Goal: Task Accomplishment & Management: Manage account settings

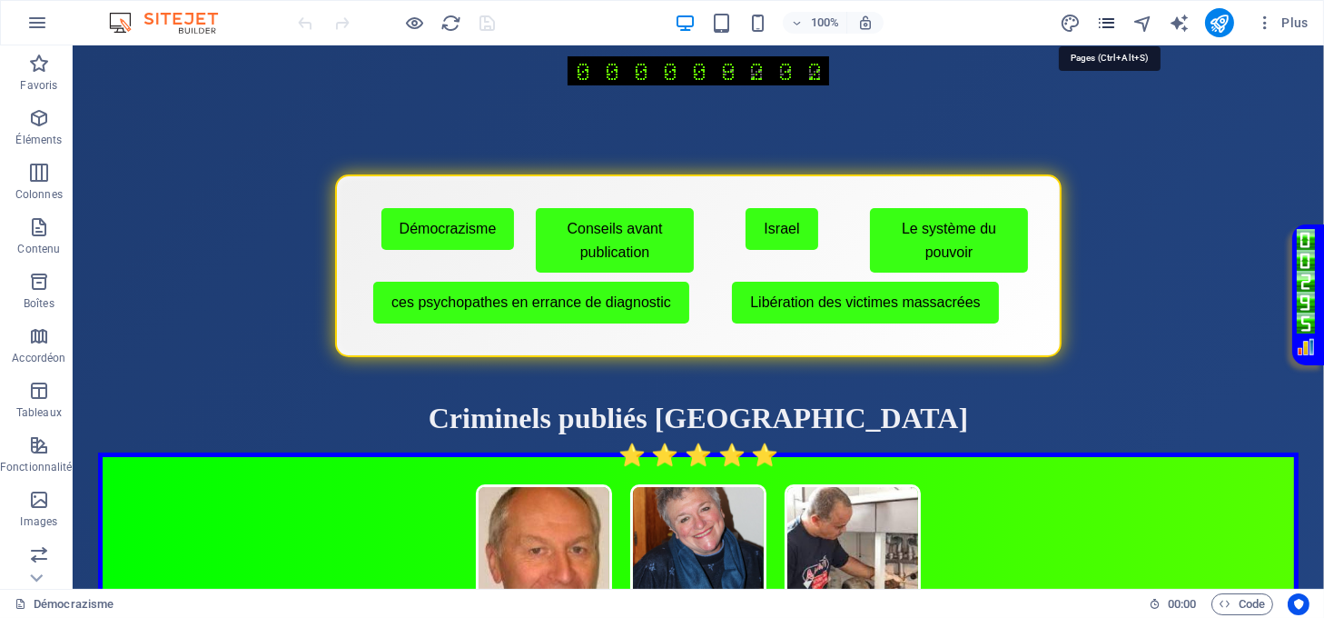
click at [0, 0] on icon "pages" at bounding box center [0, 0] width 0 height 0
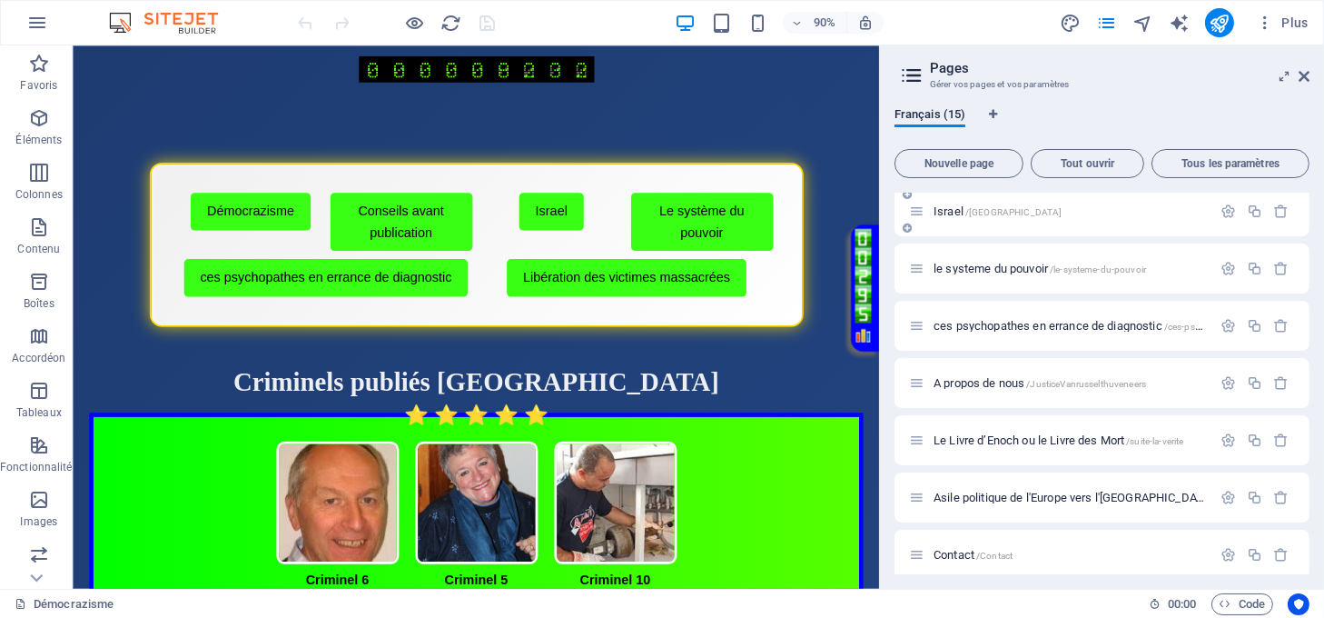
scroll to position [242, 0]
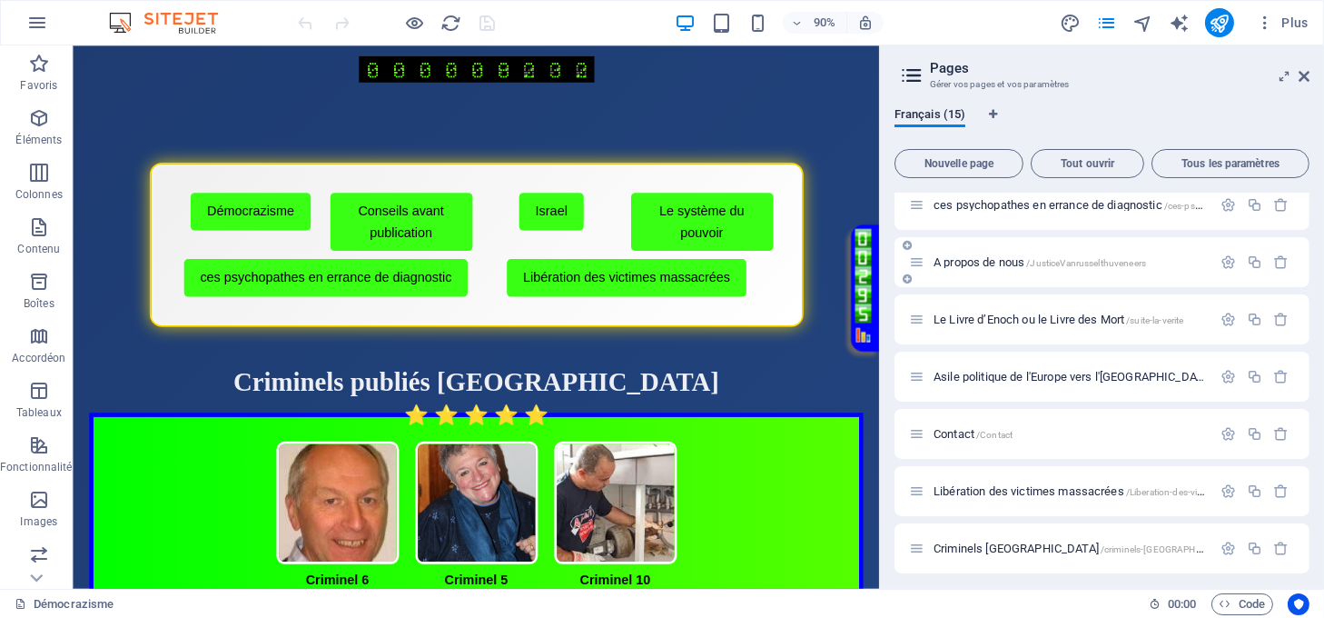
click at [989, 258] on span "A propos de nous /JusticeVanrusselthuveneers" at bounding box center [1040, 262] width 213 height 14
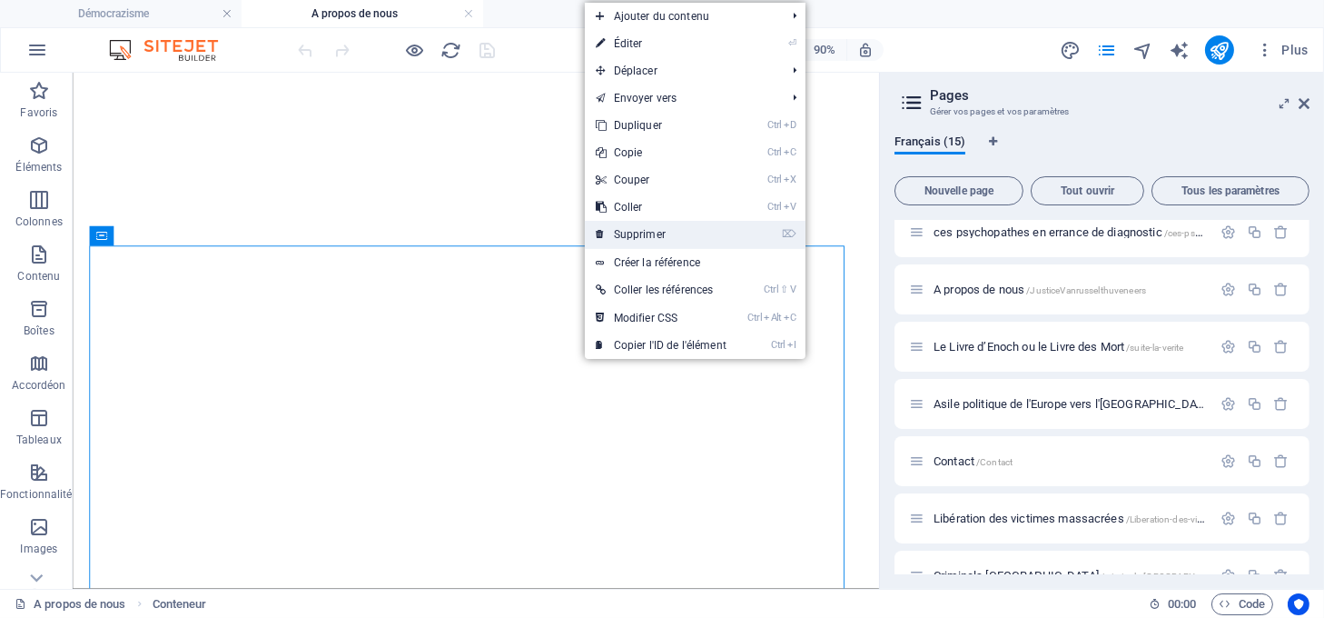
click at [621, 236] on link "⌦ Supprimer" at bounding box center [661, 234] width 153 height 27
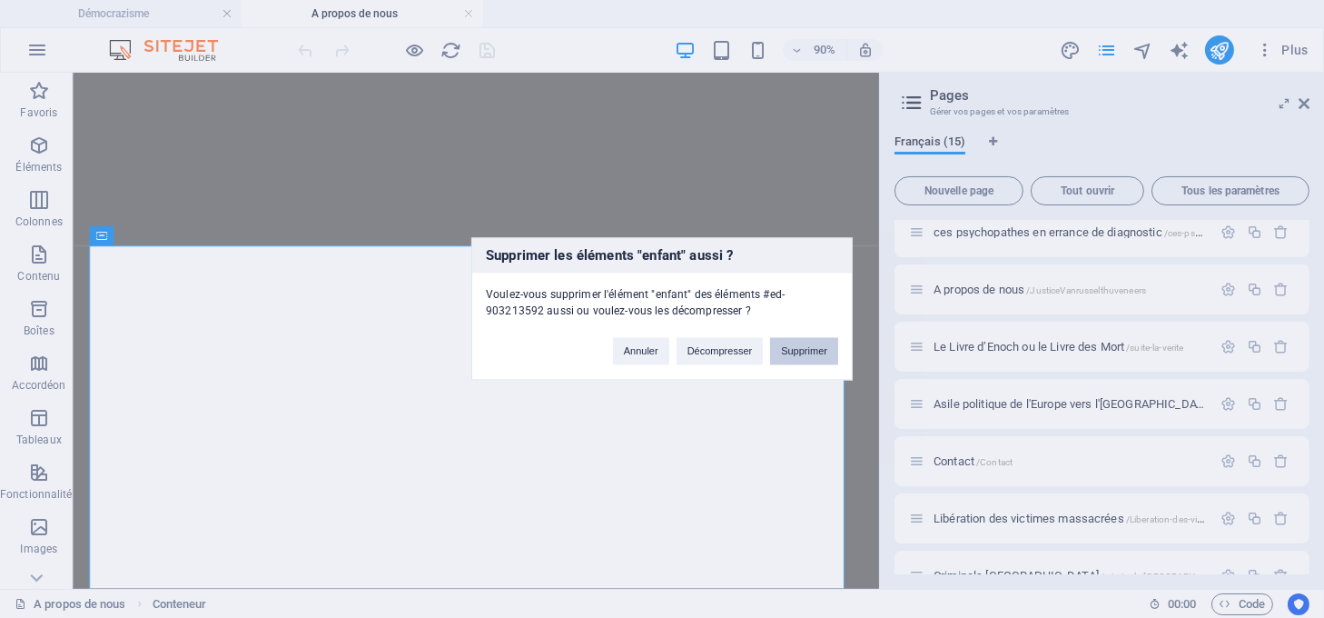
click at [786, 344] on button "Supprimer" at bounding box center [804, 351] width 68 height 27
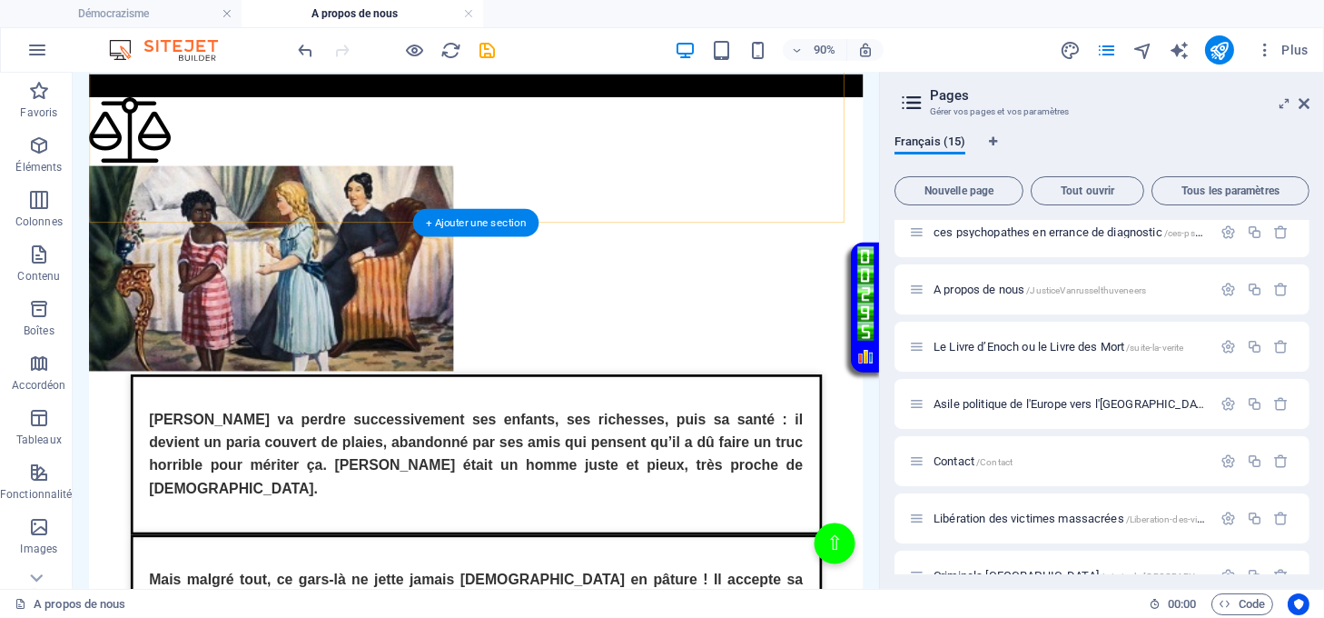
scroll to position [1692, 0]
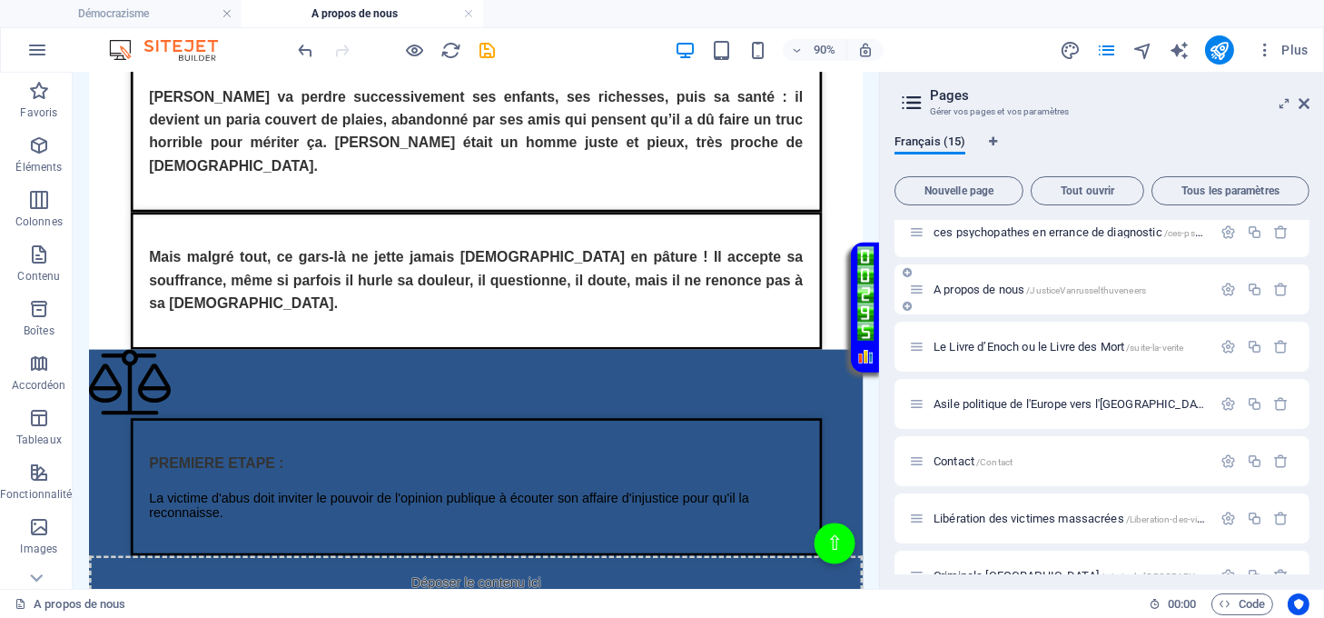
click at [988, 289] on span "A propos de nous /JusticeVanrusselthuveneers" at bounding box center [1040, 289] width 213 height 14
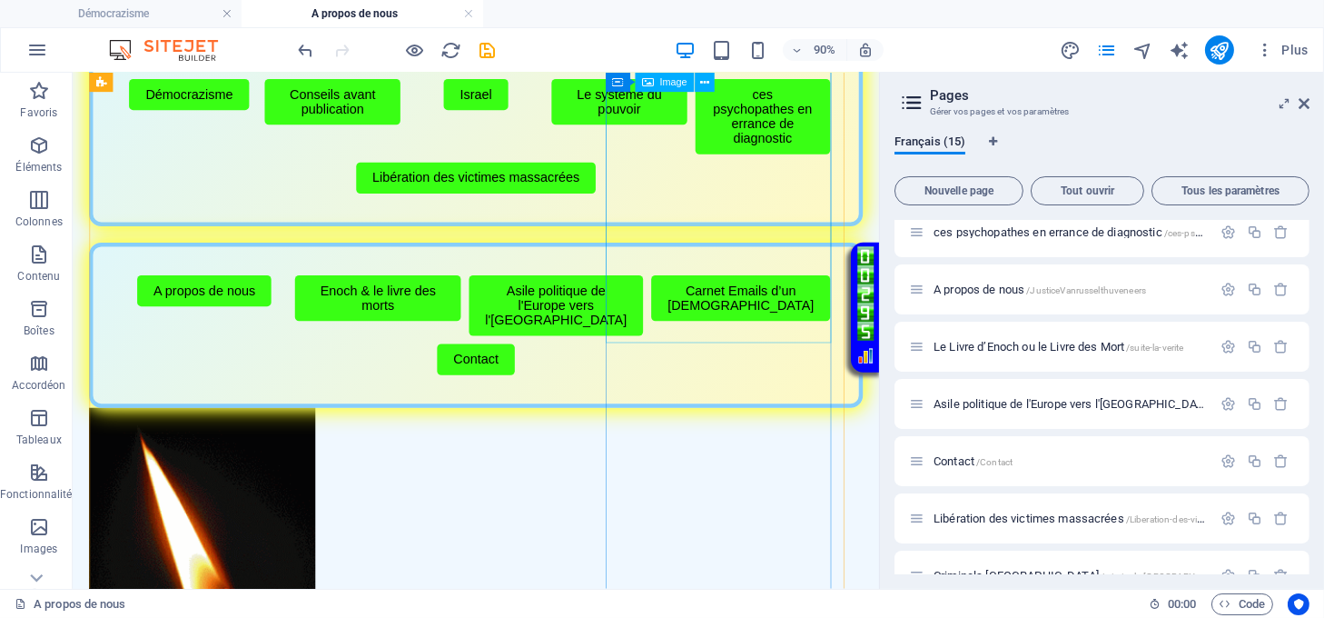
scroll to position [121, 0]
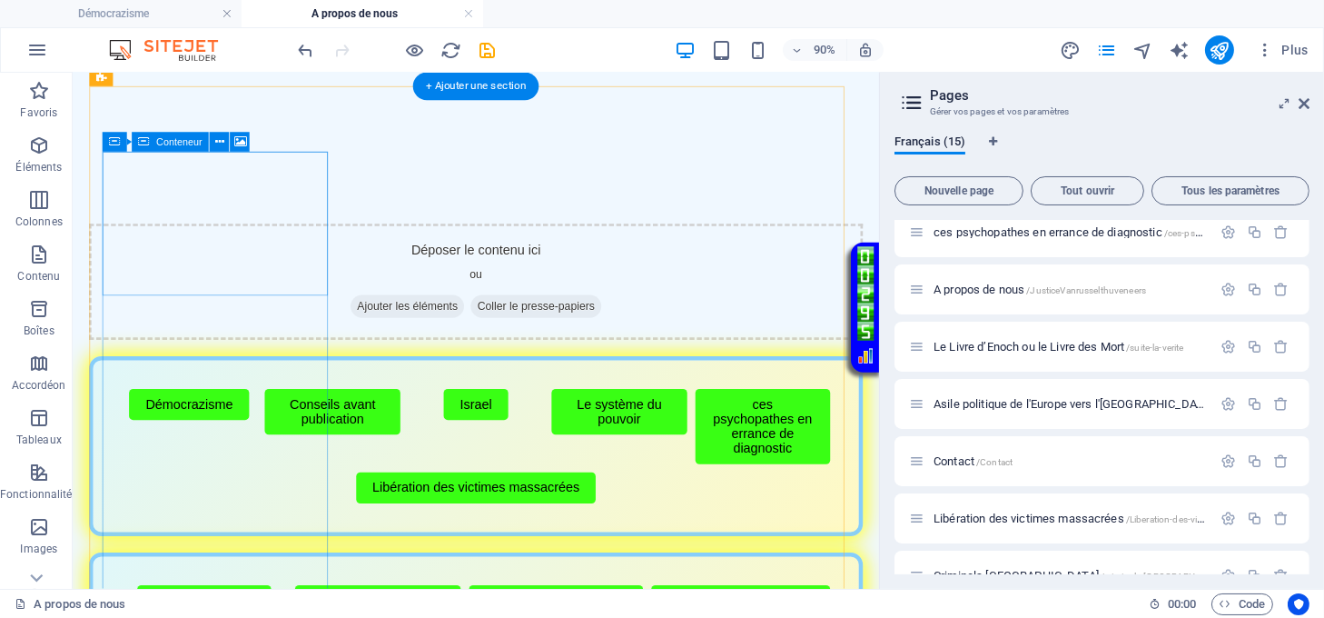
click at [302, 241] on div "Déposer le contenu ici ou Ajouter les éléments Coller le presse-papiers" at bounding box center [521, 305] width 860 height 129
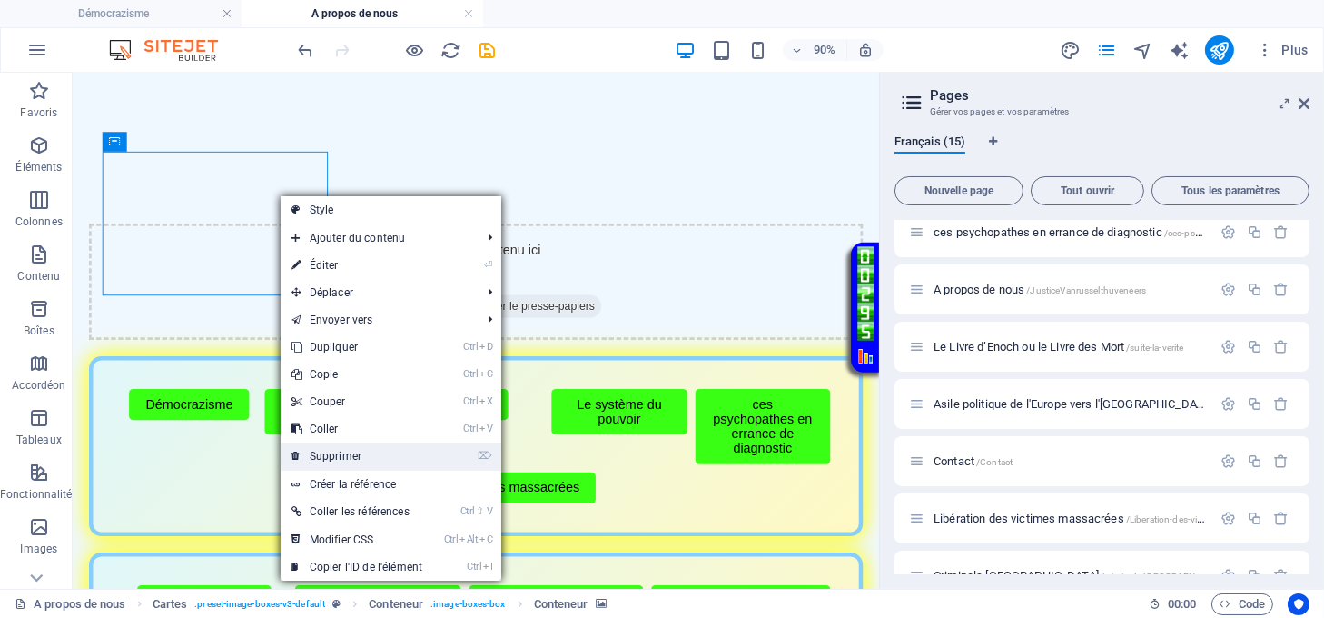
click at [365, 446] on link "⌦ Supprimer" at bounding box center [357, 455] width 153 height 27
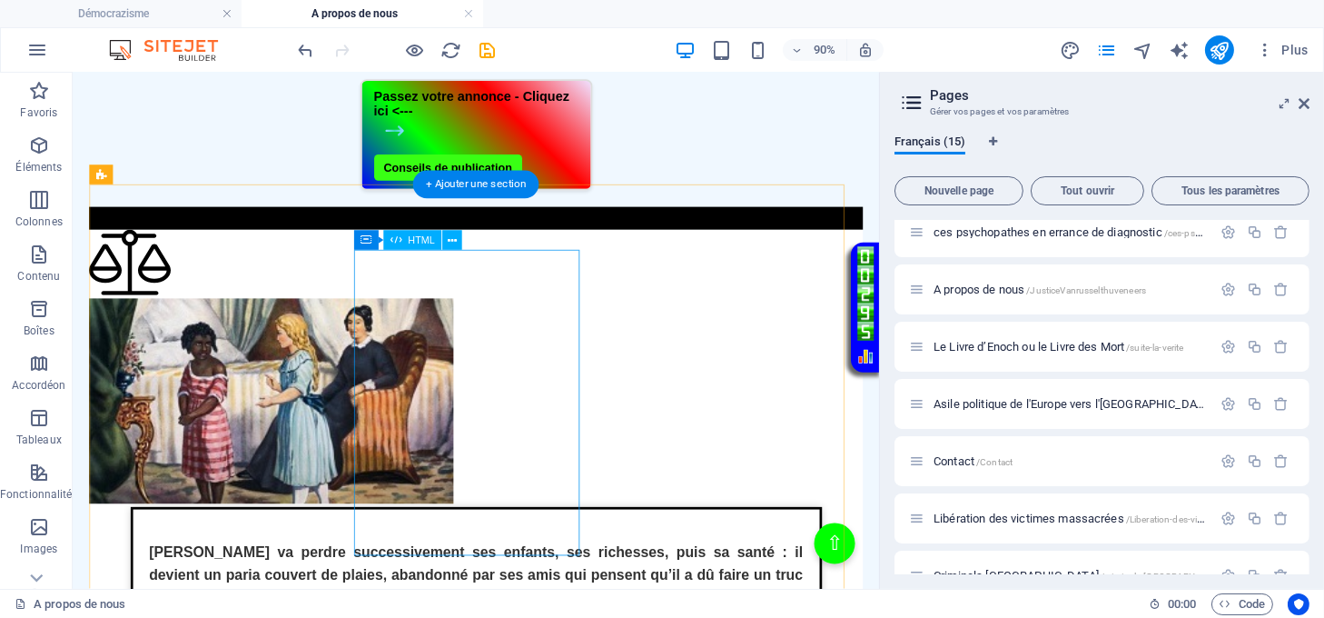
scroll to position [968, 0]
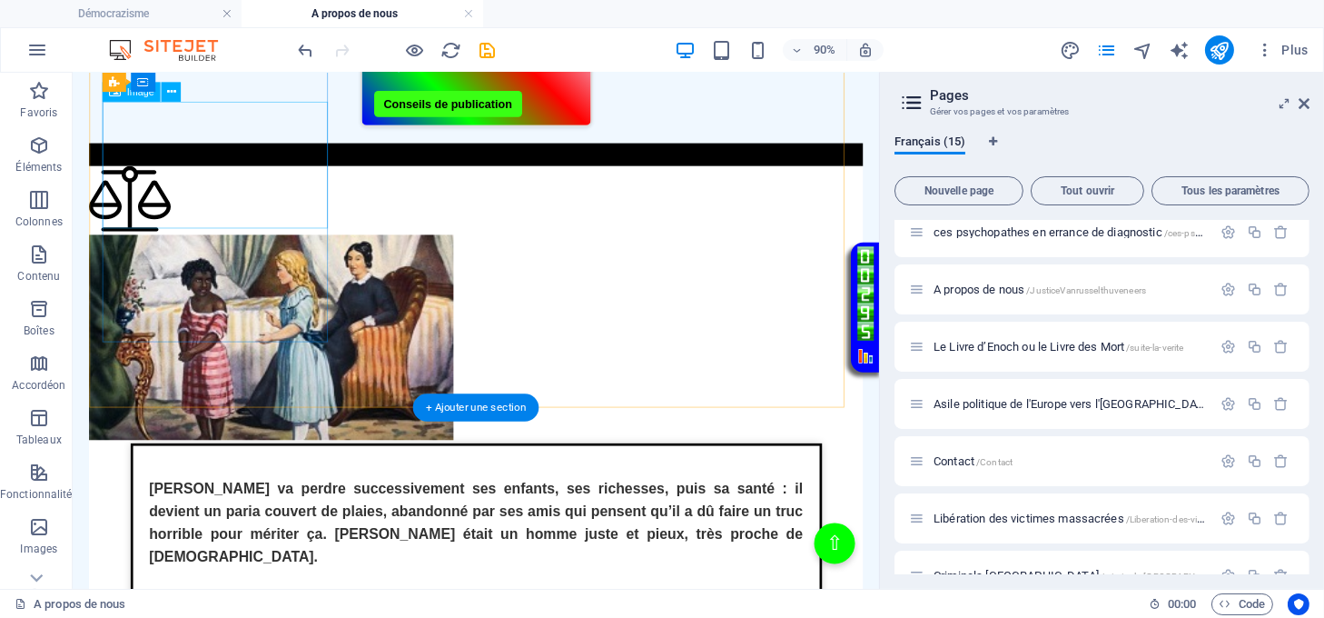
click at [231, 253] on figure at bounding box center [521, 369] width 860 height 232
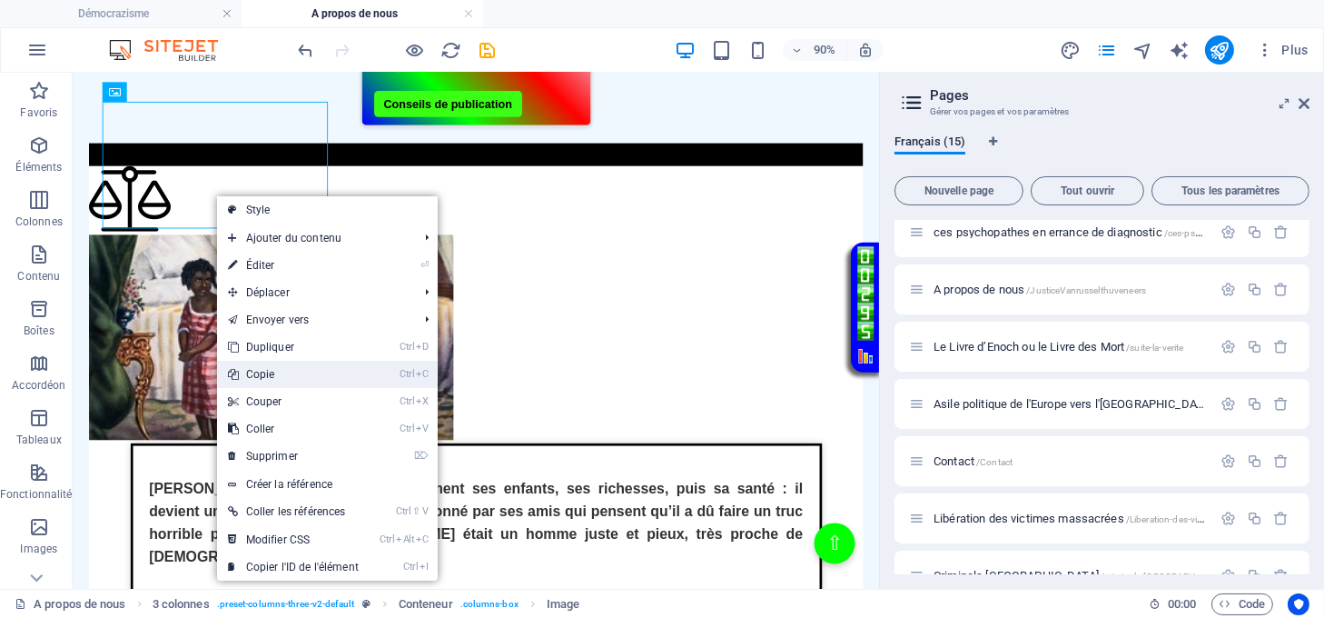
click at [283, 369] on link "Ctrl C Copie" at bounding box center [293, 374] width 153 height 27
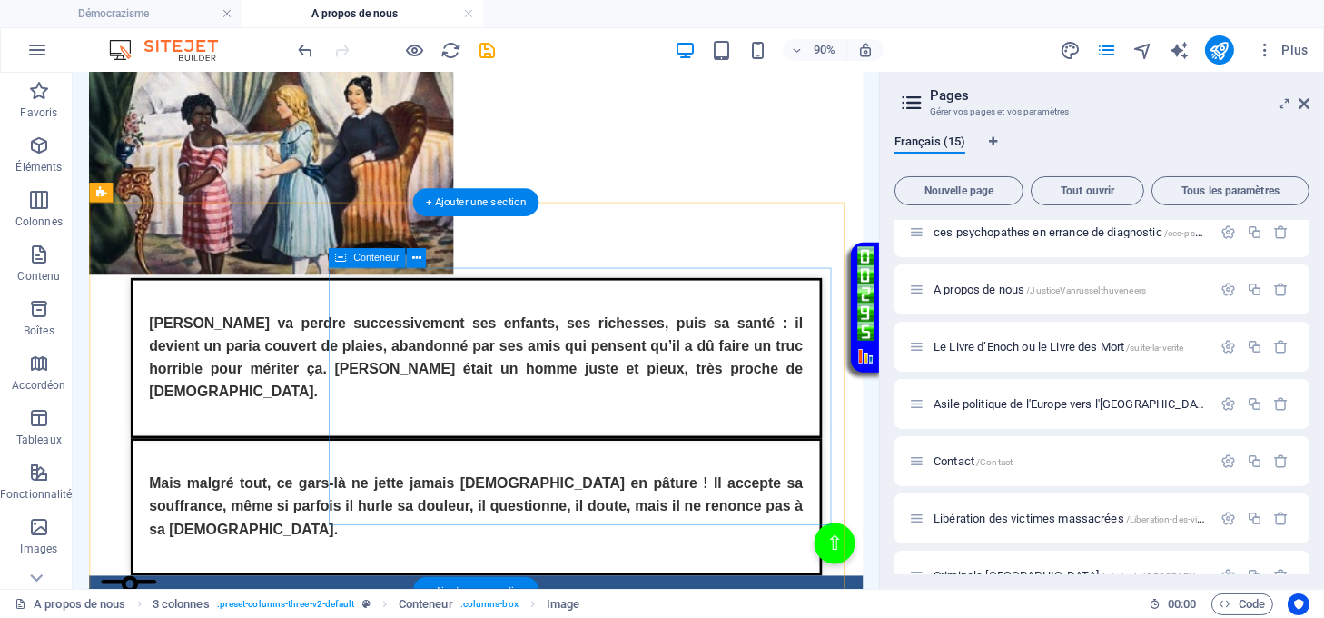
scroll to position [1211, 0]
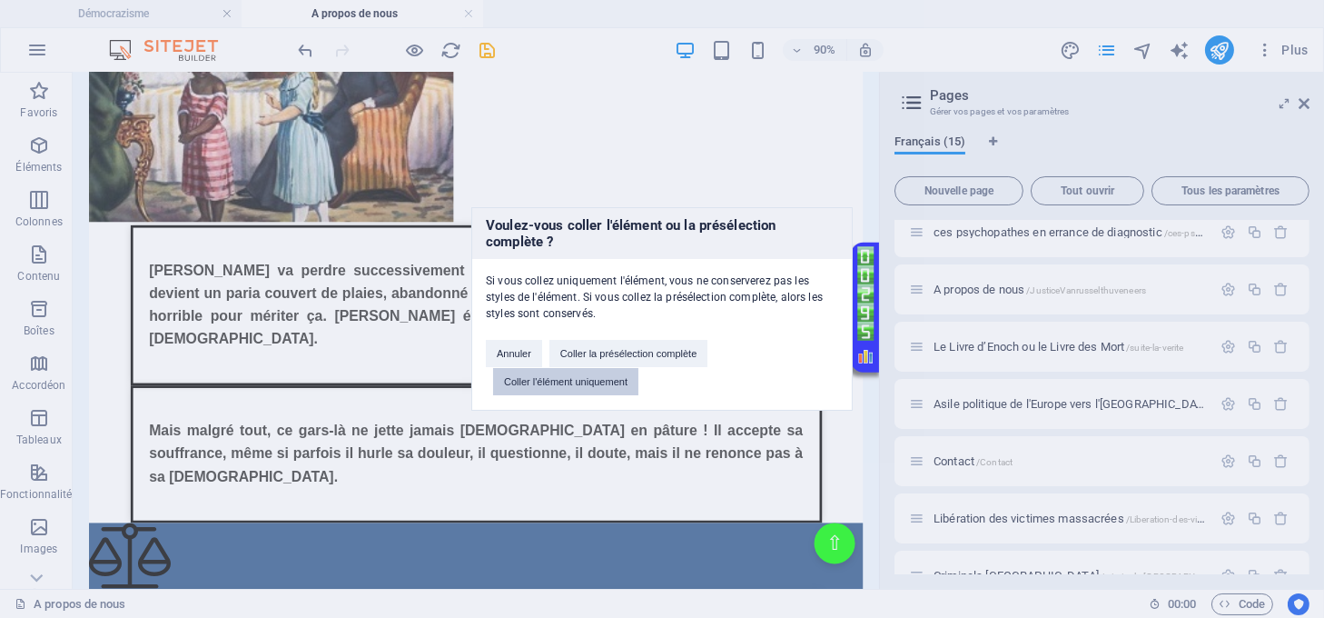
click at [617, 385] on button "Coller l'élément uniquement" at bounding box center [565, 381] width 145 height 27
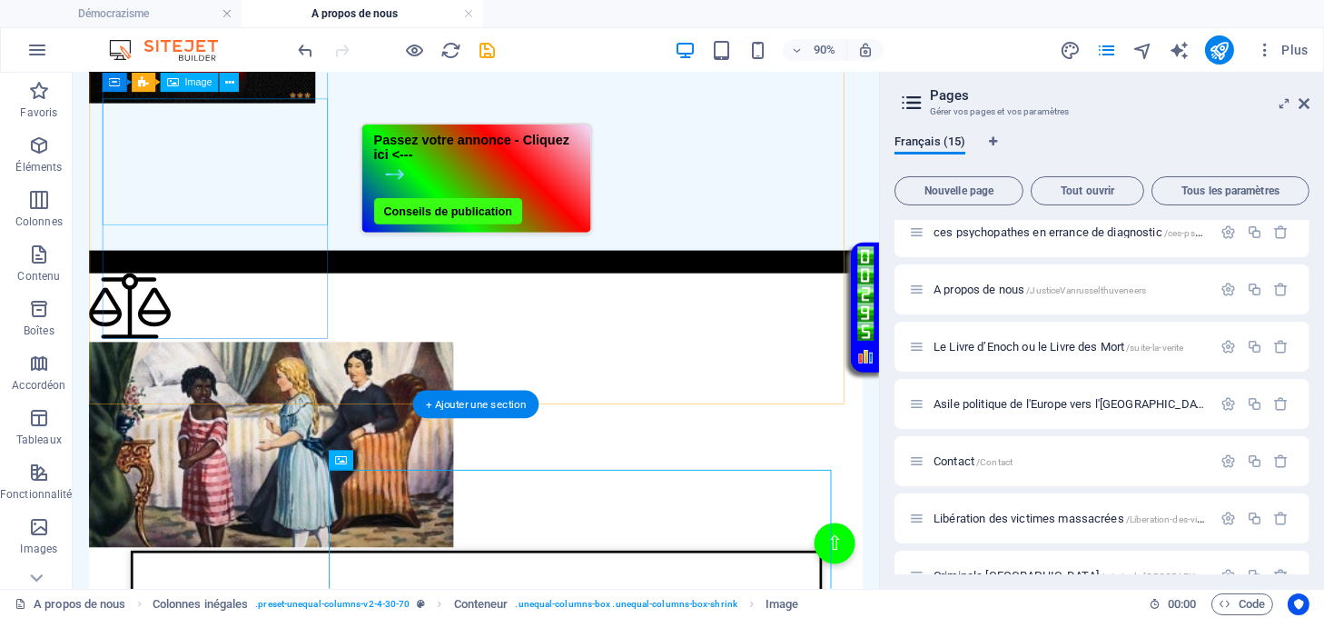
scroll to position [847, 0]
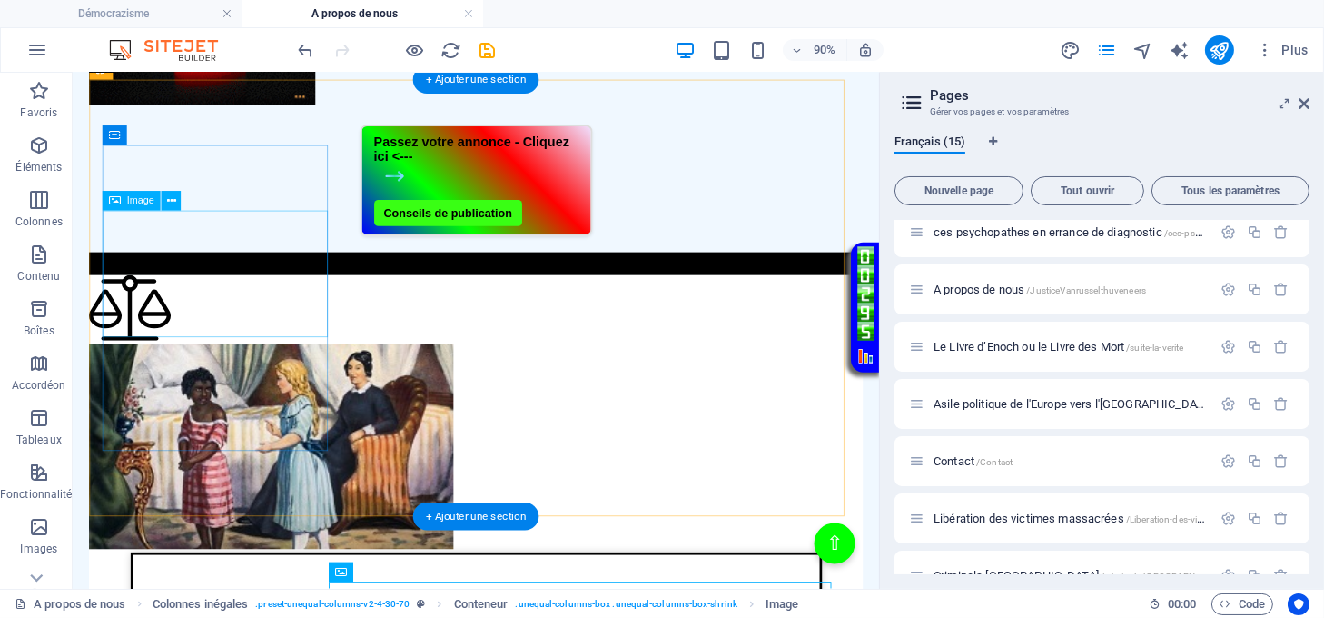
click at [279, 374] on figure at bounding box center [521, 490] width 860 height 232
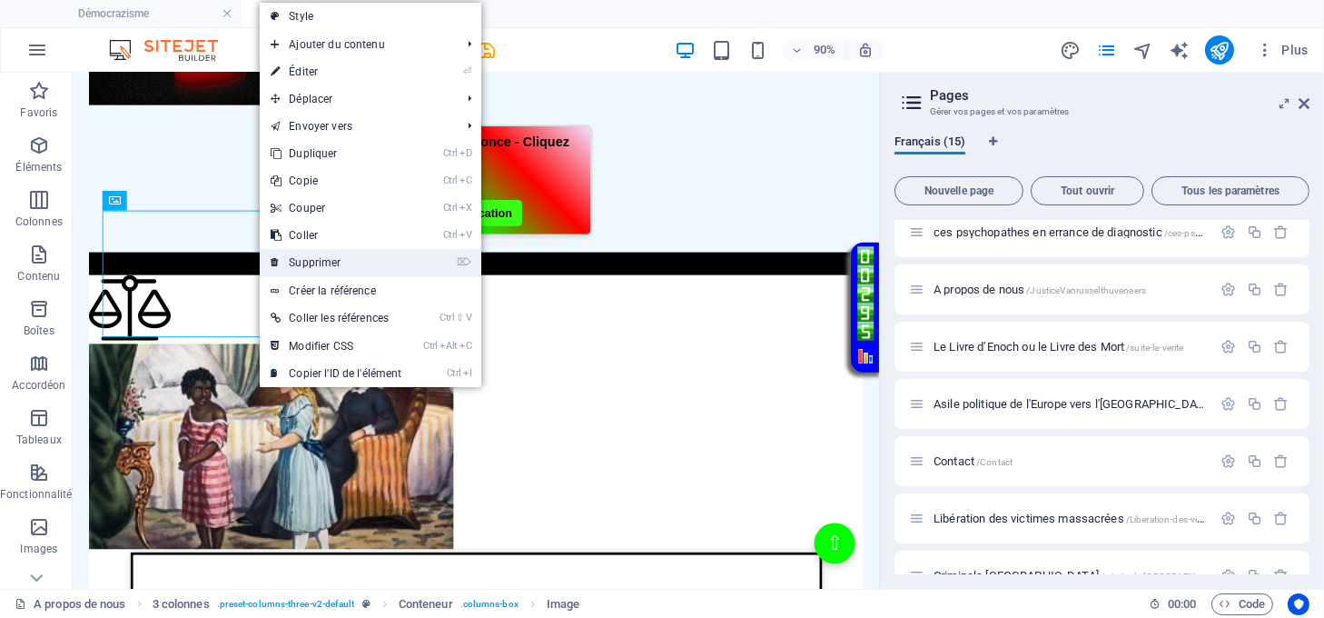
click at [313, 257] on link "⌦ Supprimer" at bounding box center [336, 262] width 153 height 27
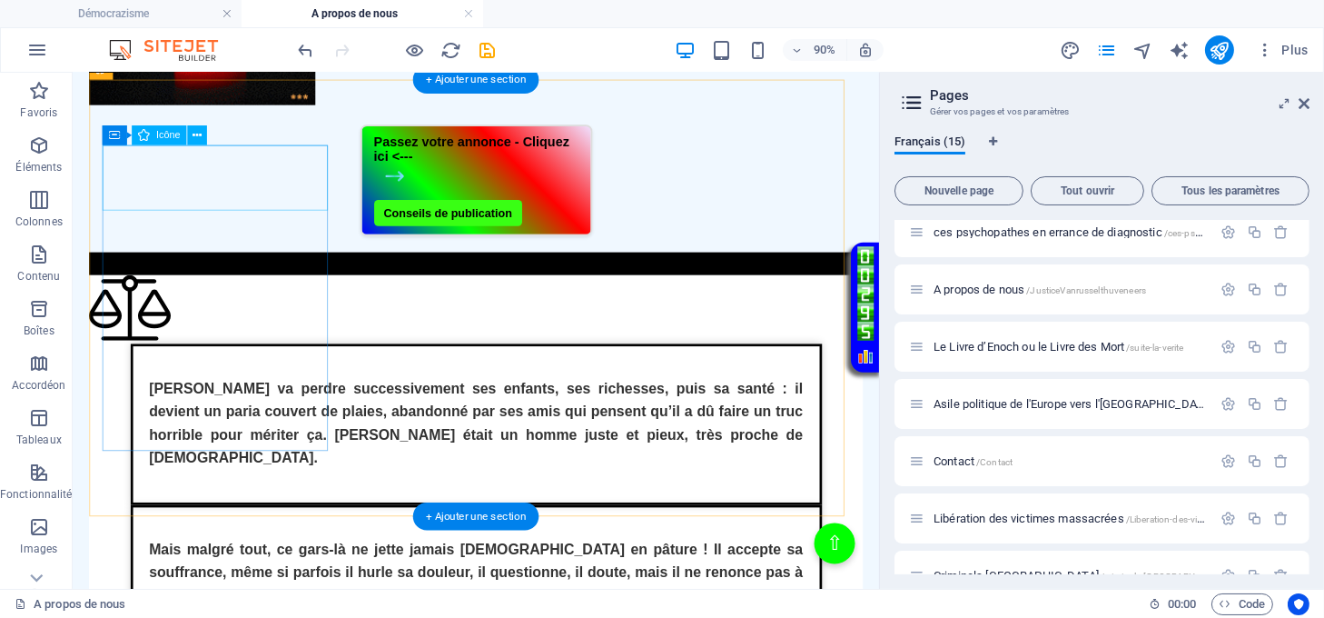
click at [262, 298] on figure at bounding box center [521, 336] width 860 height 76
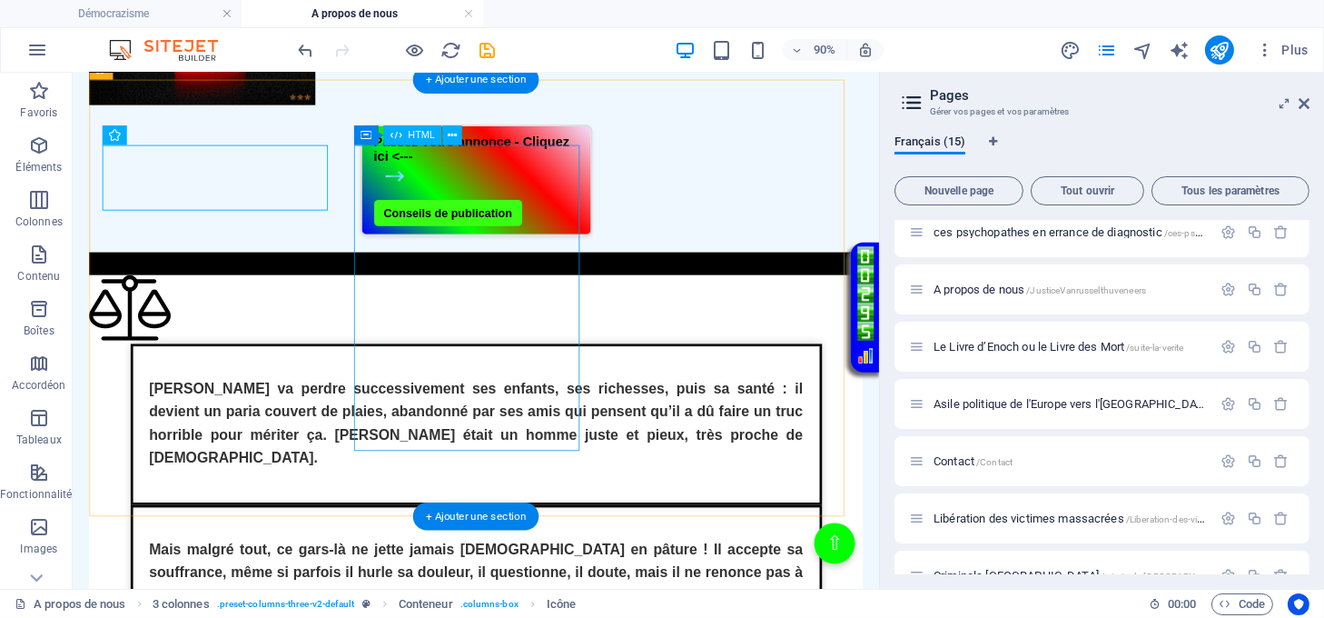
click at [486, 374] on div "Texte sur la justice de lumière Job va perdre successivement ses enfants, ses r…" at bounding box center [521, 463] width 860 height 178
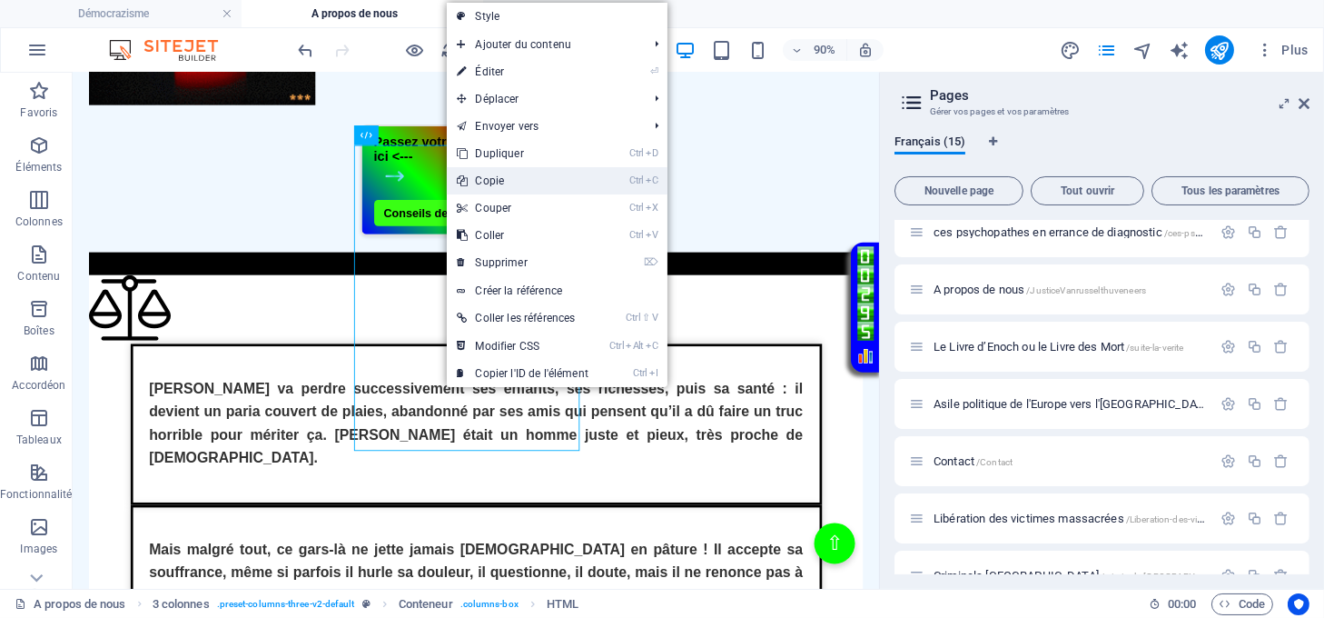
click at [506, 182] on link "Ctrl C Copie" at bounding box center [523, 180] width 153 height 27
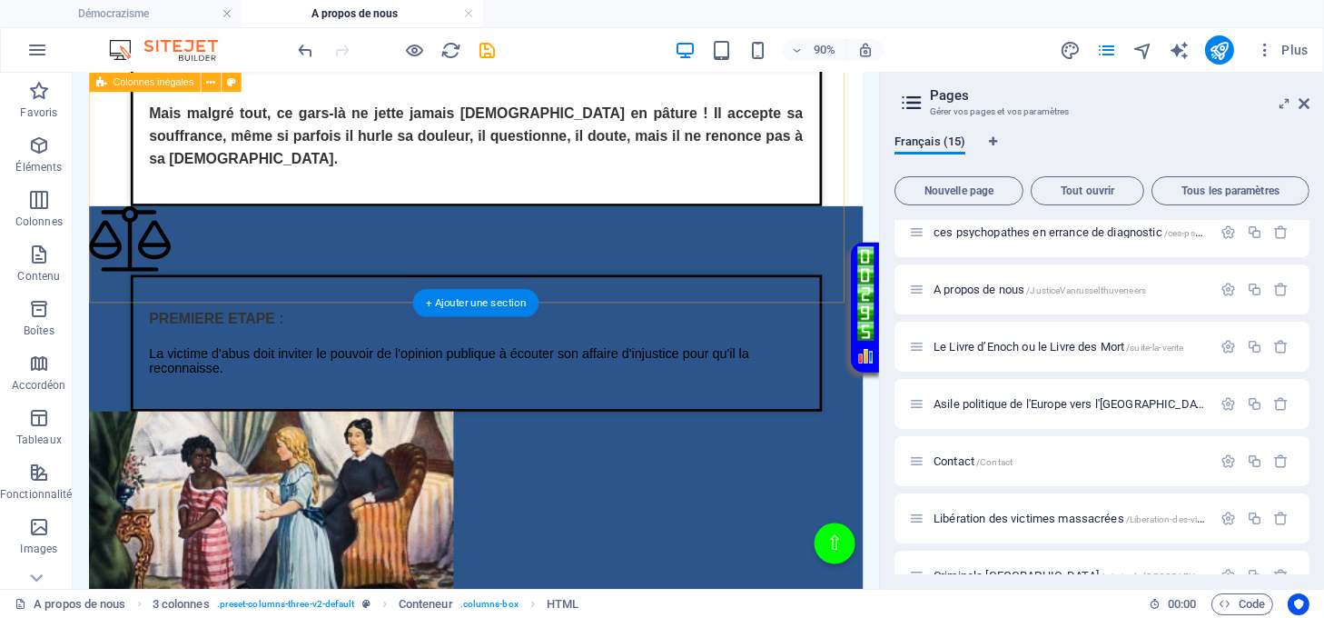
scroll to position [1574, 0]
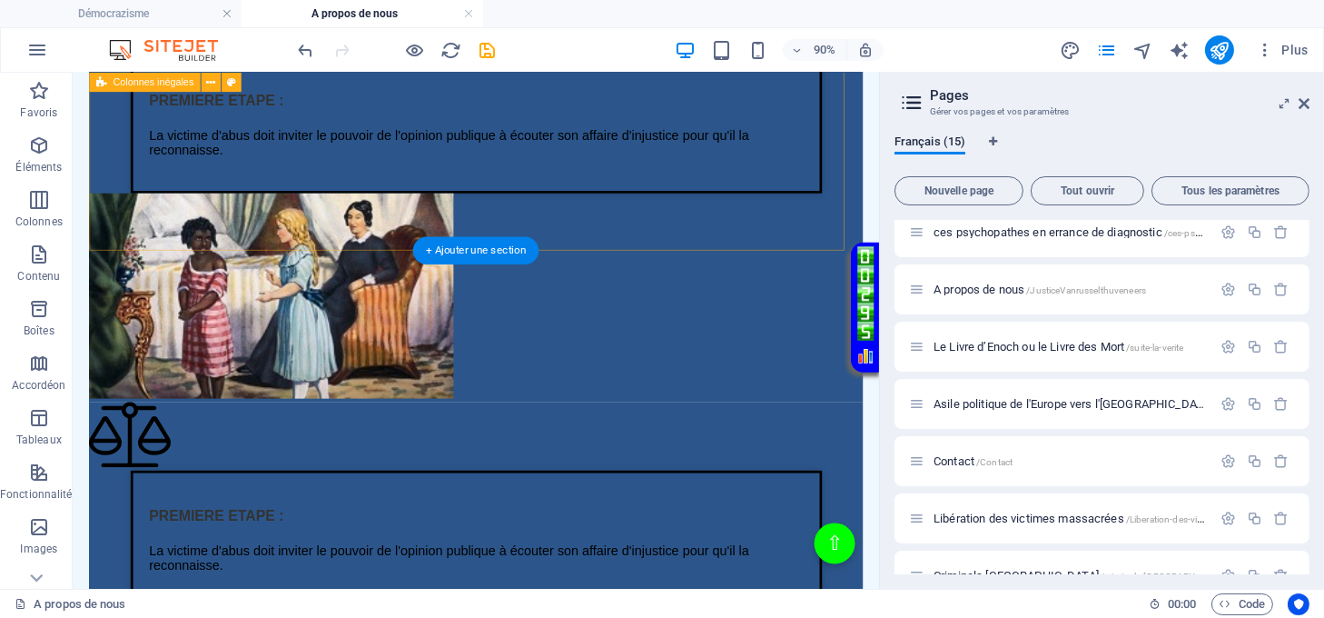
click at [450, 237] on div "Texte sur la justice de lumière PREMIERE ETAPE : La victime d'abus doit inviter…" at bounding box center [521, 209] width 860 height 460
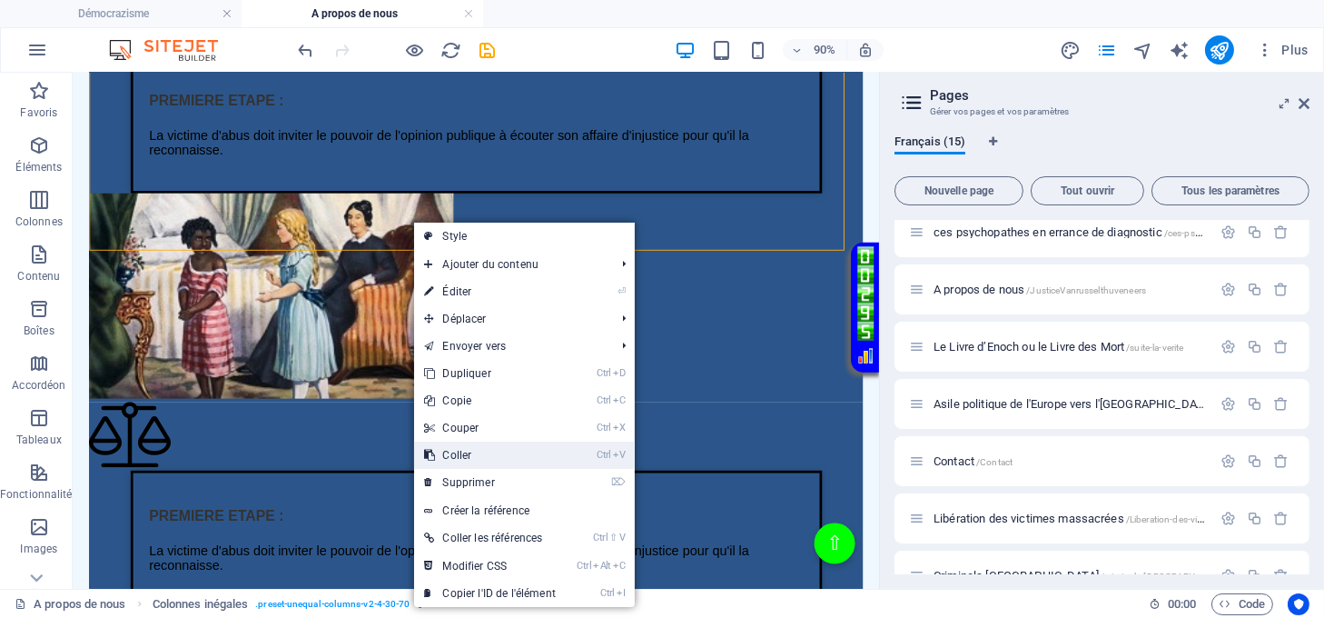
click at [470, 450] on link "Ctrl V Coller" at bounding box center [490, 454] width 153 height 27
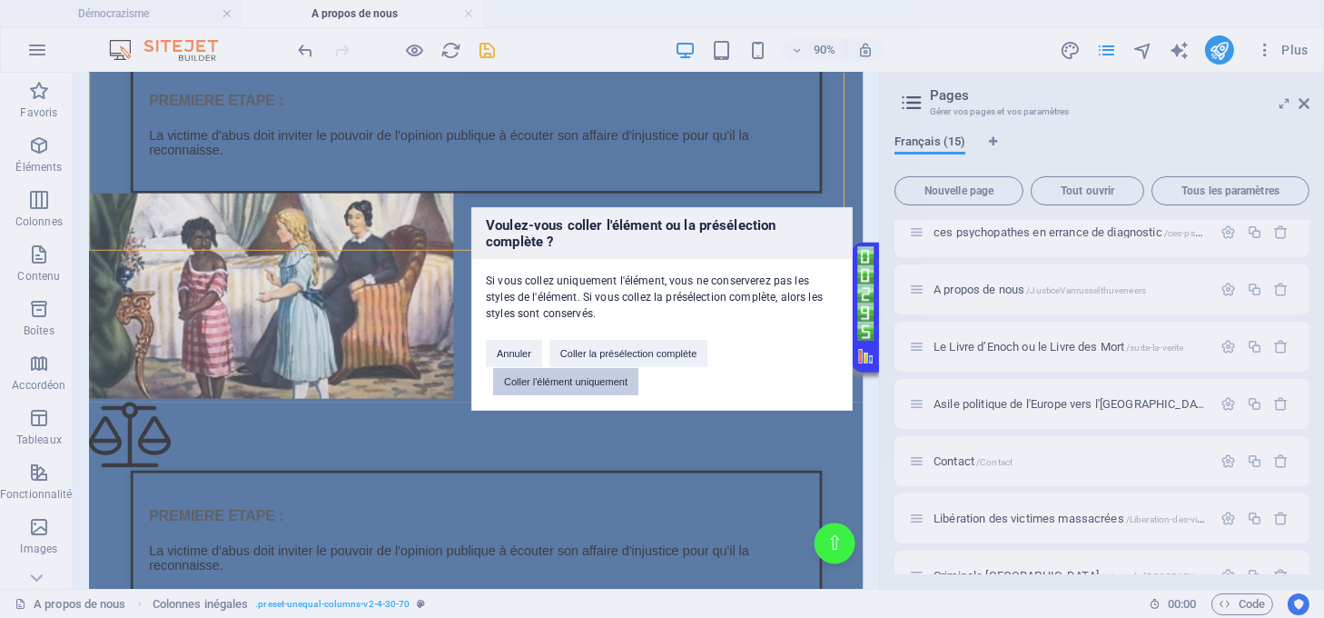
click at [569, 375] on button "Coller l'élément uniquement" at bounding box center [565, 381] width 145 height 27
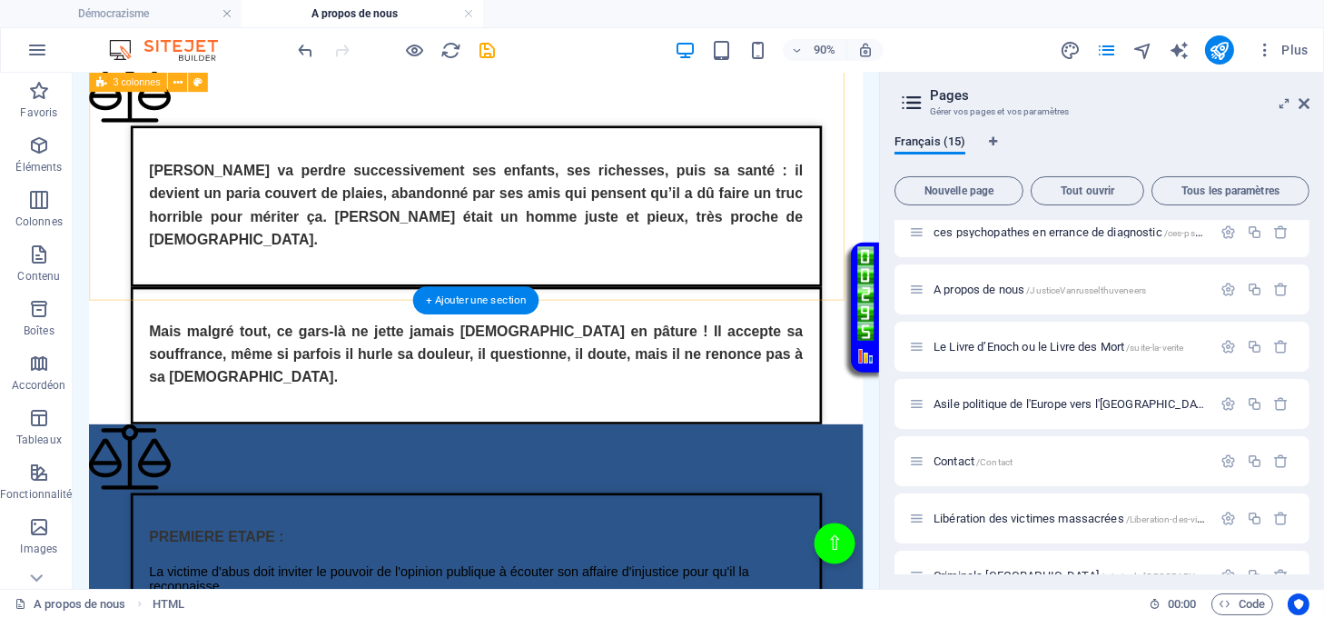
scroll to position [968, 0]
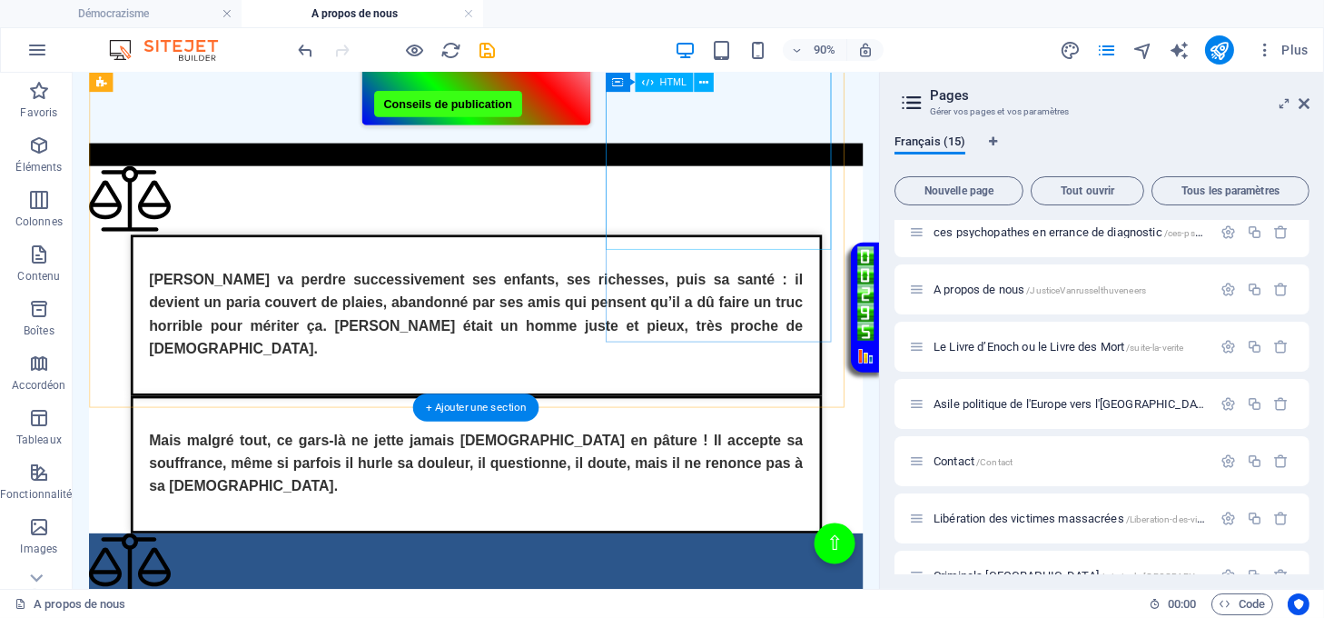
click at [746, 432] on div "Texte sur la justice de lumière Mais malgré tout, ce gars-là ne jette jamais Di…" at bounding box center [521, 508] width 860 height 153
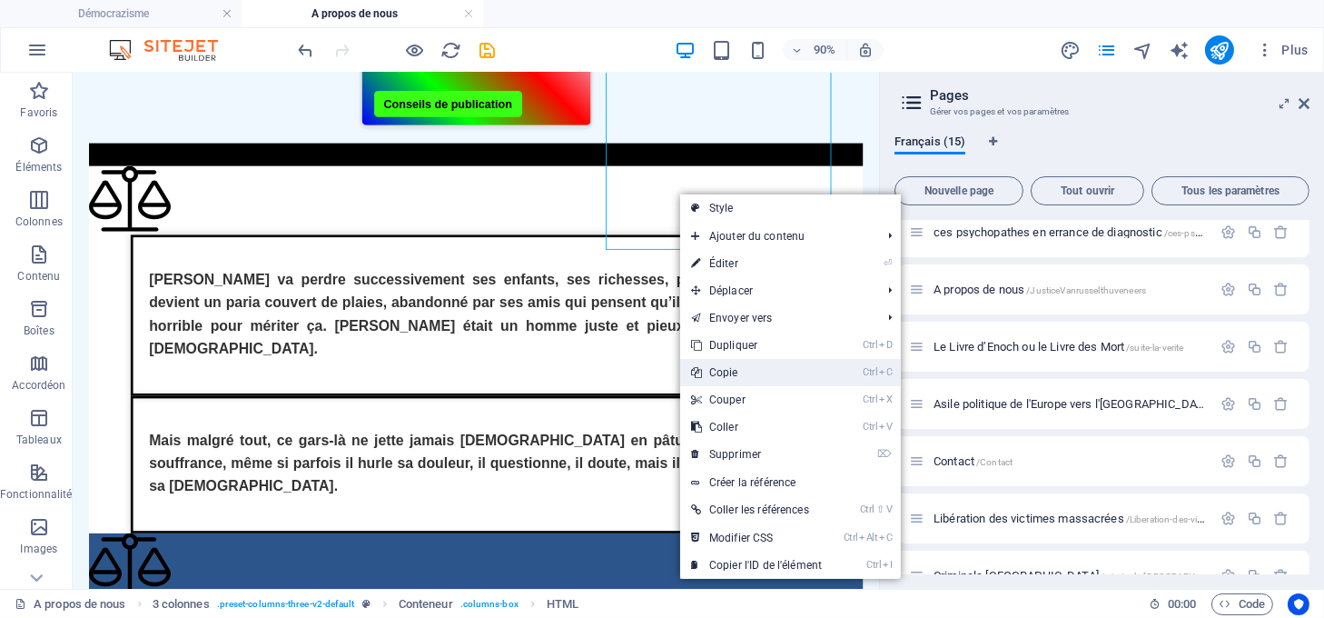
click at [729, 373] on link "Ctrl C Copie" at bounding box center [756, 372] width 153 height 27
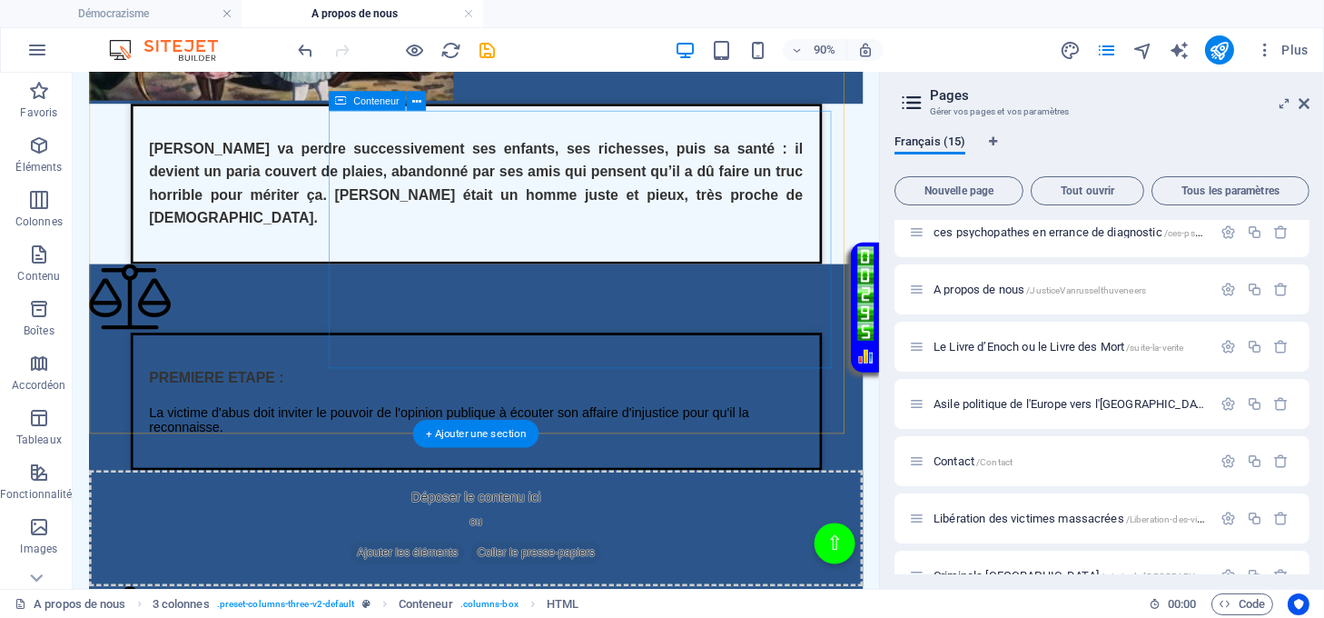
scroll to position [1937, 0]
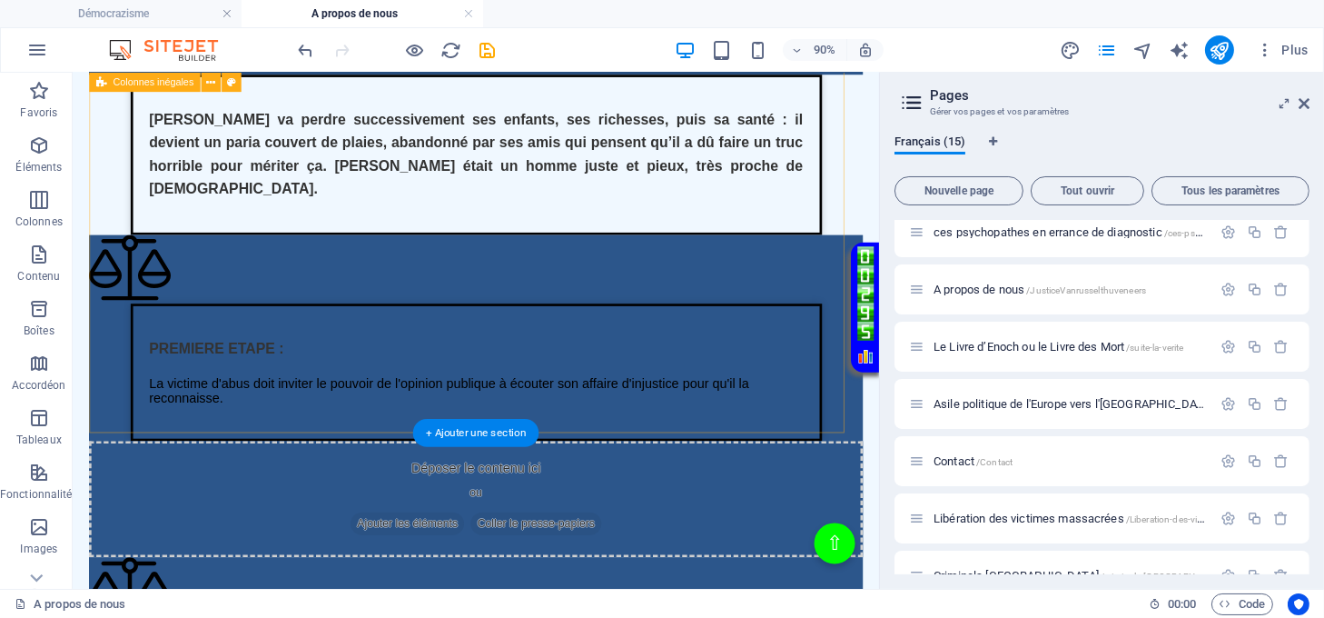
click at [482, 454] on div "Texte sur la justice de lumière PREMIERE ETAPE : La victime d'abus doit inviter…" at bounding box center [521, 432] width 860 height 358
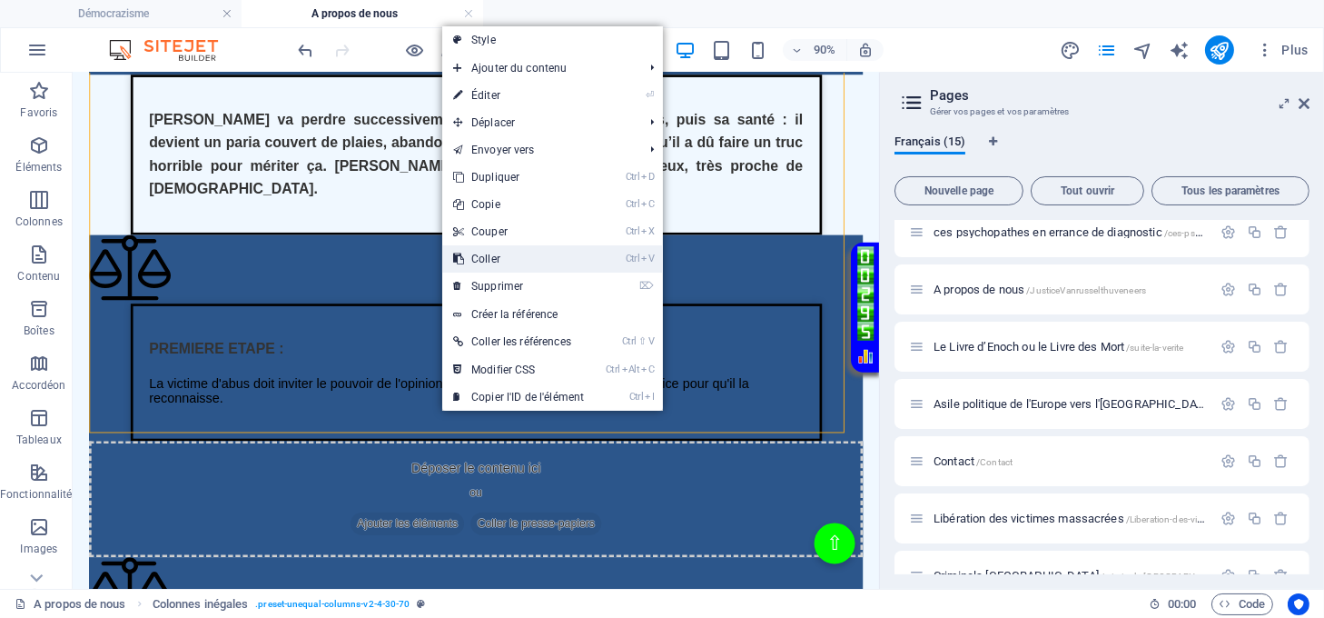
click at [484, 258] on link "Ctrl V Coller" at bounding box center [518, 258] width 153 height 27
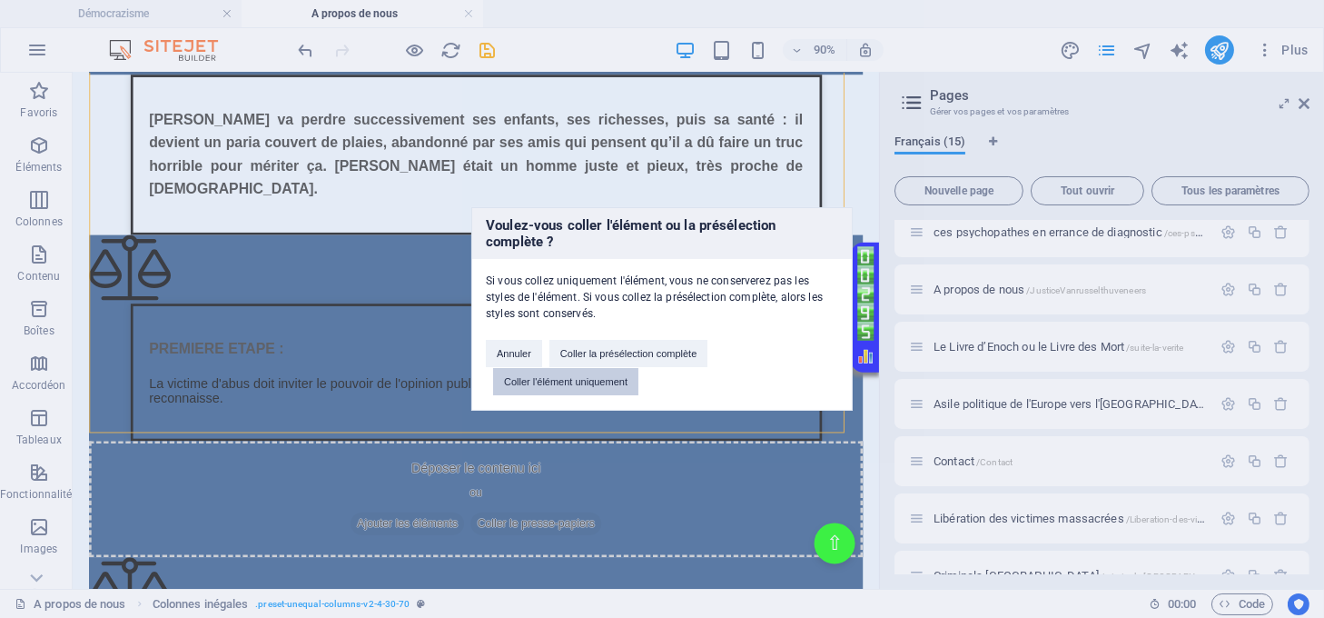
click at [591, 378] on button "Coller l'élément uniquement" at bounding box center [565, 381] width 145 height 27
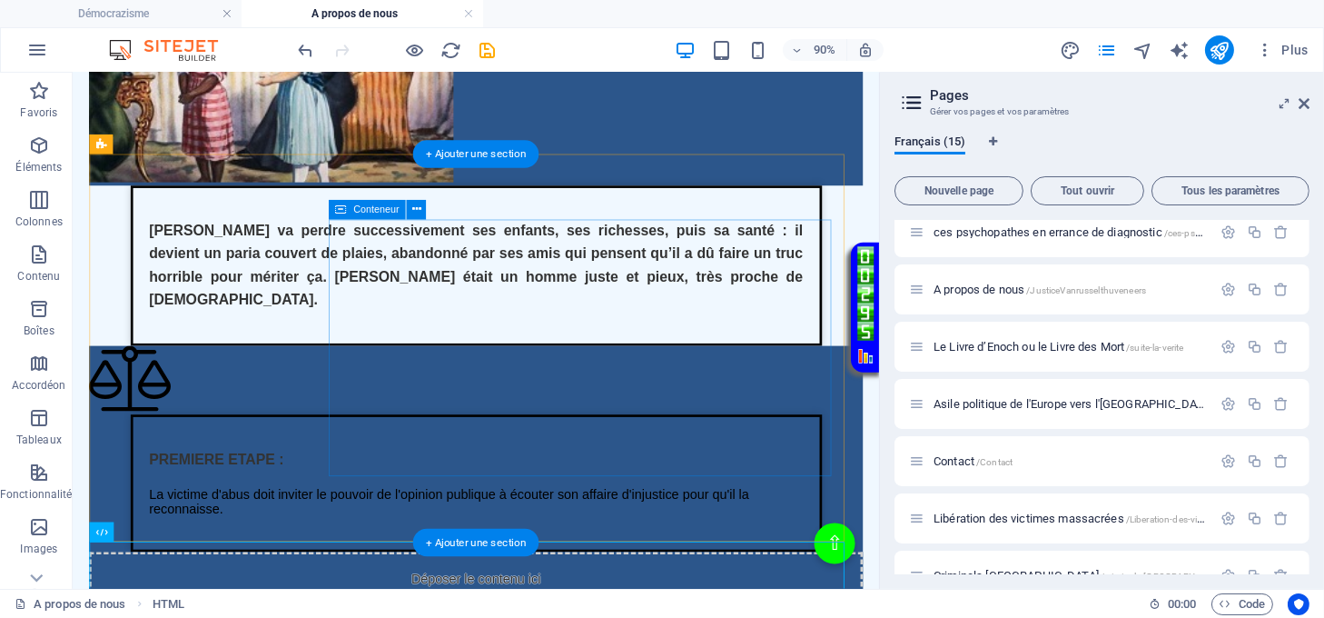
scroll to position [1453, 0]
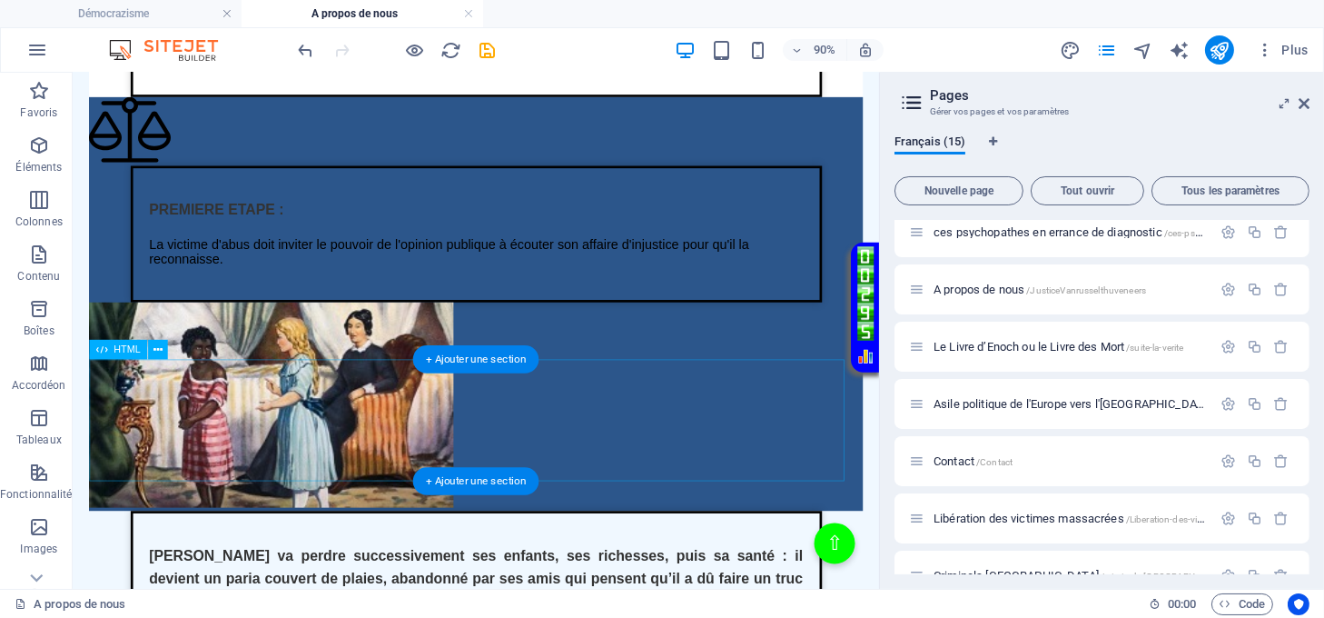
drag, startPoint x: 582, startPoint y: 466, endPoint x: 579, endPoint y: 456, distance: 10.4
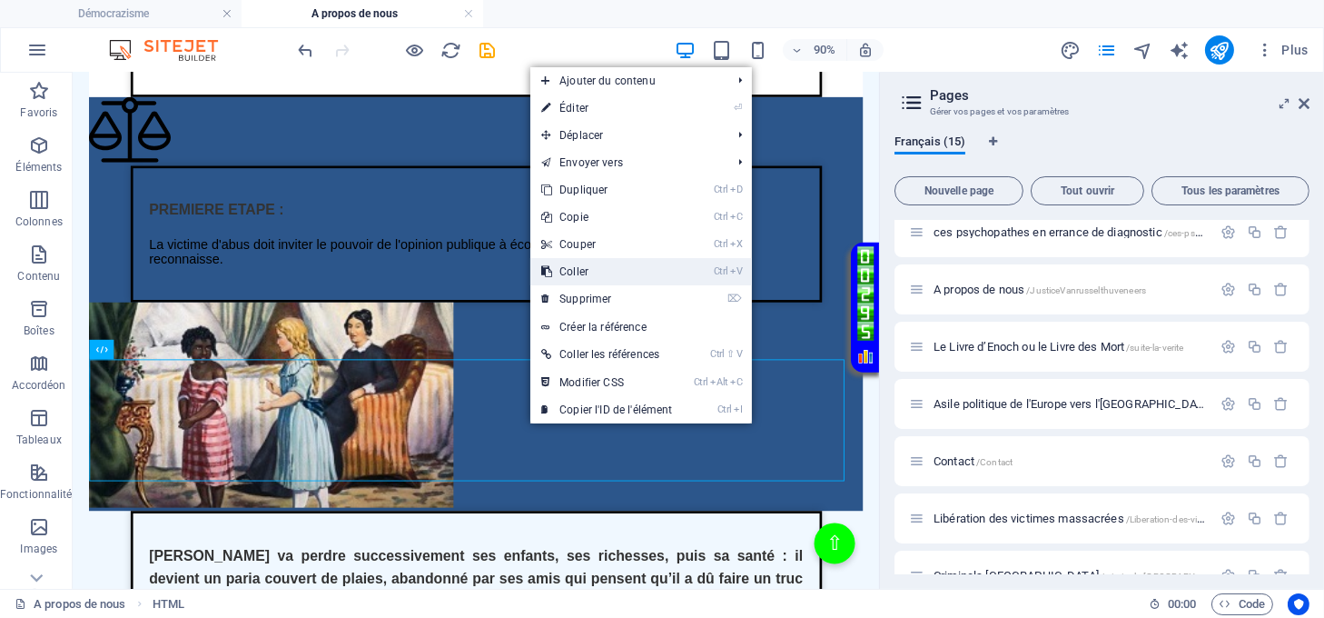
click at [575, 280] on link "Ctrl V Coller" at bounding box center [606, 271] width 153 height 27
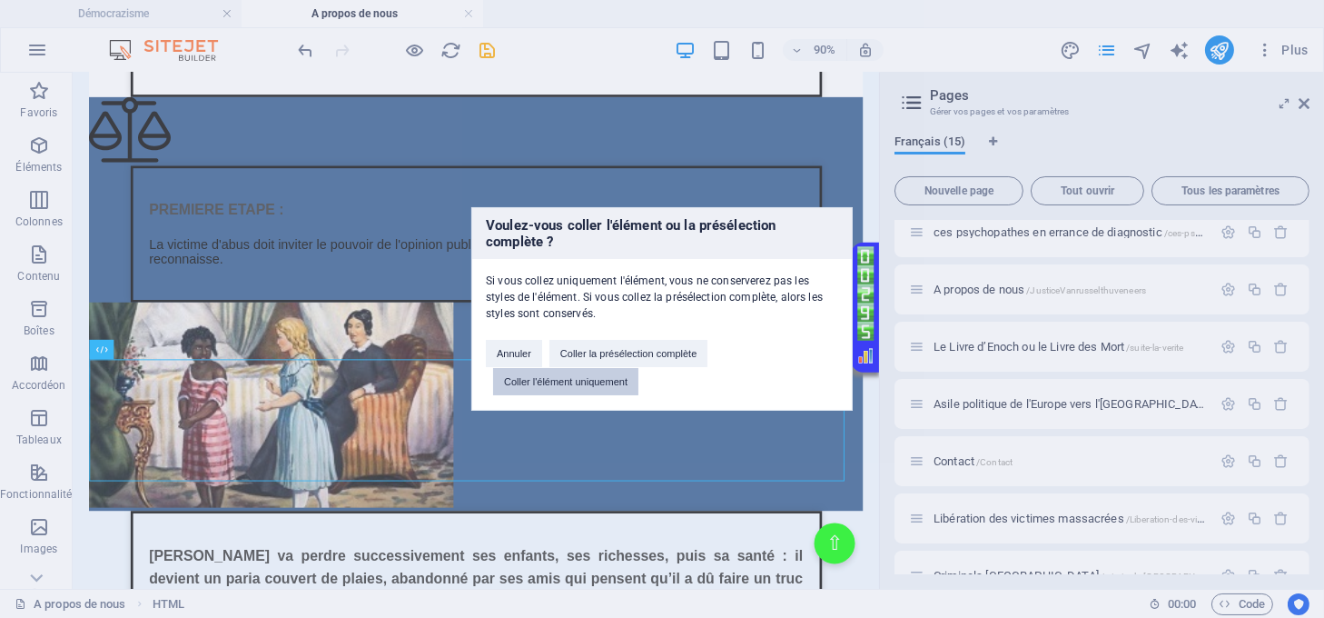
click at [600, 391] on button "Coller l'élément uniquement" at bounding box center [565, 381] width 145 height 27
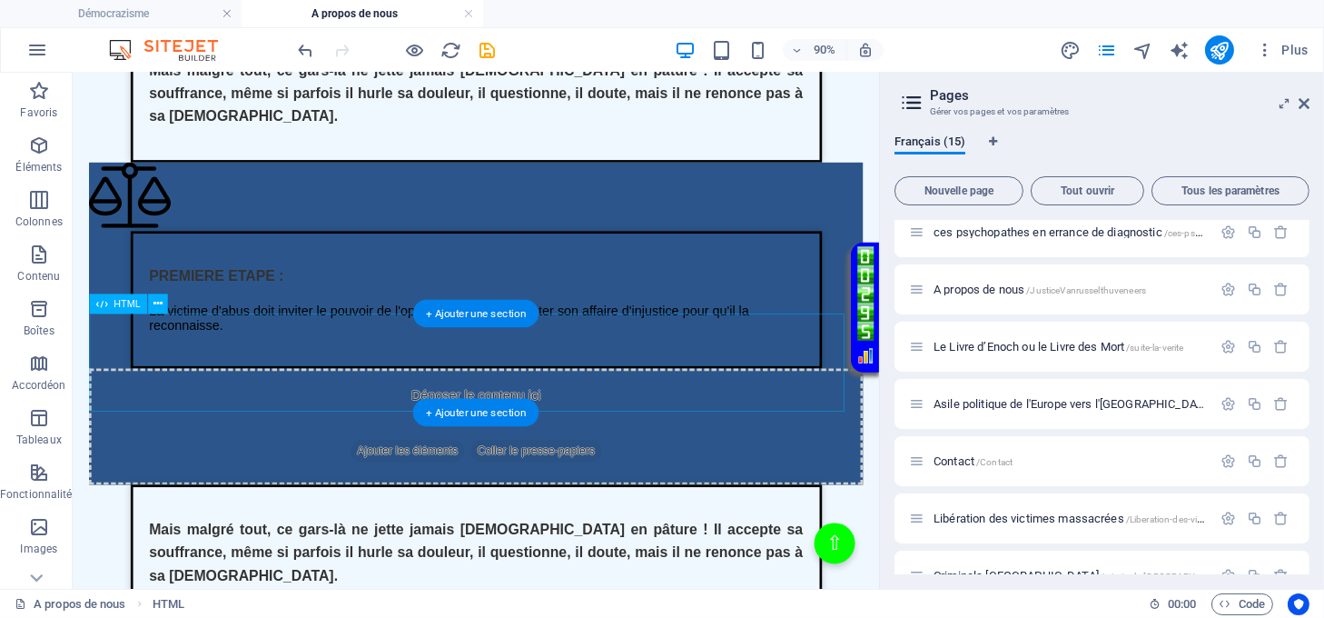
scroll to position [2180, 0]
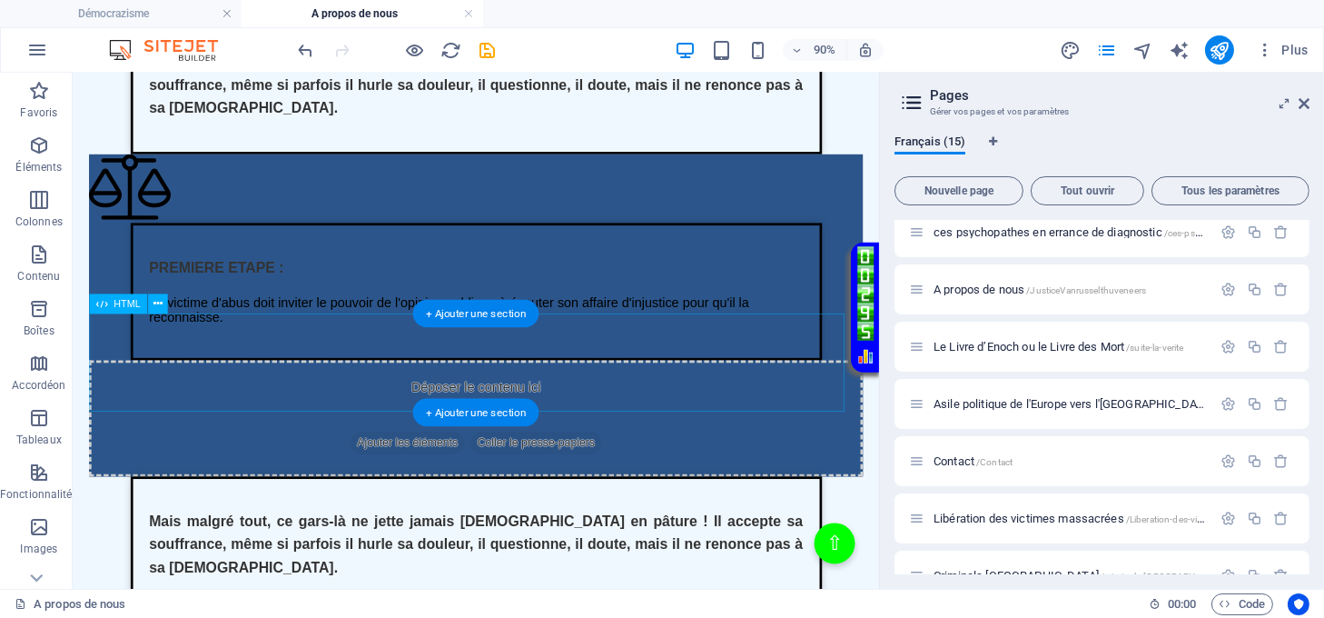
click at [656, 521] on div "Texte sur la justice de lumière Mais malgré tout, ce gars-là ne jette jamais Di…" at bounding box center [521, 597] width 860 height 153
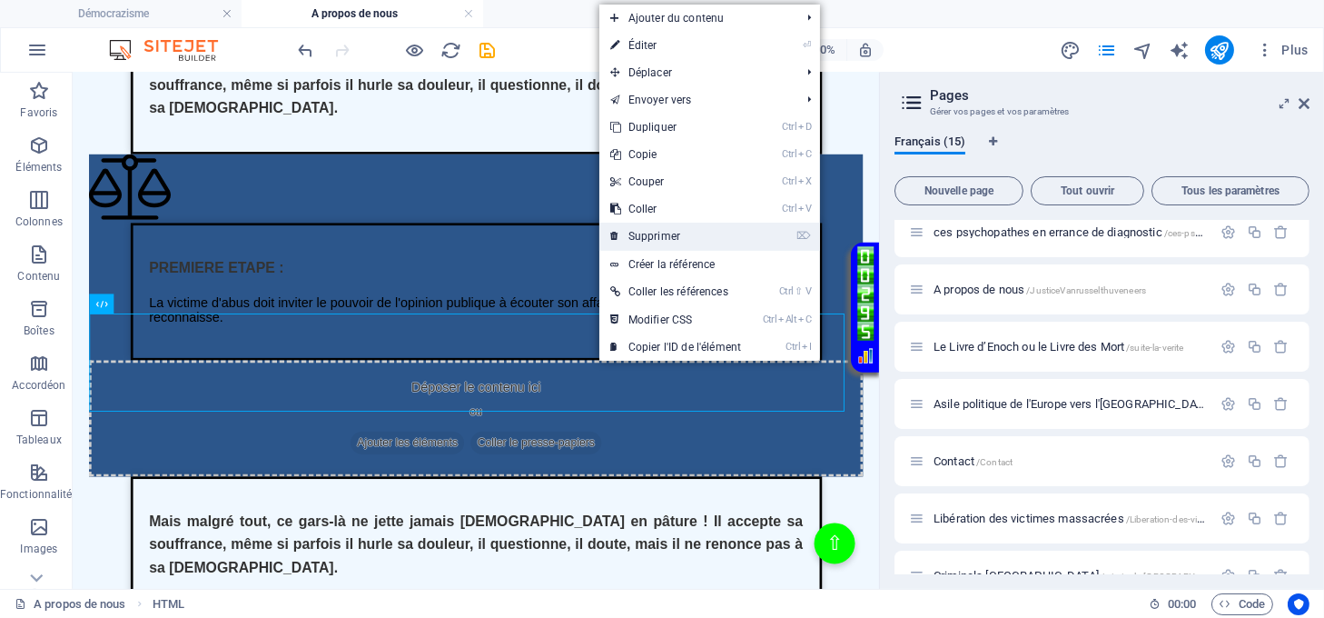
click at [642, 238] on link "⌦ Supprimer" at bounding box center [675, 236] width 153 height 27
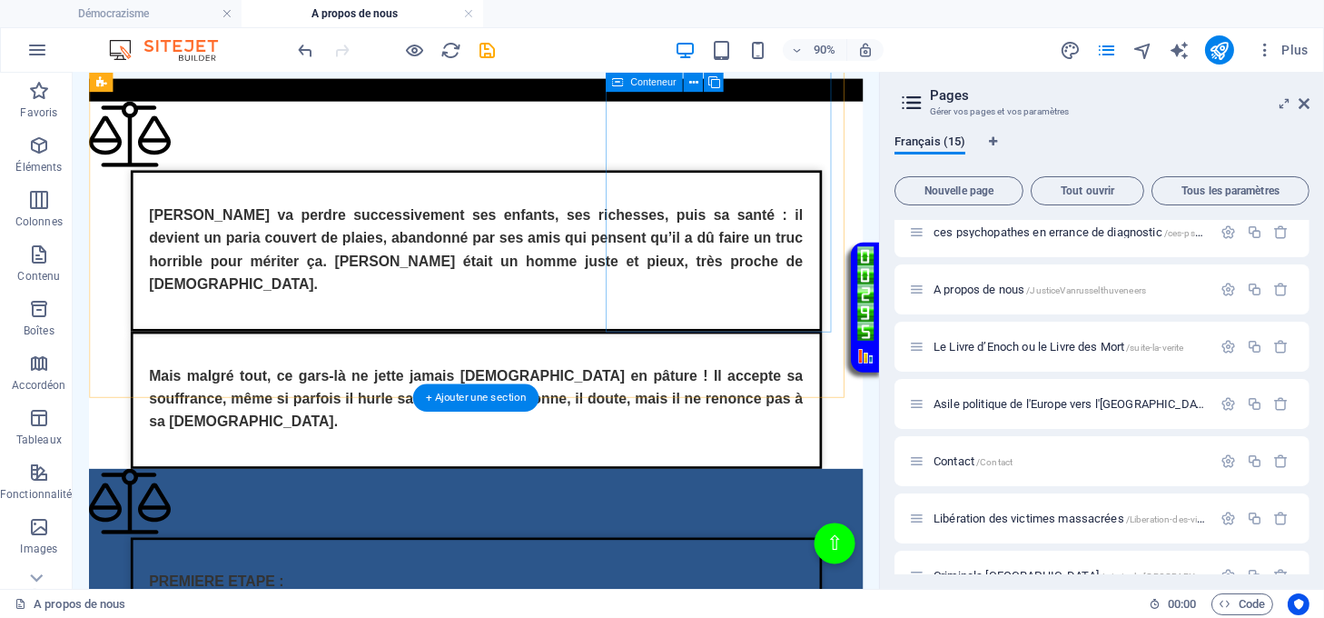
scroll to position [968, 0]
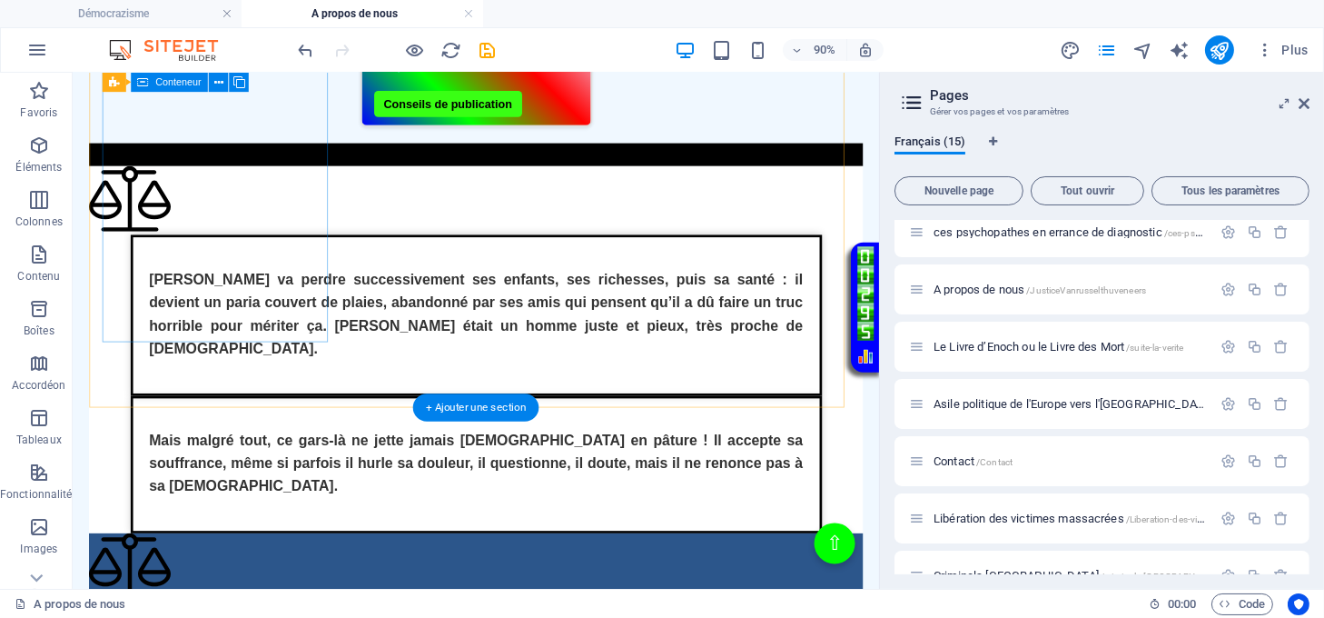
click at [335, 253] on div at bounding box center [521, 215] width 860 height 76
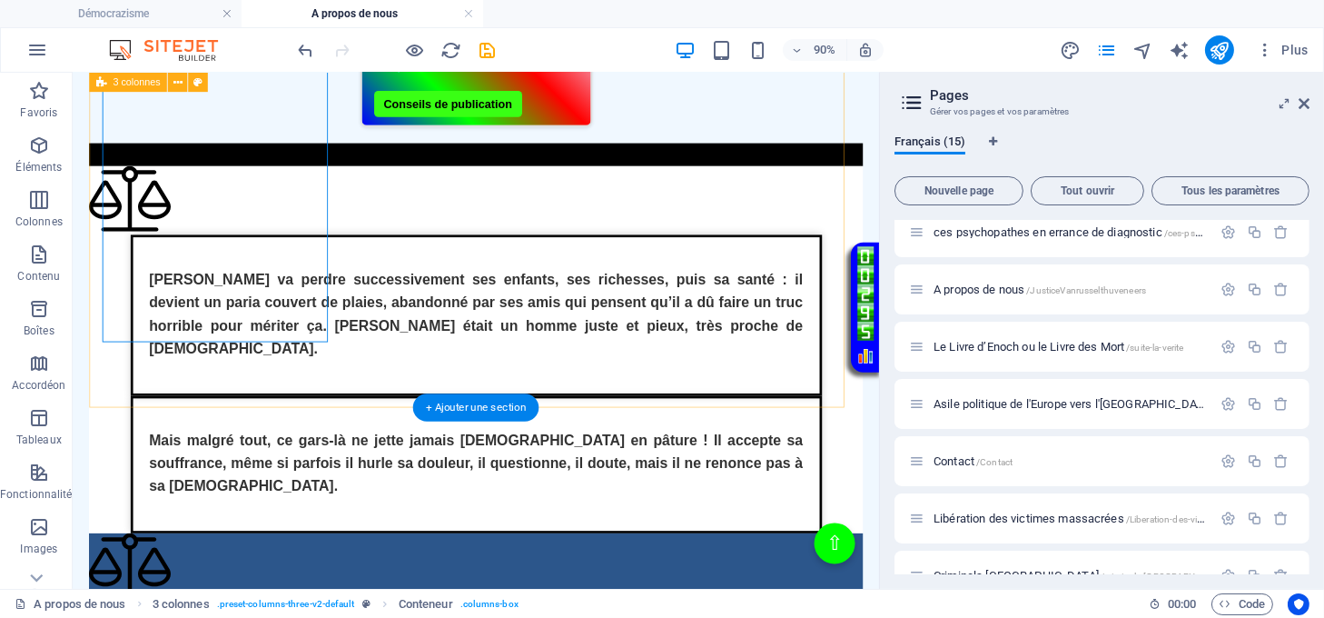
click at [355, 393] on div "Texte sur la justice de lumière Job va perdre successivement ses enfants, ses r…" at bounding box center [521, 380] width 860 height 407
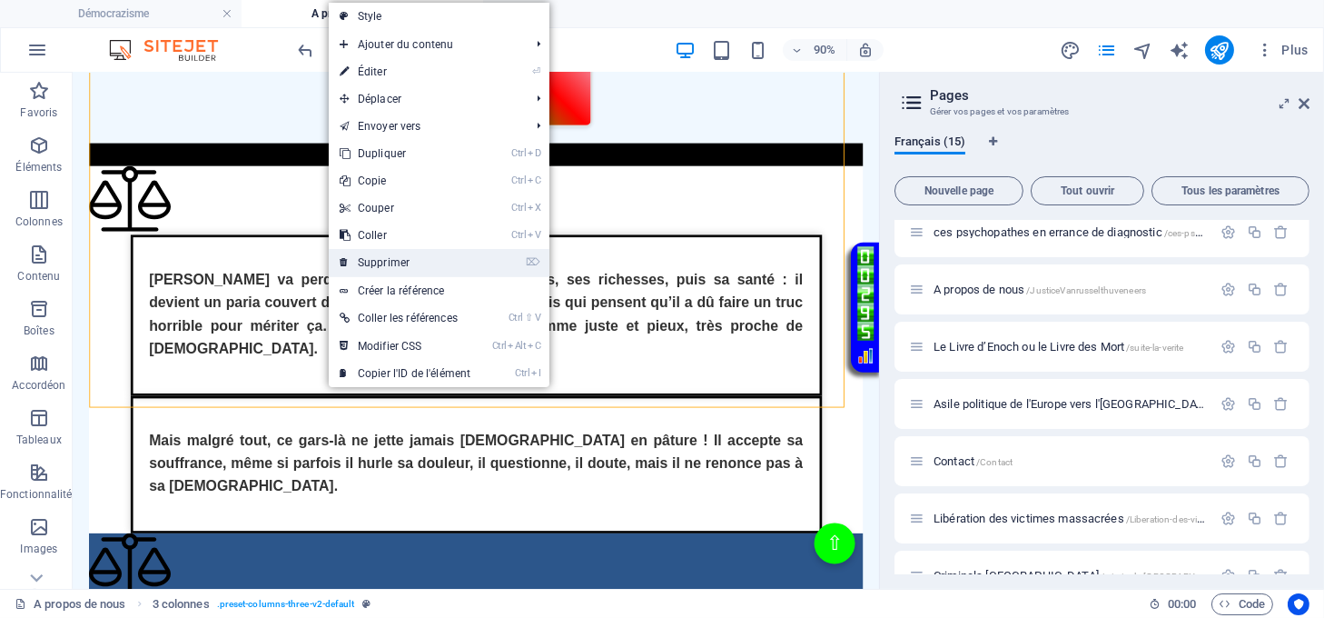
click at [392, 262] on link "⌦ Supprimer" at bounding box center [405, 262] width 153 height 27
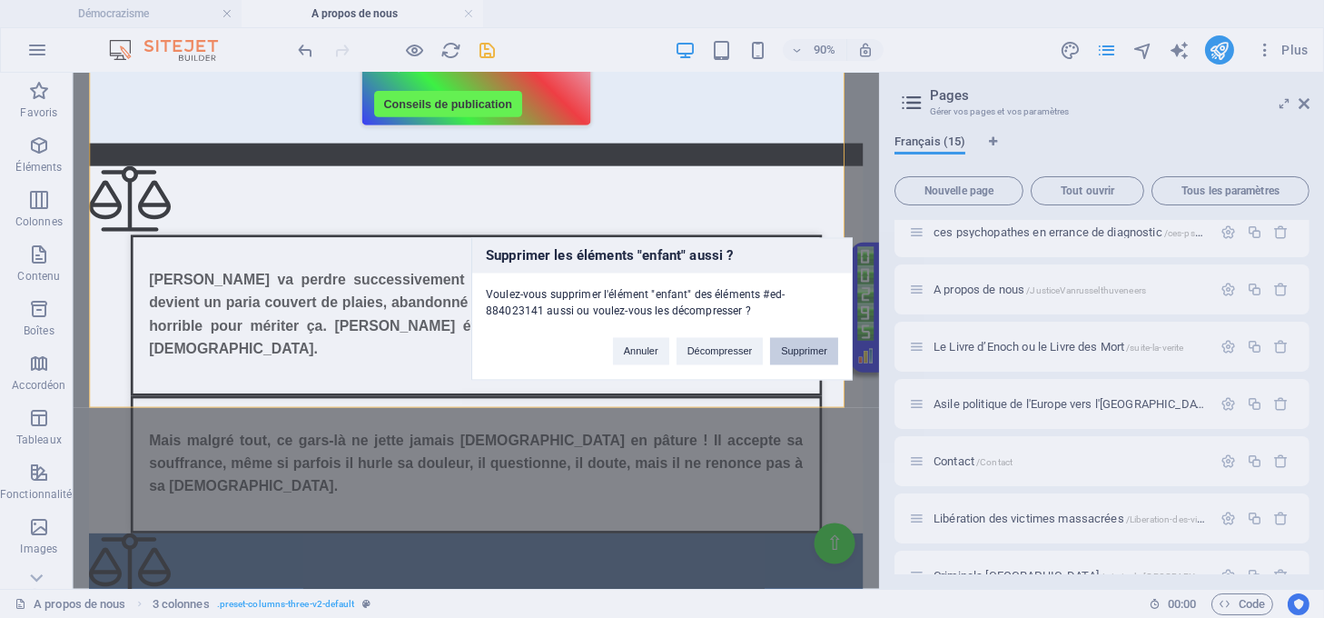
click at [797, 350] on button "Supprimer" at bounding box center [804, 351] width 68 height 27
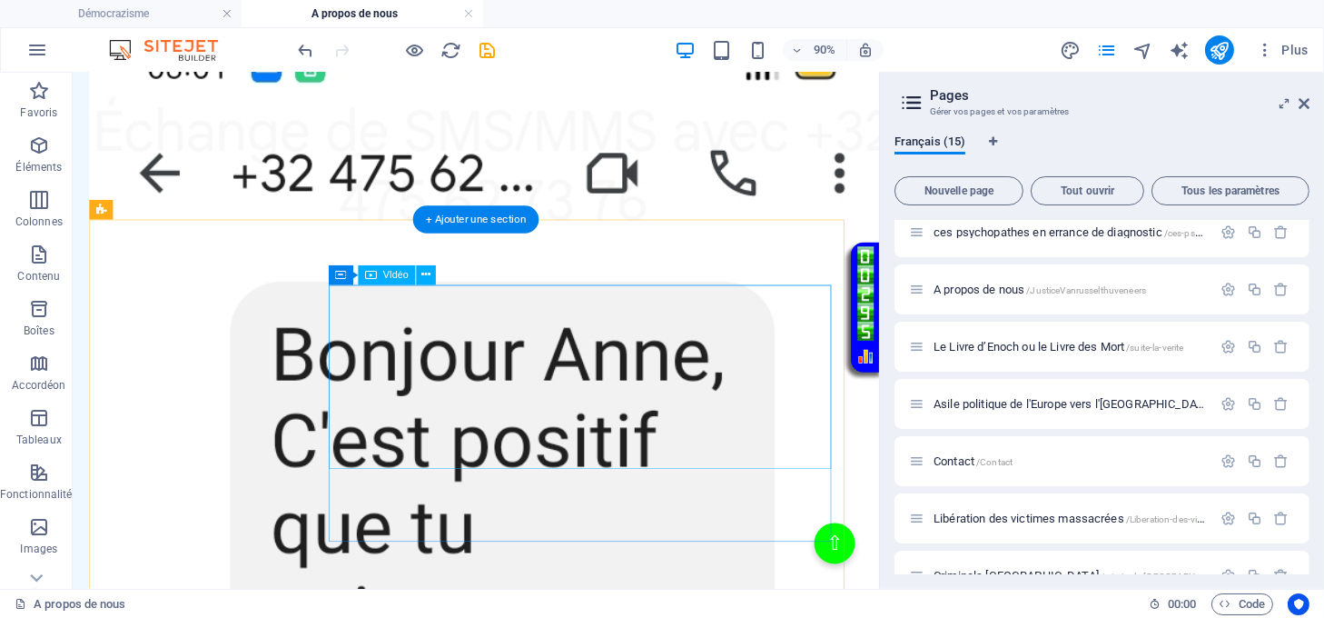
scroll to position [2785, 0]
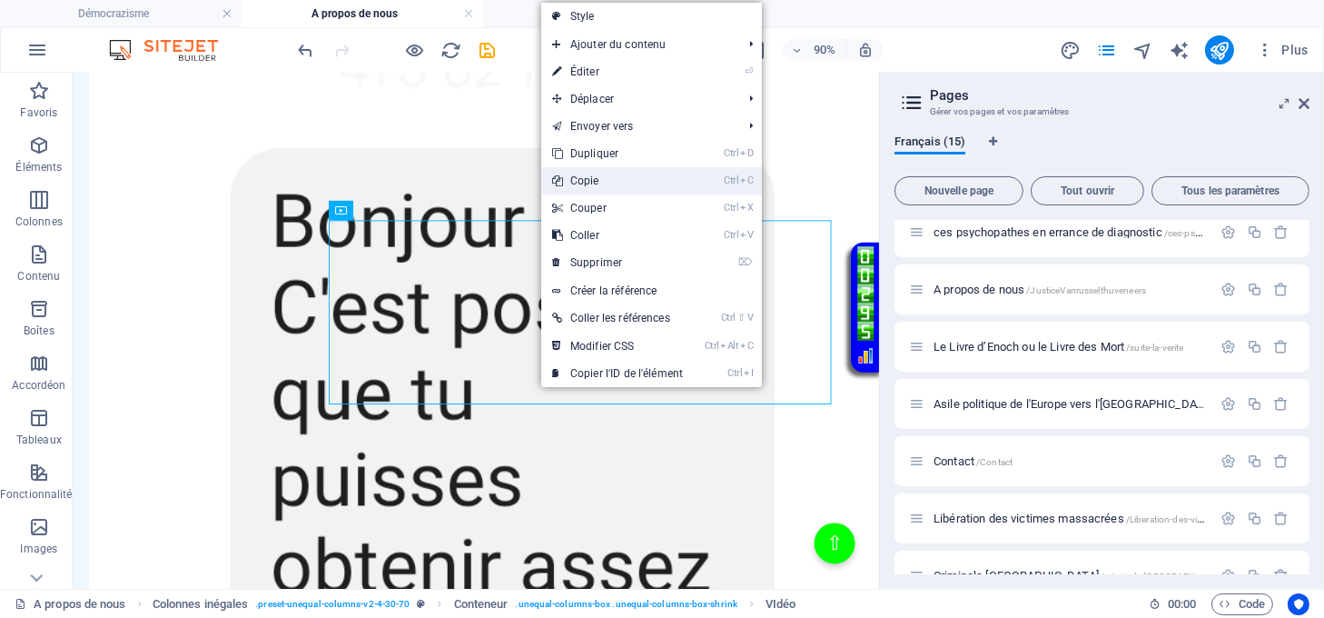
click at [581, 187] on link "Ctrl C Copie" at bounding box center [617, 180] width 153 height 27
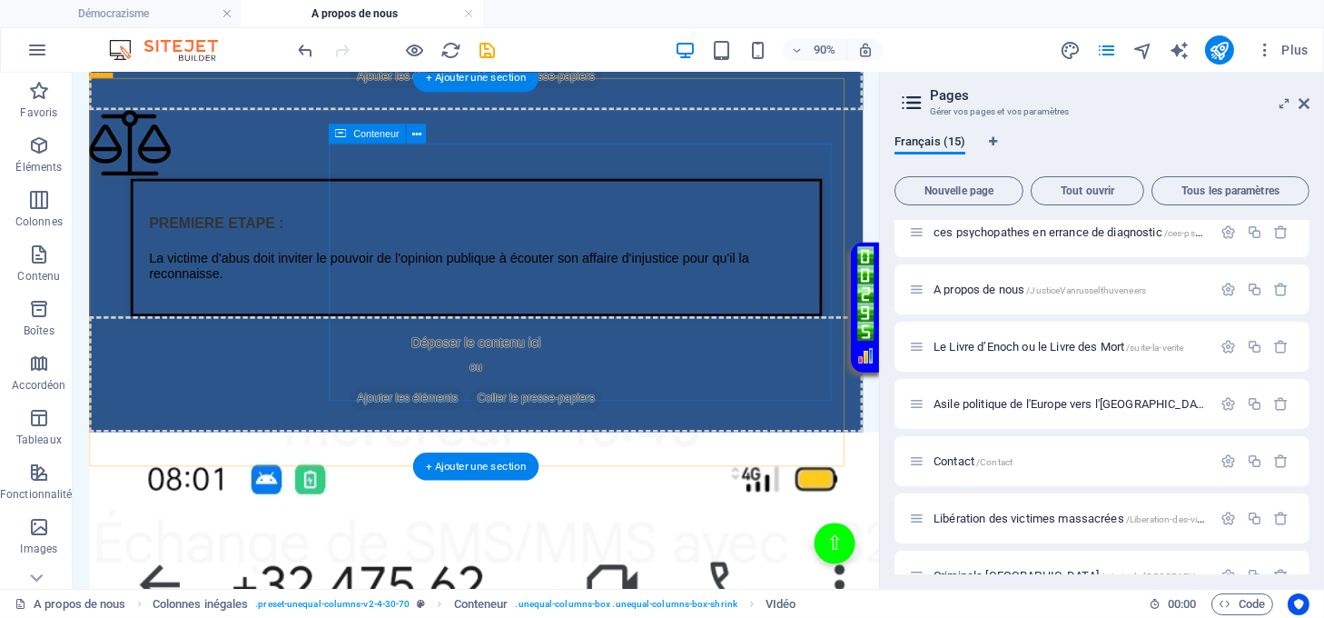
scroll to position [1817, 0]
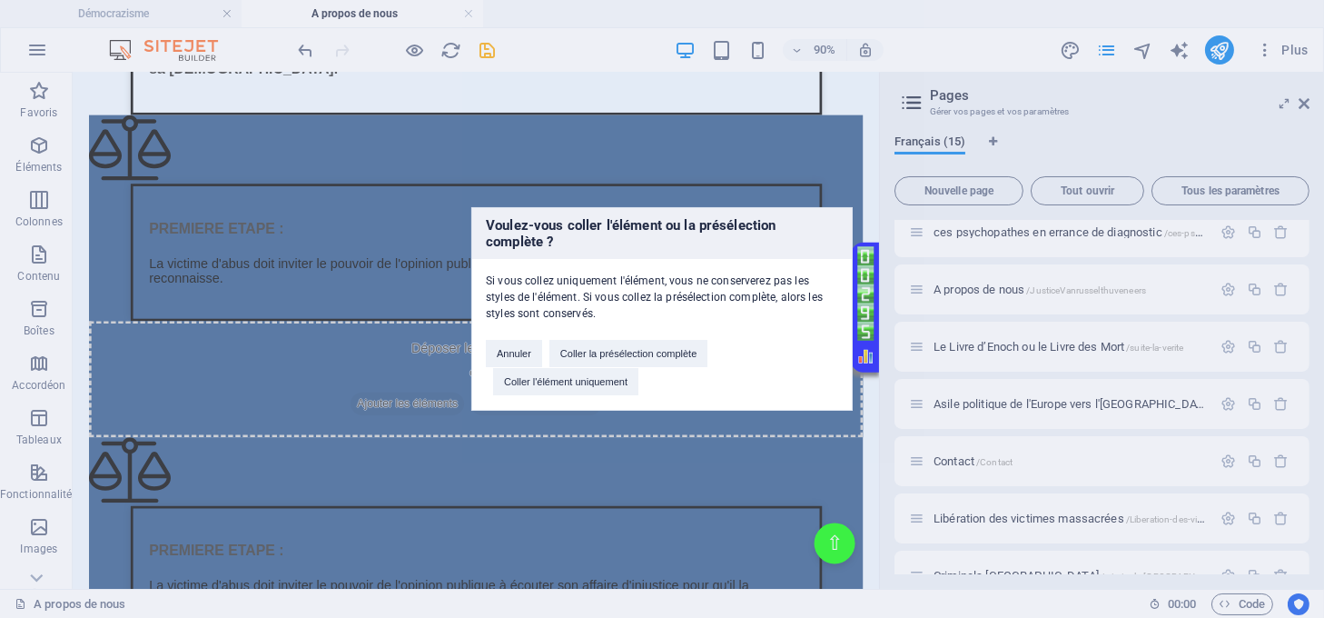
click at [501, 445] on div "Voulez-vous coller l'élément ou la présélection complète ? Si vous collez uniqu…" at bounding box center [662, 309] width 1324 height 618
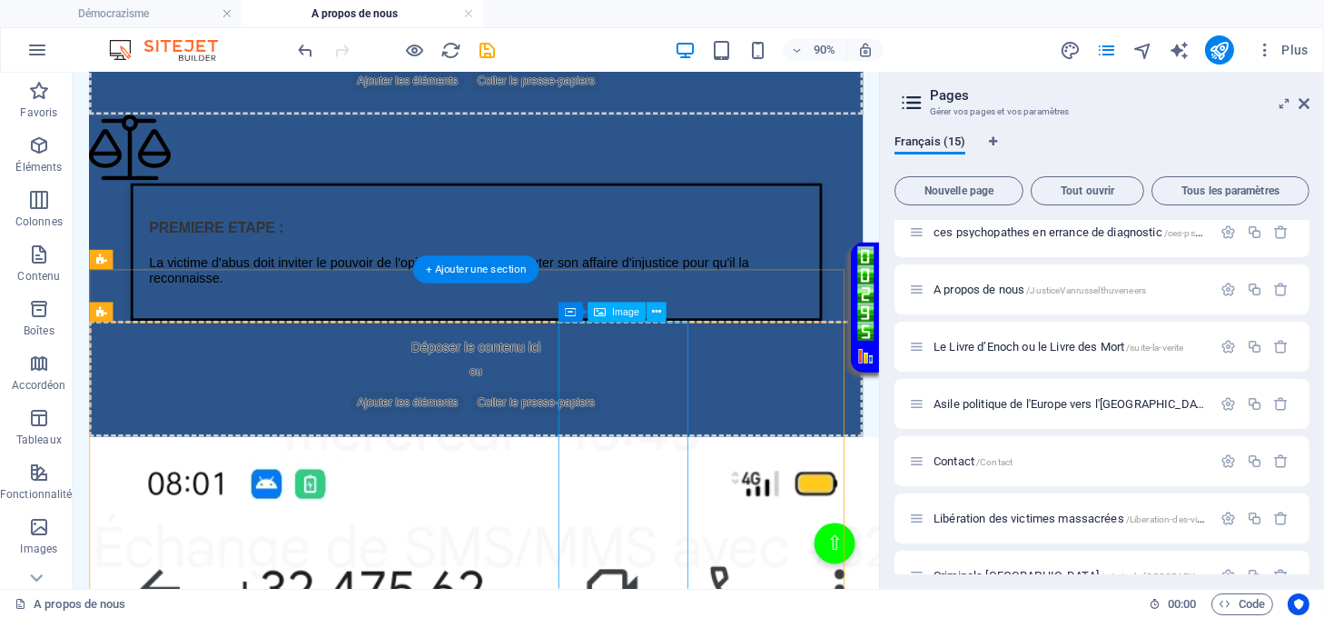
scroll to position [1937, 0]
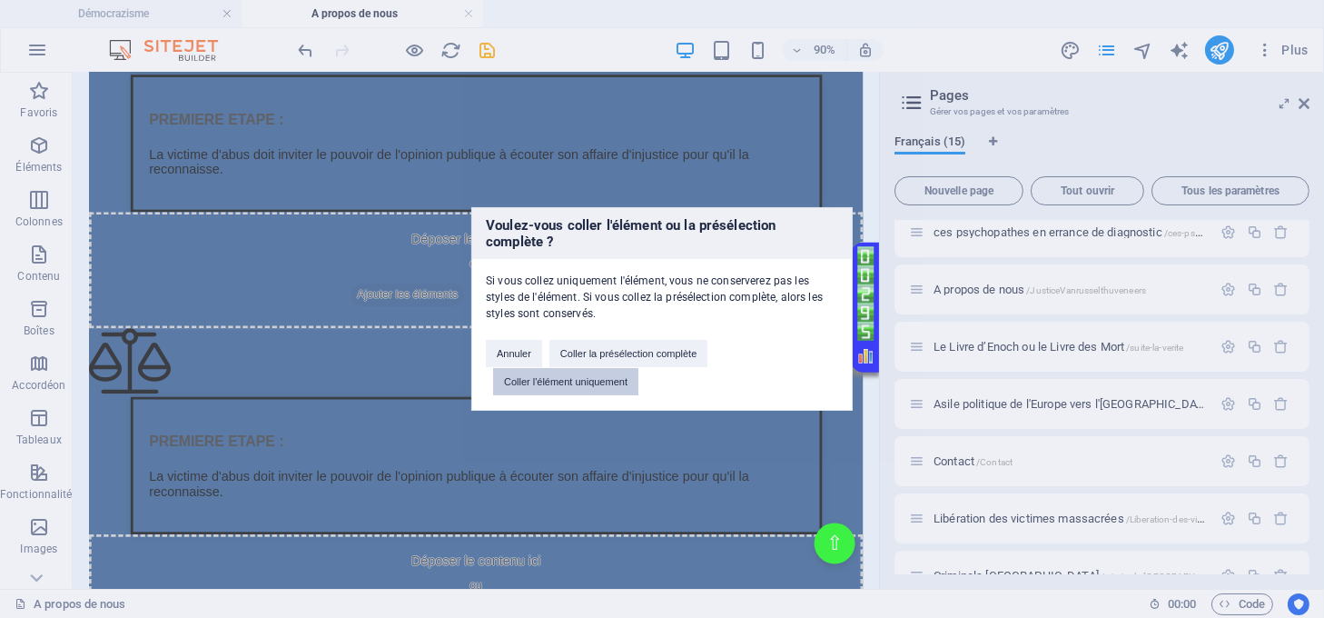
click at [617, 380] on button "Coller l'élément uniquement" at bounding box center [565, 381] width 145 height 27
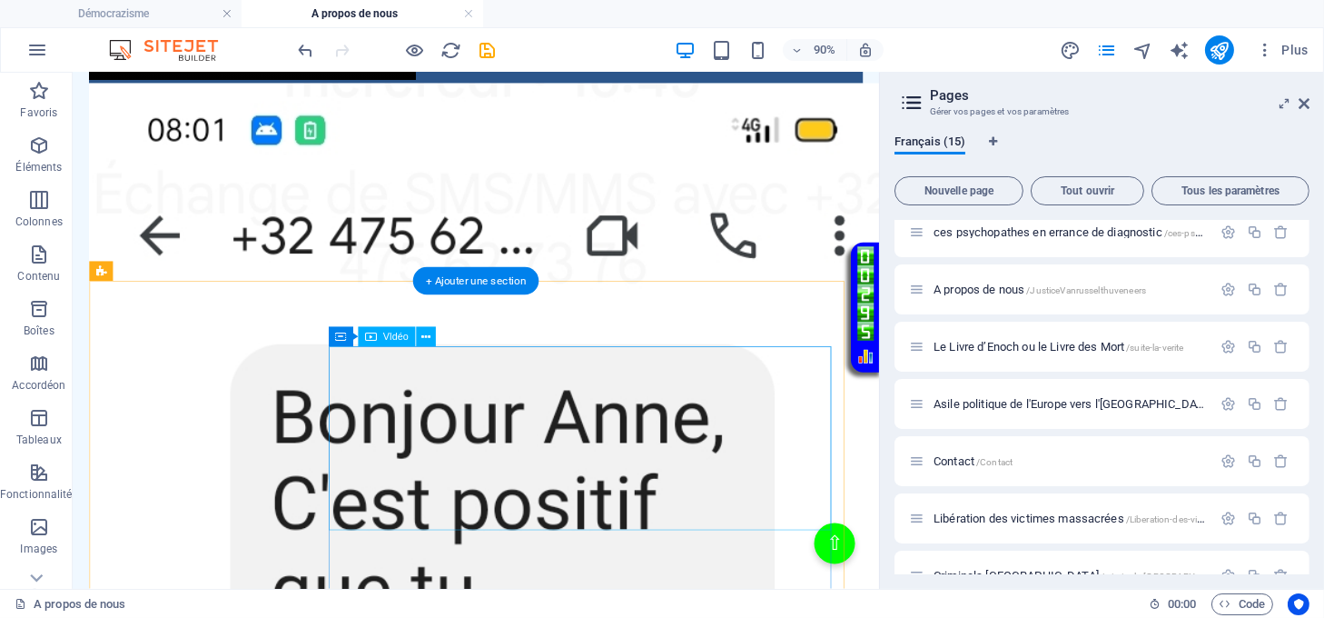
scroll to position [2664, 0]
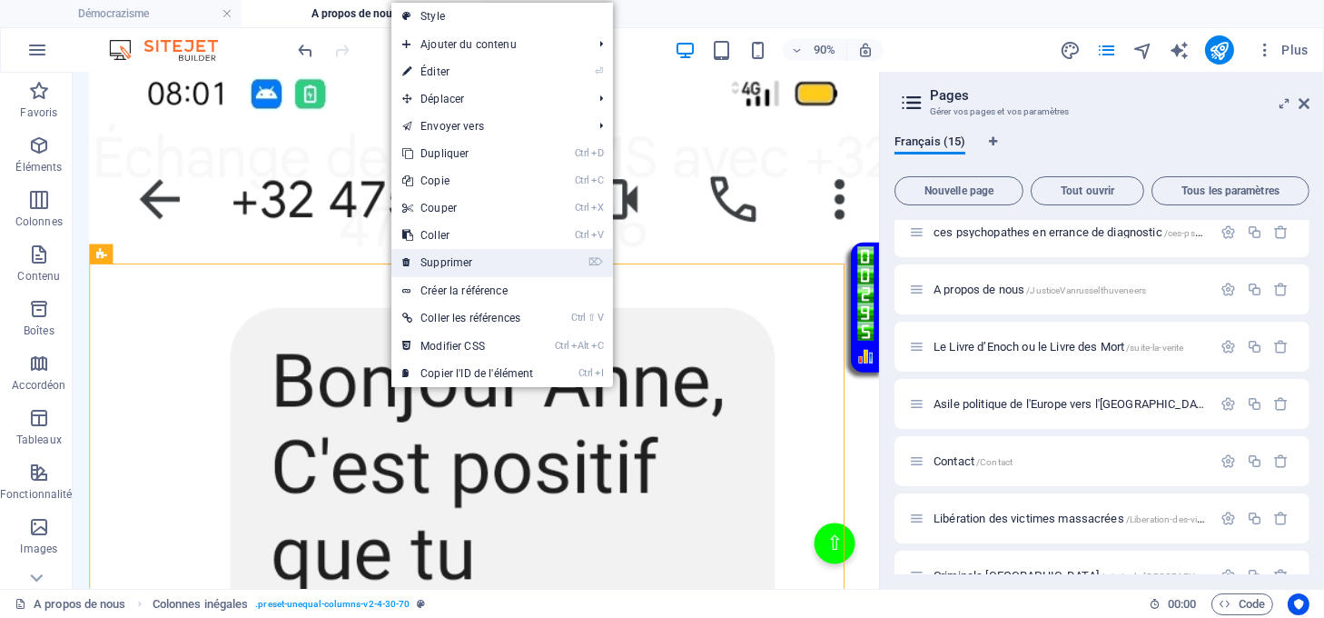
click at [444, 256] on link "⌦ Supprimer" at bounding box center [467, 262] width 153 height 27
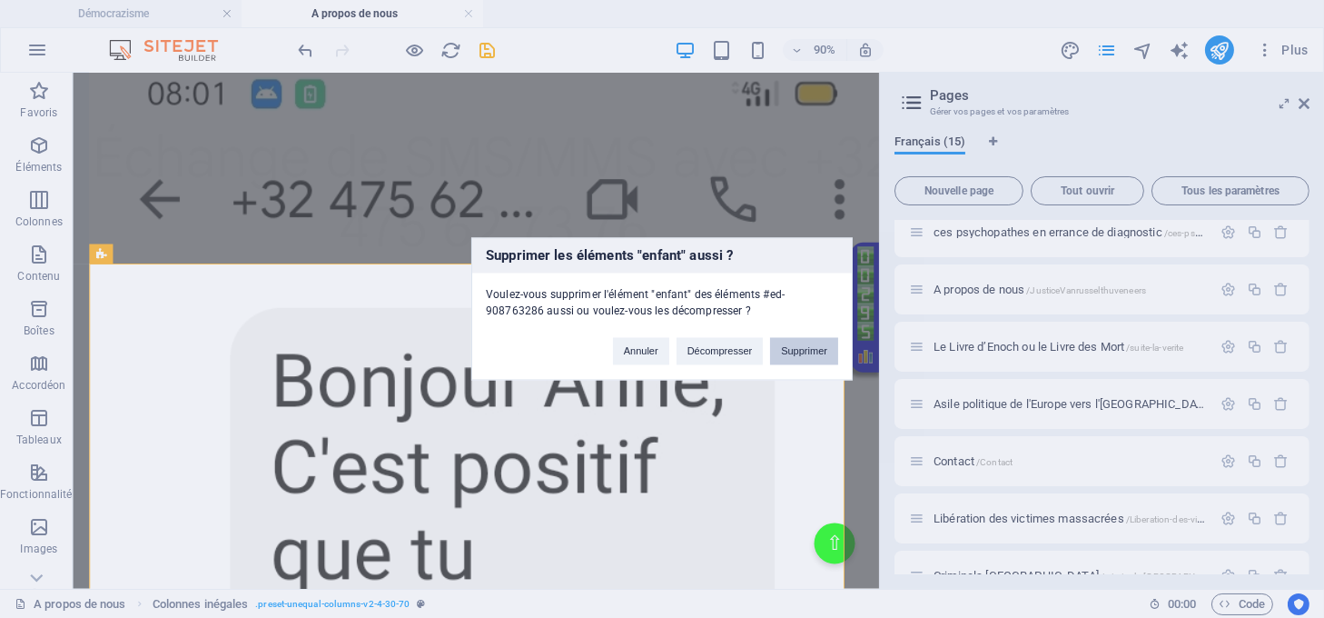
click at [803, 351] on button "Supprimer" at bounding box center [804, 351] width 68 height 27
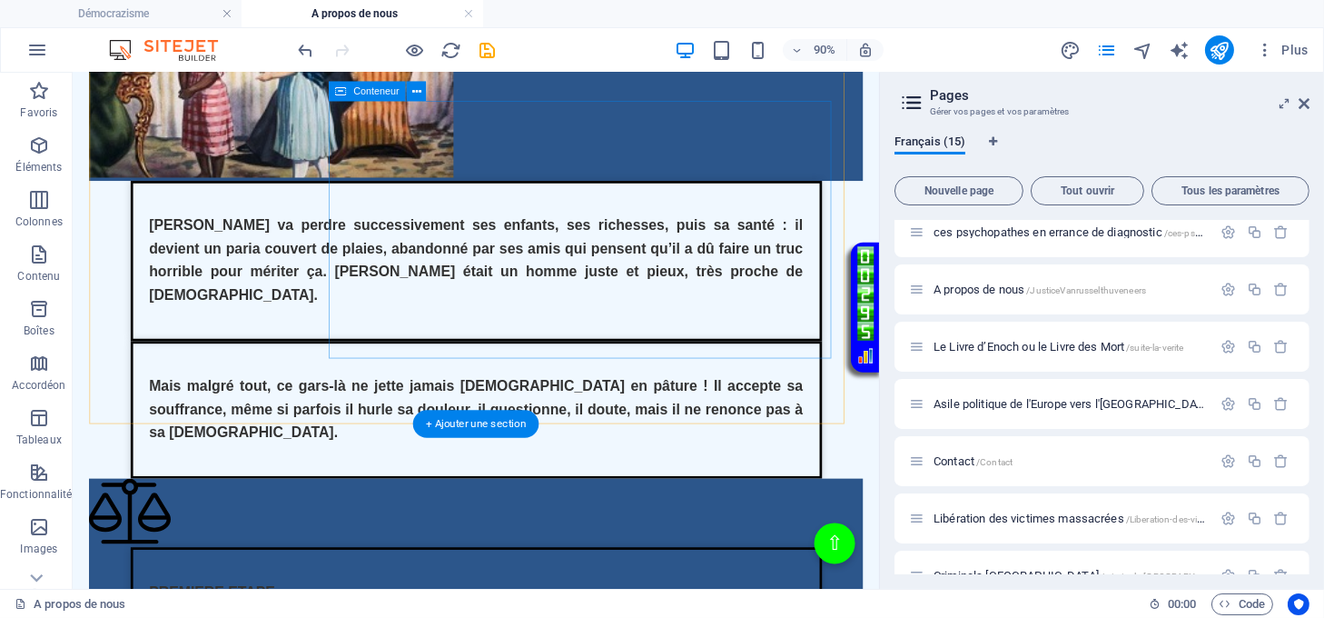
scroll to position [1574, 0]
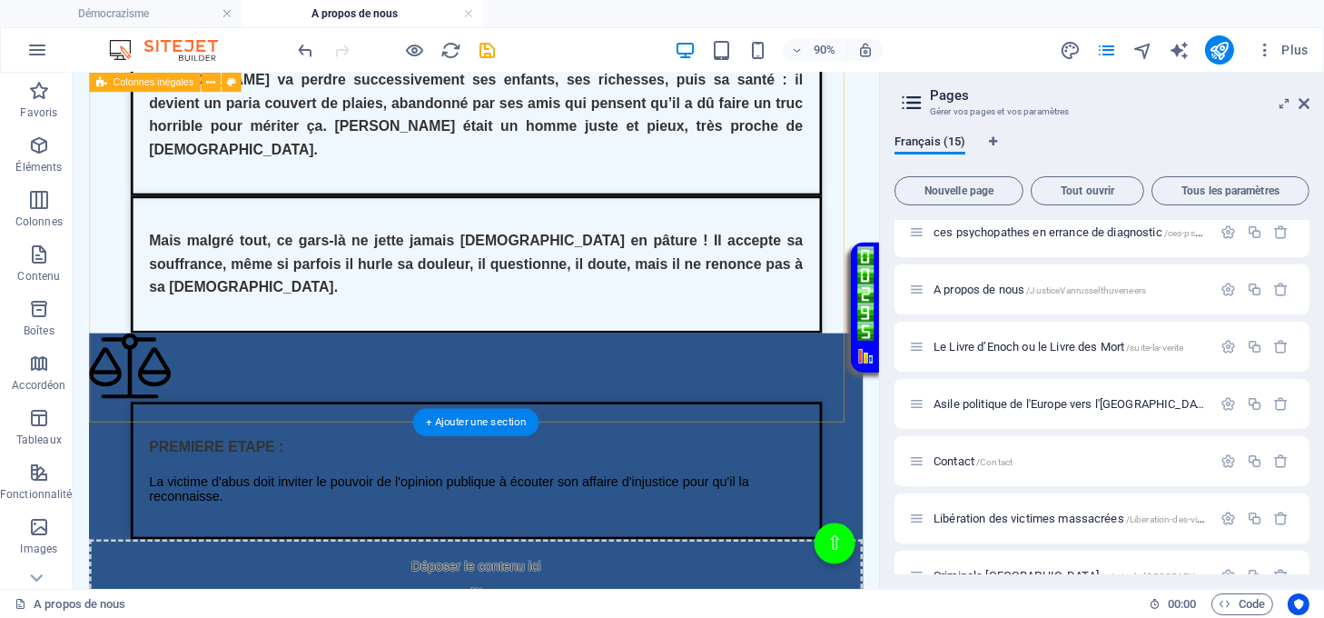
click at [391, 440] on div "Texte sur la justice de lumière PREMIERE ETAPE : La victime d'abus doit inviter…" at bounding box center [521, 541] width 860 height 358
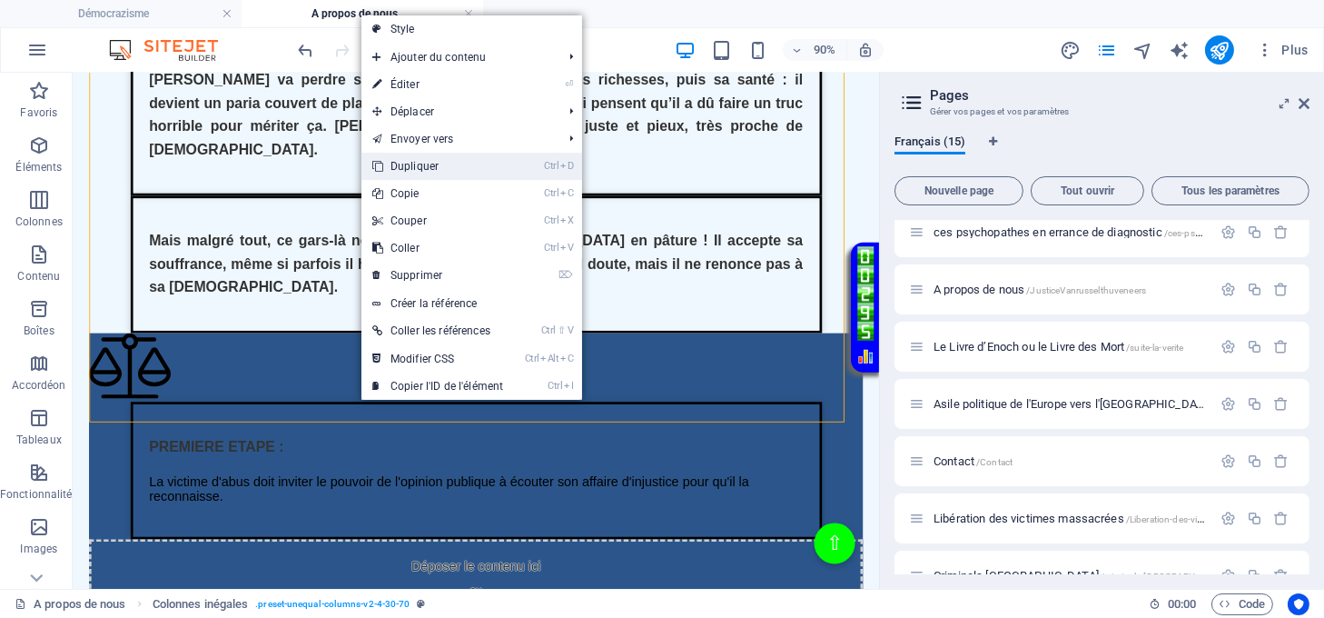
click at [437, 167] on link "Ctrl D Dupliquer" at bounding box center [437, 166] width 153 height 27
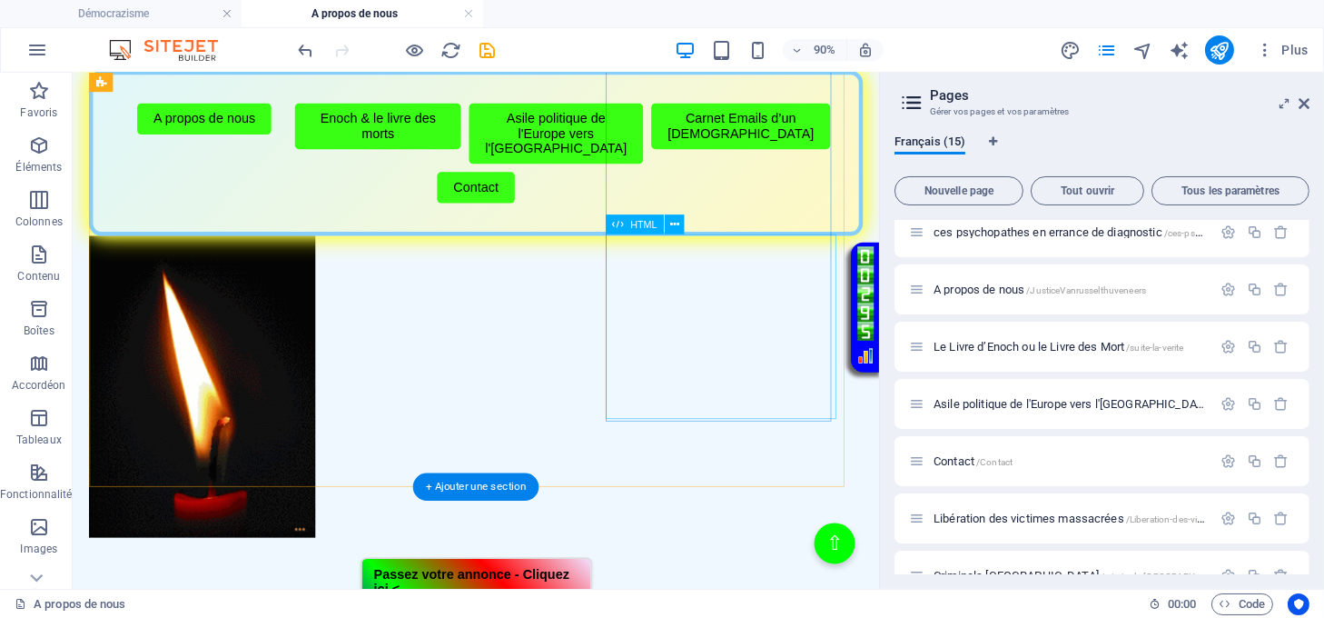
scroll to position [363, 0]
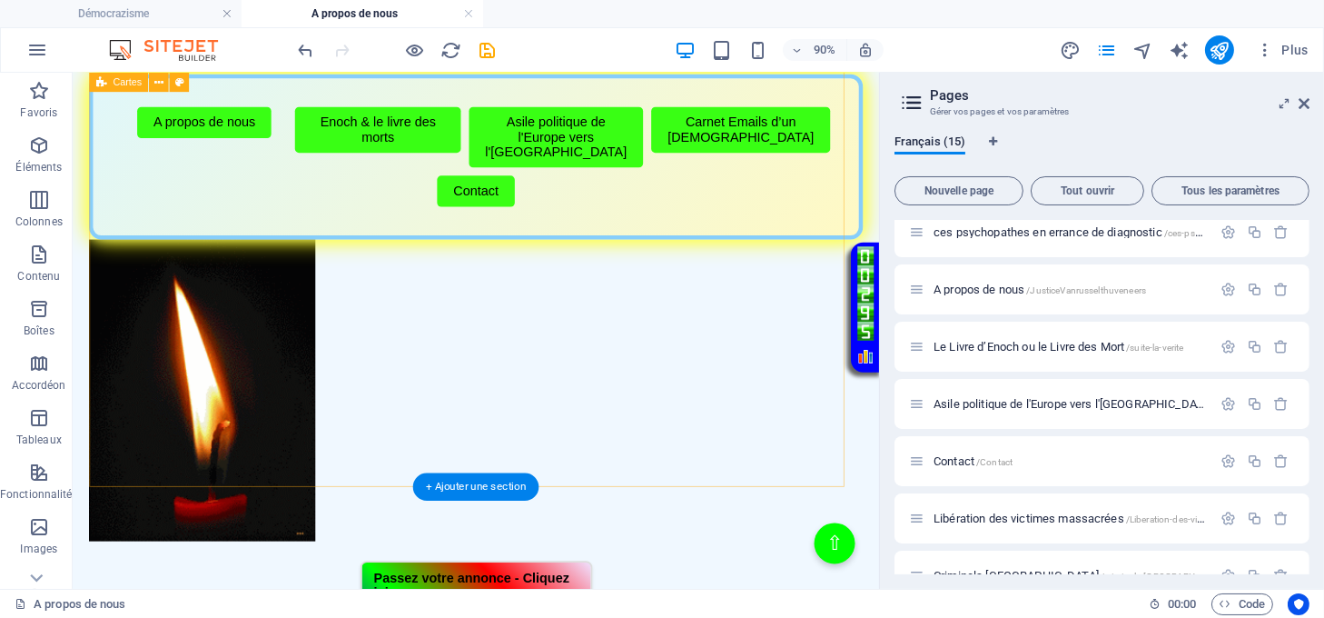
click at [515, 492] on div "Menu de boutons avec cadre scintillant Démocrazisme Conseils avant publication …" at bounding box center [521, 297] width 860 height 882
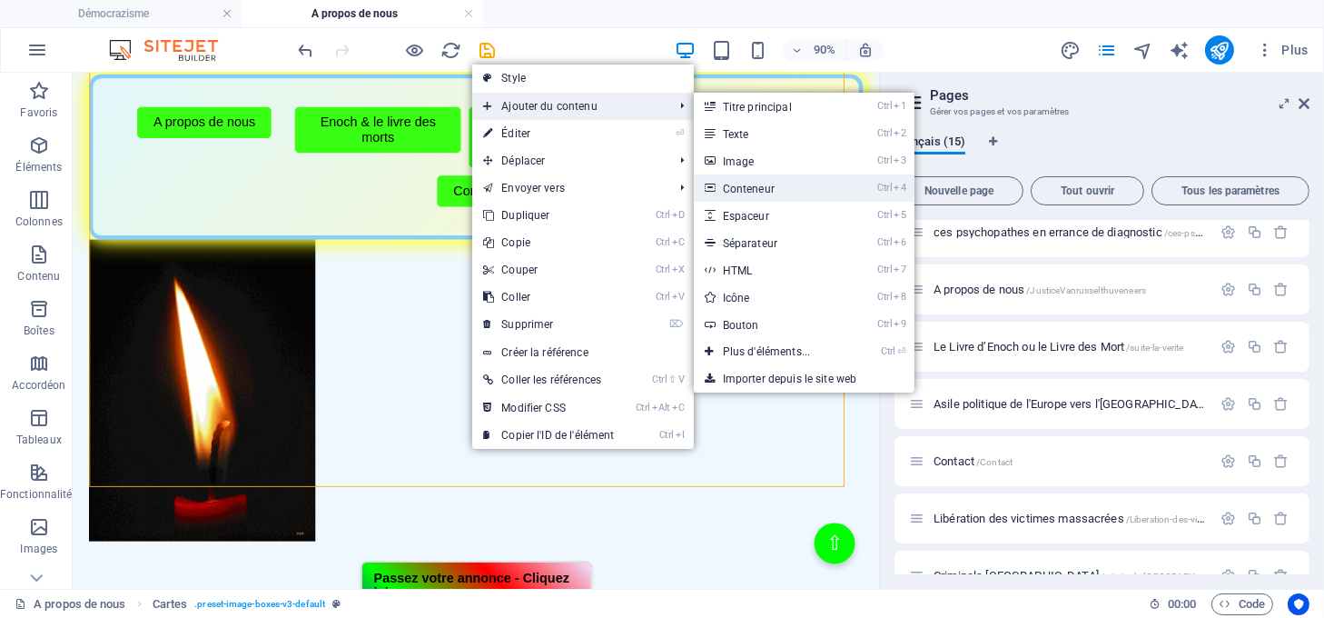
click at [774, 190] on link "Ctrl 4 Conteneur" at bounding box center [770, 187] width 153 height 27
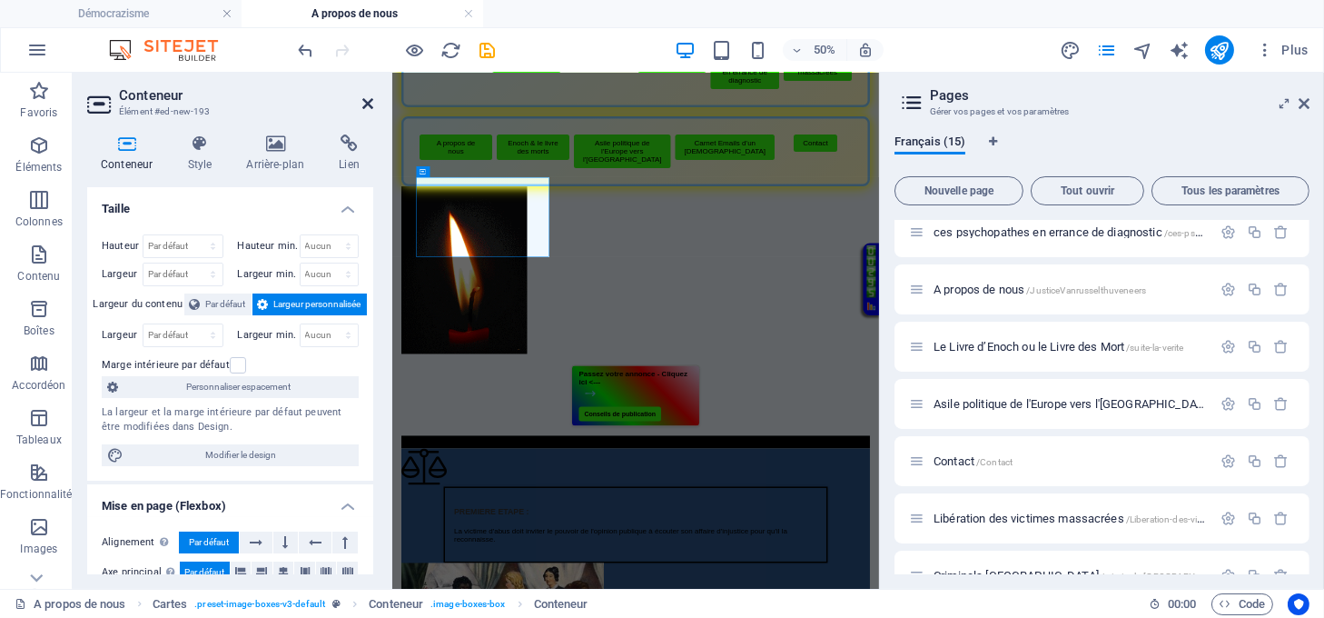
scroll to position [0, 0]
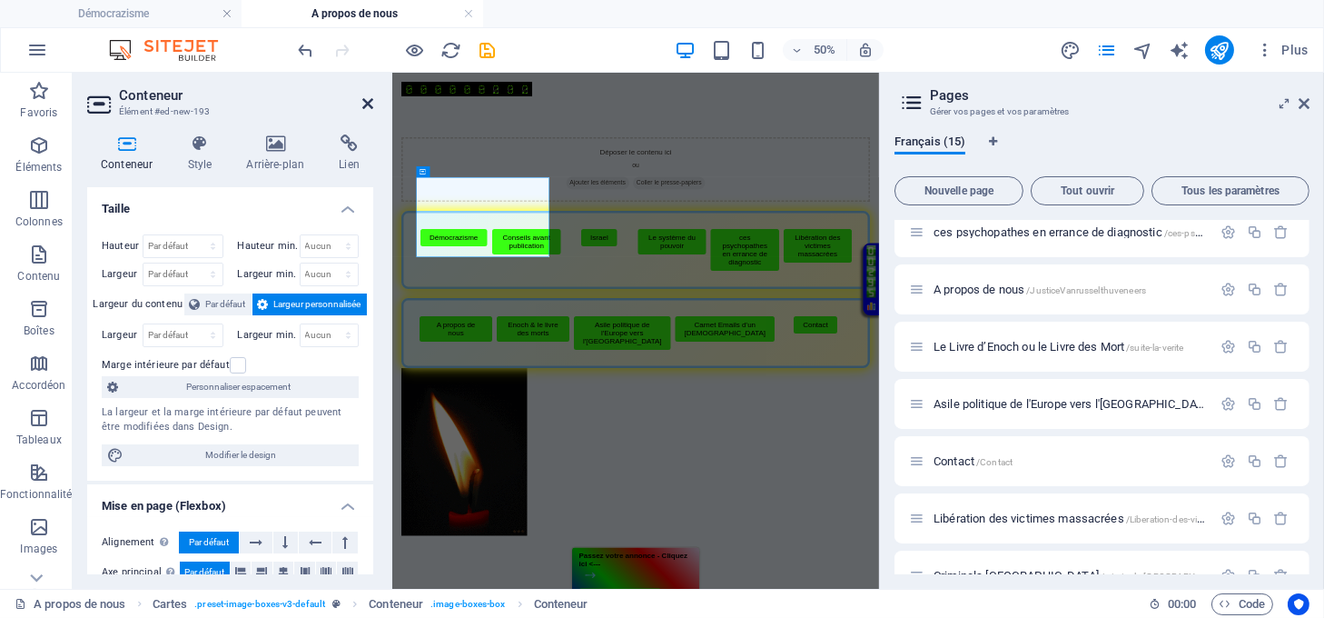
click at [369, 104] on icon at bounding box center [367, 103] width 11 height 15
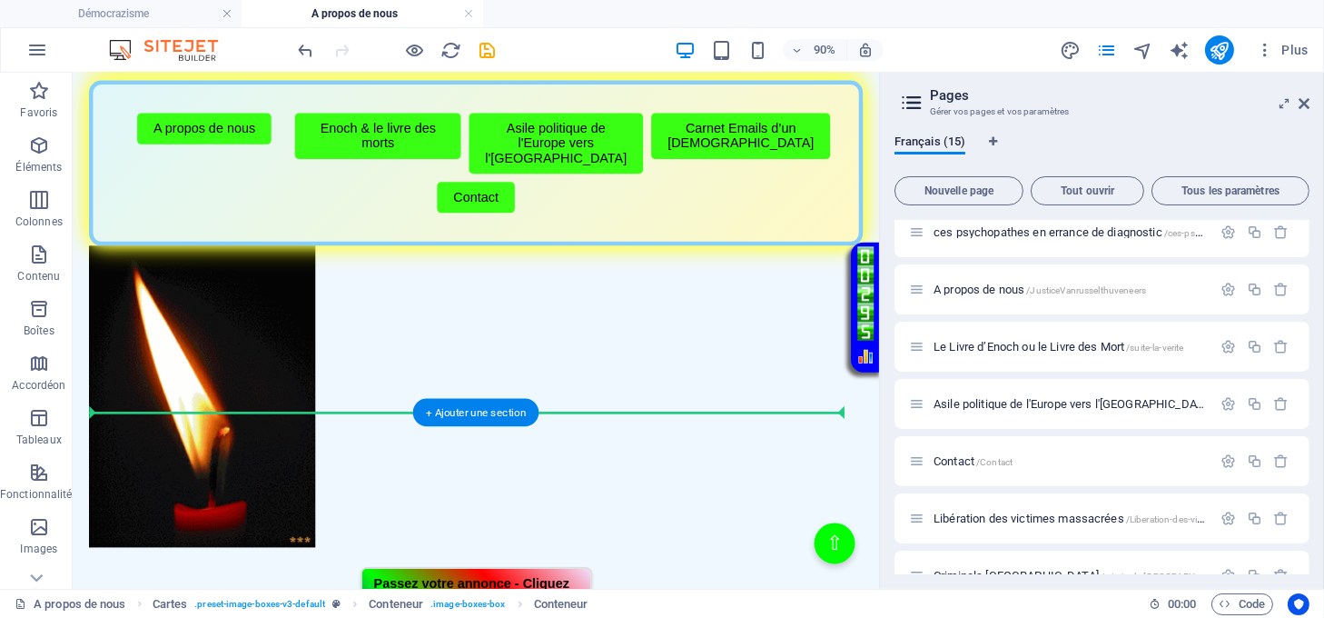
scroll to position [605, 0]
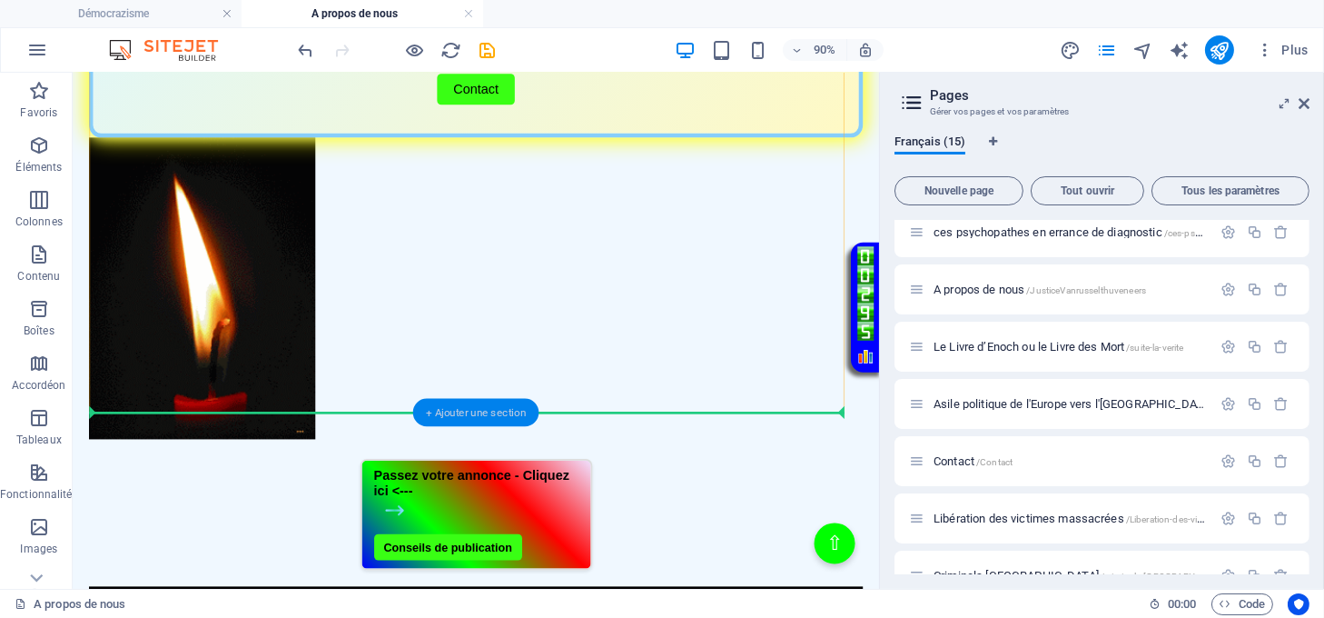
drag, startPoint x: 237, startPoint y: 243, endPoint x: 447, endPoint y: 401, distance: 263.2
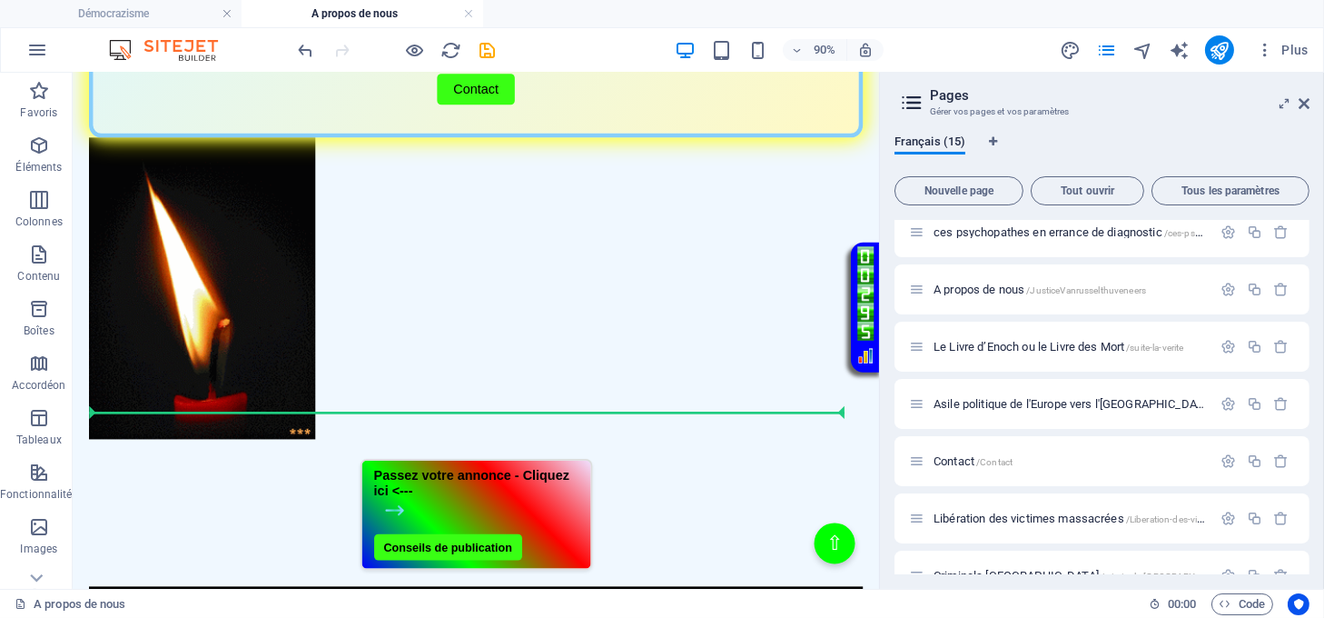
drag, startPoint x: 308, startPoint y: 249, endPoint x: 394, endPoint y: 450, distance: 219.3
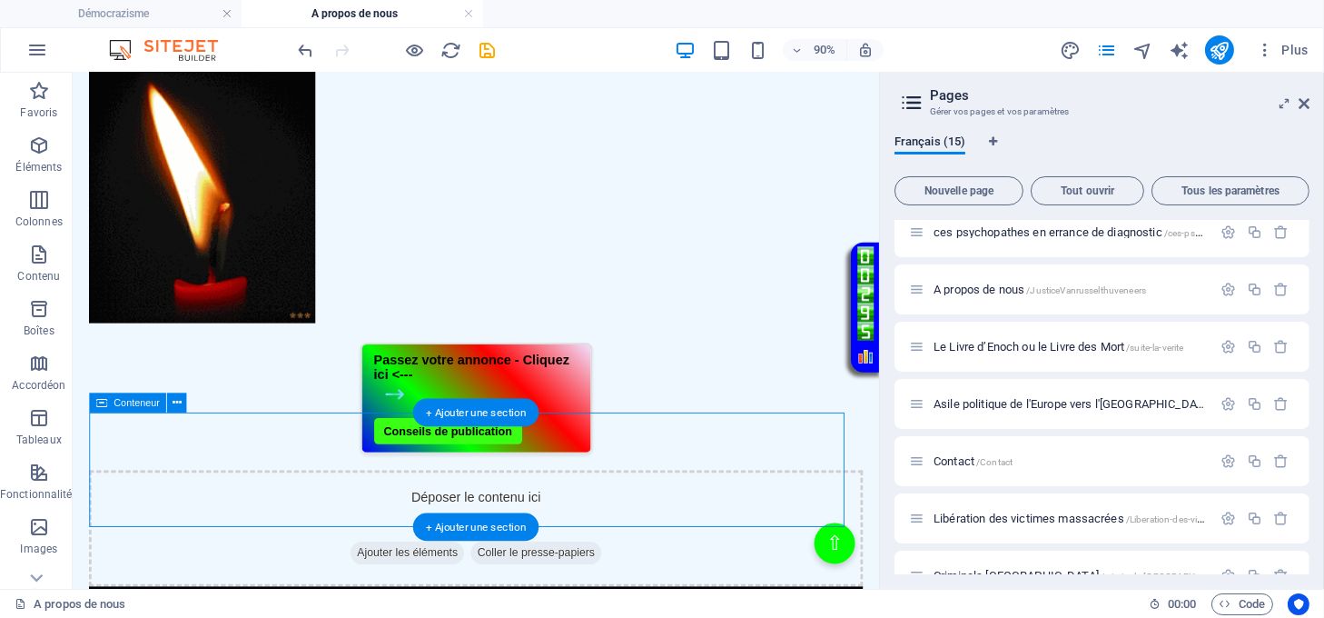
scroll to position [445, 0]
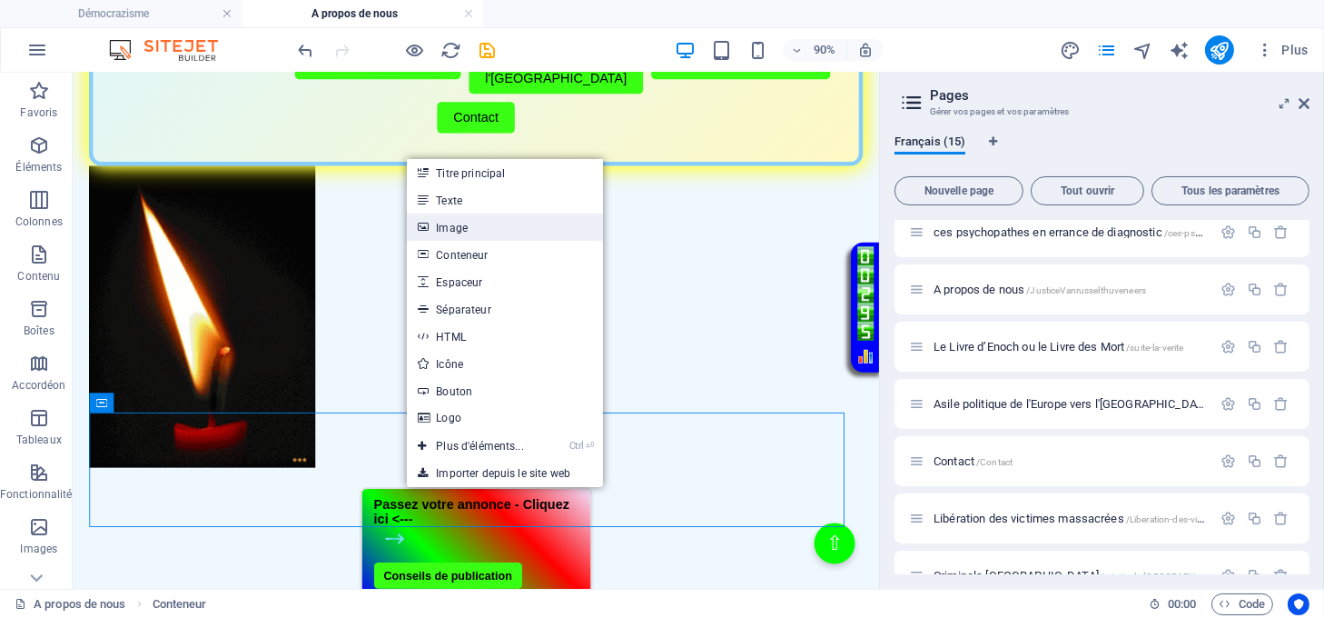
click at [460, 229] on link "Image" at bounding box center [505, 226] width 196 height 27
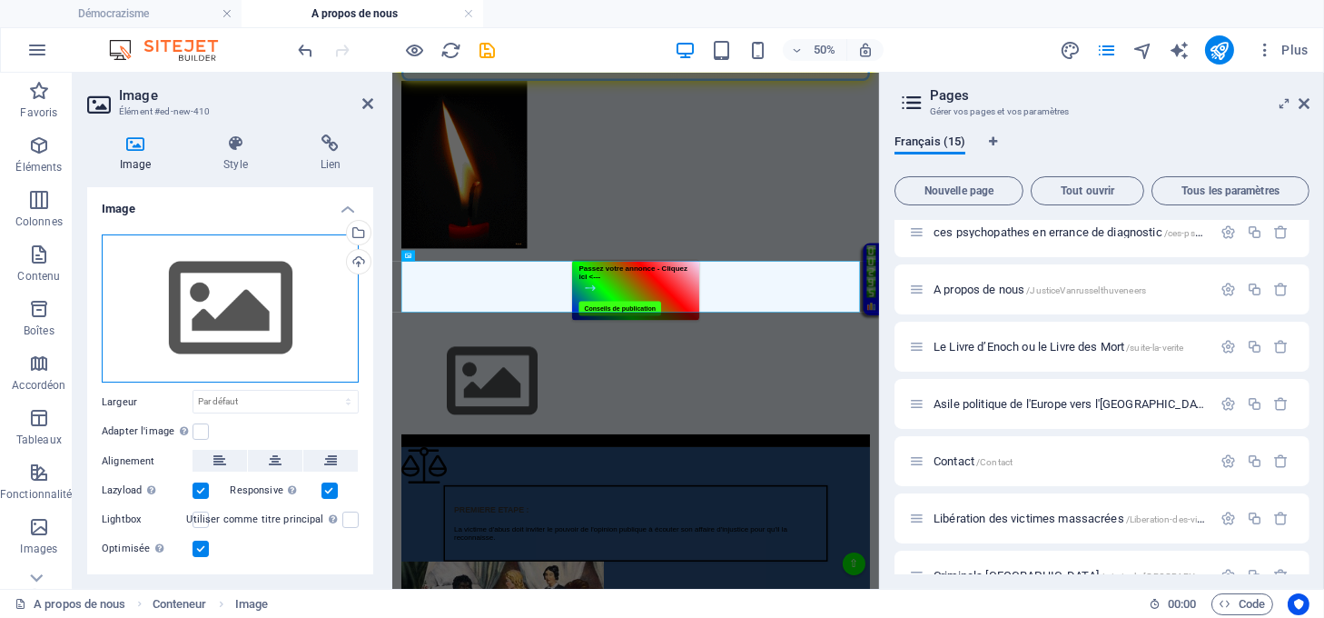
click at [244, 271] on div "Glissez les fichiers ici, cliquez pour choisir les fichiers ou sélectionnez les…" at bounding box center [230, 308] width 257 height 149
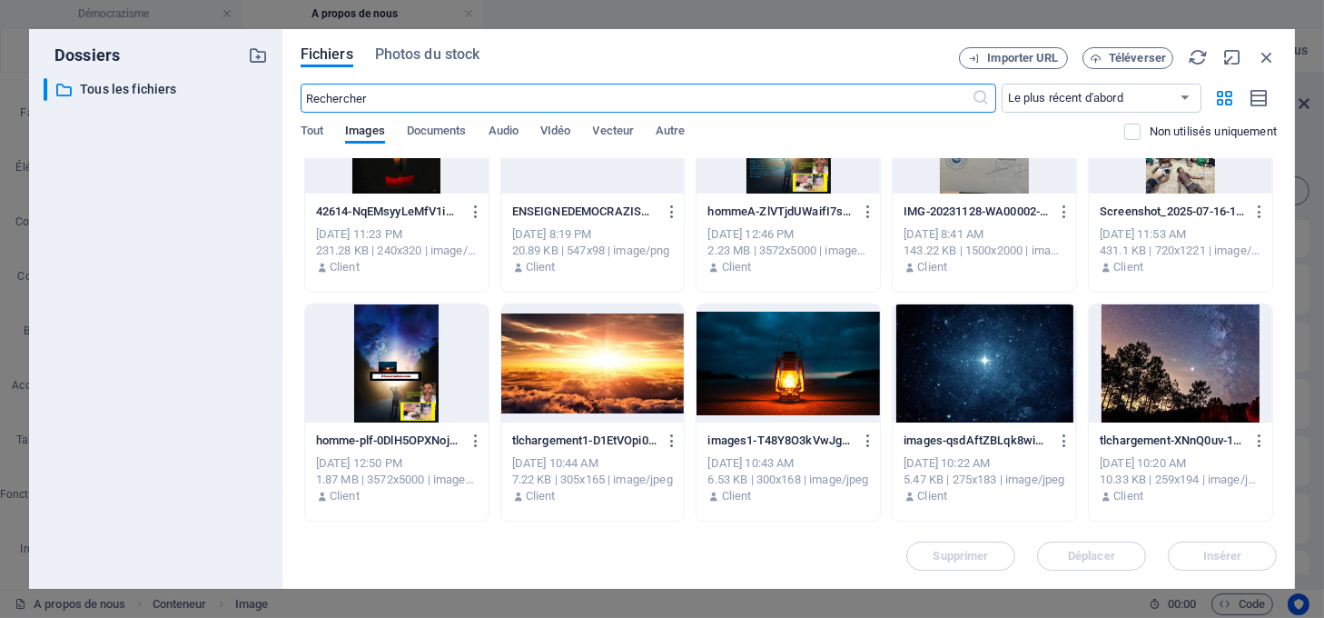
scroll to position [2301, 0]
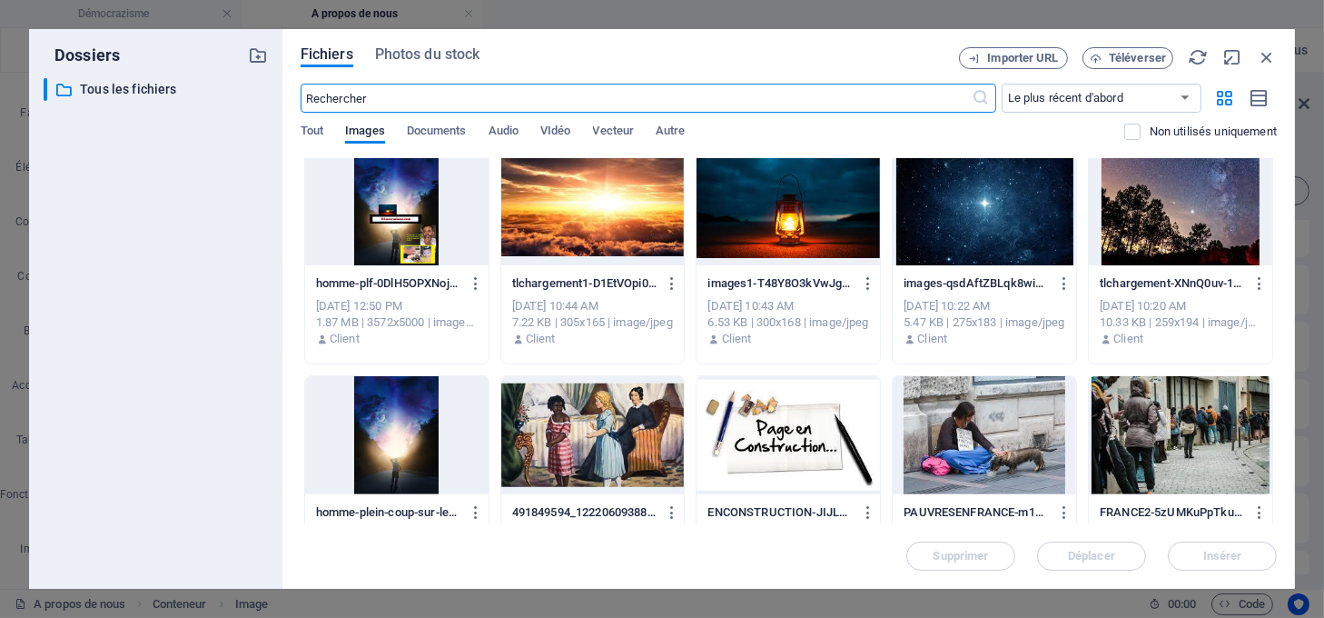
click at [725, 433] on div at bounding box center [788, 435] width 183 height 118
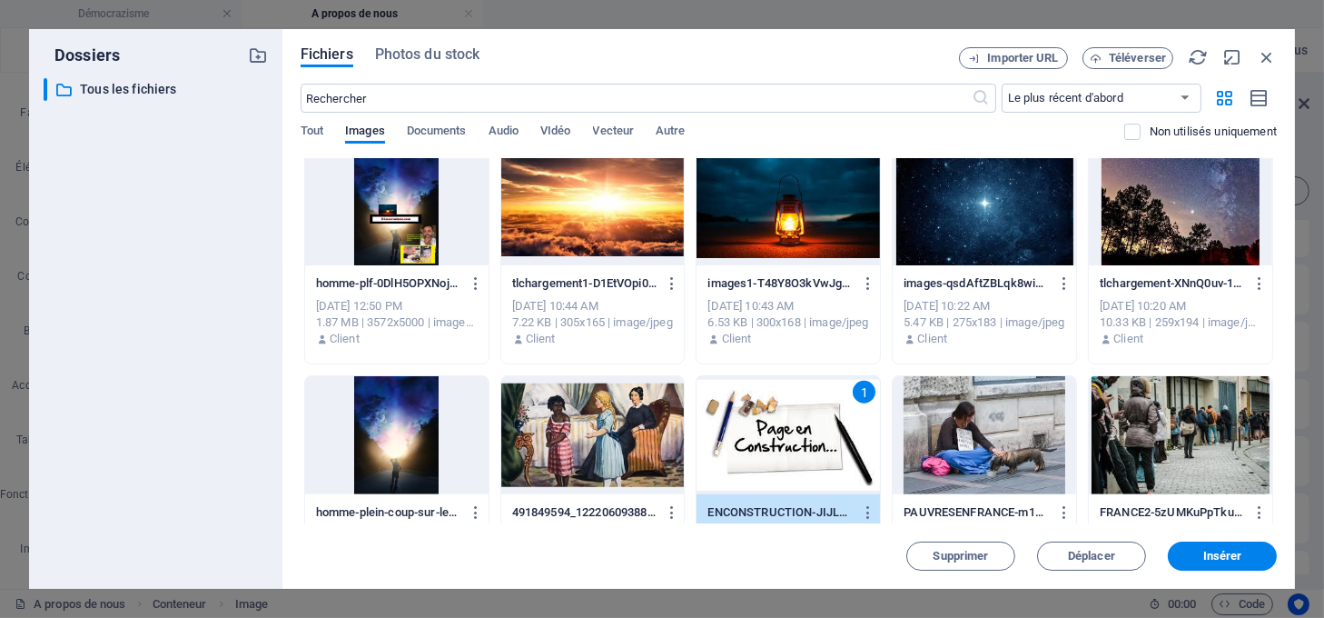
click at [725, 433] on div "1" at bounding box center [788, 435] width 183 height 118
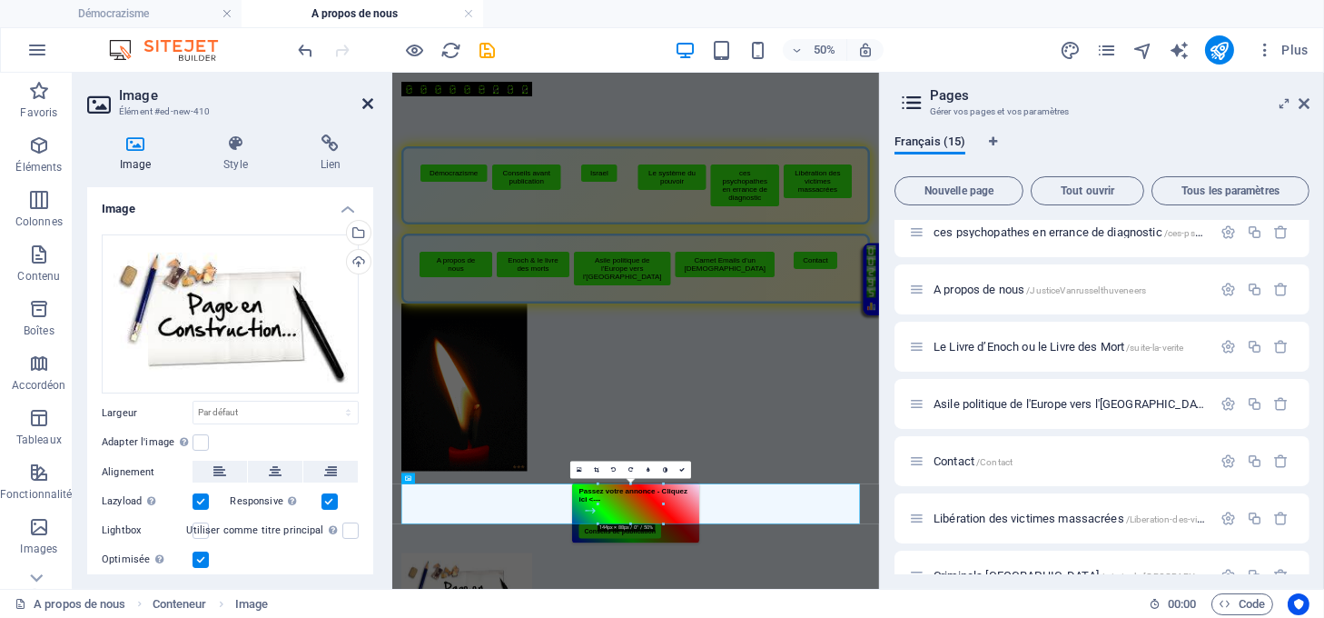
click at [370, 103] on icon at bounding box center [367, 103] width 11 height 15
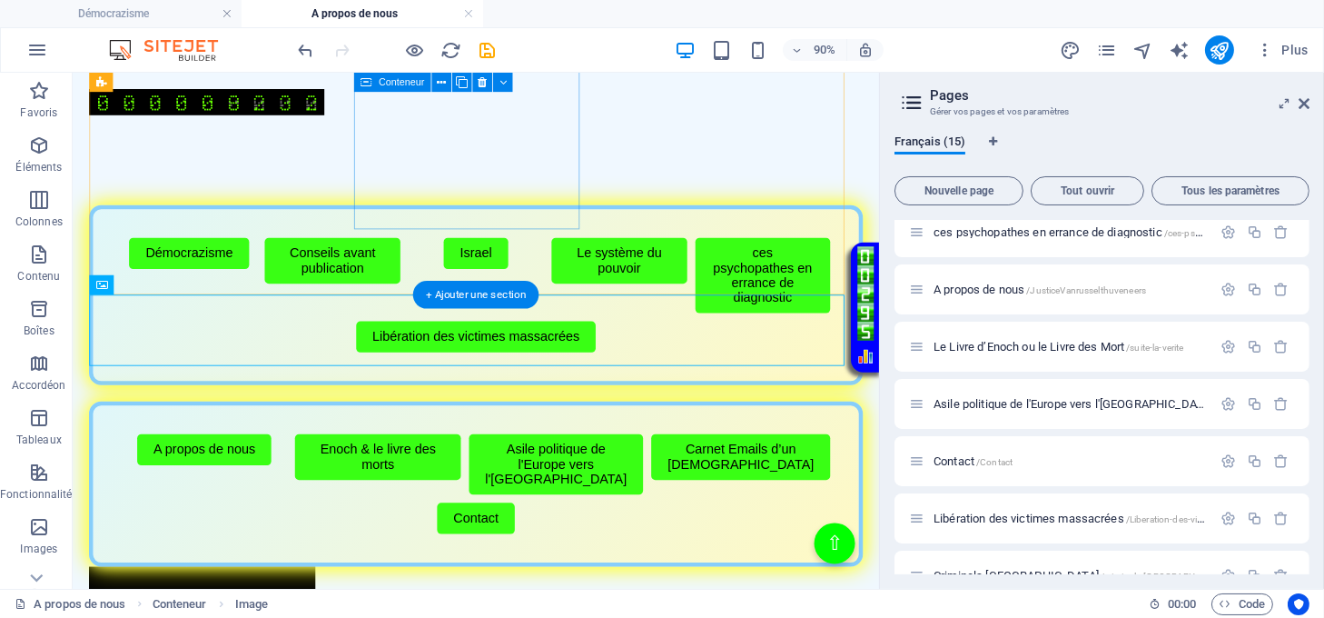
scroll to position [576, 0]
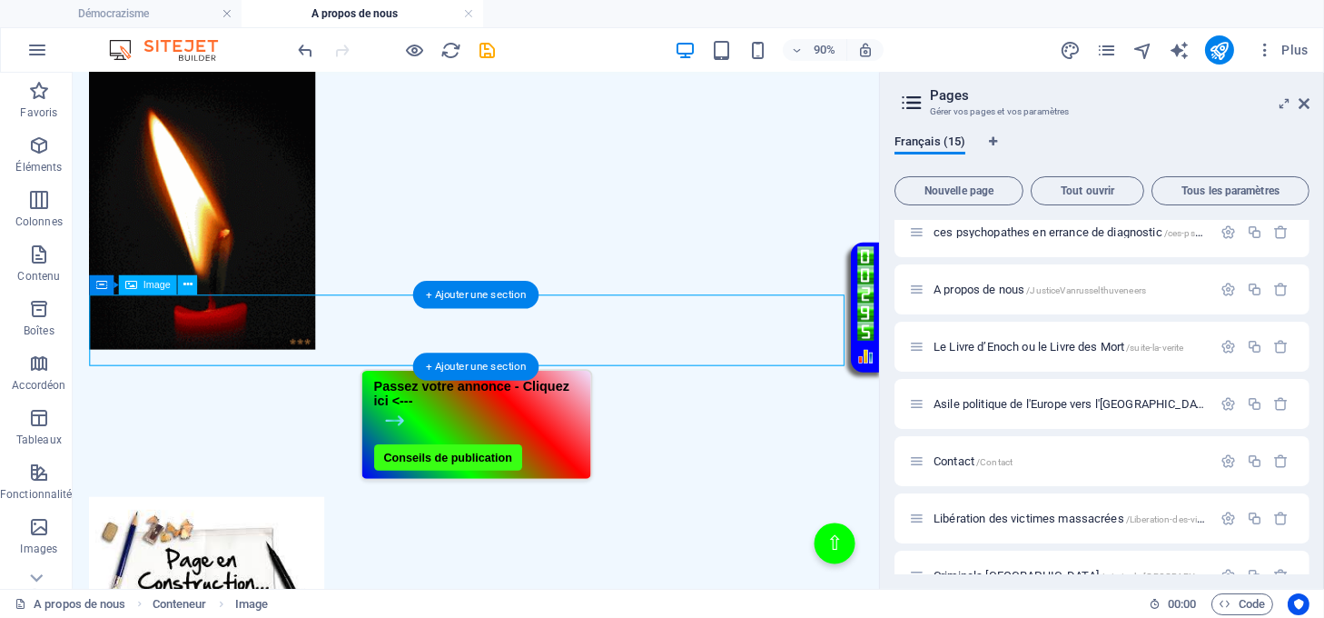
click at [530, 544] on figure at bounding box center [521, 625] width 860 height 163
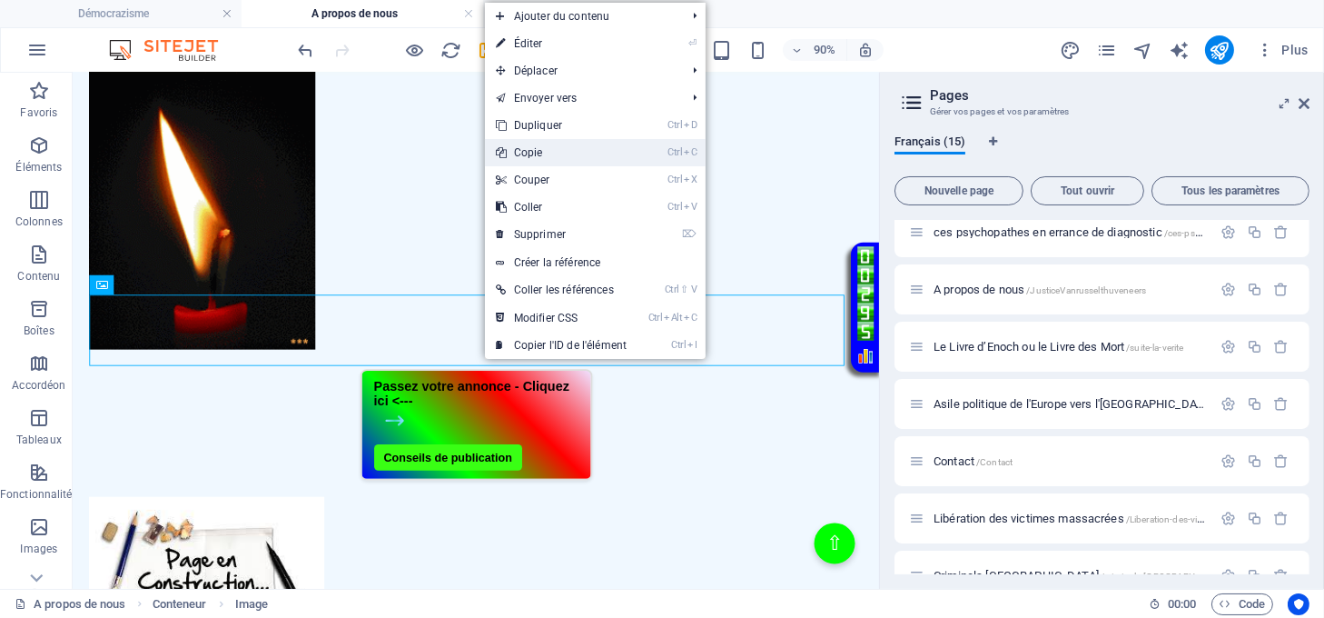
click at [513, 160] on link "Ctrl C Copie" at bounding box center [561, 152] width 153 height 27
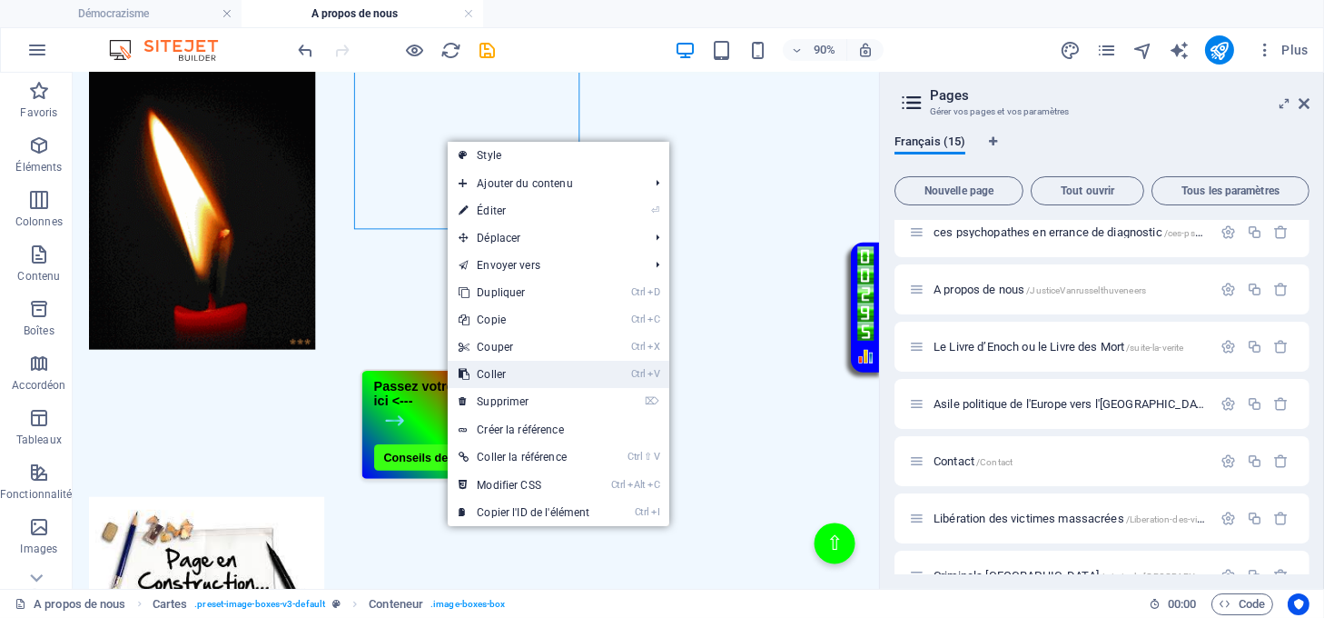
click at [513, 362] on link "Ctrl V Coller" at bounding box center [524, 374] width 153 height 27
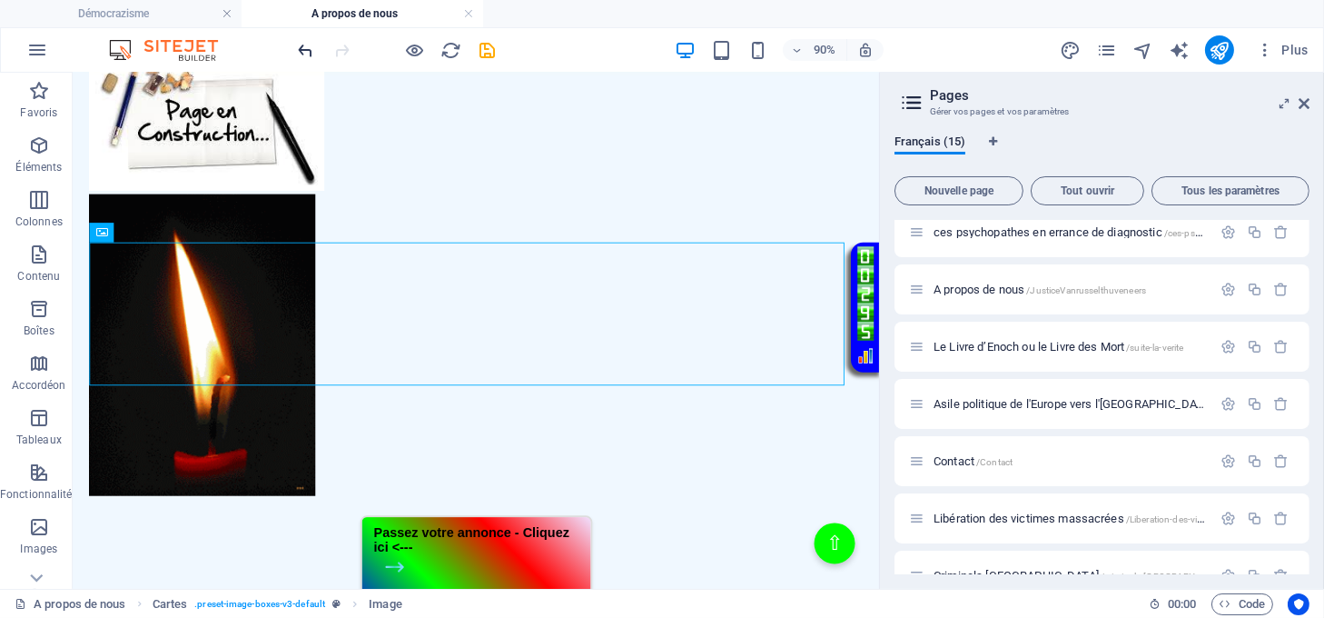
click at [294, 46] on div "90% Plus" at bounding box center [662, 50] width 1322 height 44
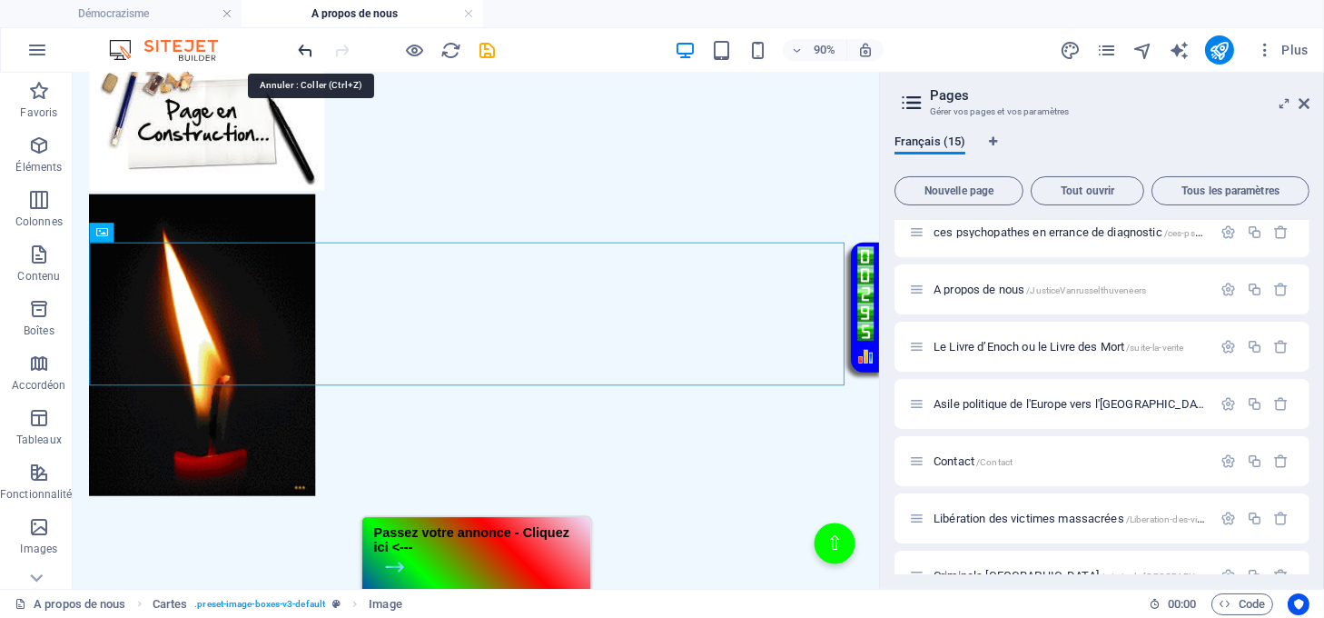
click at [302, 48] on icon "undo" at bounding box center [306, 50] width 21 height 21
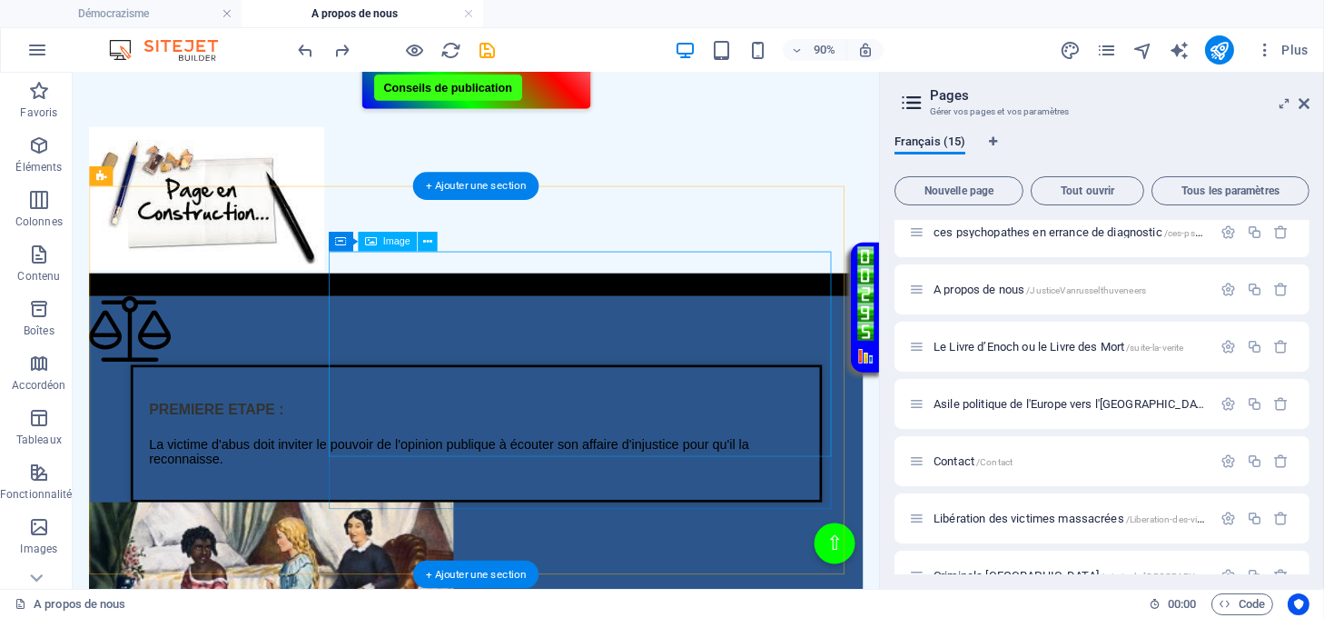
scroll to position [1061, 0]
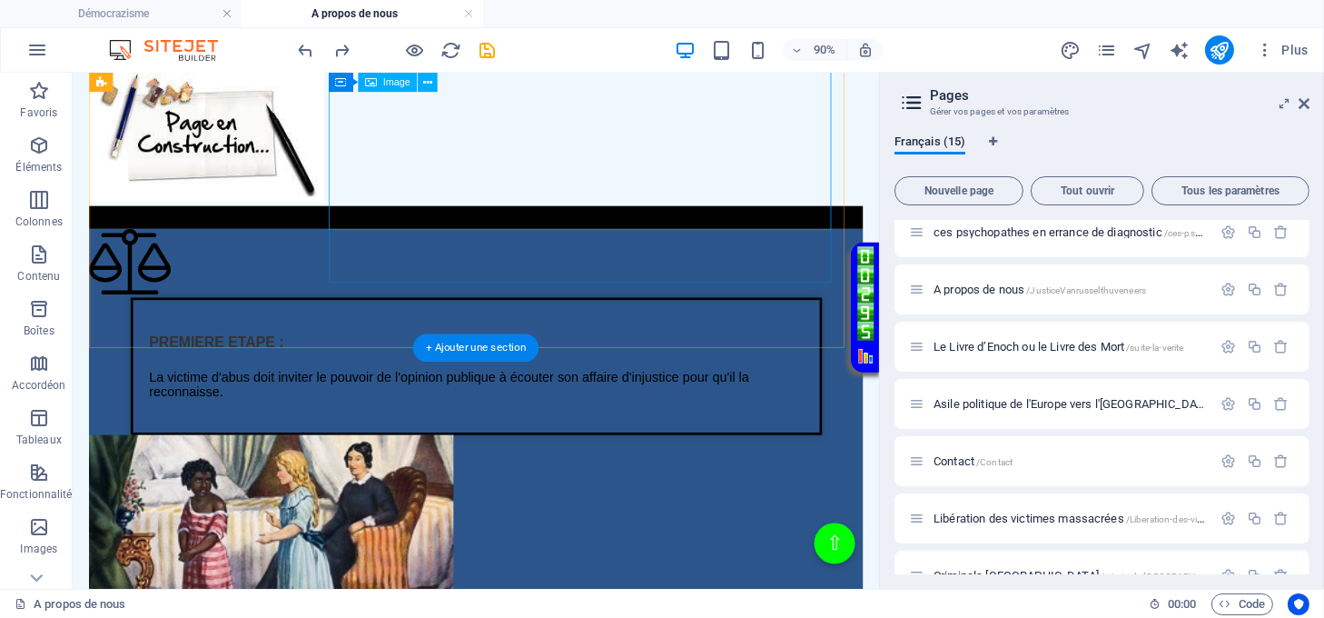
click at [639, 476] on figure at bounding box center [521, 592] width 860 height 232
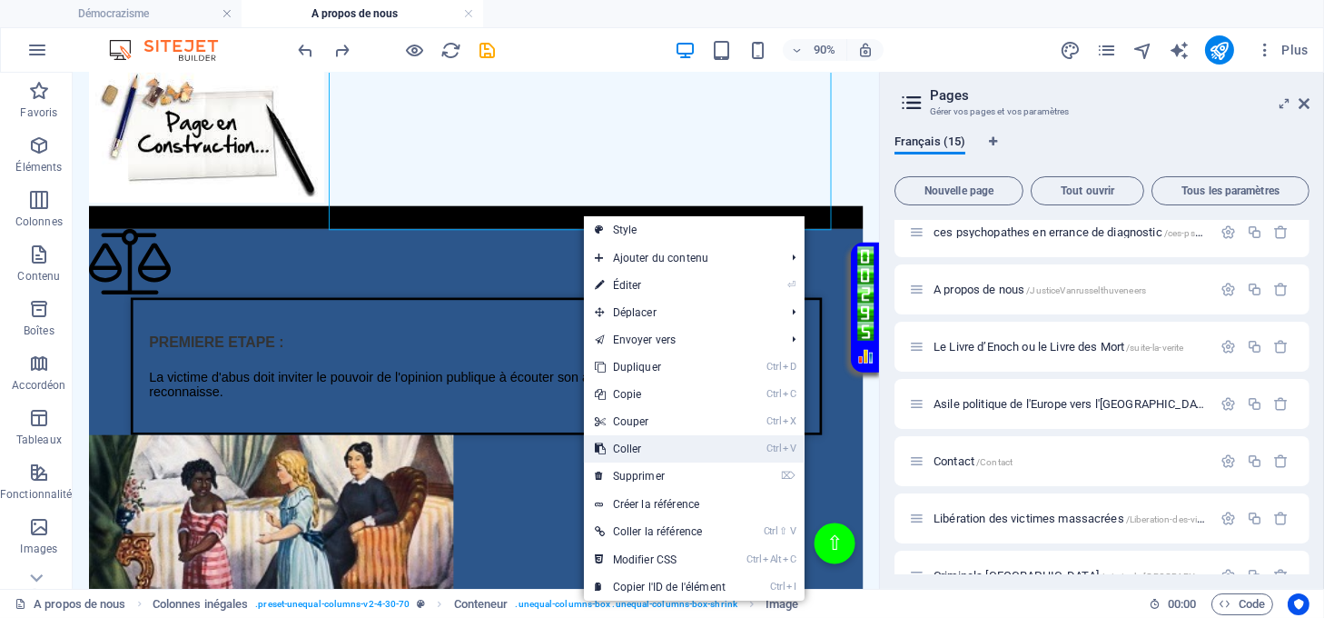
click at [647, 441] on link "Ctrl V Coller" at bounding box center [660, 448] width 153 height 27
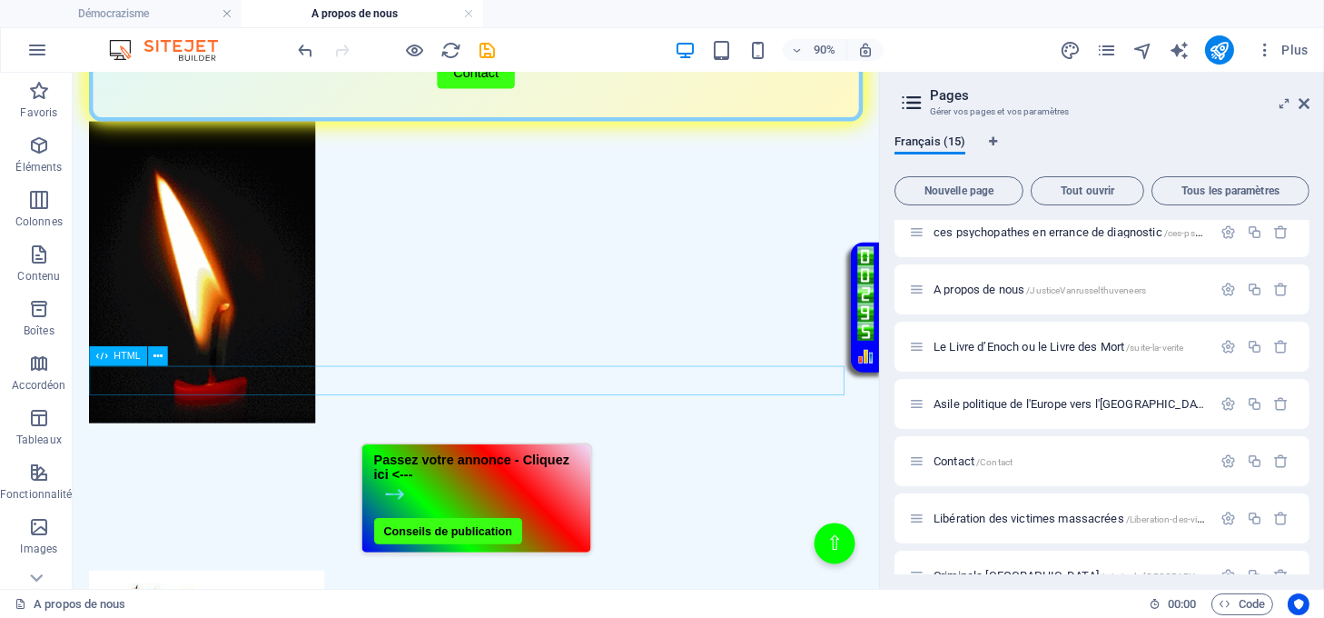
scroll to position [455, 0]
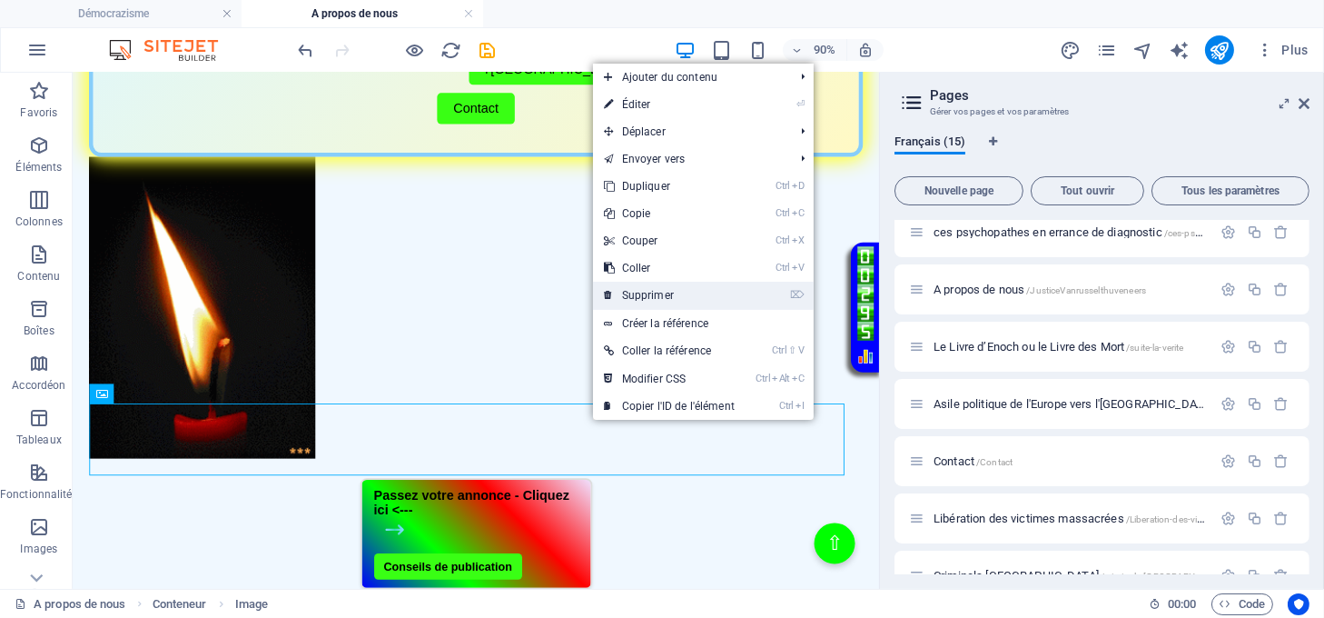
click at [644, 296] on link "⌦ Supprimer" at bounding box center [669, 295] width 153 height 27
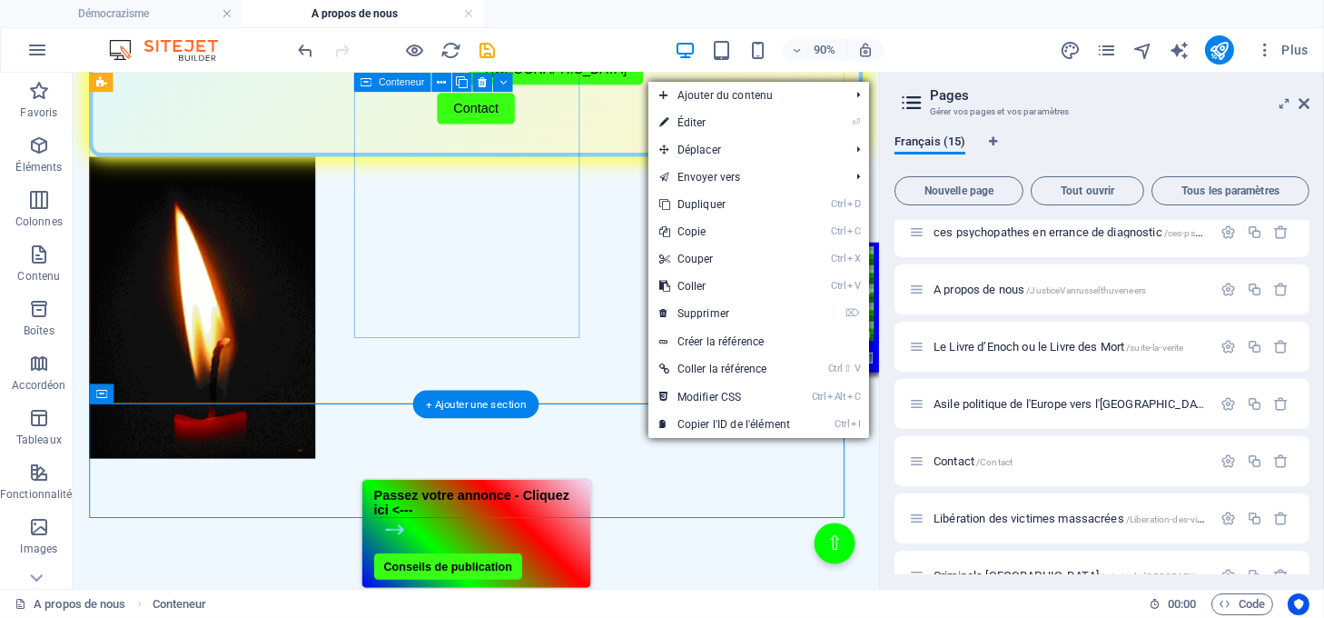
click at [611, 166] on div "Menu de boutons avec cadre scintillant A propos de nous Enoch & le livre des mo…" at bounding box center [521, 74] width 860 height 183
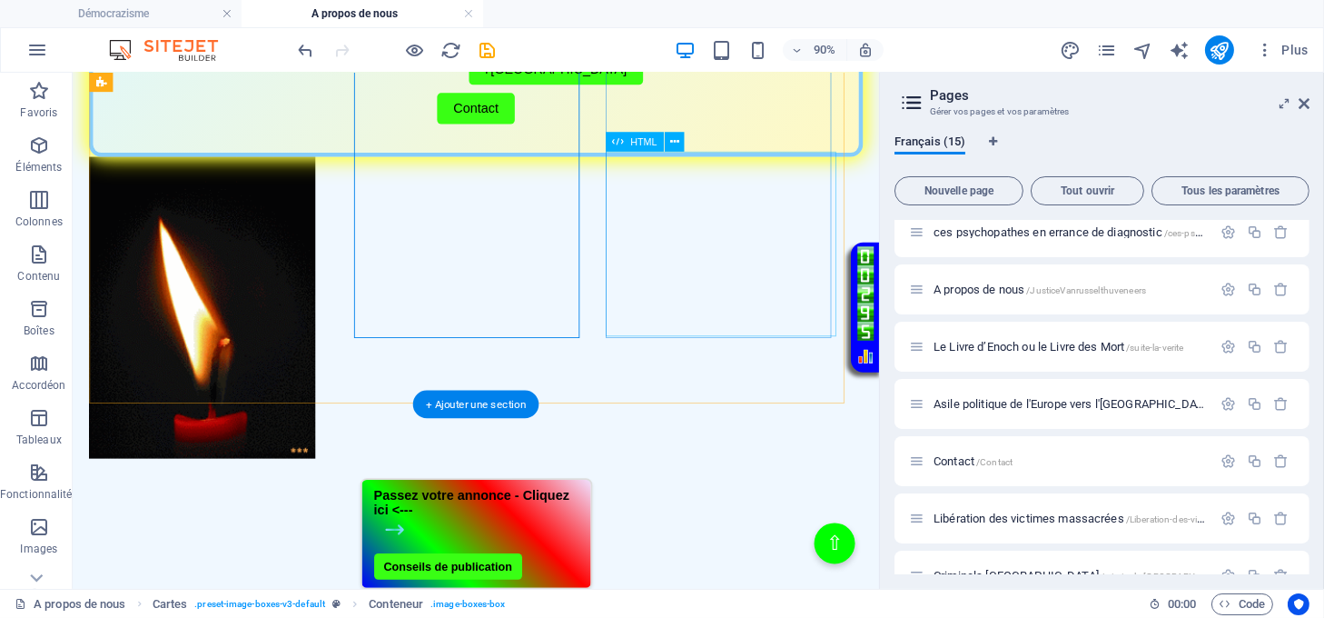
click at [736, 523] on div "Passez votre annonce - Cliquez ici <--- Conseils de publication" at bounding box center [521, 585] width 860 height 124
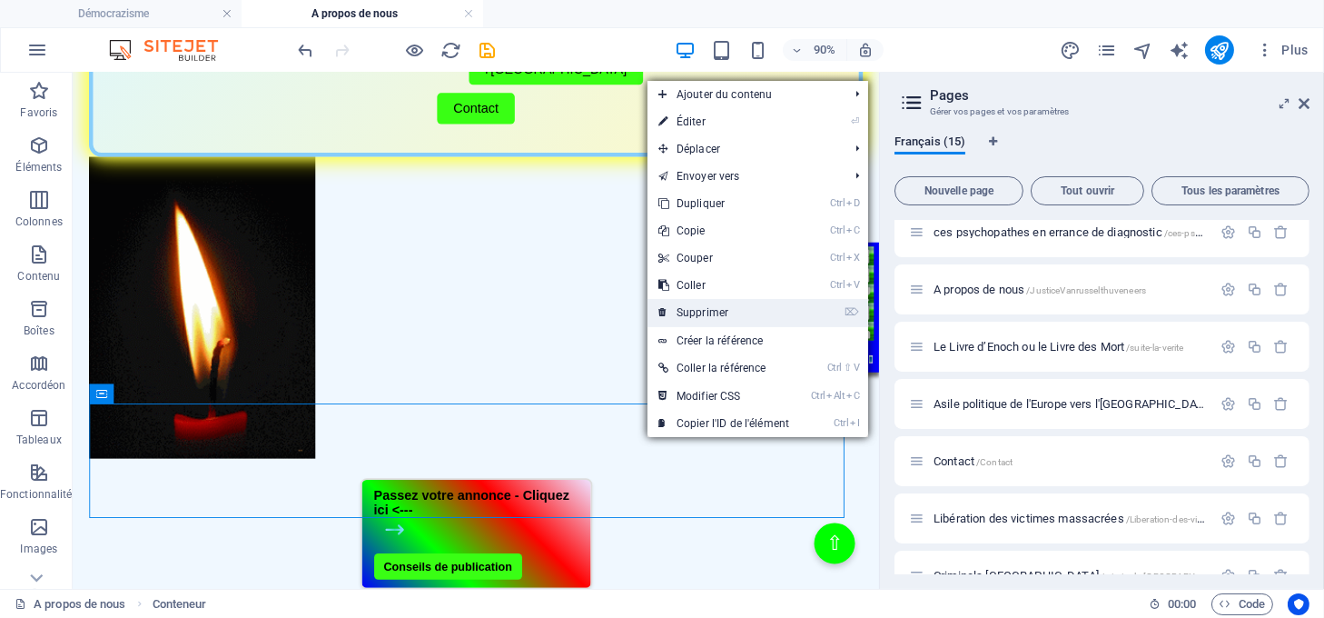
click at [707, 304] on link "⌦ Supprimer" at bounding box center [724, 312] width 153 height 27
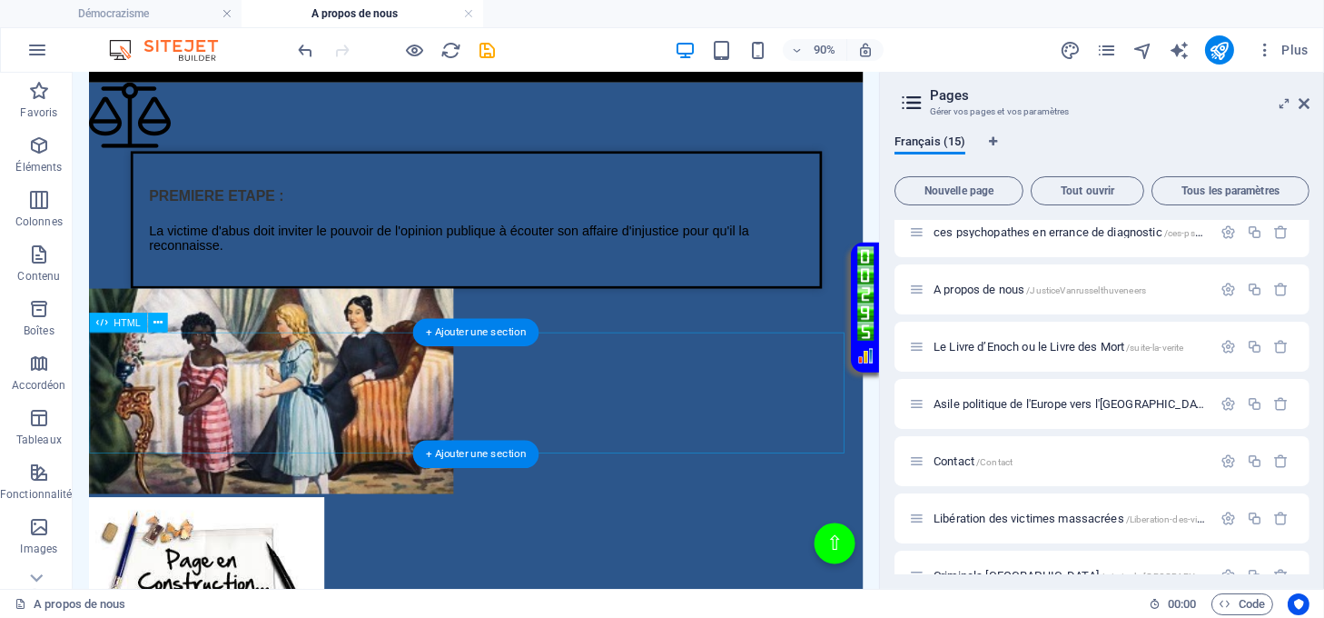
scroll to position [1302, 0]
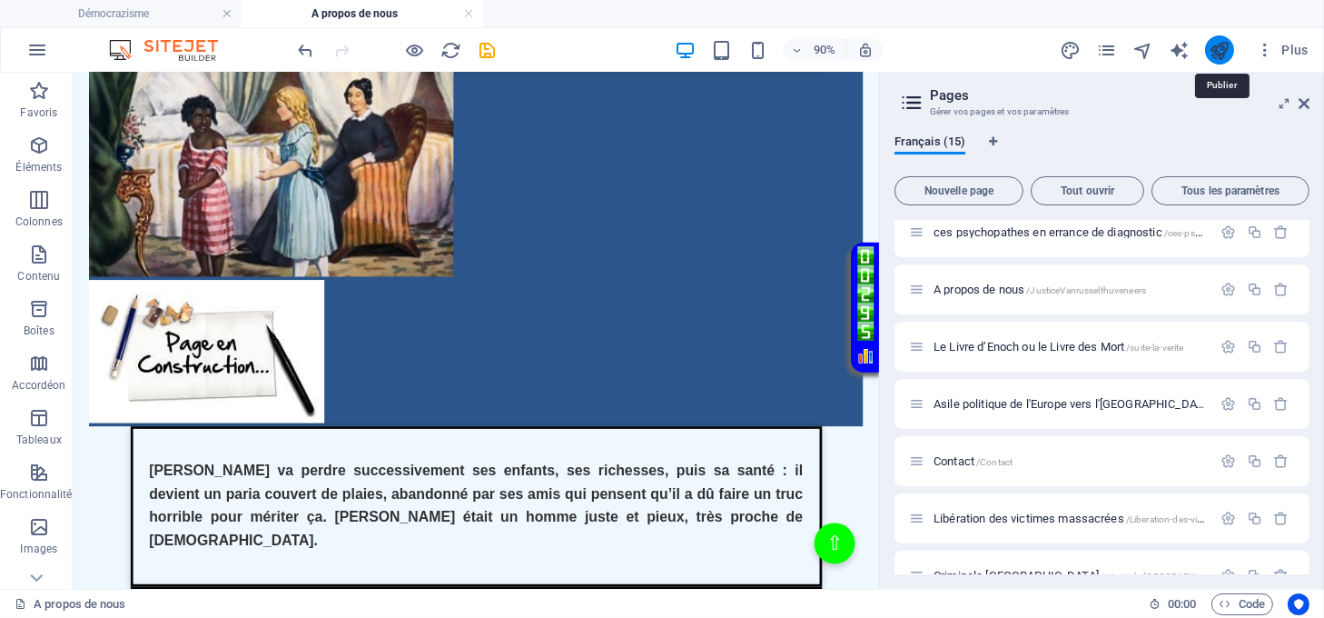
drag, startPoint x: 1219, startPoint y: 51, endPoint x: 1142, endPoint y: 12, distance: 86.5
click at [1219, 51] on icon "publish" at bounding box center [1219, 50] width 21 height 21
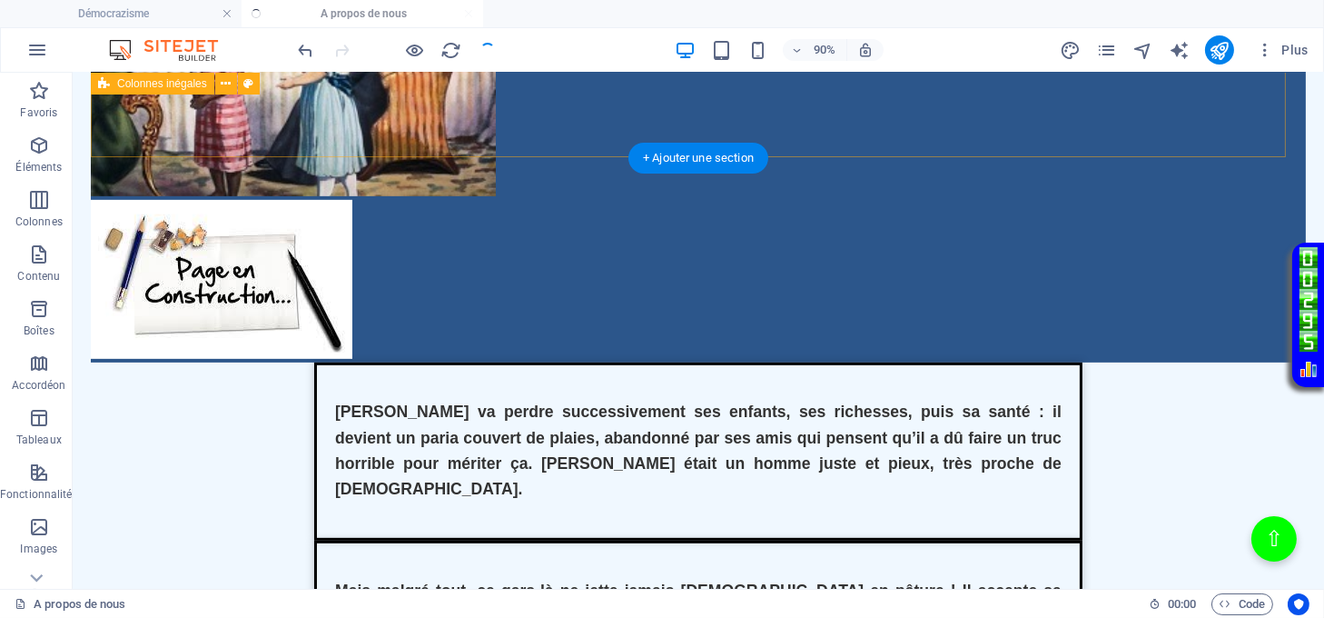
scroll to position [1302, 0]
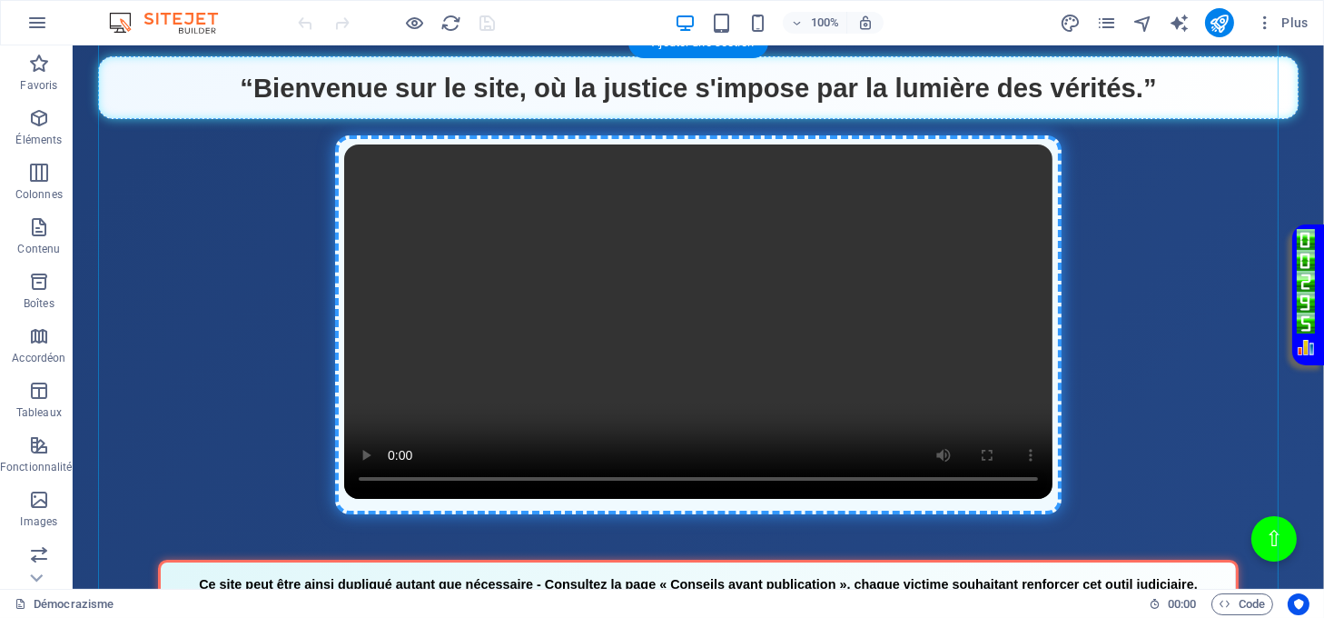
scroll to position [847, 0]
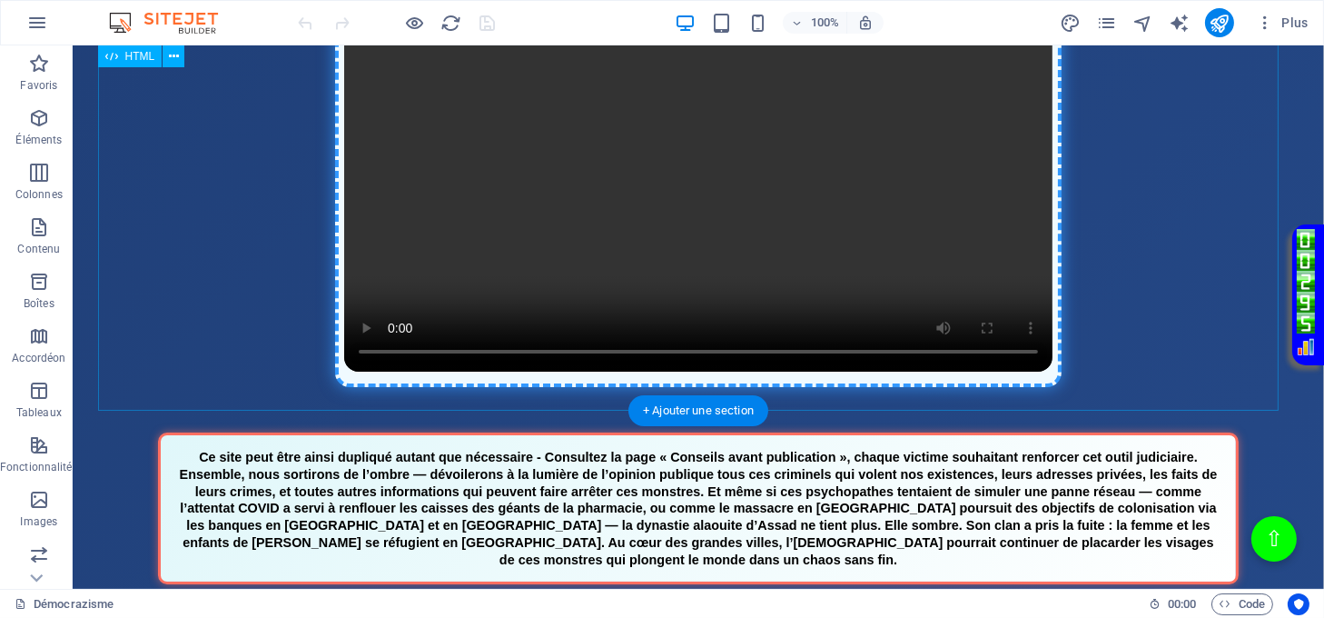
click at [775, 203] on div "Page Éclatante - Démocrazisme [DOMAIN_NAME] “Bienvenue sur le site, où la justi…" at bounding box center [699, 124] width 1202 height 580
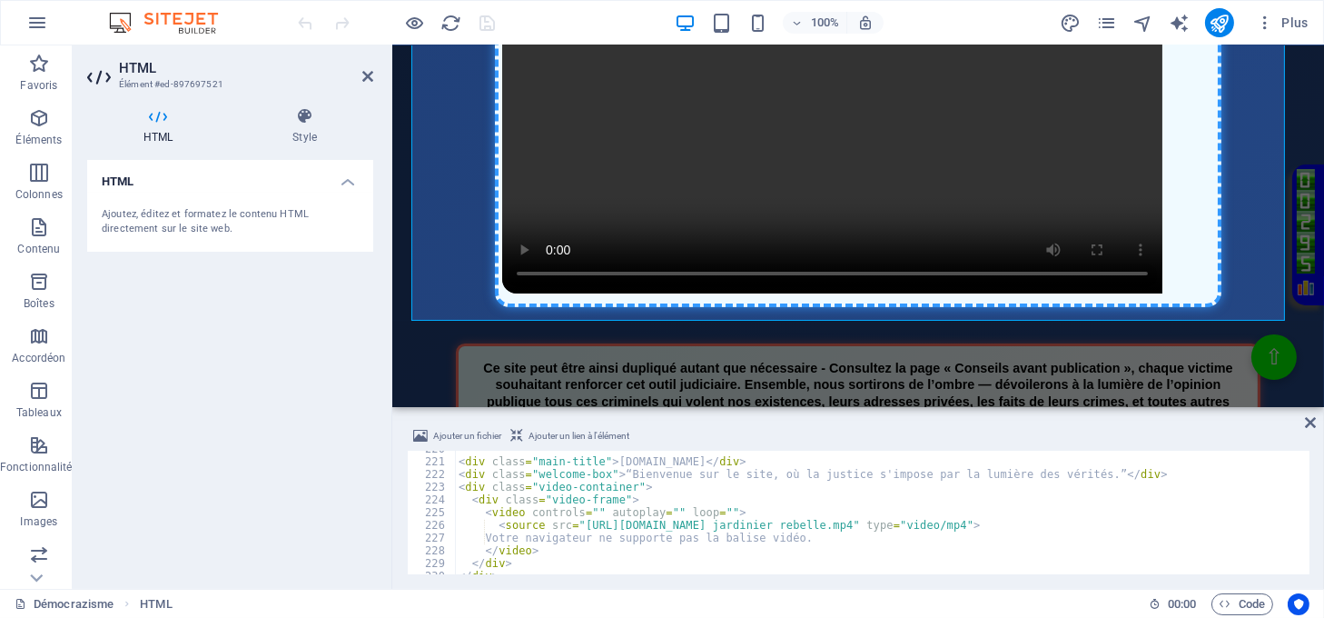
scroll to position [2792, 0]
drag, startPoint x: 857, startPoint y: 522, endPoint x: 735, endPoint y: 520, distance: 122.6
click at [735, 520] on div "< div class = "main-title" > démocrazisme.com </ div > < div class = "welcome-b…" at bounding box center [881, 516] width 852 height 149
click at [876, 527] on div "< div class = "main-title" > démocrazisme.com </ div > < div class = "welcome-b…" at bounding box center [881, 516] width 852 height 149
drag, startPoint x: 881, startPoint y: 524, endPoint x: 732, endPoint y: 530, distance: 149.1
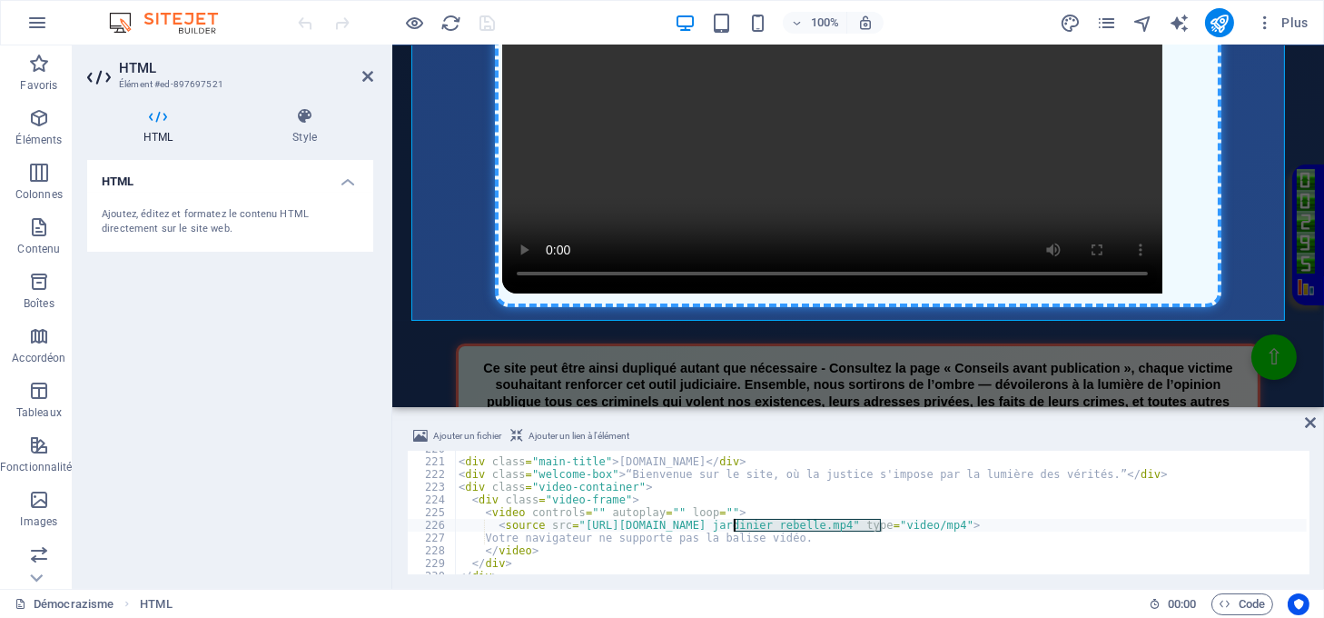
click at [732, 530] on div "< div class = "main-title" > démocrazisme.com </ div > < div class = "welcome-b…" at bounding box center [881, 516] width 852 height 149
paste textarea "Esclavagism"
type textarea "<source src="https://justicerevelee.be/Esclavagisme.mp4" type="video/mp4">"
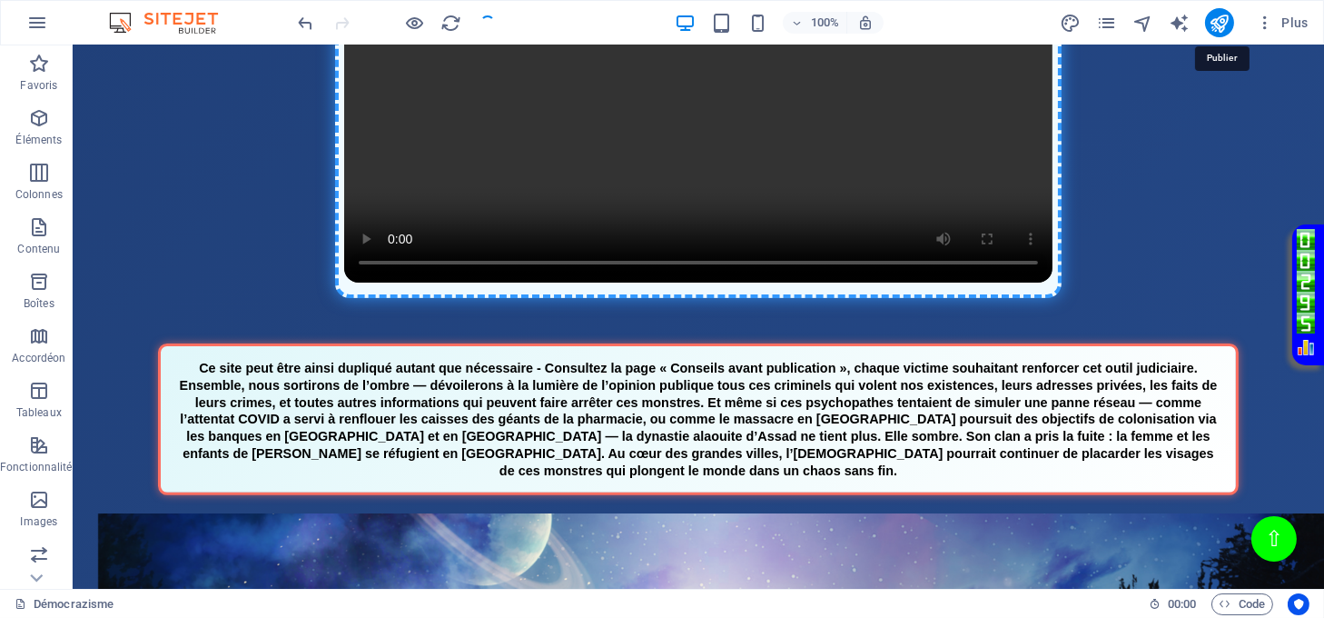
scroll to position [1391, 0]
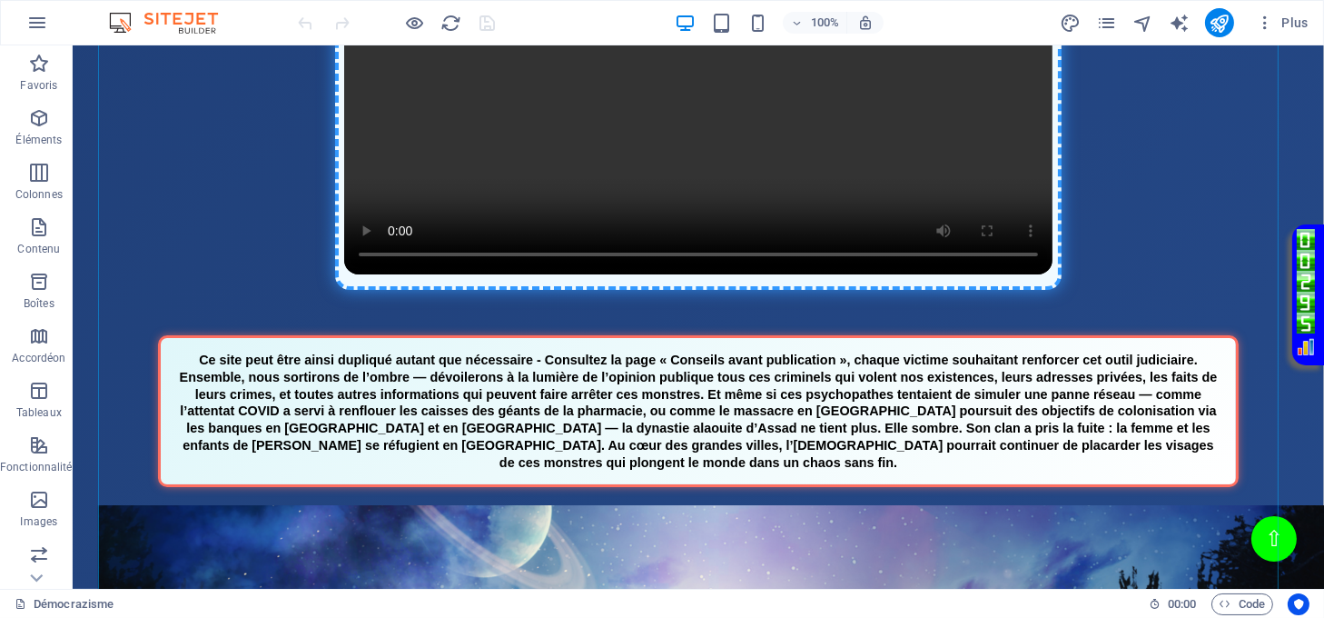
scroll to position [968, 0]
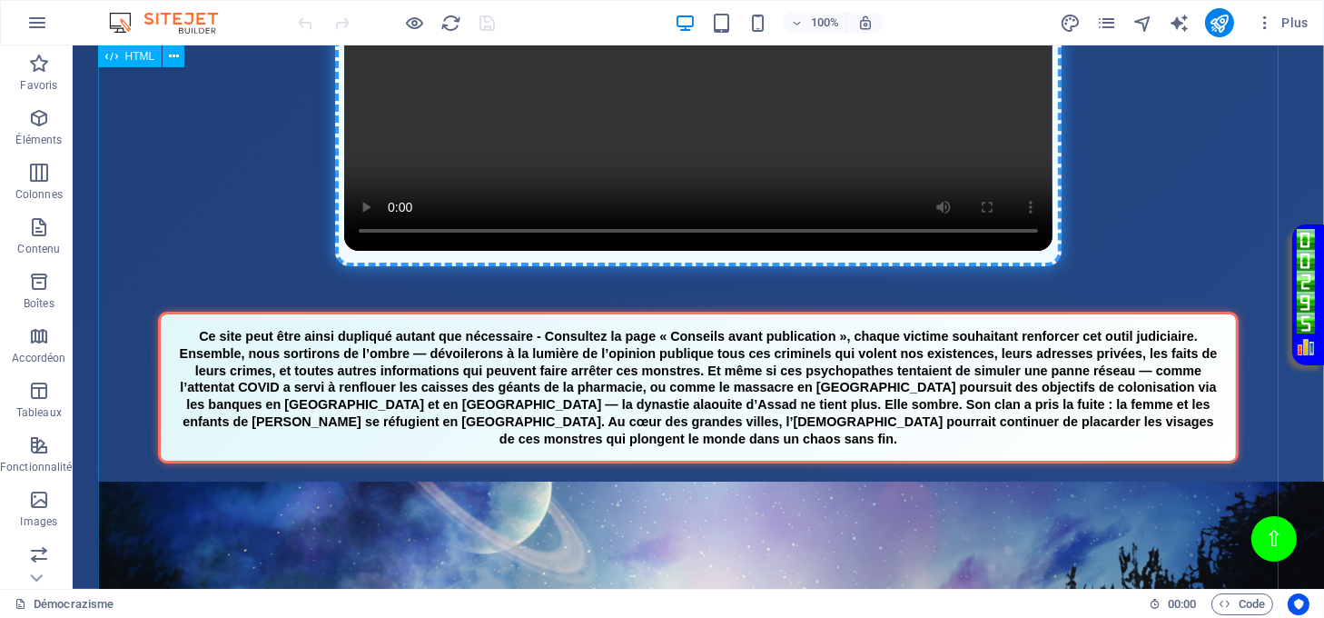
click at [722, 293] on div "Page Éclatante - Démocrazisme [DOMAIN_NAME] “Bienvenue sur le site, où la justi…" at bounding box center [699, 3] width 1202 height 580
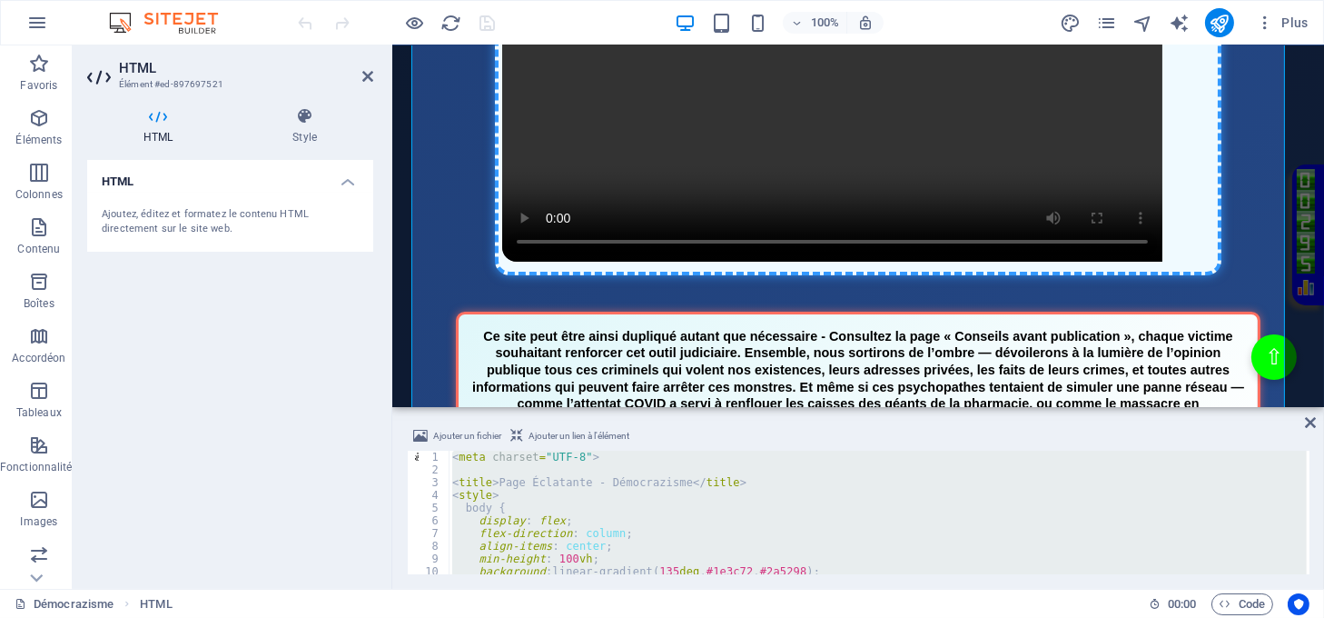
paste textarea "</html"
type textarea "</html>"
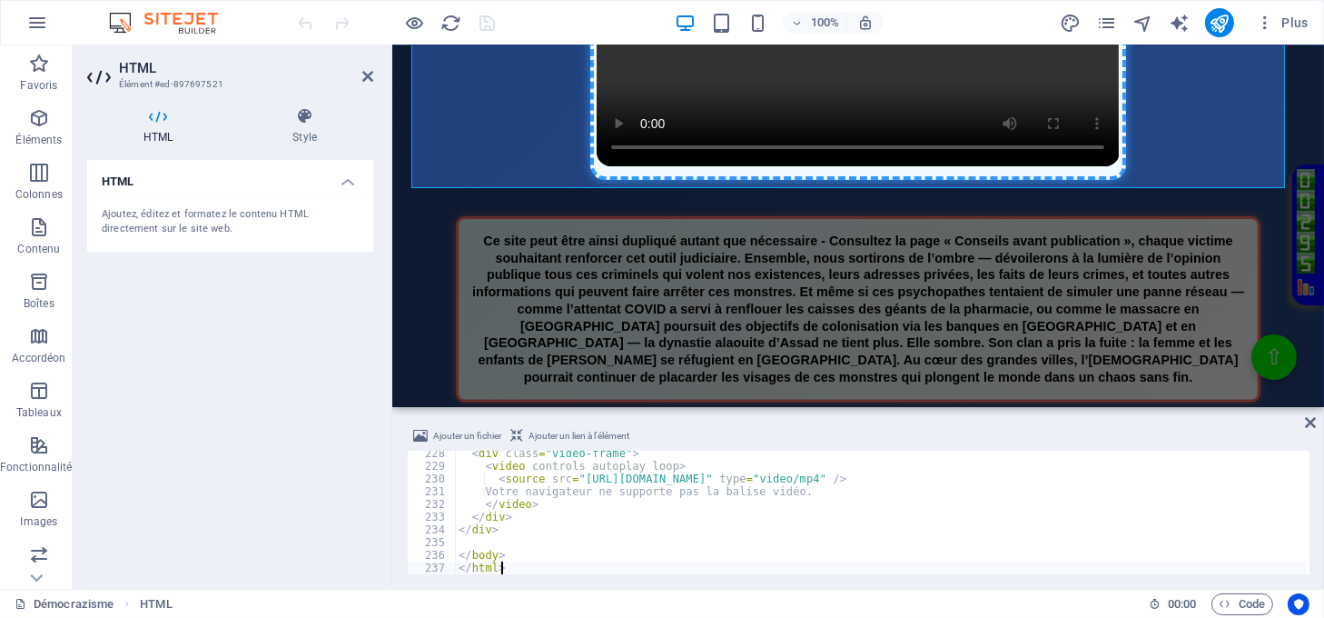
click at [1303, 422] on div "Ajouter un fichier Ajouter un lien à l'élément </html> 228 229 230 231 232 233 …" at bounding box center [858, 500] width 932 height 178
click at [1310, 424] on icon at bounding box center [1310, 422] width 11 height 15
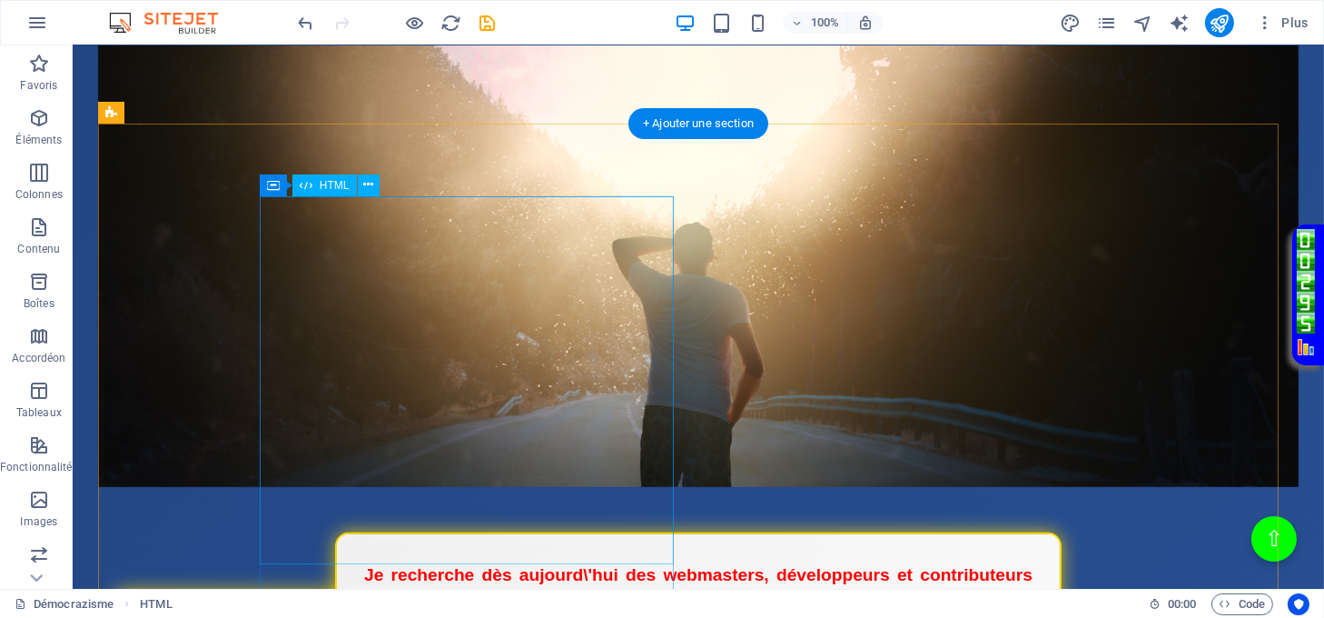
scroll to position [2058, 0]
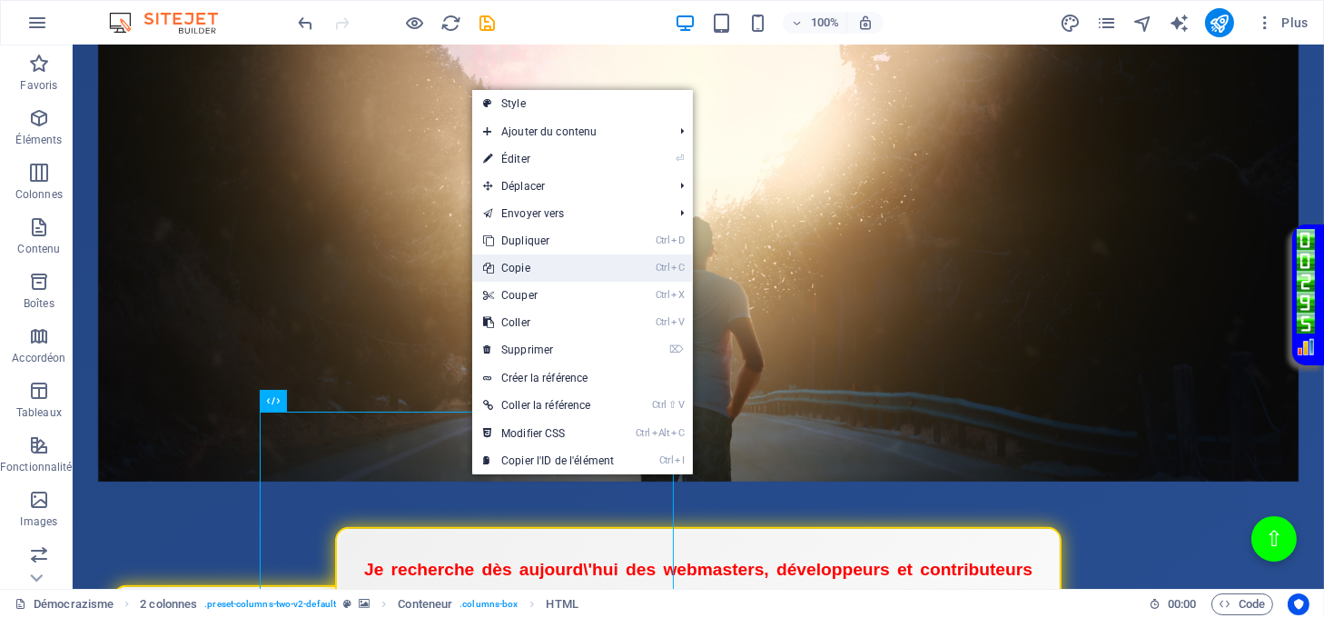
click at [521, 269] on link "Ctrl C Copie" at bounding box center [548, 267] width 153 height 27
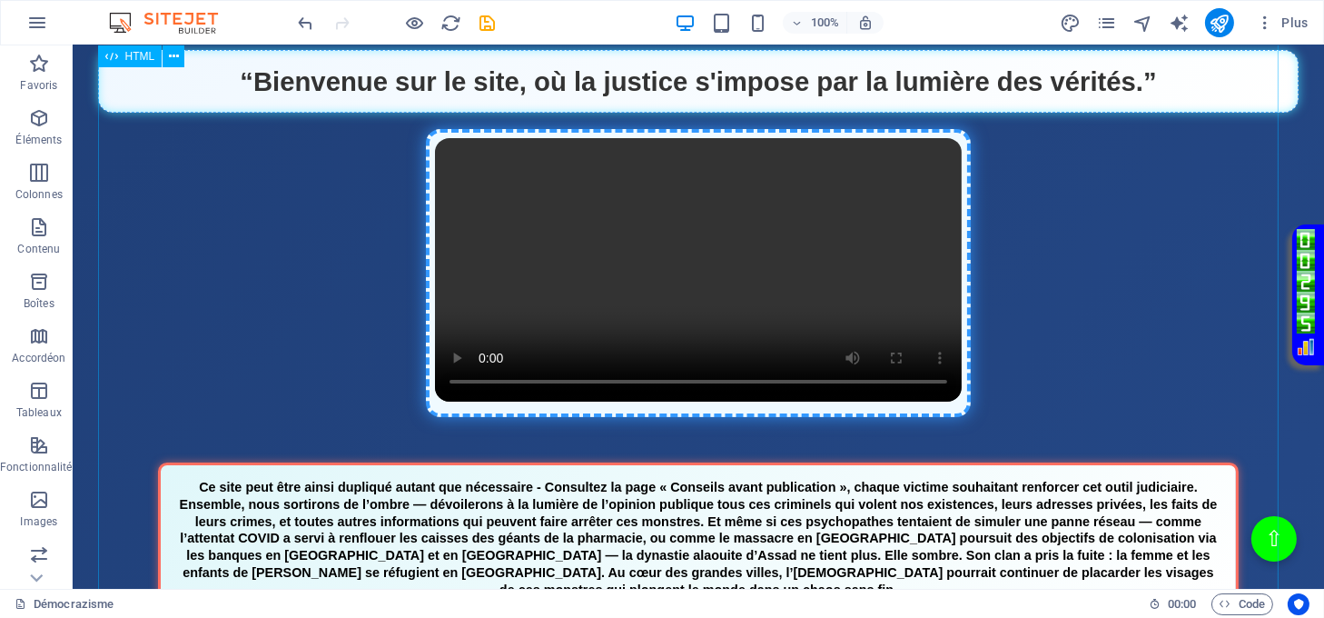
scroll to position [363, 0]
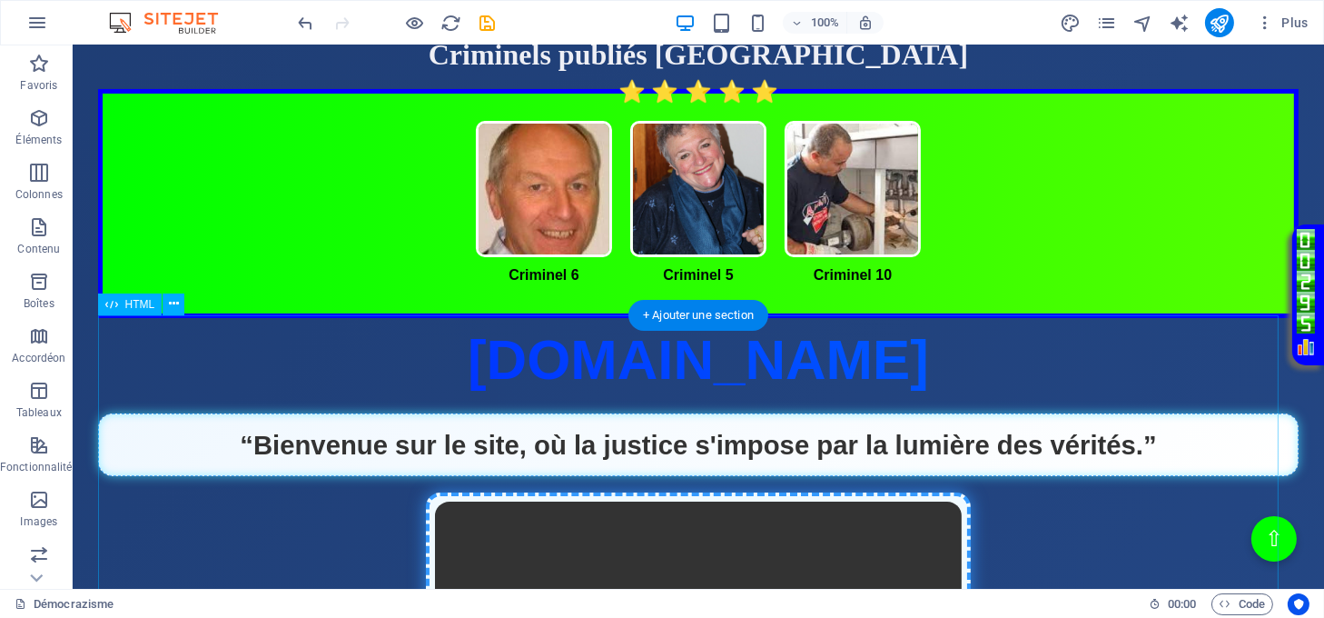
click at [630, 441] on div "Page Éclatante - Démocrazisme démocrazisme.com “Bienvenue sur le site, où la ju…" at bounding box center [699, 563] width 1202 height 490
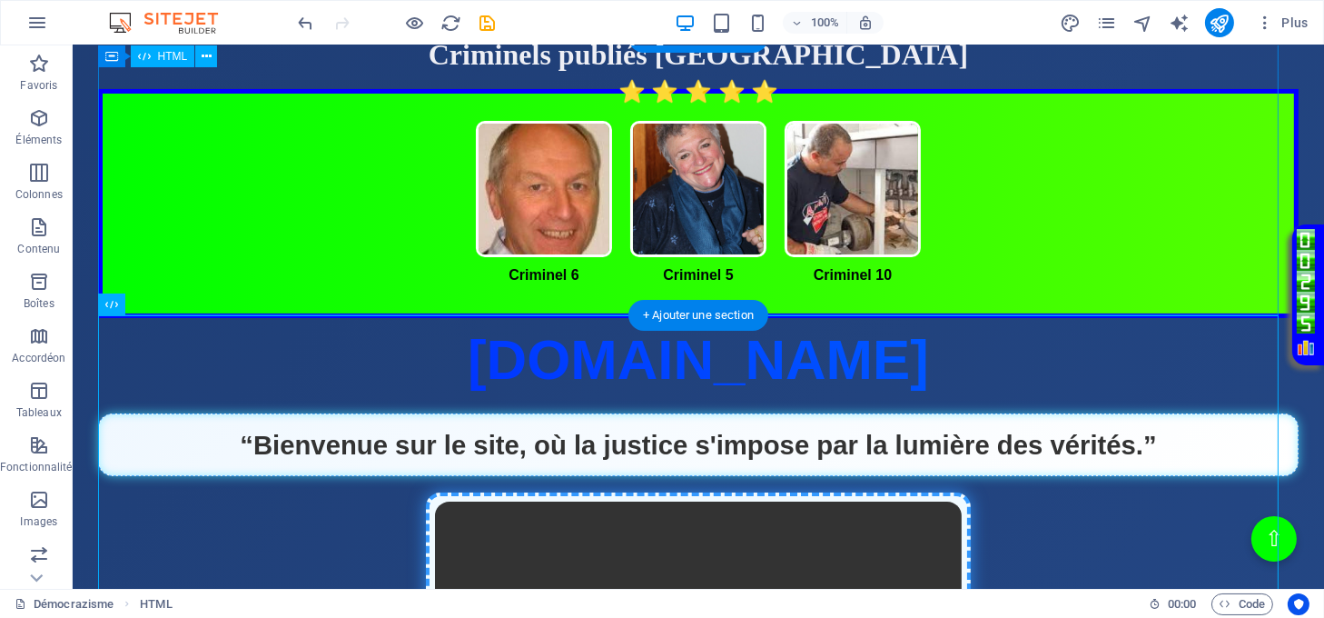
click at [548, 289] on div "Criminel publié Belgique Criminels publiés Belgique Criminel 6 Criminel 5 Crimi…" at bounding box center [699, 178] width 1202 height 279
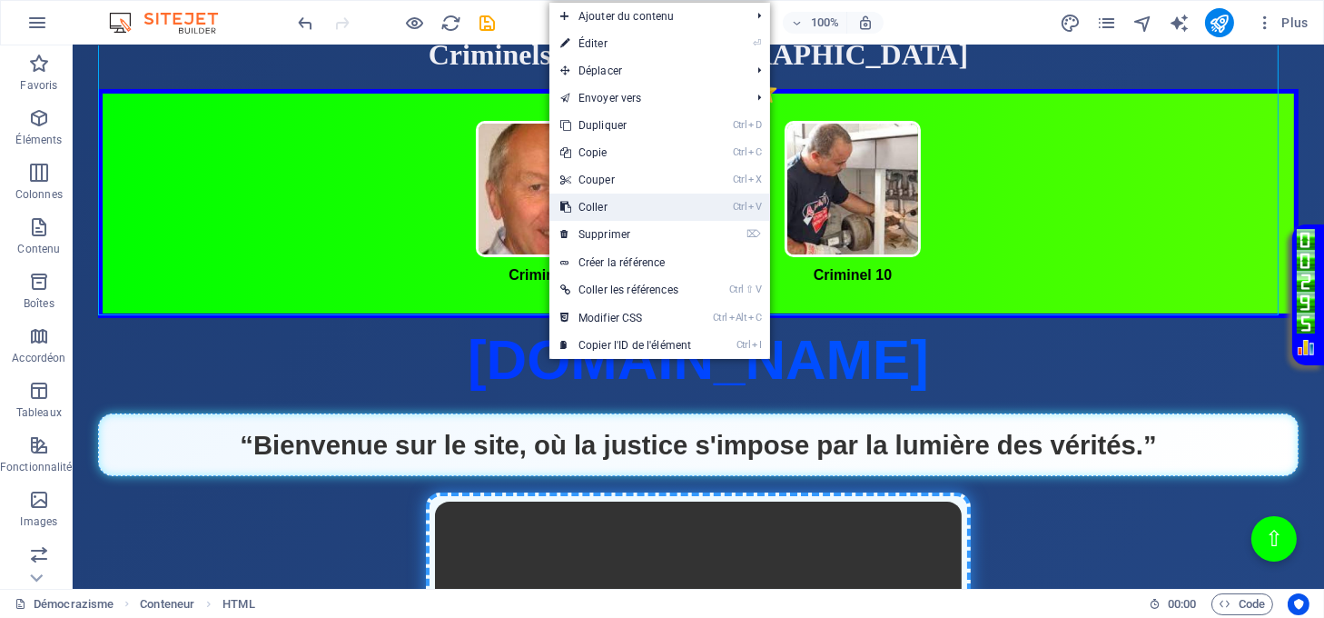
click at [593, 206] on link "Ctrl V Coller" at bounding box center [625, 206] width 153 height 27
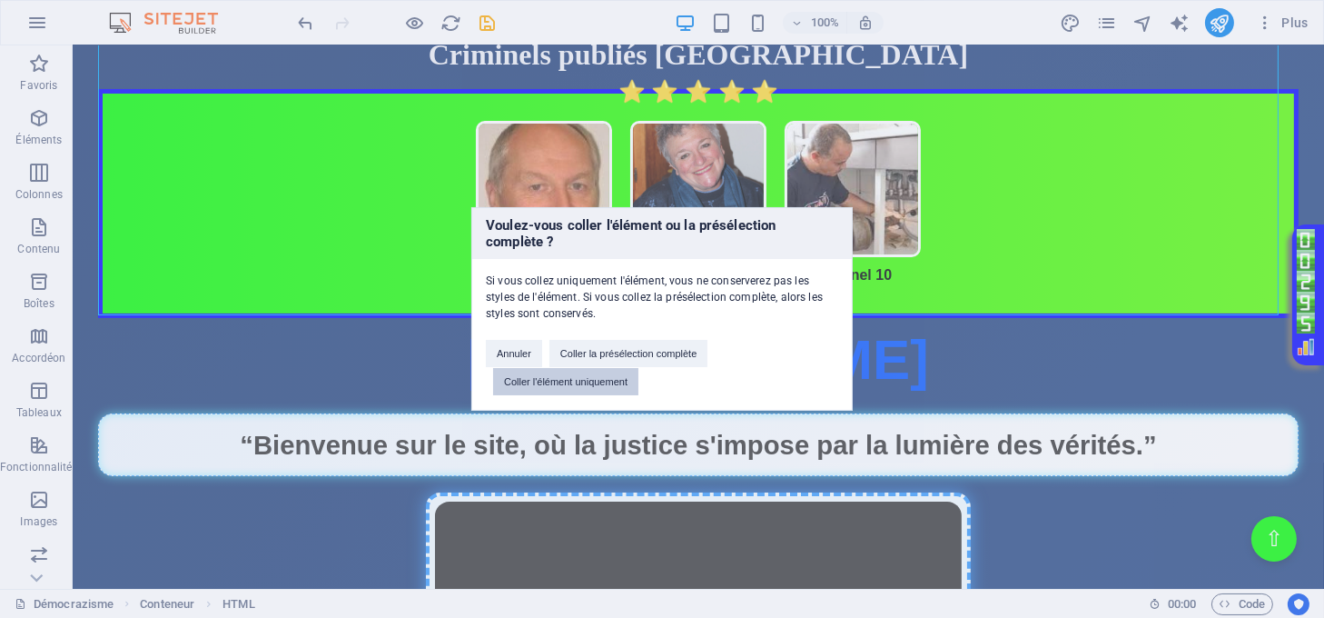
click at [586, 377] on button "Coller l'élément uniquement" at bounding box center [565, 381] width 145 height 27
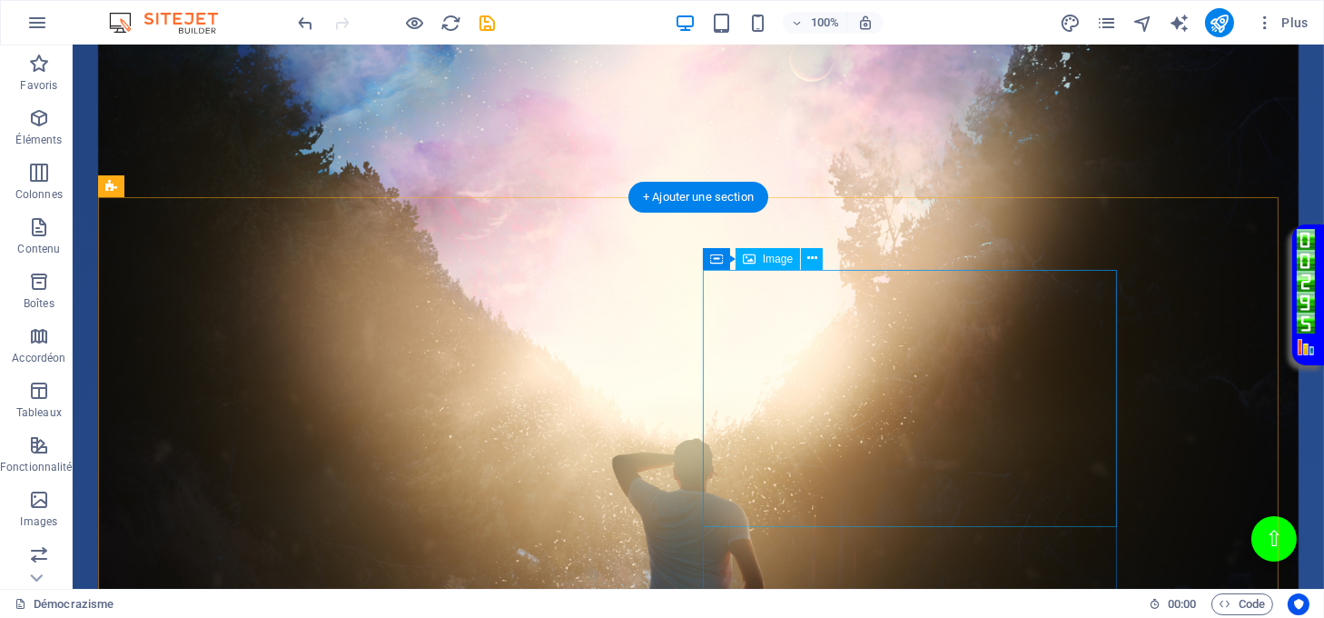
scroll to position [2180, 0]
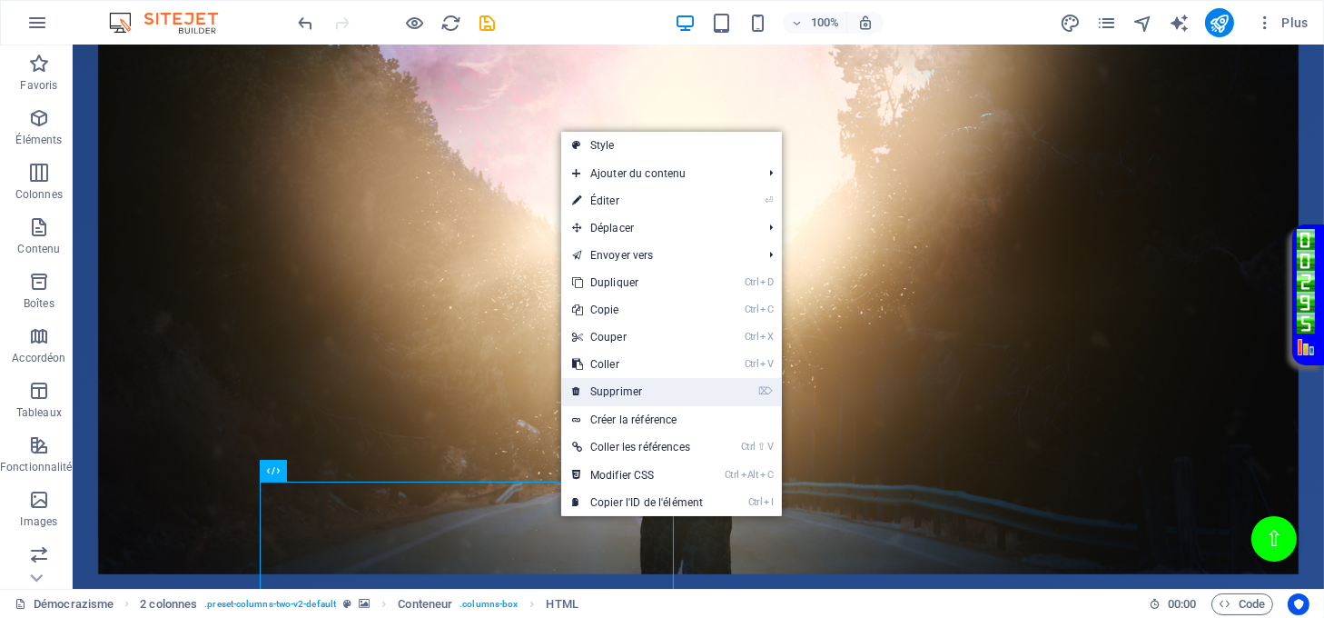
drag, startPoint x: 609, startPoint y: 386, endPoint x: 540, endPoint y: 346, distance: 79.0
click at [609, 386] on link "⌦ Supprimer" at bounding box center [637, 391] width 153 height 27
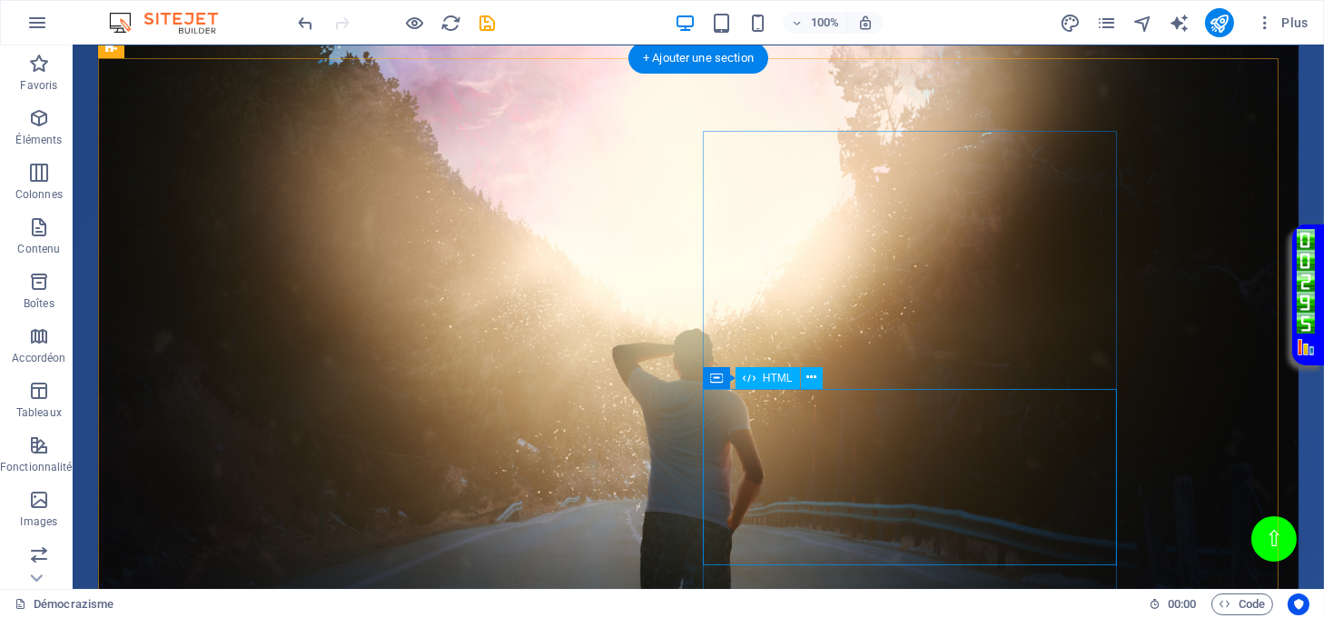
scroll to position [2301, 0]
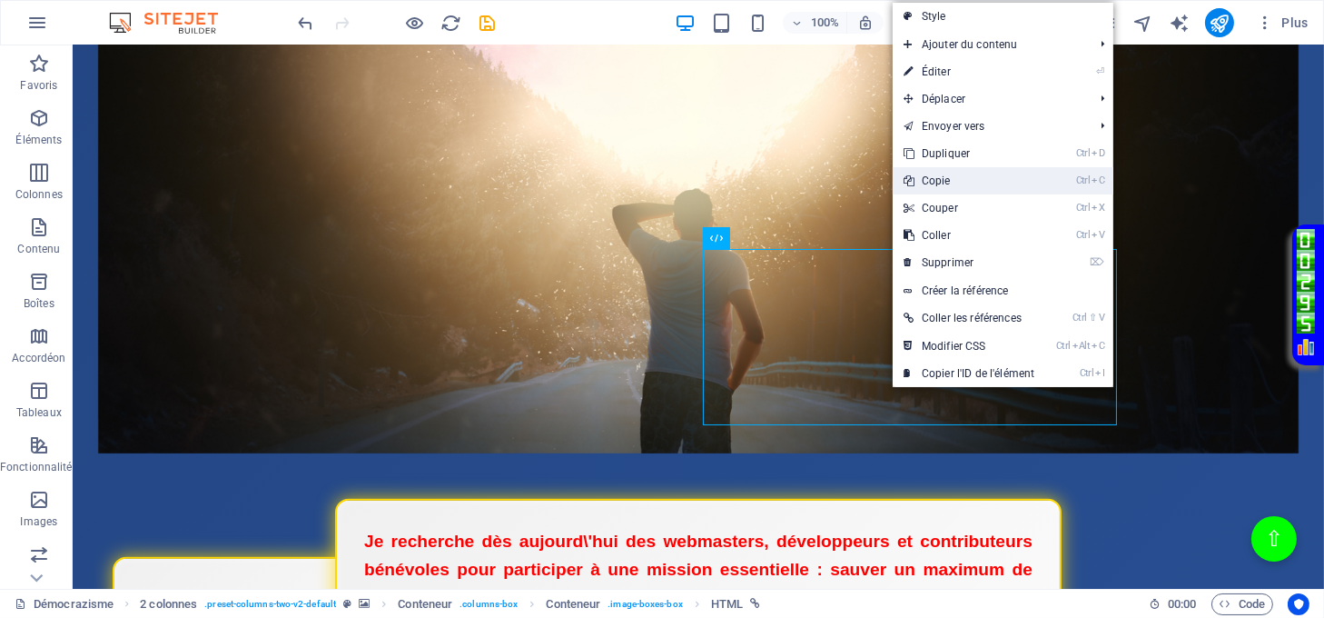
drag, startPoint x: 934, startPoint y: 175, endPoint x: 811, endPoint y: 184, distance: 123.0
click at [934, 175] on link "Ctrl C Copie" at bounding box center [969, 180] width 153 height 27
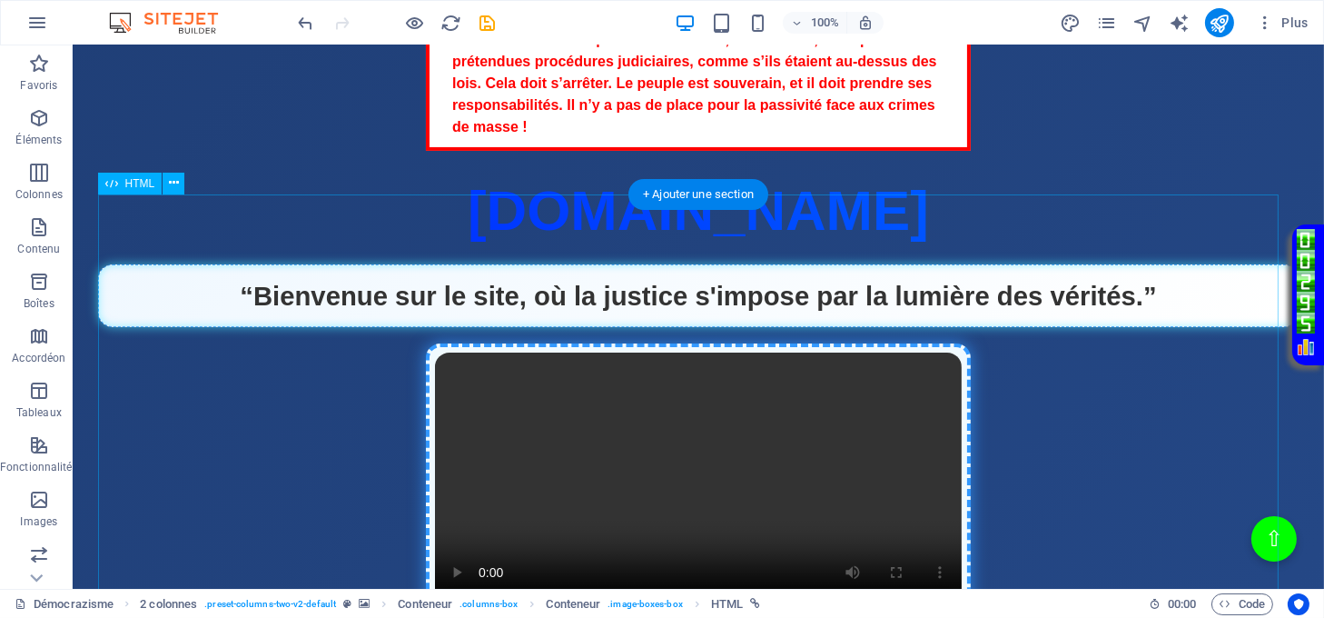
scroll to position [605, 0]
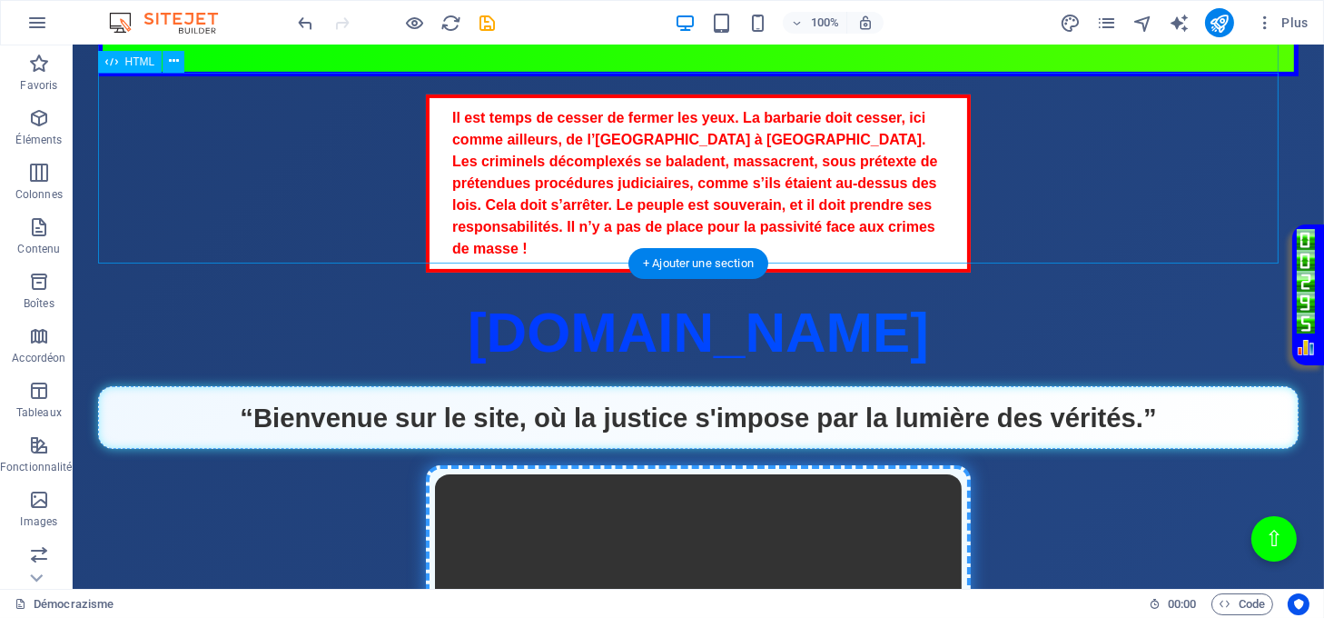
click at [603, 237] on div "Il est temps de cesser de fermer les yeux. La barbarie doit cesser, ici comme a…" at bounding box center [699, 183] width 1202 height 178
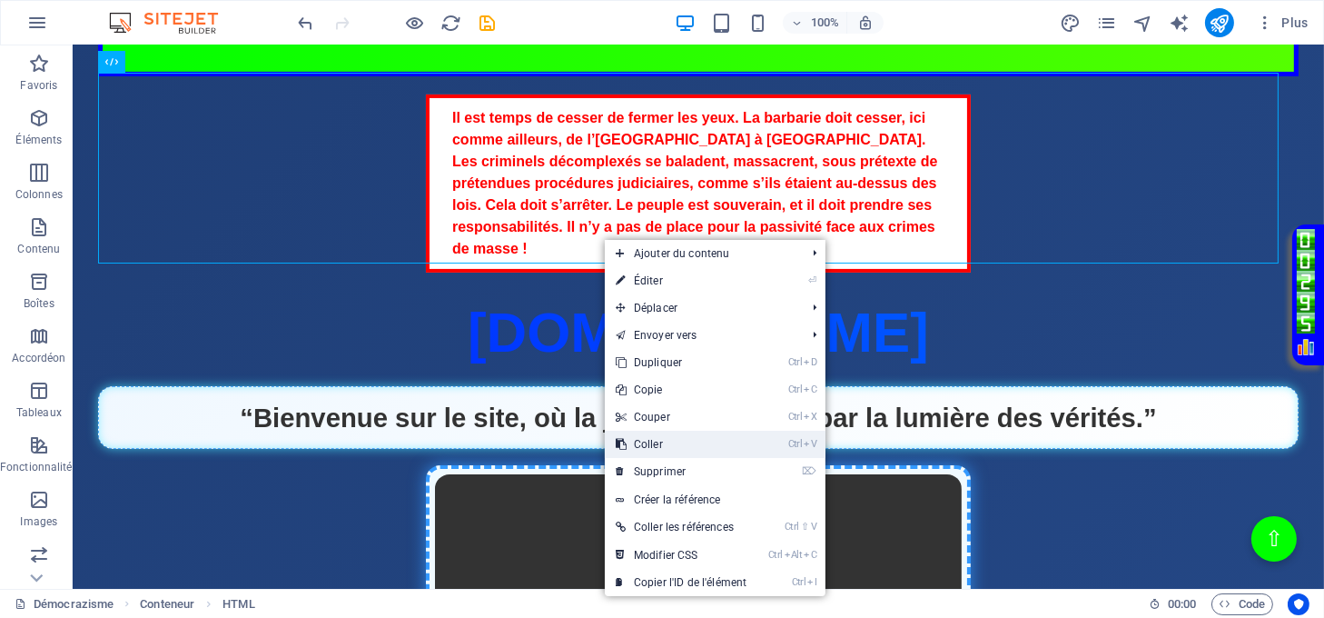
click at [678, 441] on link "Ctrl V Coller" at bounding box center [681, 444] width 153 height 27
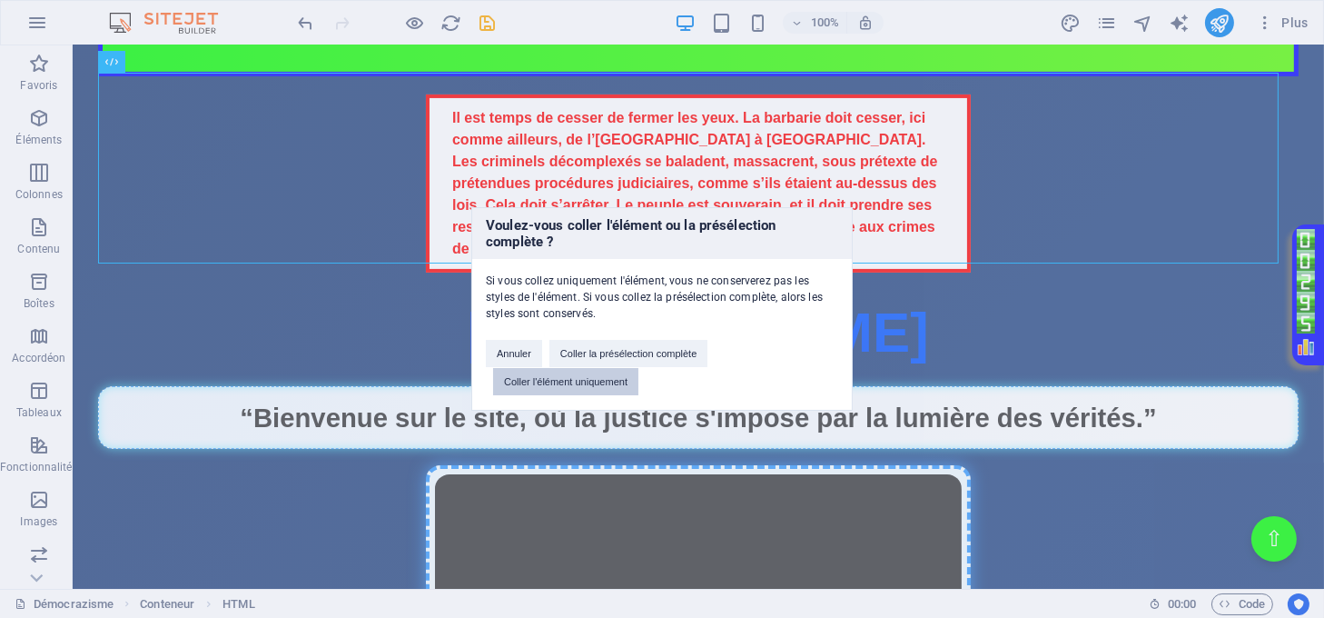
click at [584, 380] on button "Coller l'élément uniquement" at bounding box center [565, 381] width 145 height 27
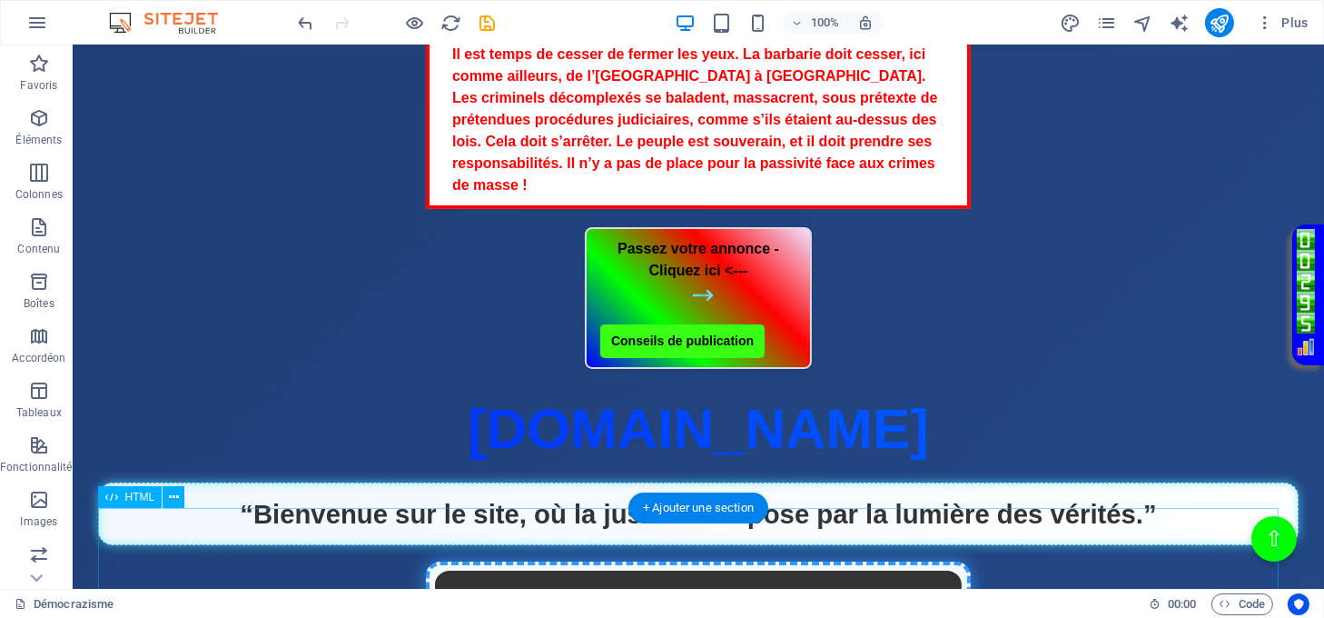
scroll to position [847, 0]
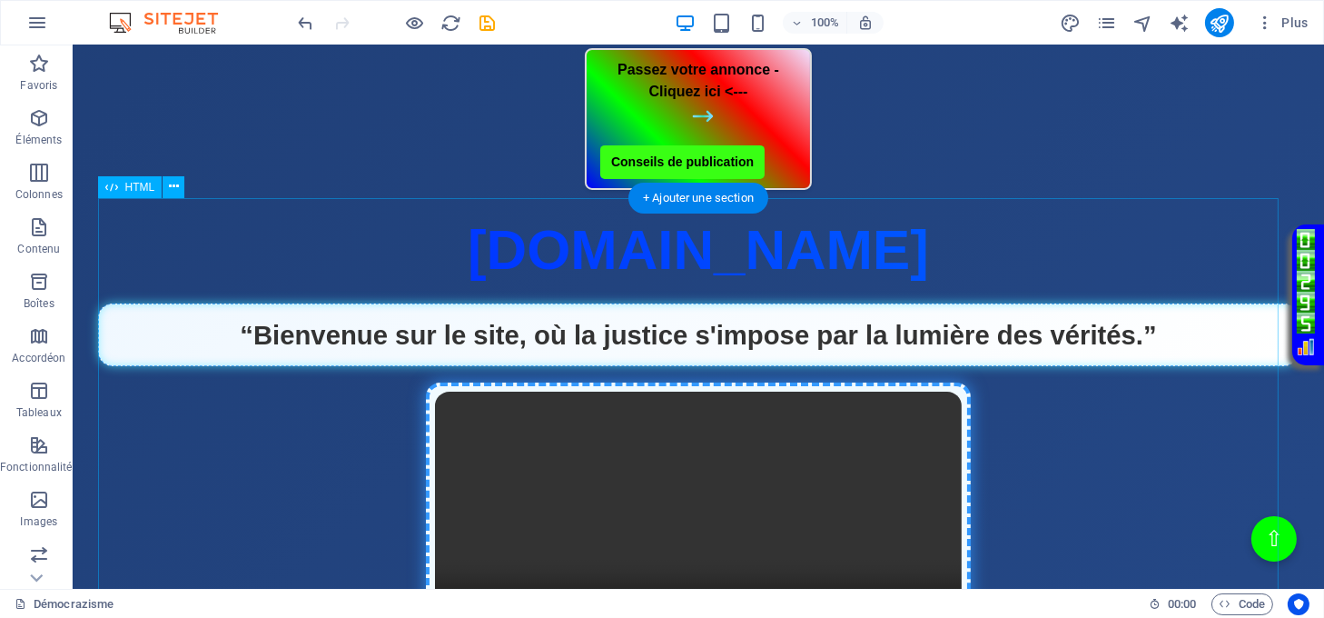
click at [909, 228] on div "Page Éclatante - Démocrazisme démocrazisme.com “Bienvenue sur le site, où la ju…" at bounding box center [699, 453] width 1202 height 490
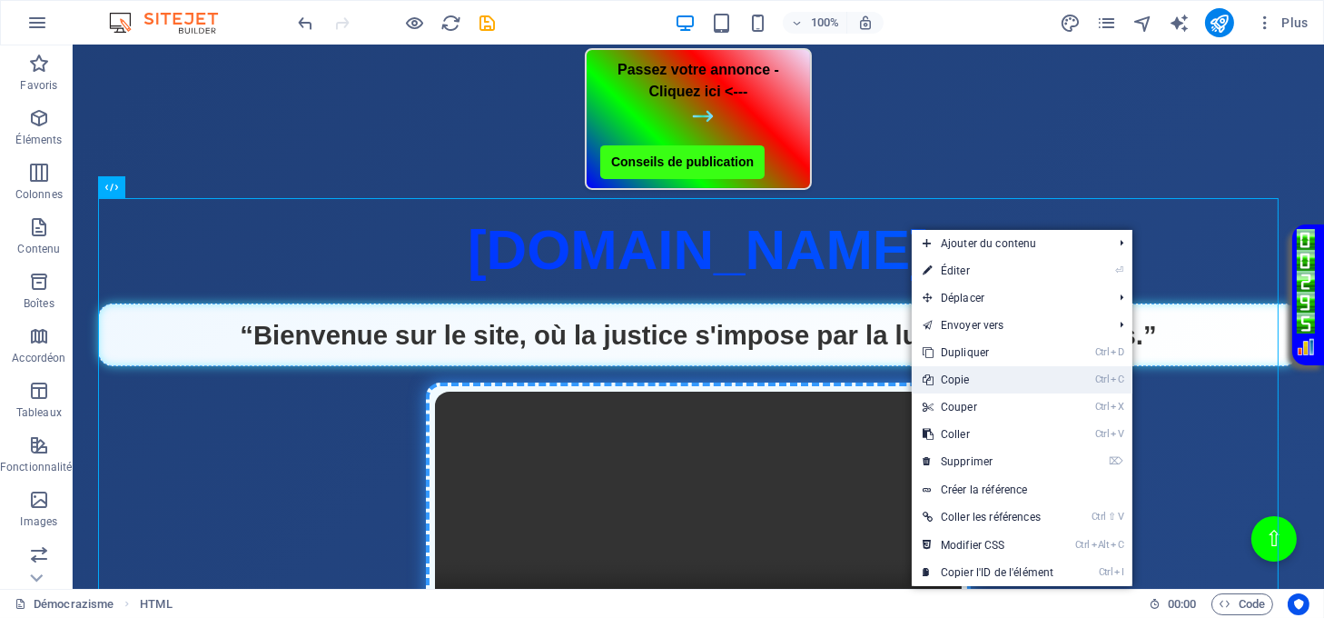
click at [980, 376] on link "Ctrl C Copie" at bounding box center [988, 379] width 153 height 27
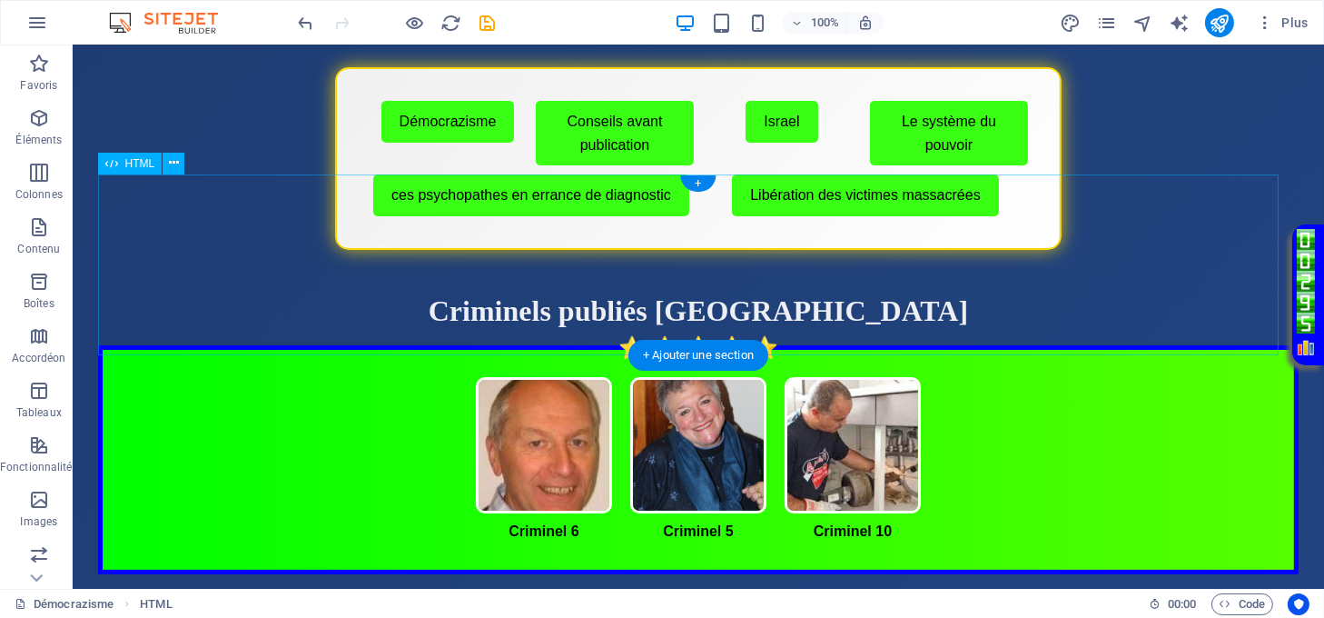
scroll to position [0, 0]
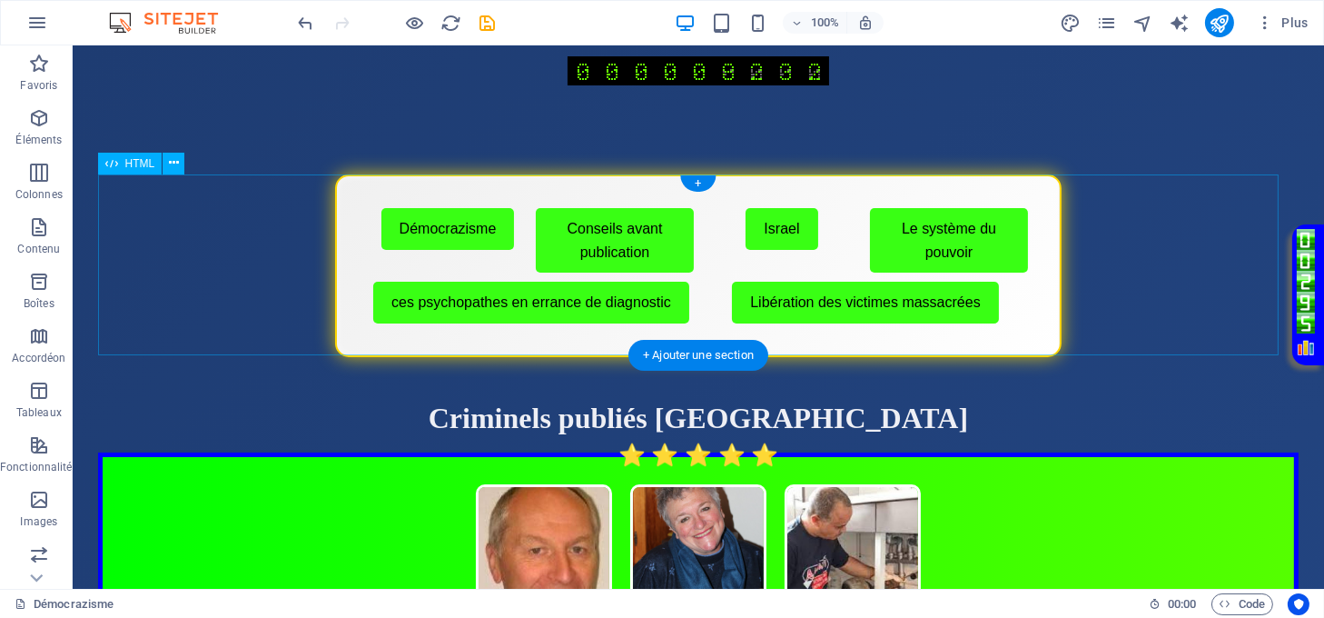
click at [975, 335] on div "Menu de boutons avec cadre scintillant Démocrazisme Conseils avant publication …" at bounding box center [699, 265] width 1202 height 183
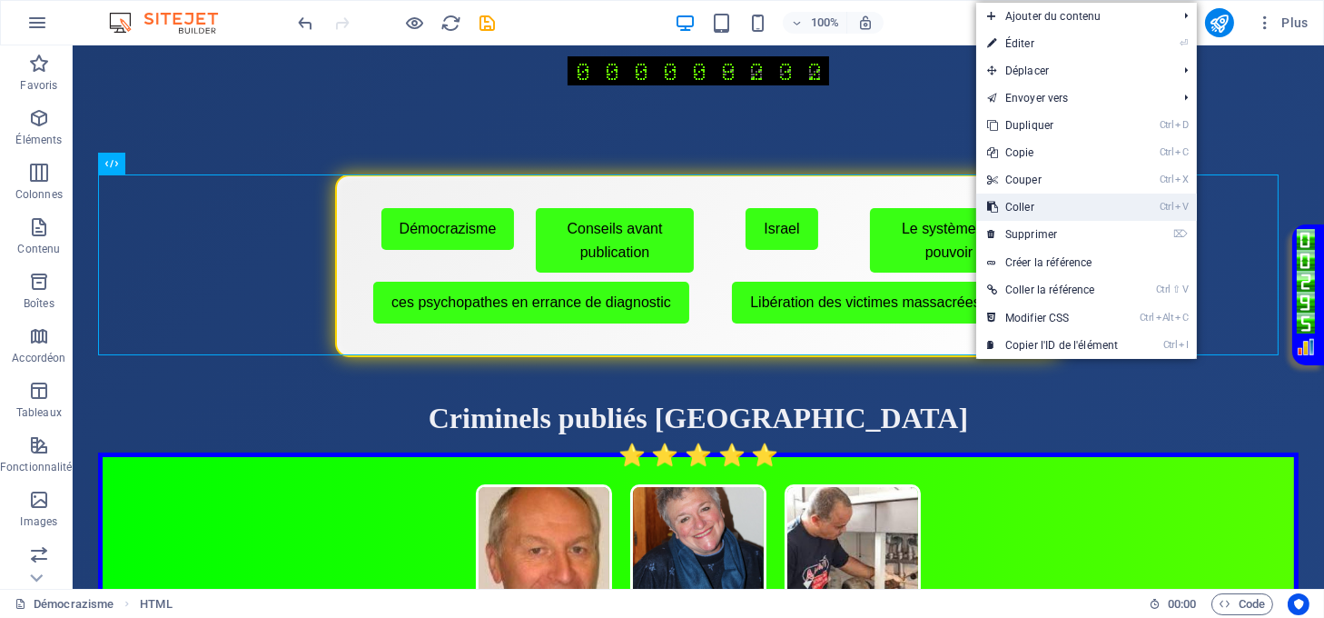
click at [1012, 202] on link "Ctrl V Coller" at bounding box center [1052, 206] width 153 height 27
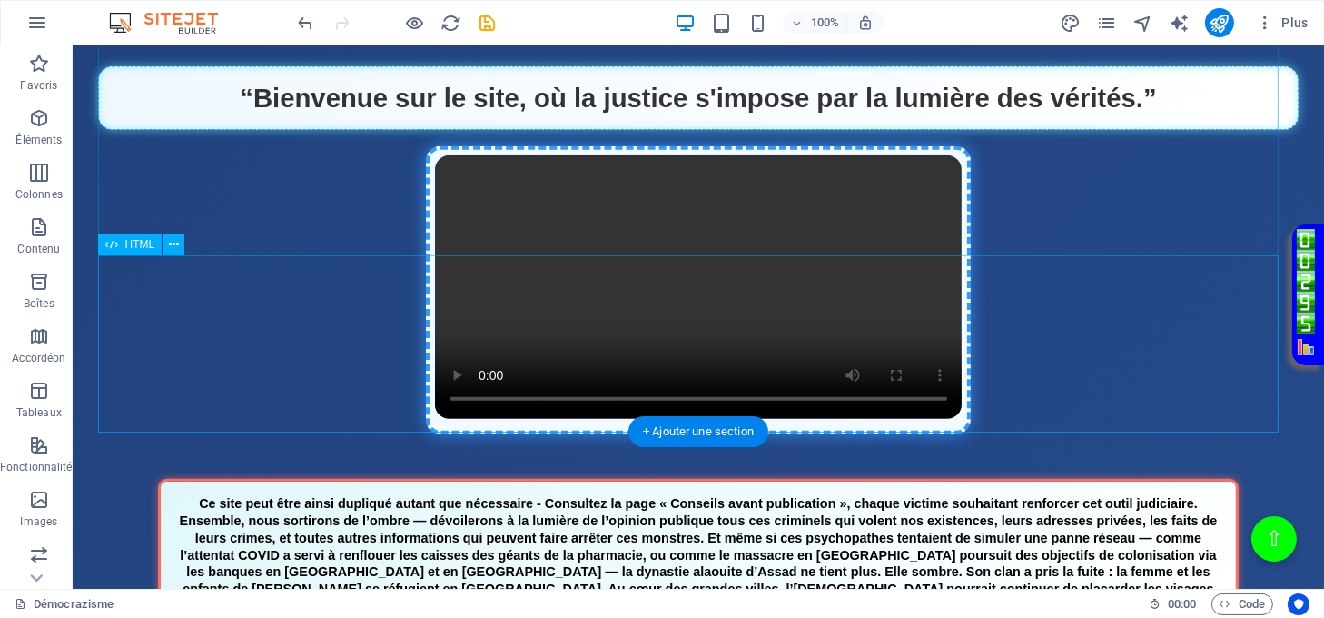
scroll to position [1937, 0]
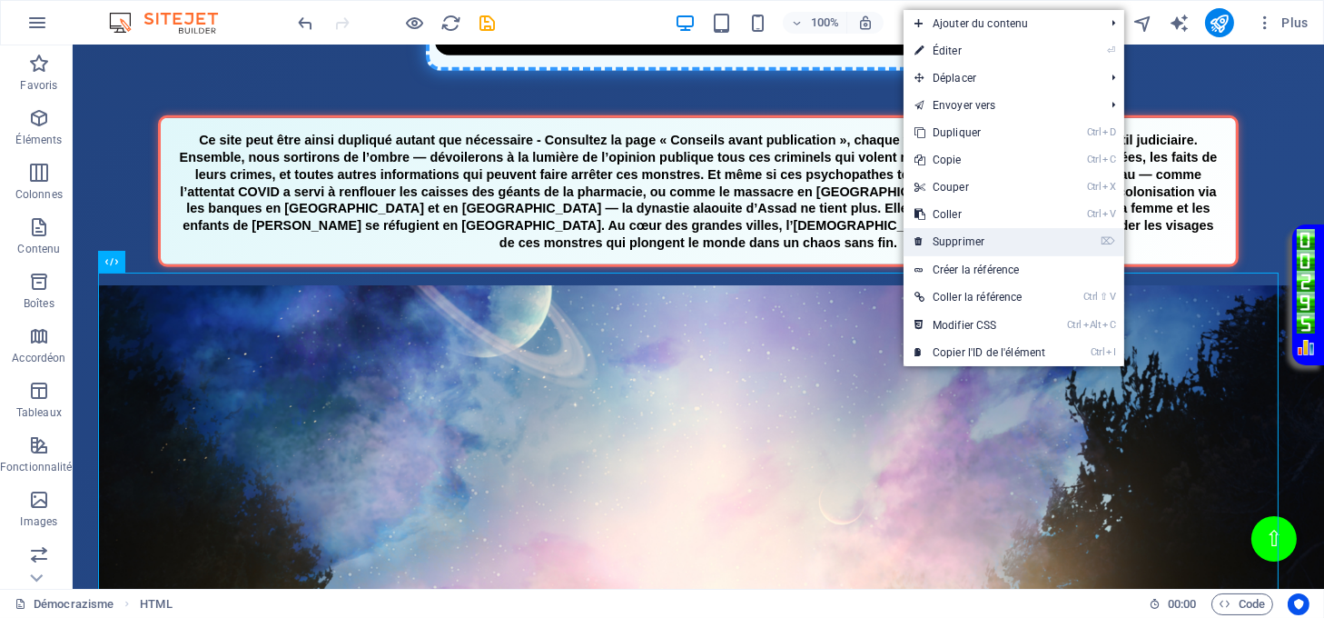
click at [952, 241] on link "⌦ Supprimer" at bounding box center [980, 241] width 153 height 27
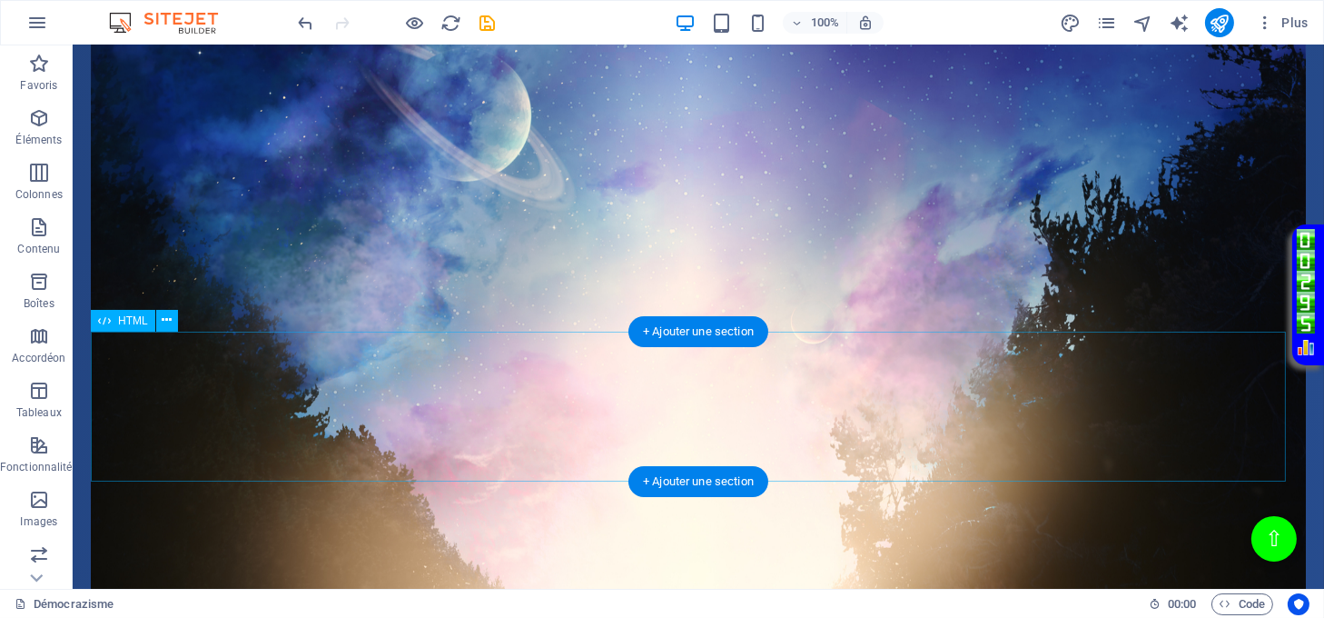
scroll to position [1817, 0]
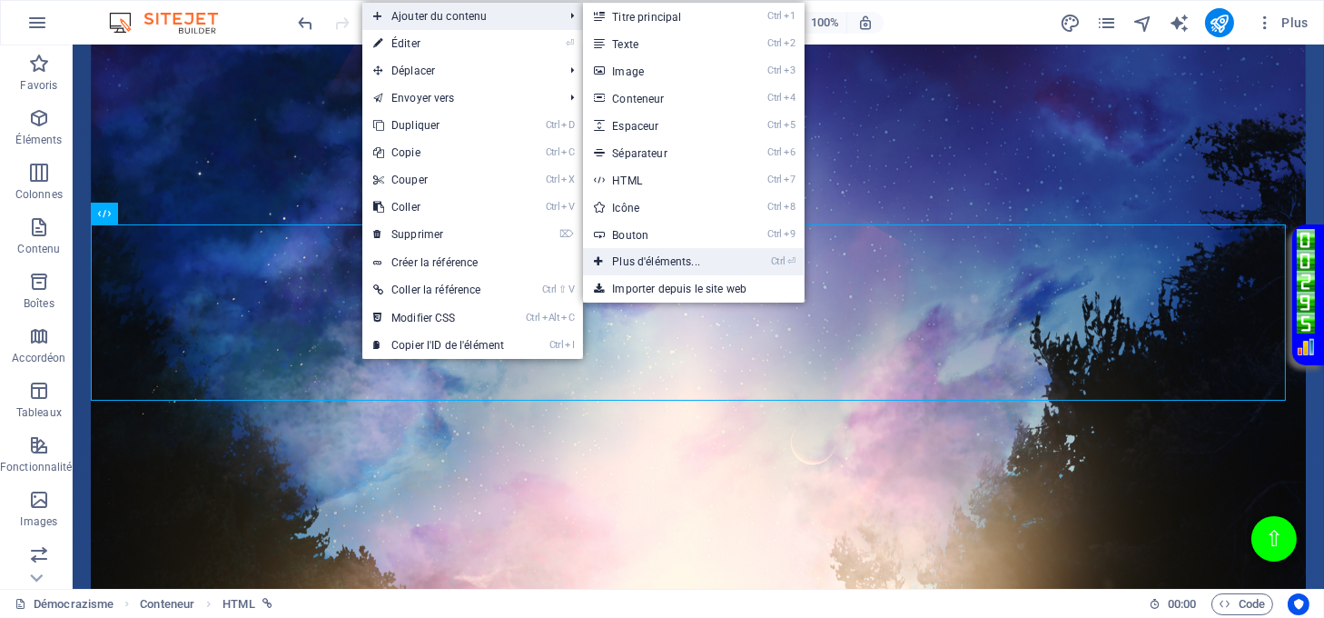
click at [668, 254] on link "Ctrl ⏎ Plus d'éléments..." at bounding box center [659, 261] width 153 height 27
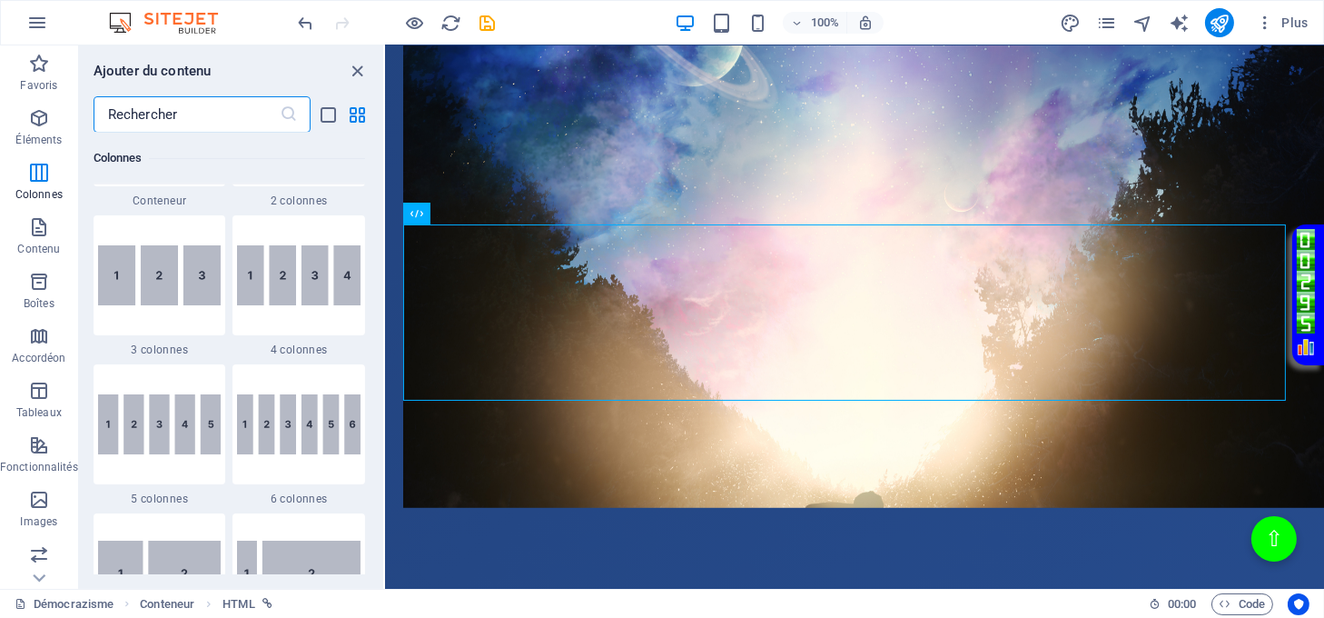
scroll to position [1040, 0]
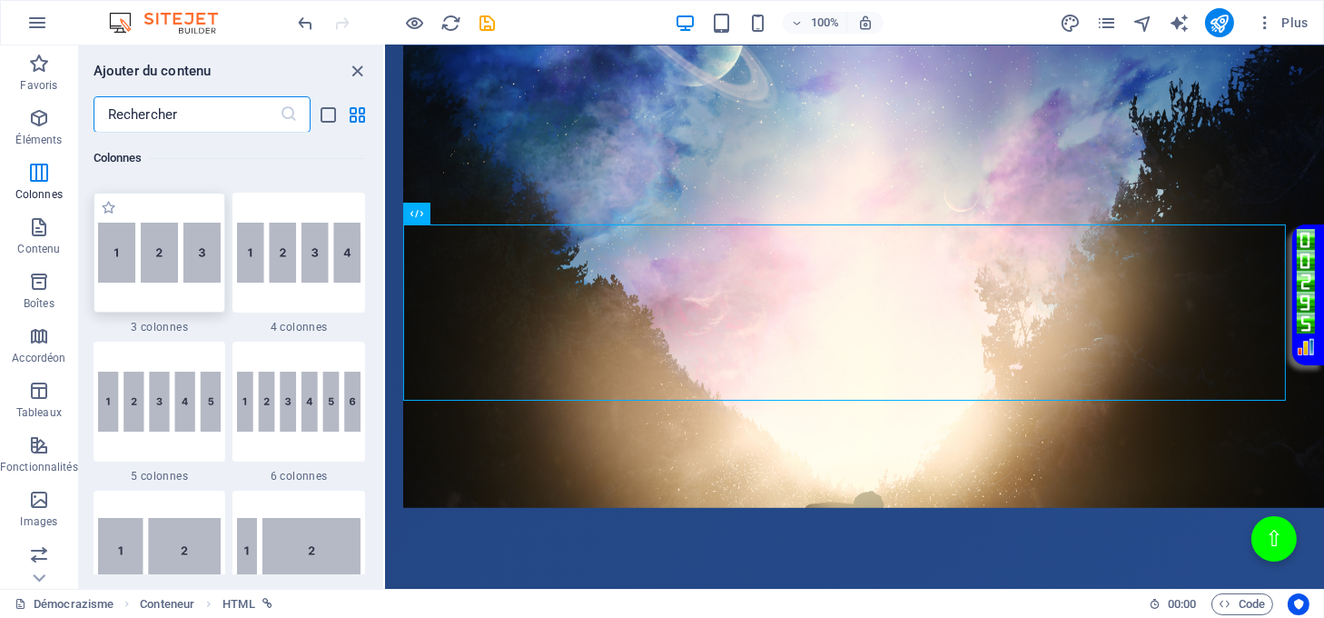
click at [183, 262] on img at bounding box center [160, 253] width 124 height 61
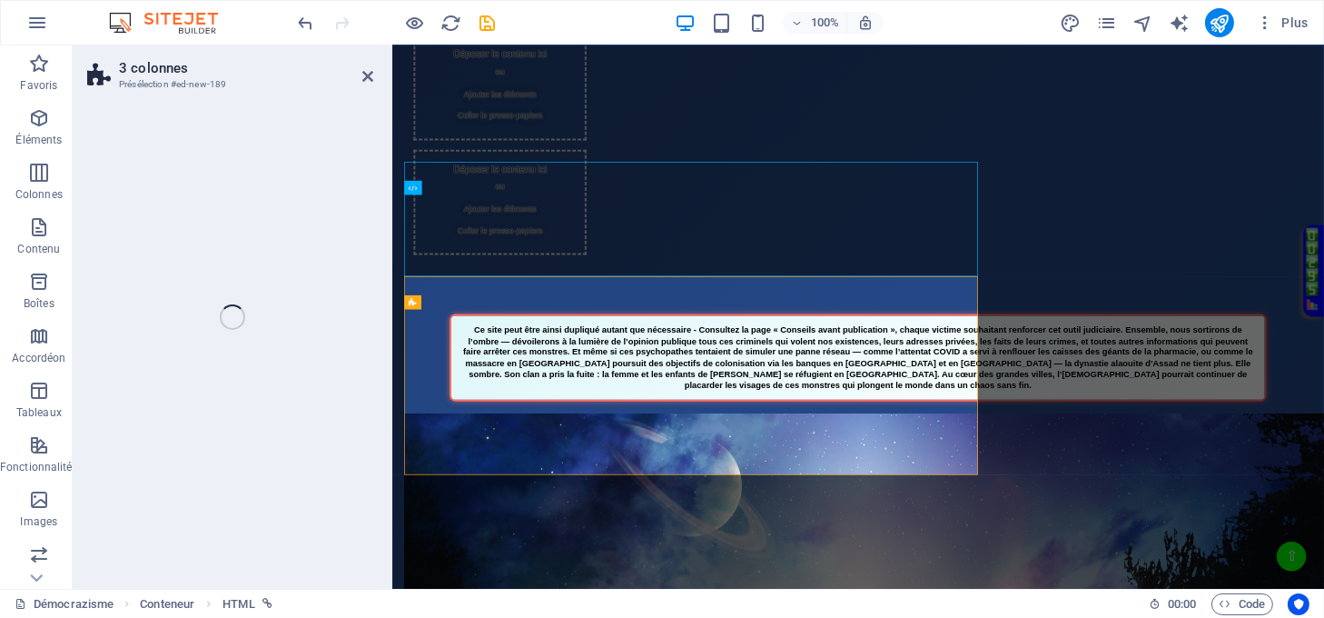
scroll to position [1806, 0]
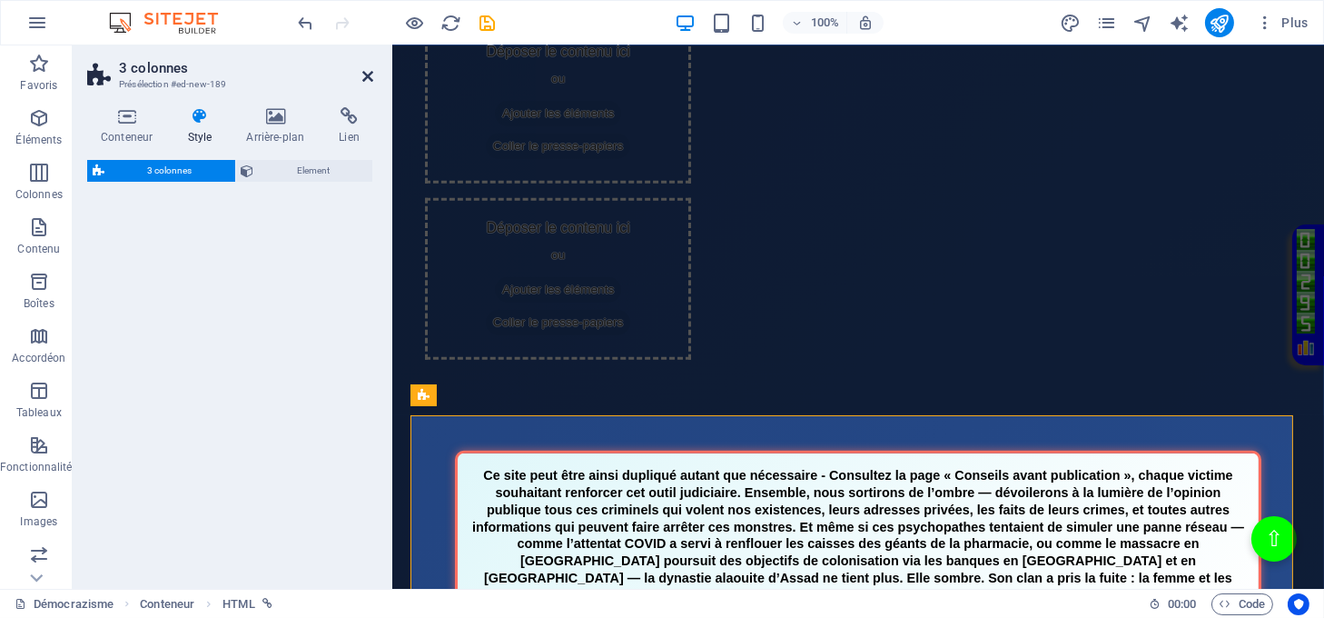
click at [371, 76] on icon at bounding box center [367, 76] width 11 height 15
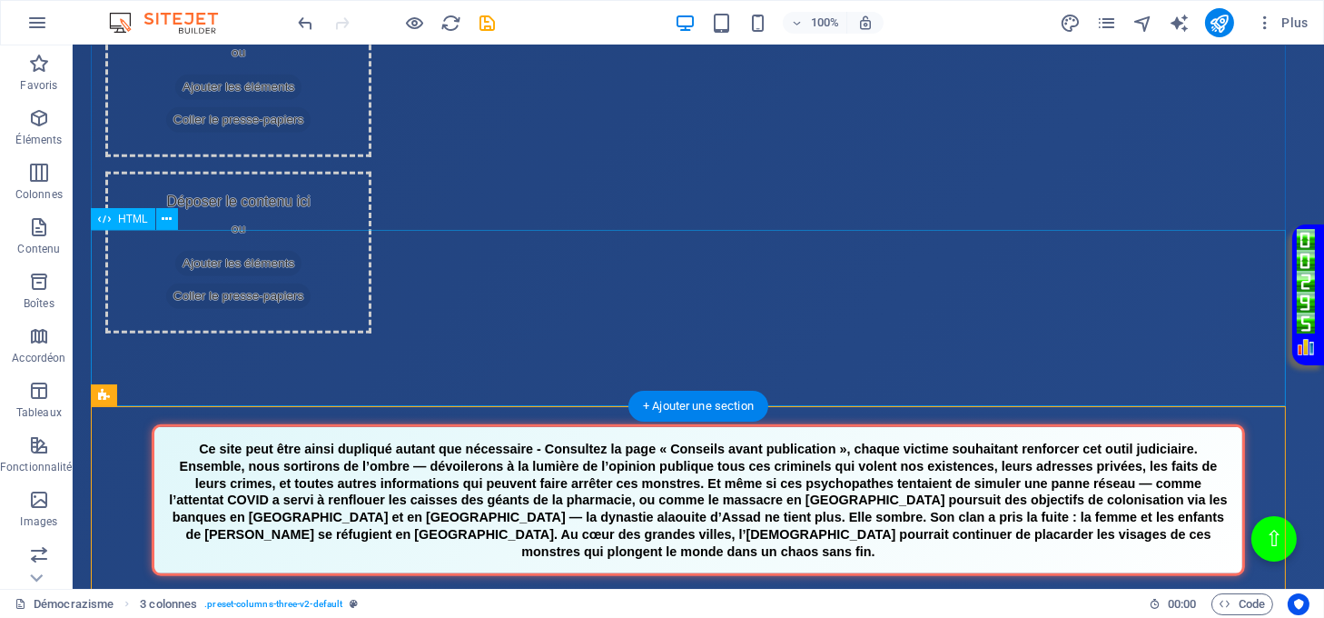
scroll to position [1810, 0]
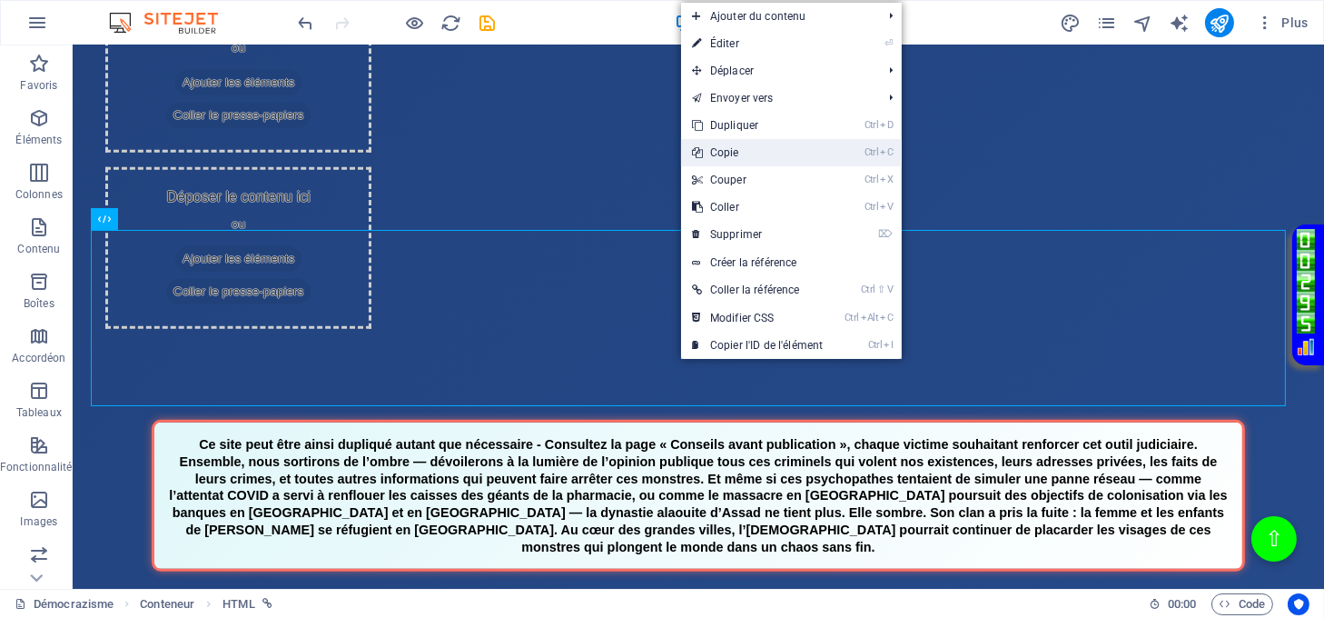
click at [734, 157] on link "Ctrl C Copie" at bounding box center [757, 152] width 153 height 27
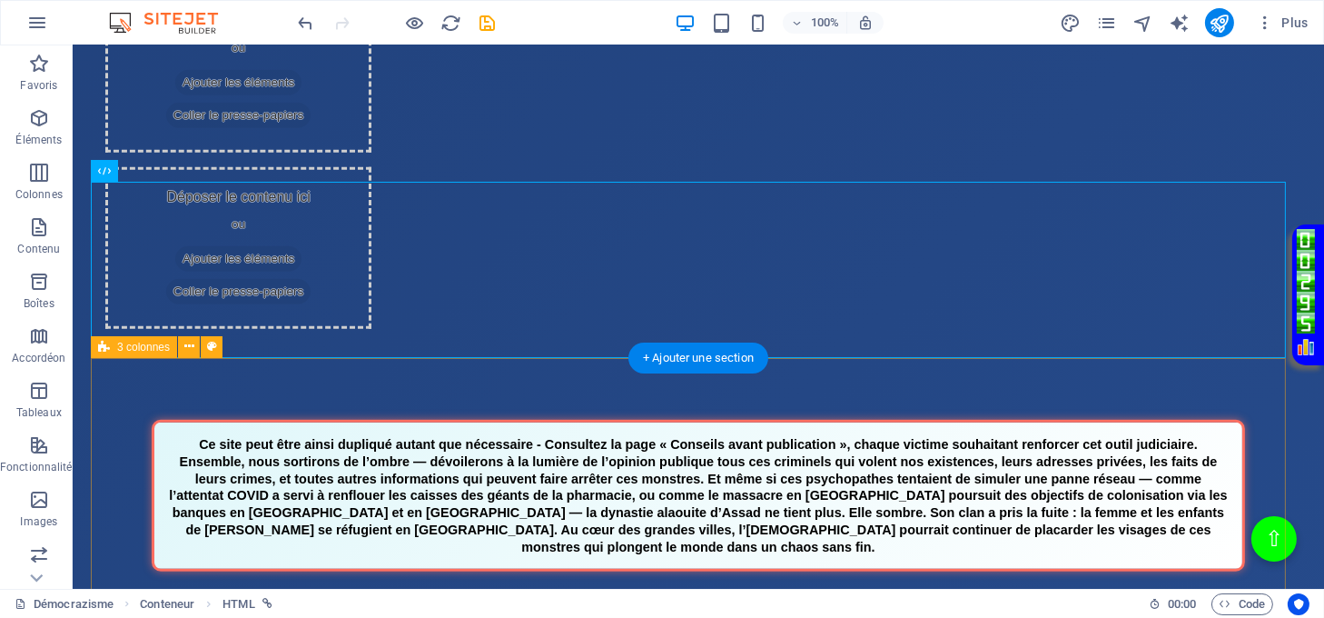
scroll to position [1931, 0]
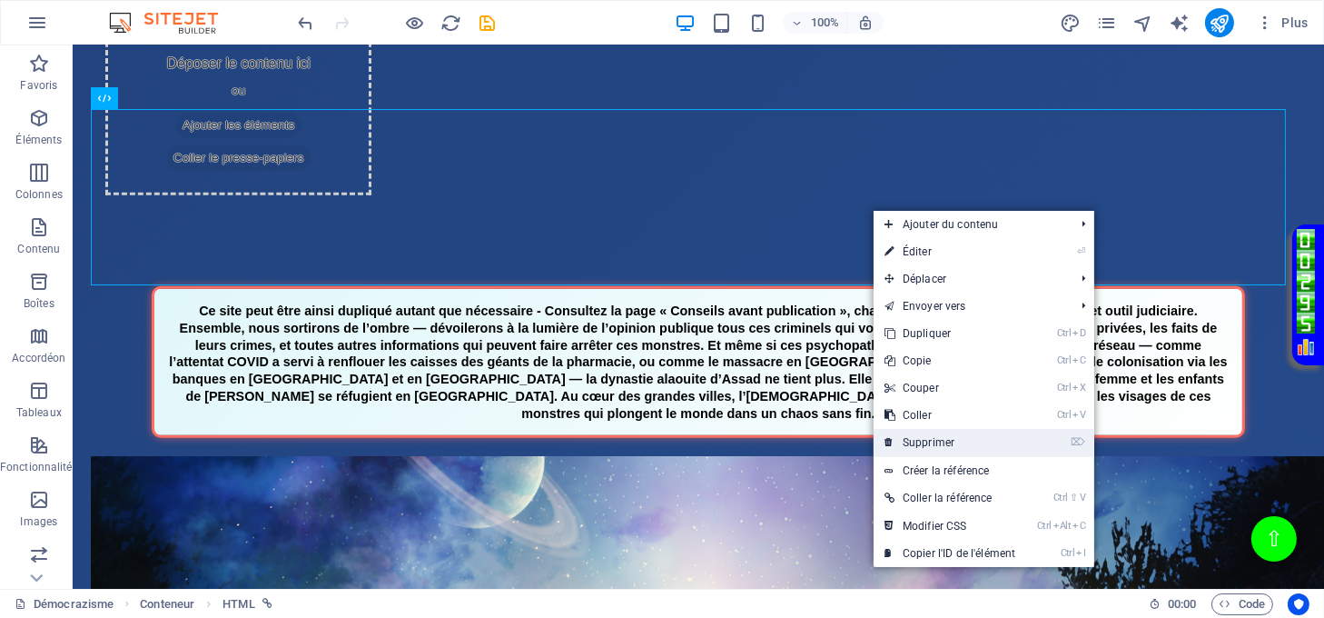
click at [941, 434] on link "⌦ Supprimer" at bounding box center [950, 442] width 153 height 27
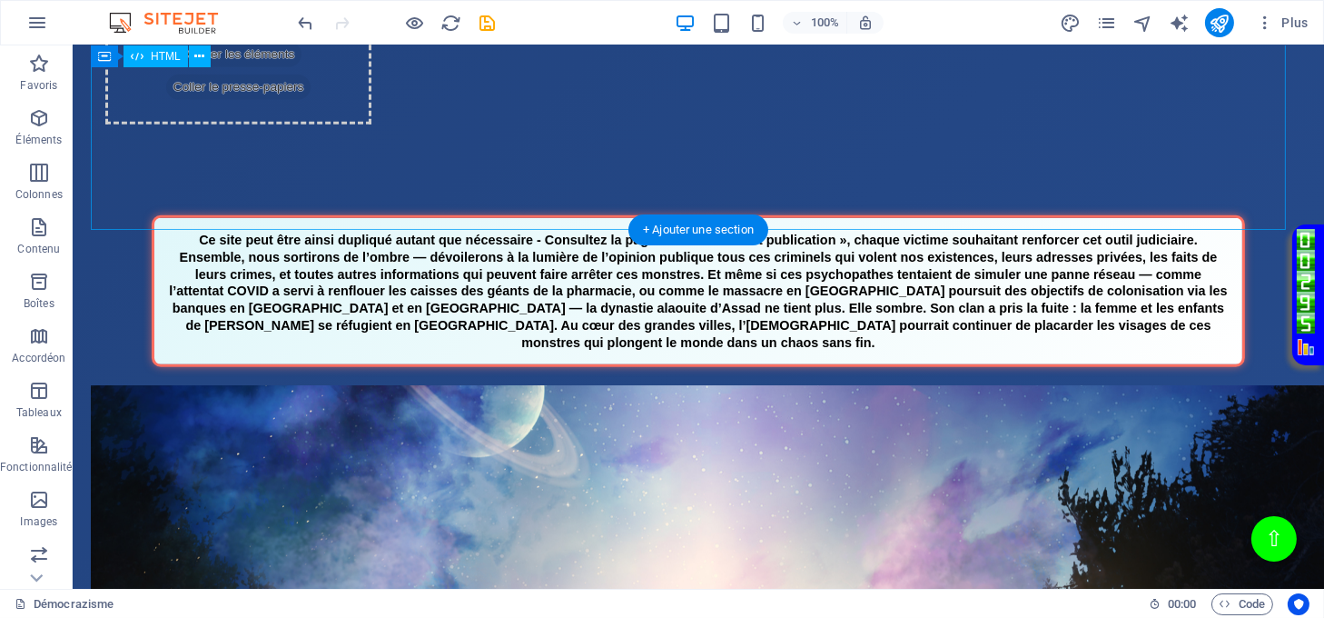
scroll to position [1810, 0]
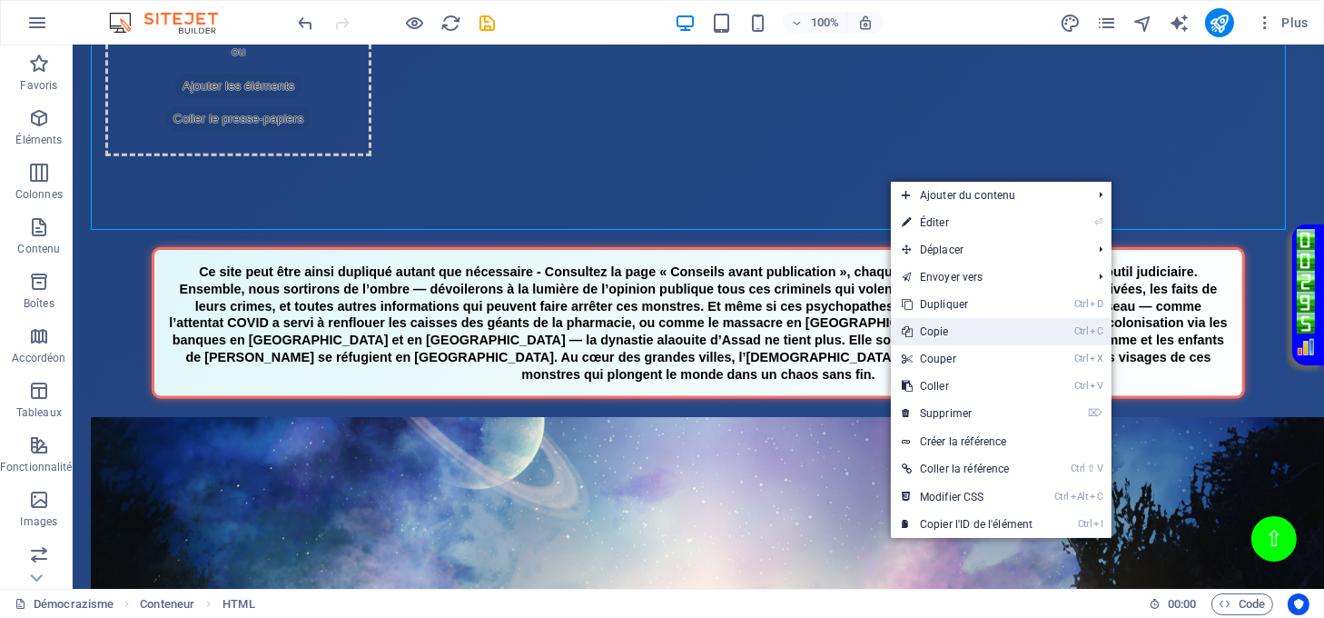
click at [946, 329] on link "Ctrl C Copie" at bounding box center [967, 331] width 153 height 27
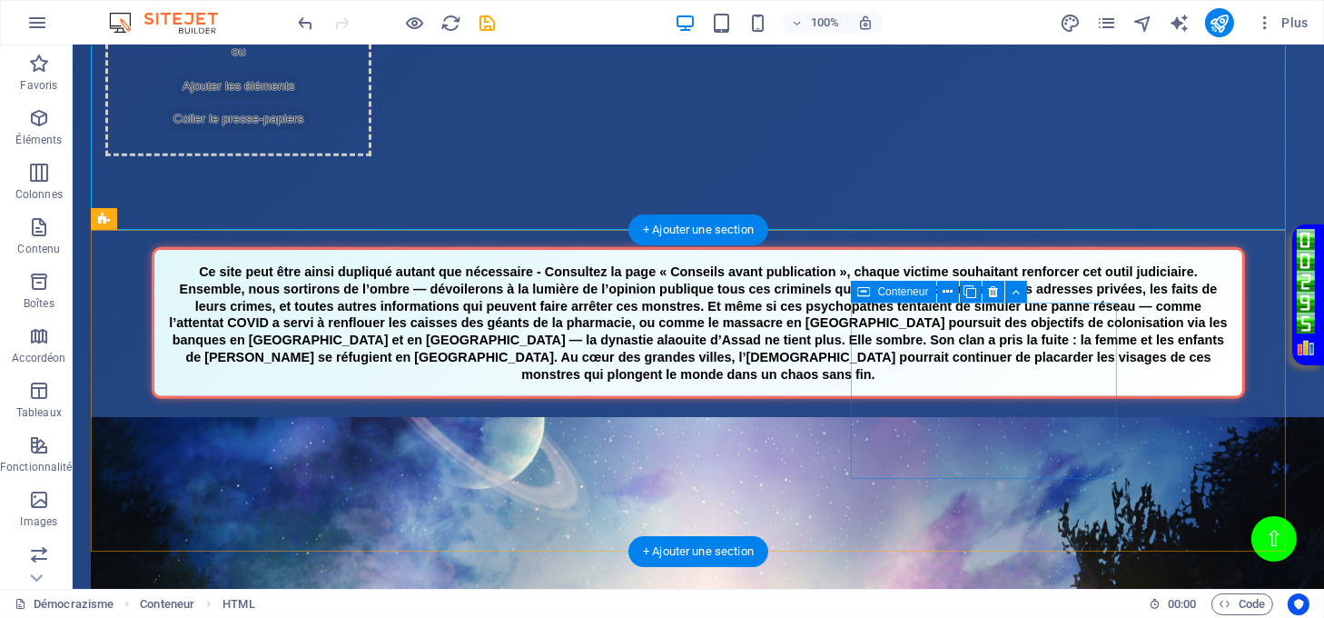
click at [312, 132] on span "Coller le presse-papiers" at bounding box center [238, 118] width 145 height 25
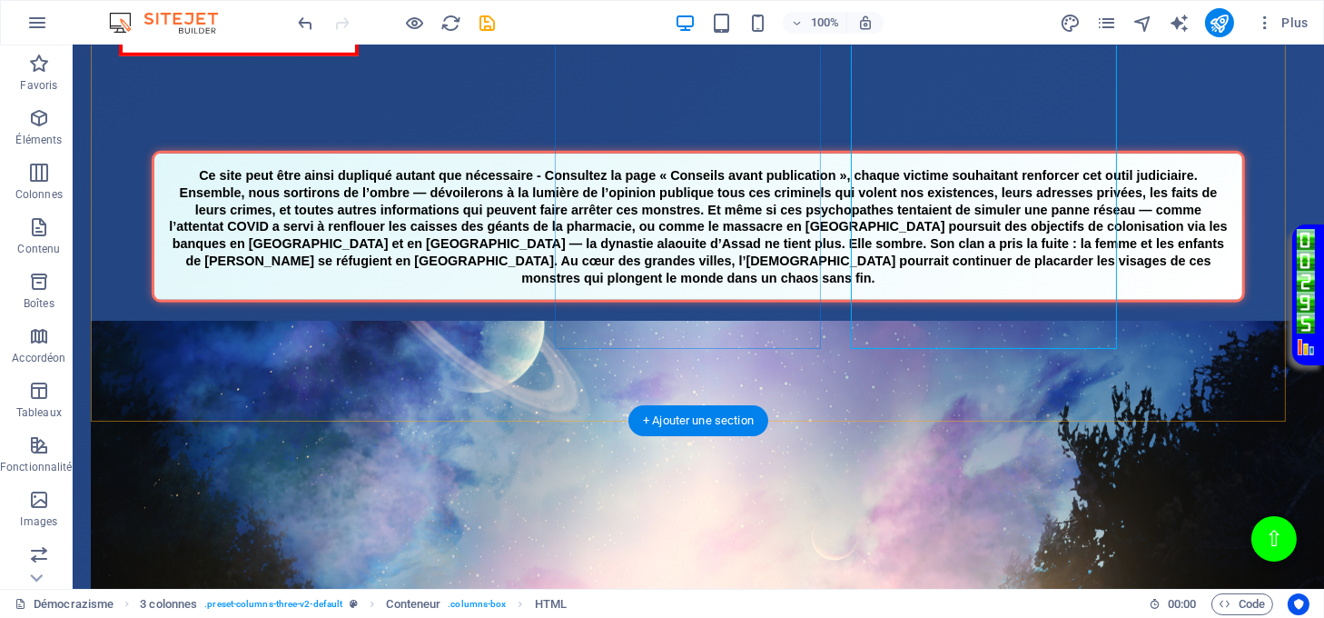
scroll to position [2173, 0]
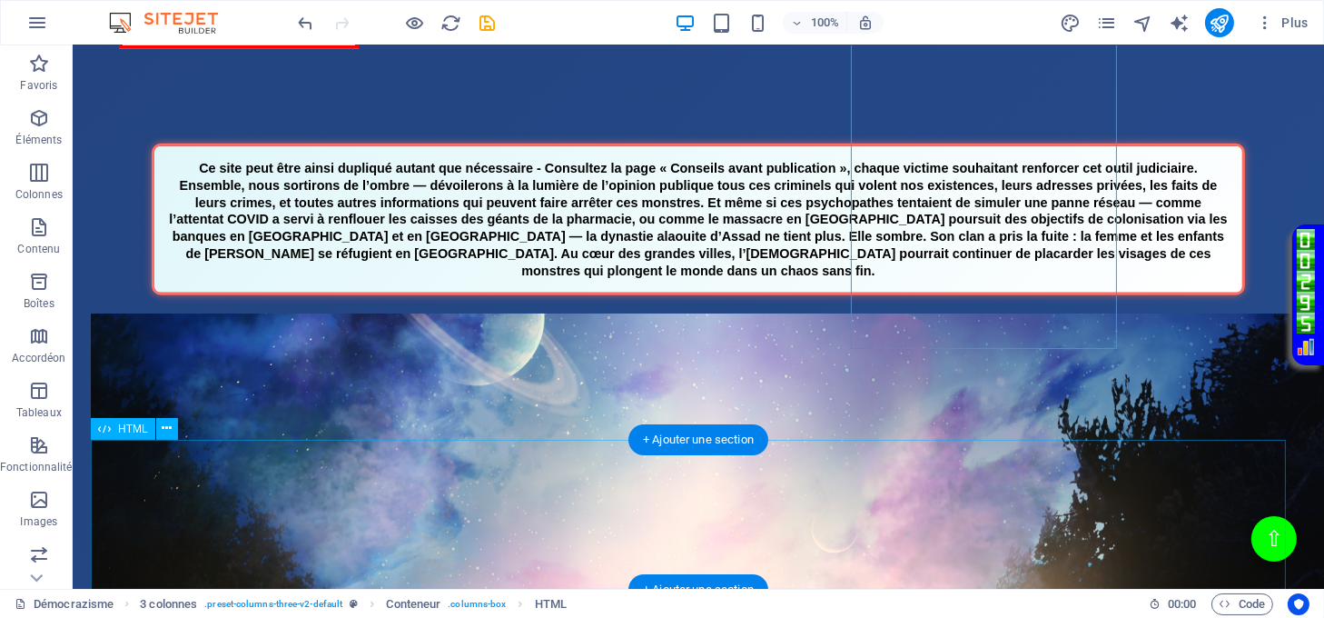
click at [641, 295] on div "Bannière Justice" at bounding box center [698, 220] width 1215 height 152
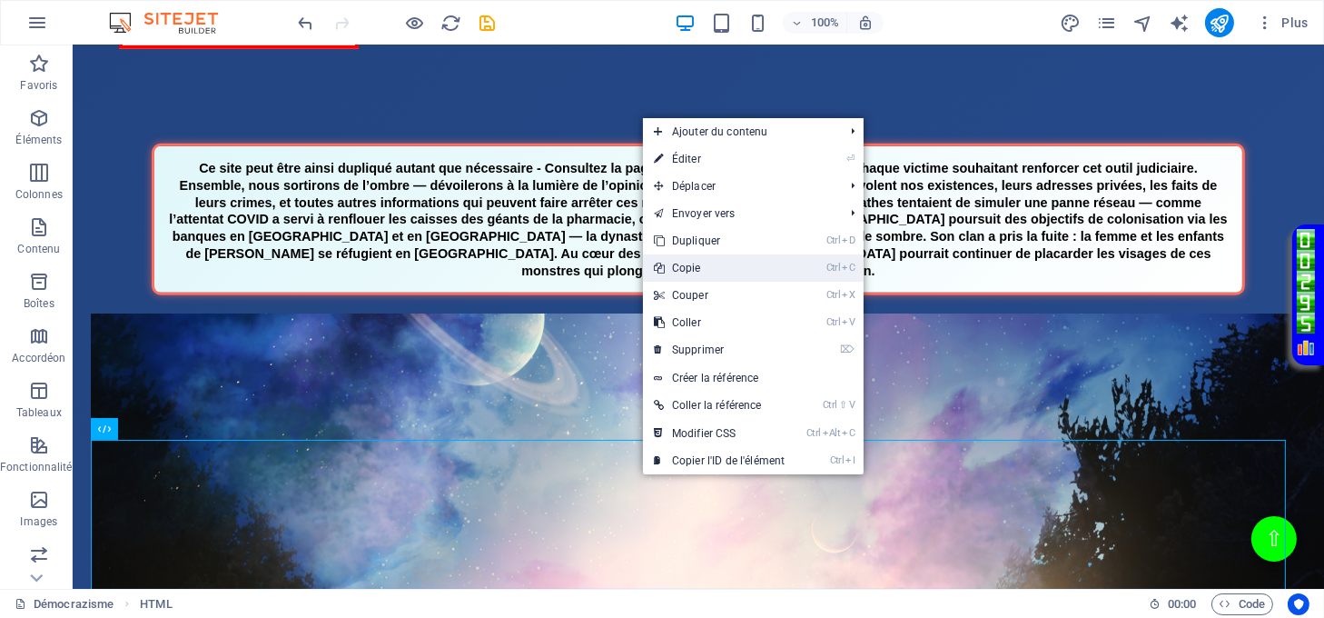
drag, startPoint x: 691, startPoint y: 266, endPoint x: 389, endPoint y: 113, distance: 339.2
click at [691, 266] on link "Ctrl C Copie" at bounding box center [719, 267] width 153 height 27
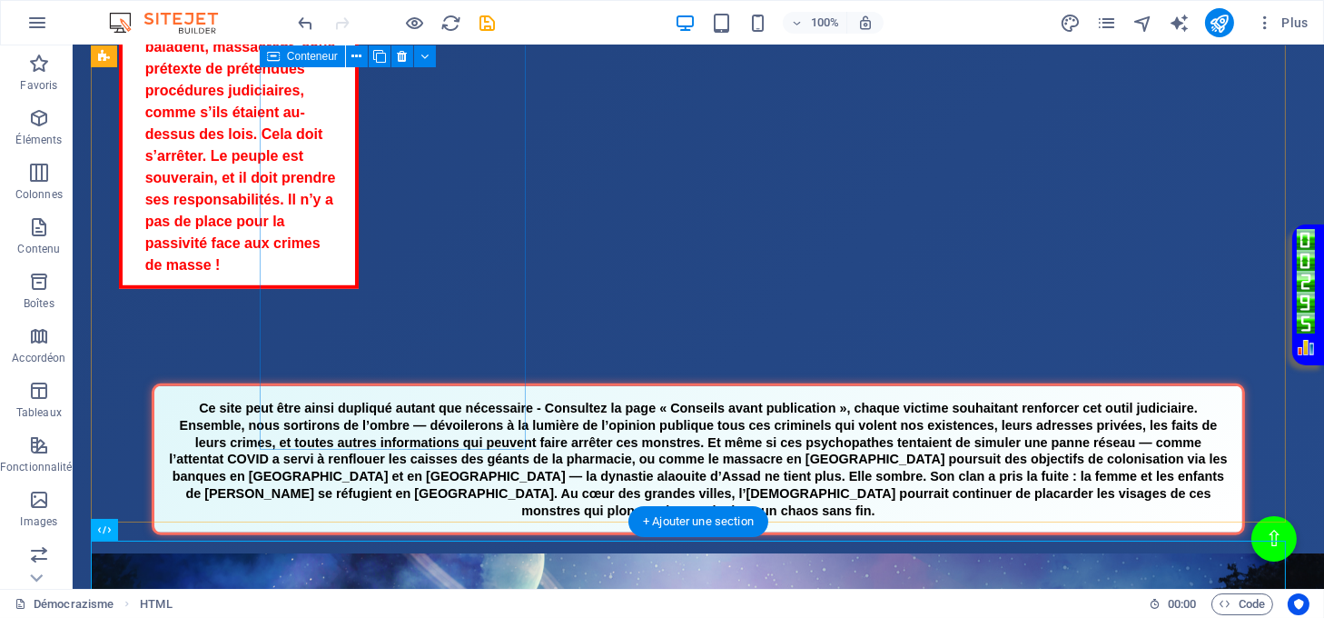
scroll to position [1931, 0]
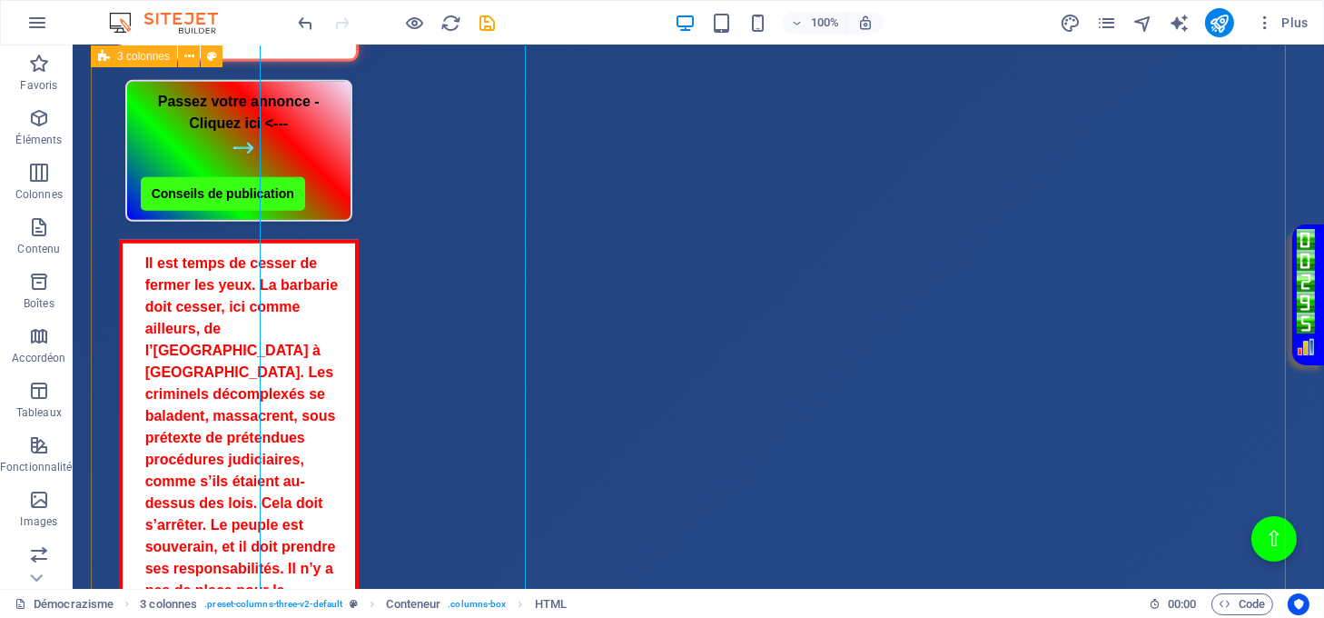
scroll to position [2053, 0]
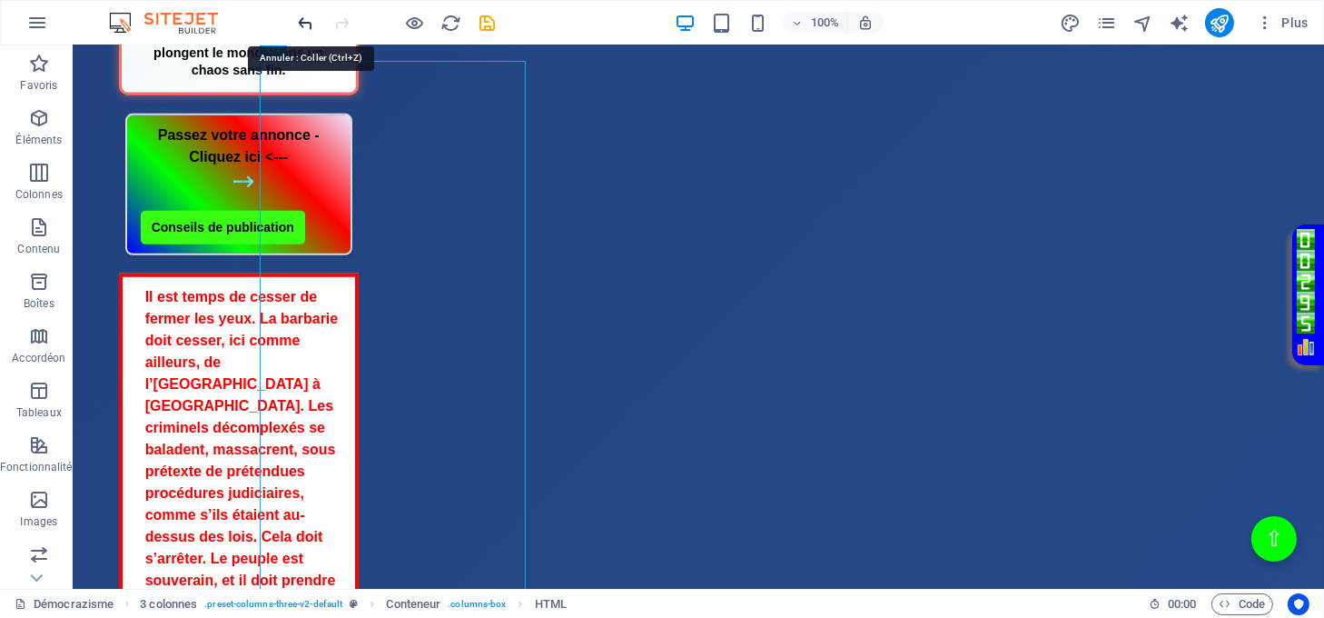
click at [298, 19] on icon "undo" at bounding box center [306, 23] width 21 height 21
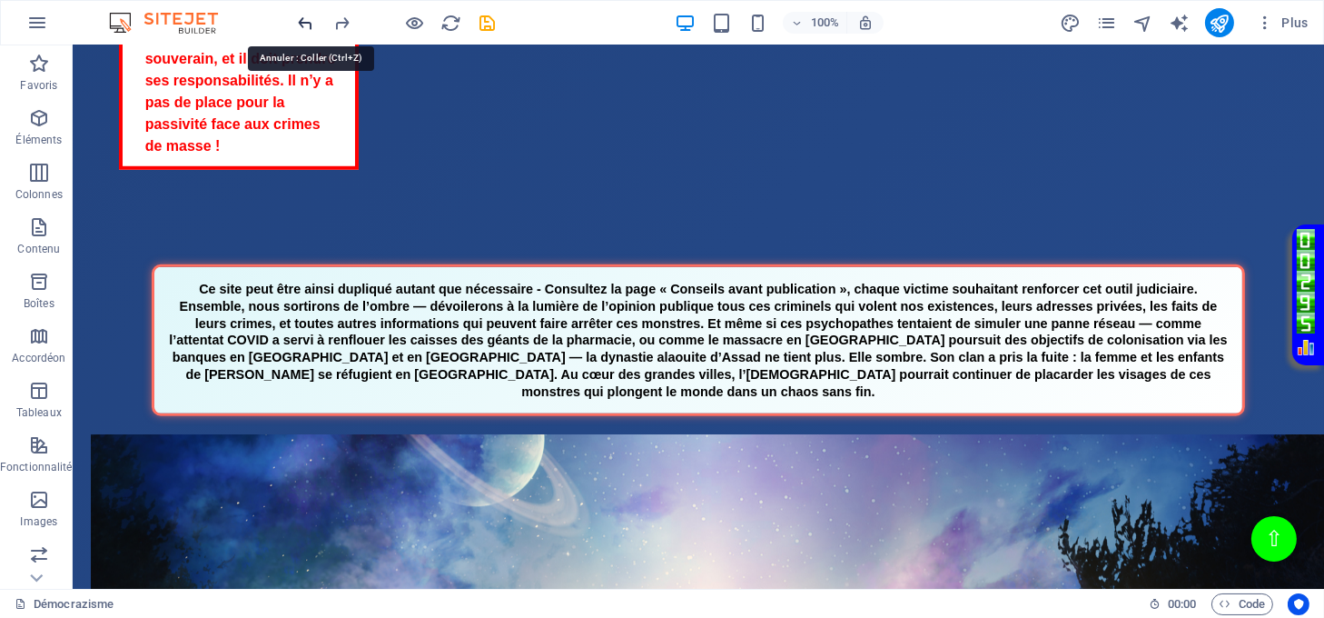
click at [309, 18] on icon "undo" at bounding box center [306, 23] width 21 height 21
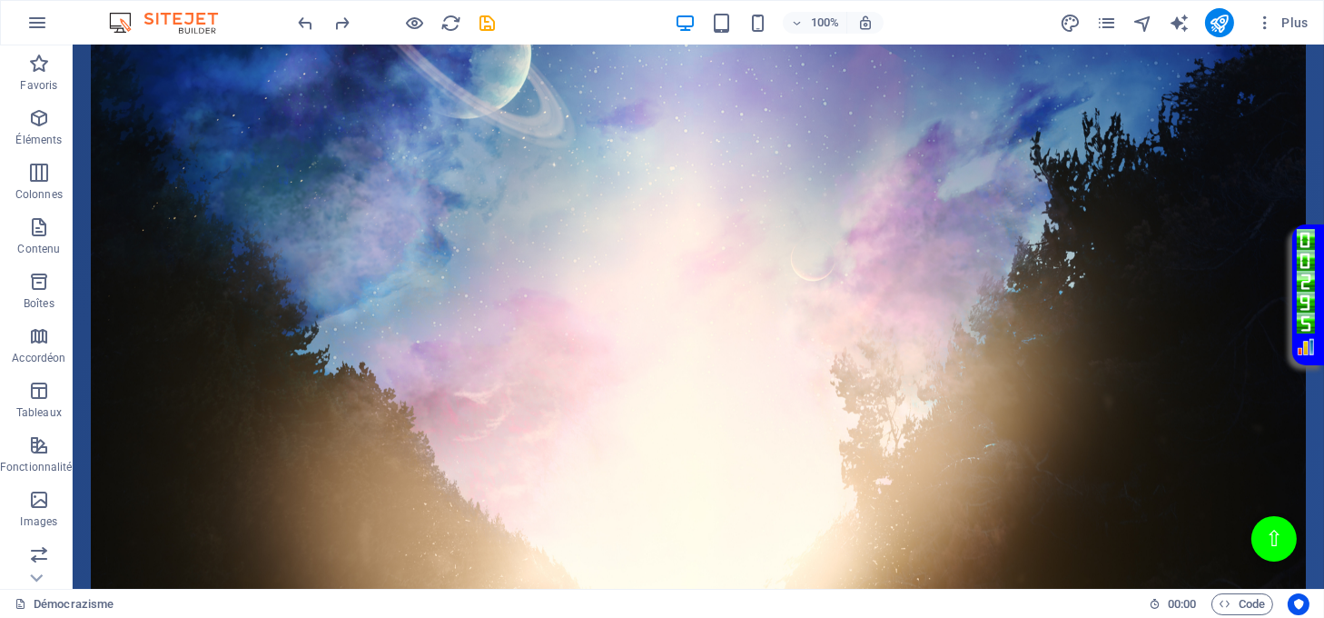
scroll to position [2537, 0]
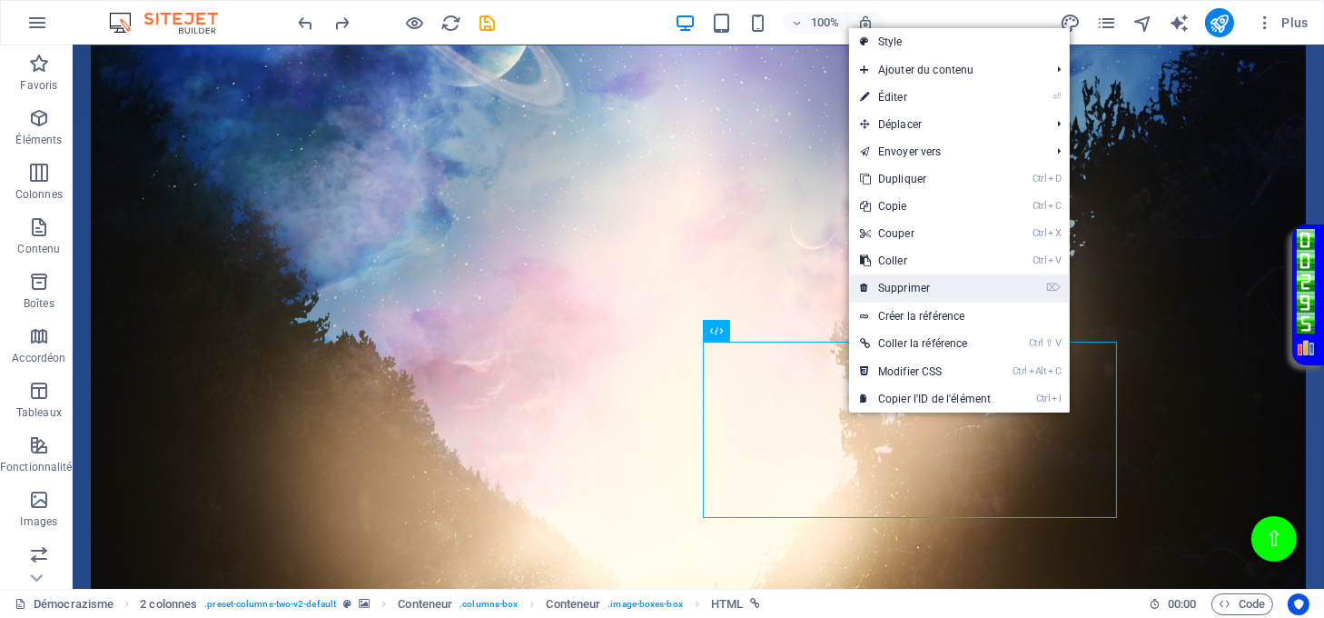
click at [879, 285] on link "⌦ Supprimer" at bounding box center [925, 287] width 153 height 27
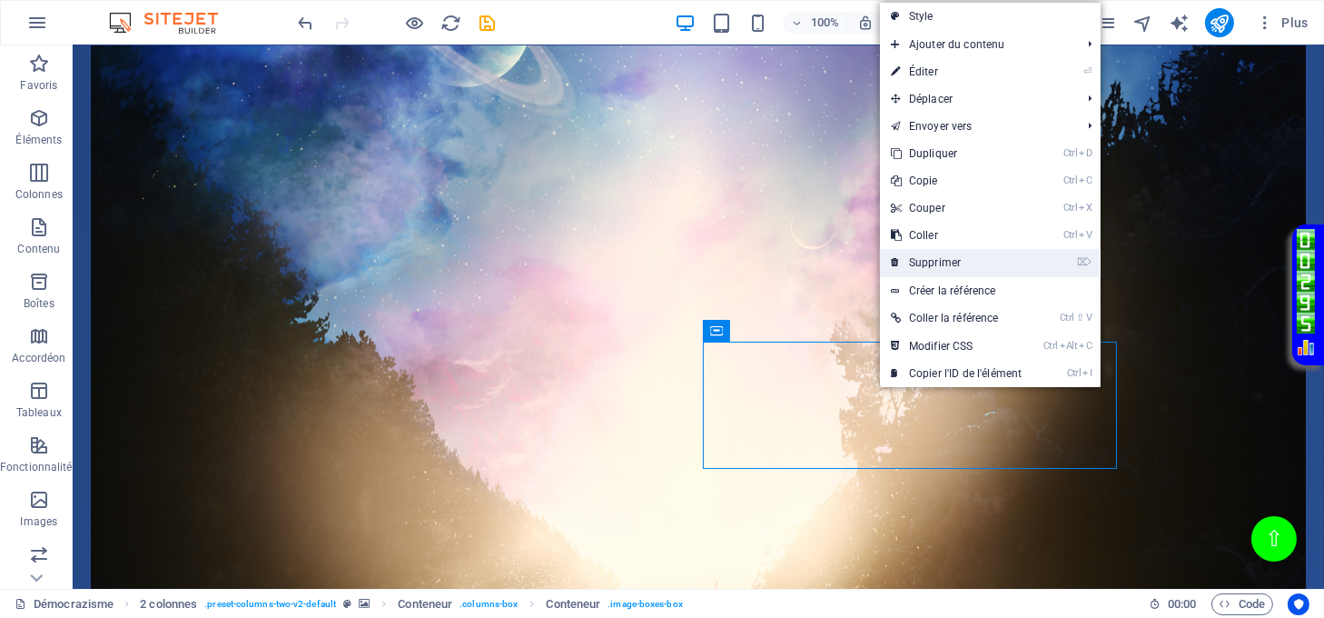
drag, startPoint x: 919, startPoint y: 260, endPoint x: 844, endPoint y: 239, distance: 78.2
click at [919, 260] on link "⌦ Supprimer" at bounding box center [956, 262] width 153 height 27
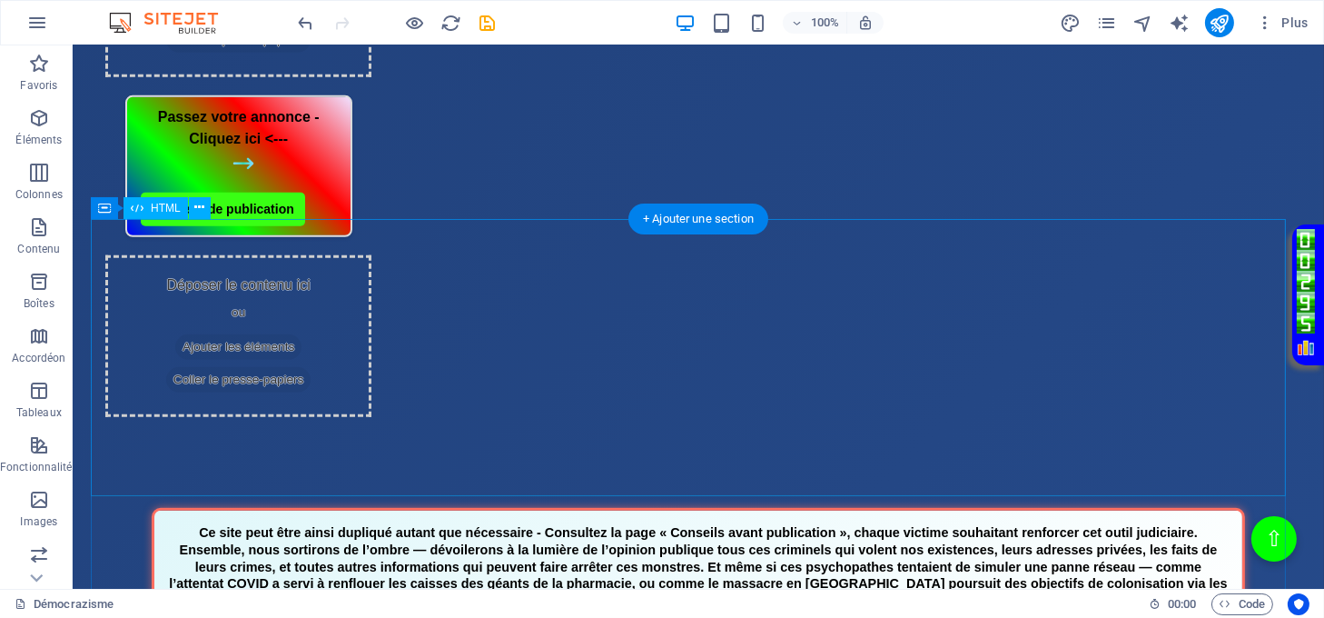
scroll to position [1326, 0]
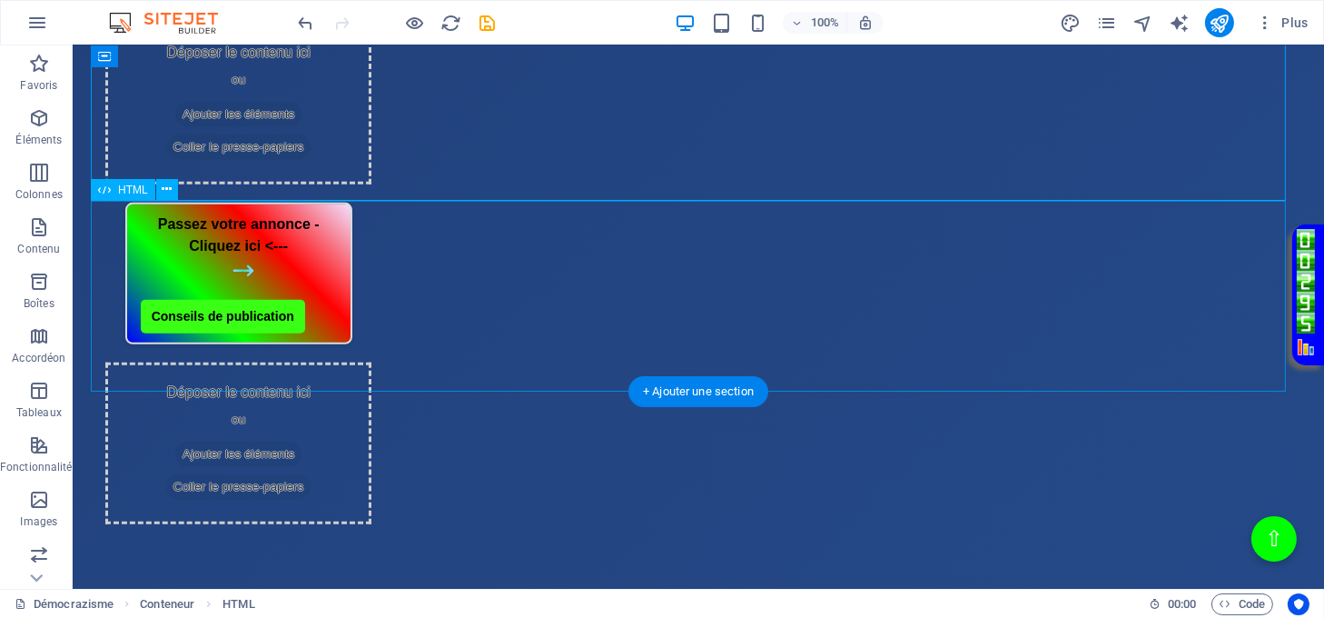
scroll to position [1689, 0]
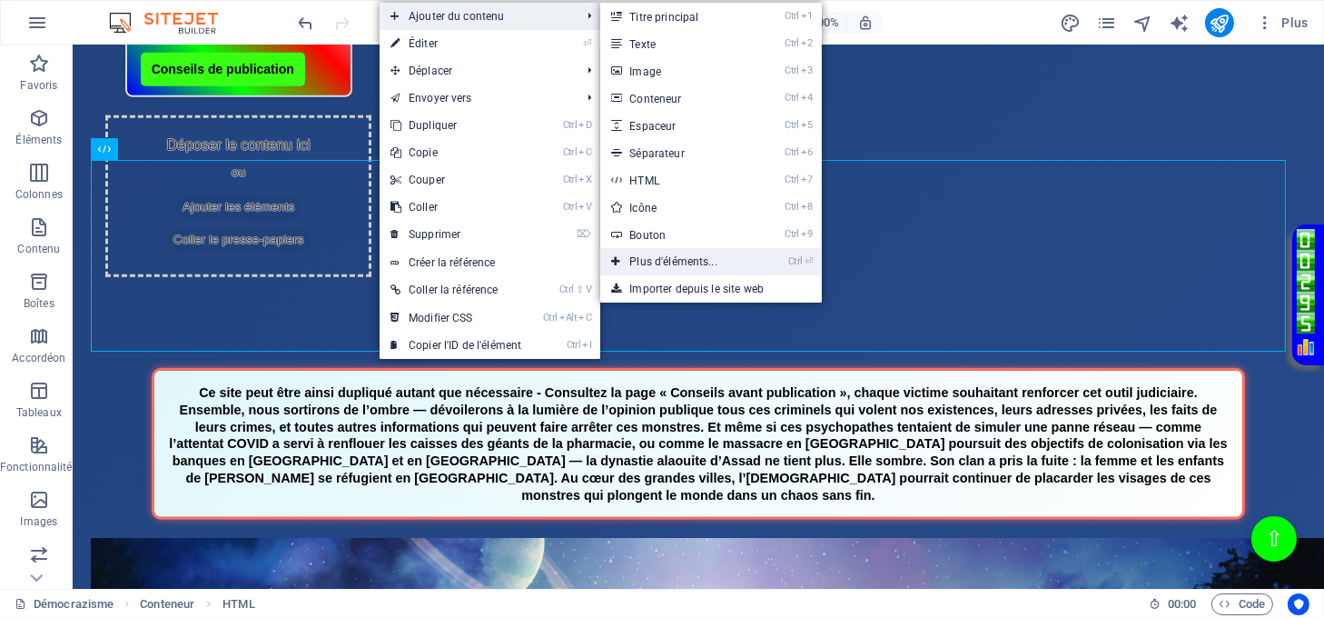
drag, startPoint x: 656, startPoint y: 262, endPoint x: 271, endPoint y: 218, distance: 387.6
click at [656, 262] on link "Ctrl ⏎ Plus d'éléments..." at bounding box center [676, 261] width 153 height 27
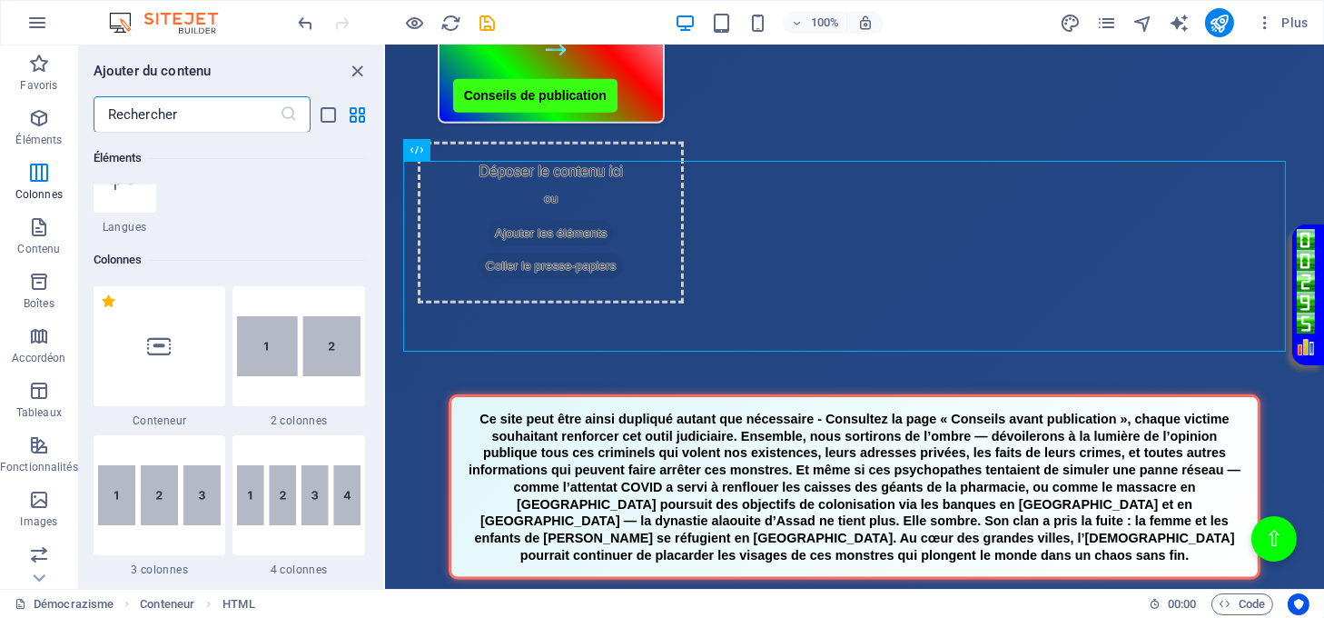
scroll to position [919, 0]
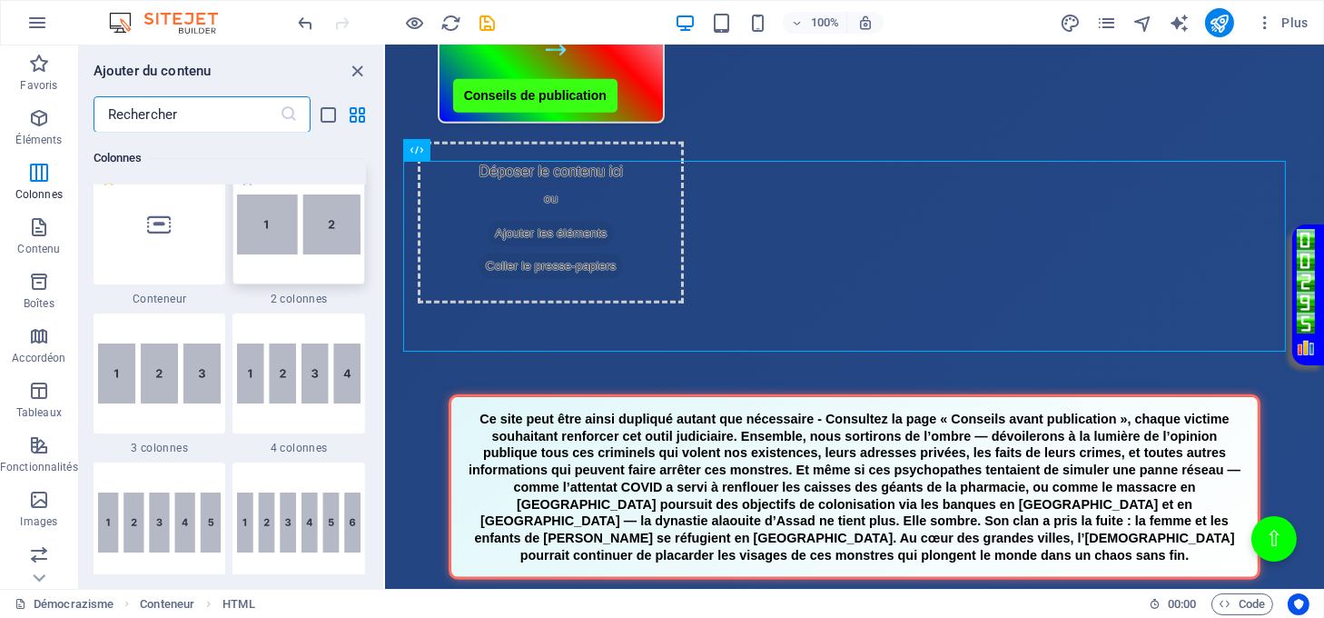
click at [292, 238] on img at bounding box center [299, 224] width 124 height 61
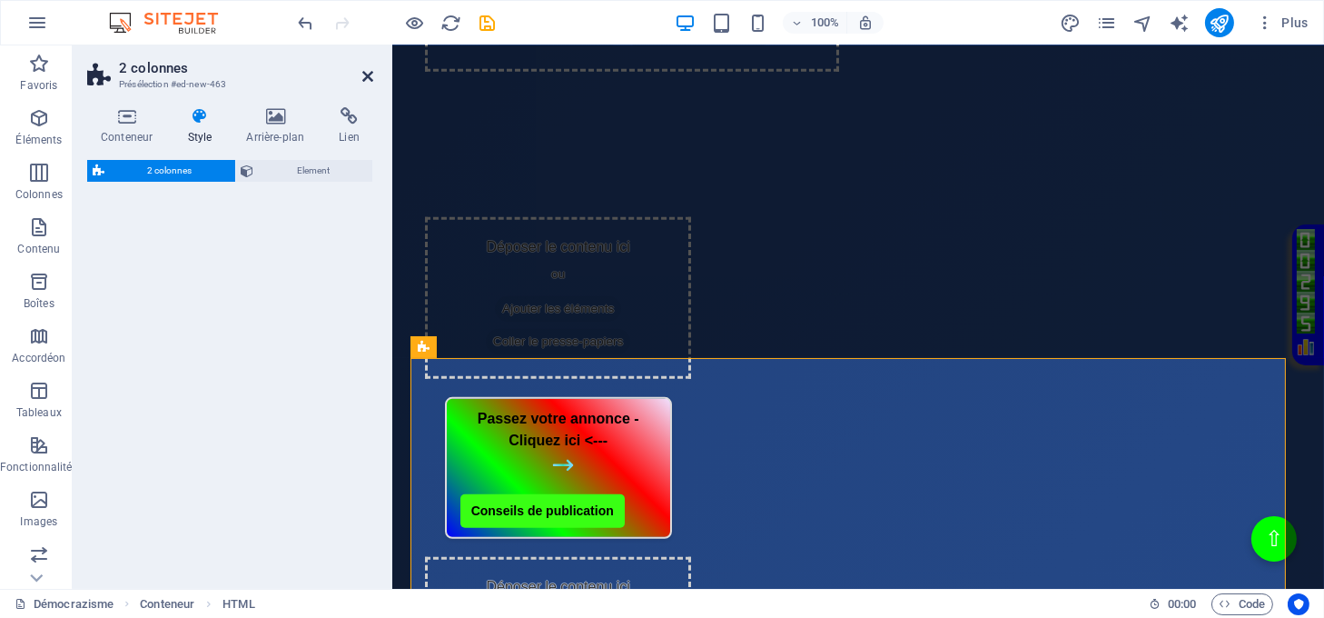
click at [365, 75] on icon at bounding box center [367, 76] width 11 height 15
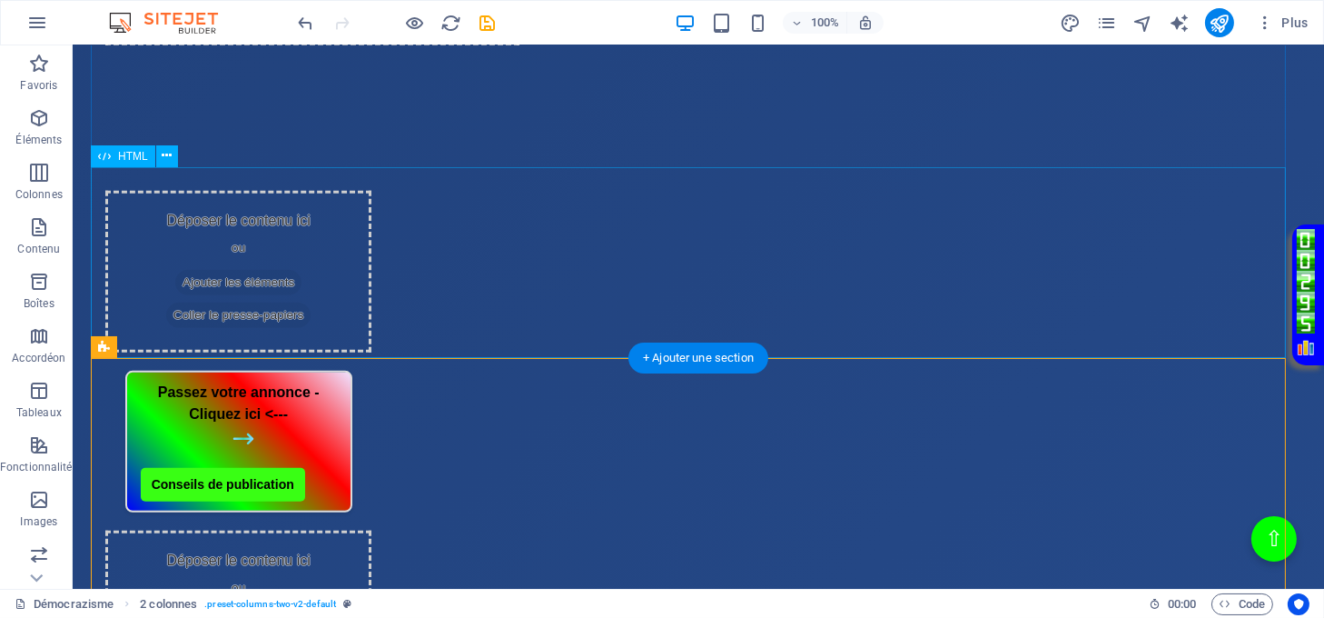
scroll to position [1682, 0]
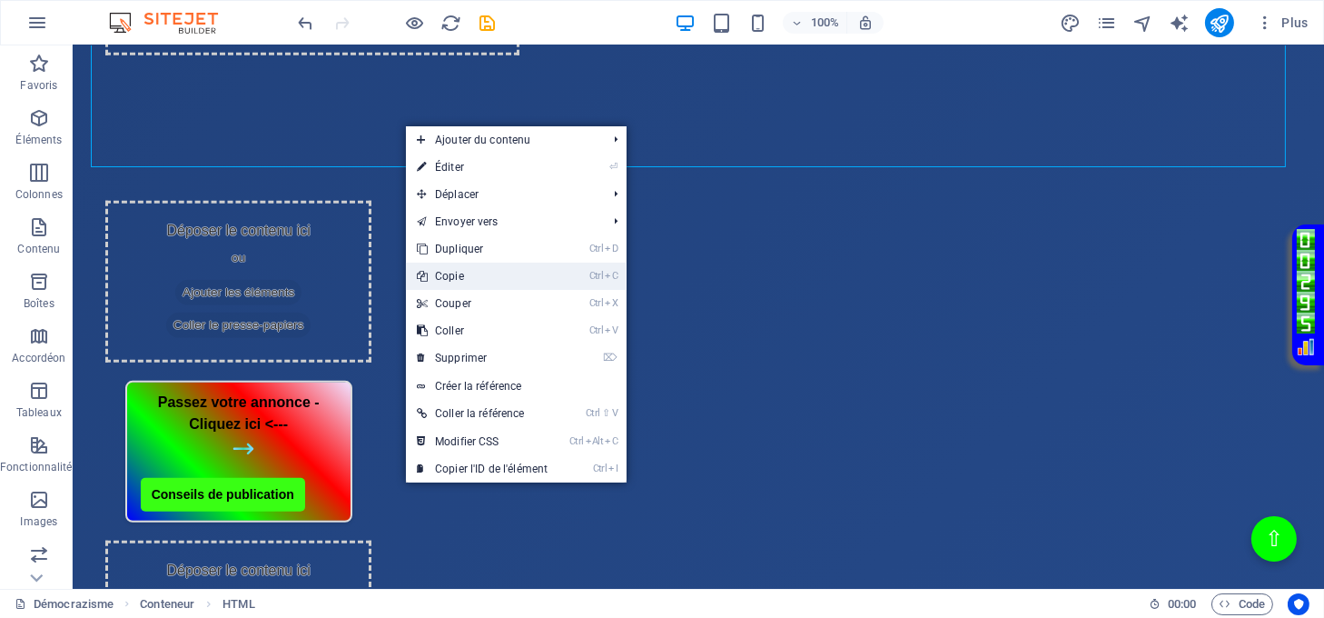
click at [477, 274] on link "Ctrl C Copie" at bounding box center [482, 275] width 153 height 27
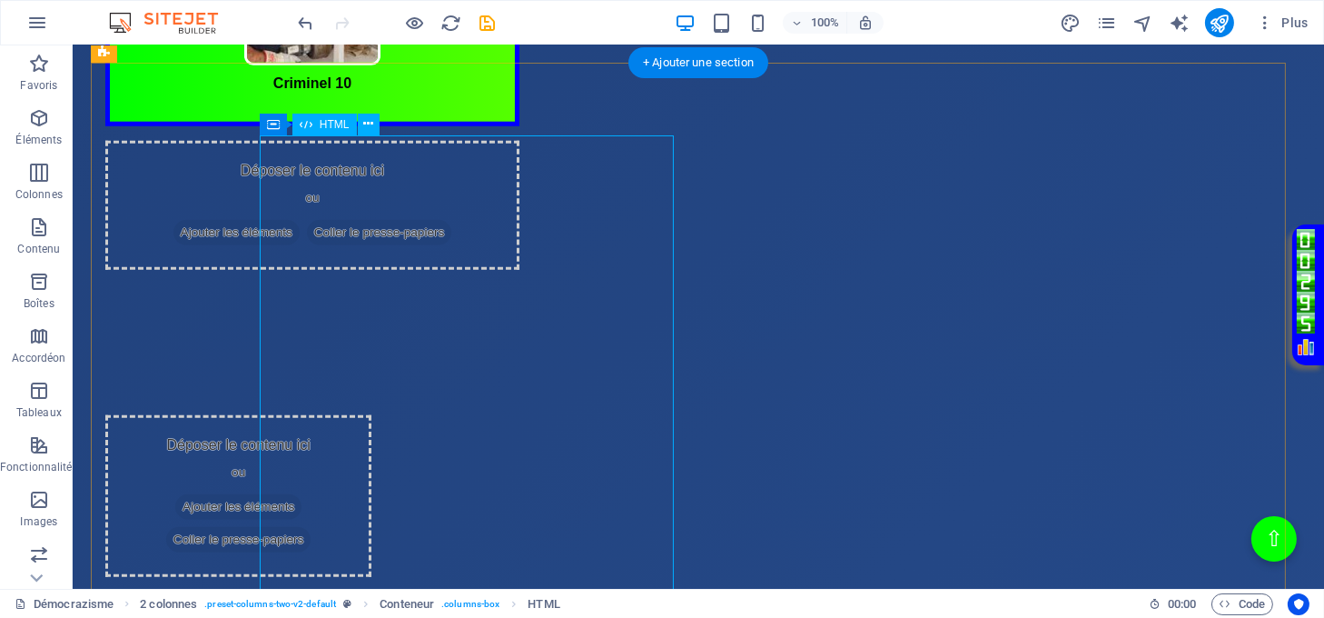
scroll to position [2045, 0]
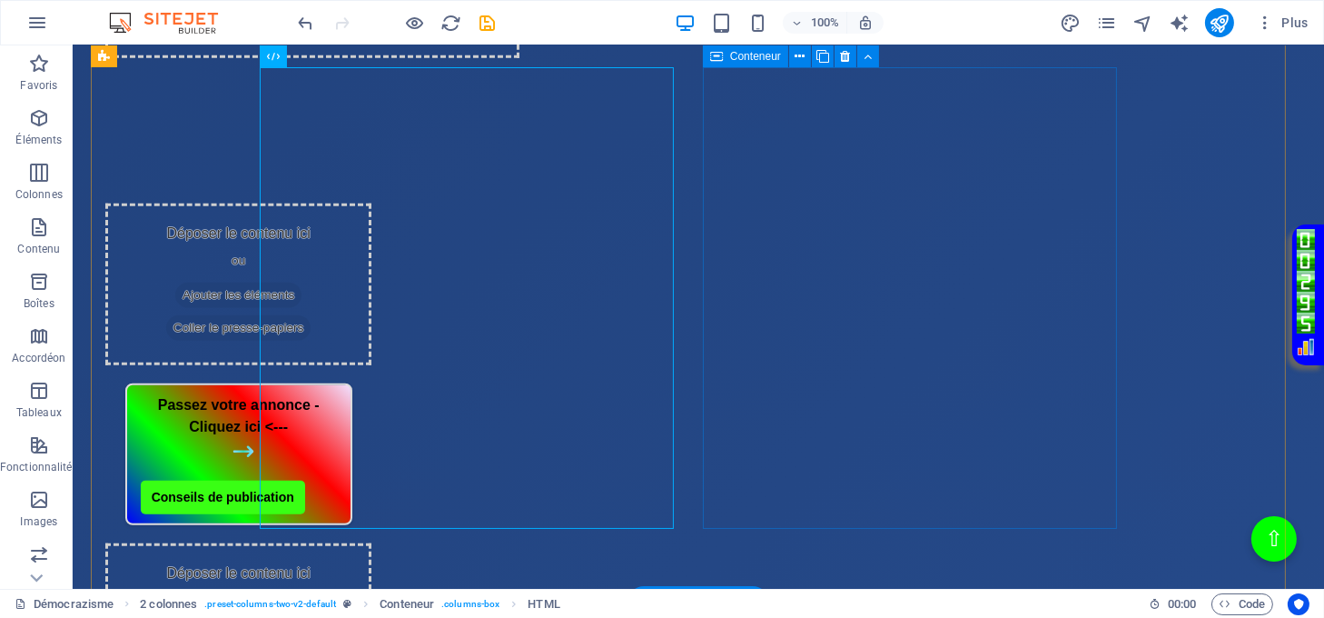
click at [452, 34] on span "Coller le presse-papiers" at bounding box center [379, 20] width 145 height 25
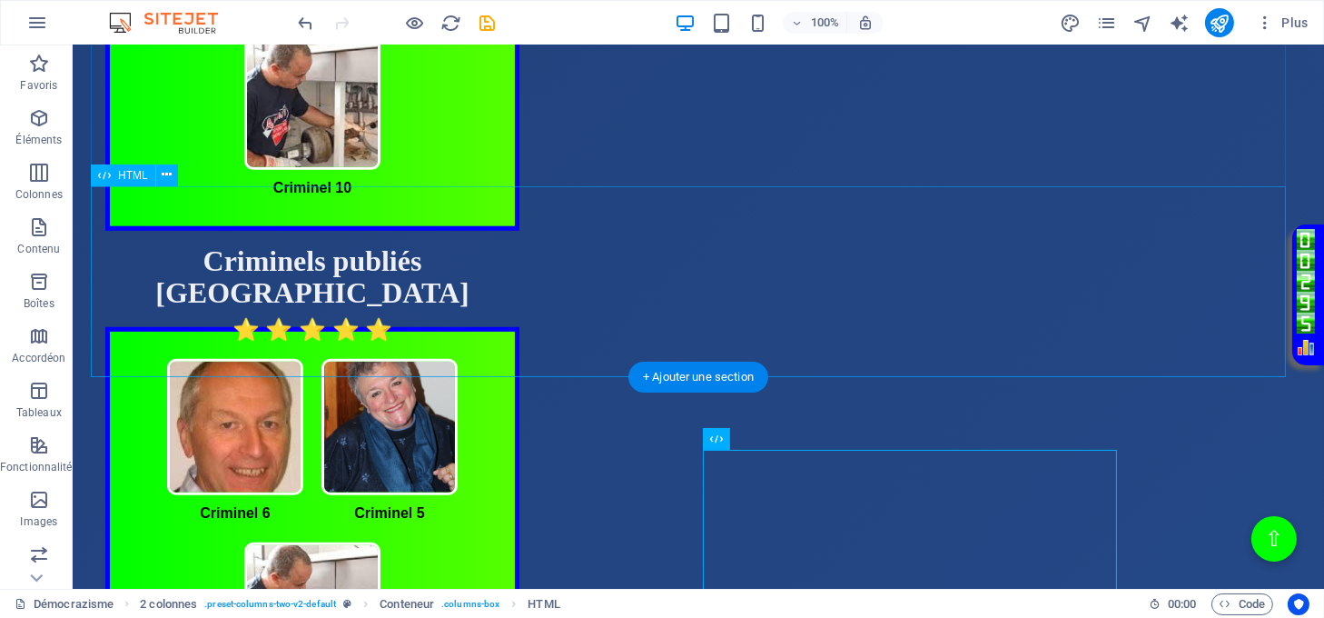
scroll to position [1561, 0]
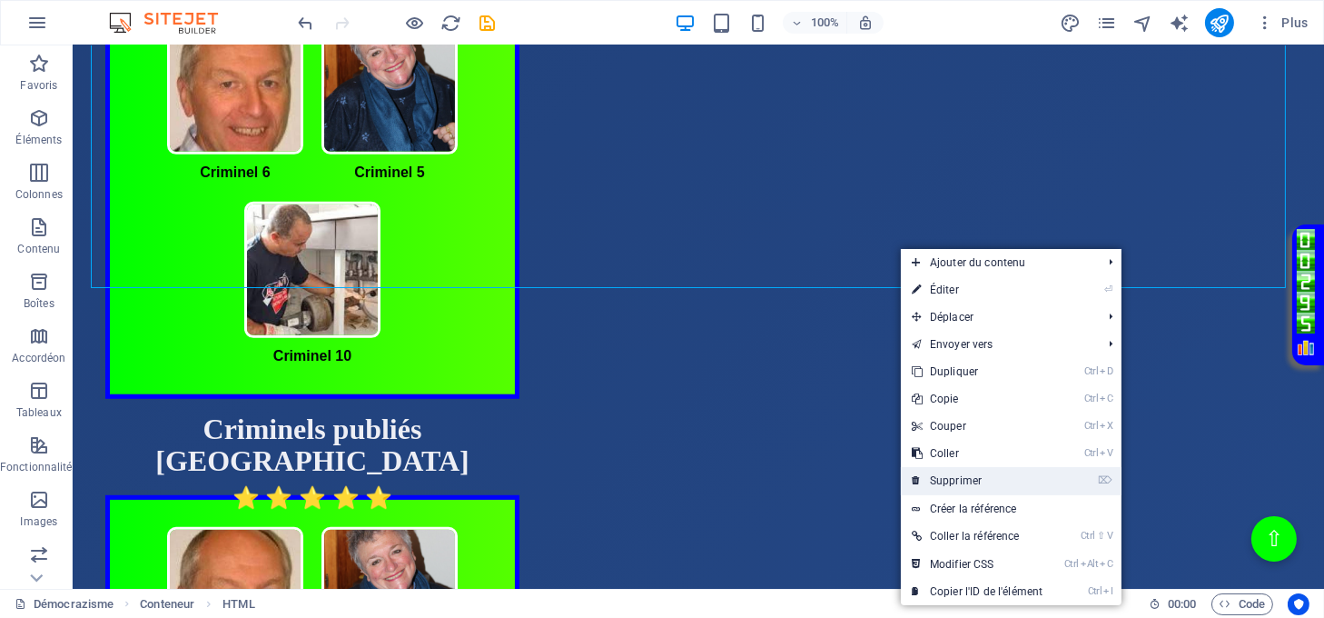
click at [946, 470] on link "⌦ Supprimer" at bounding box center [977, 480] width 153 height 27
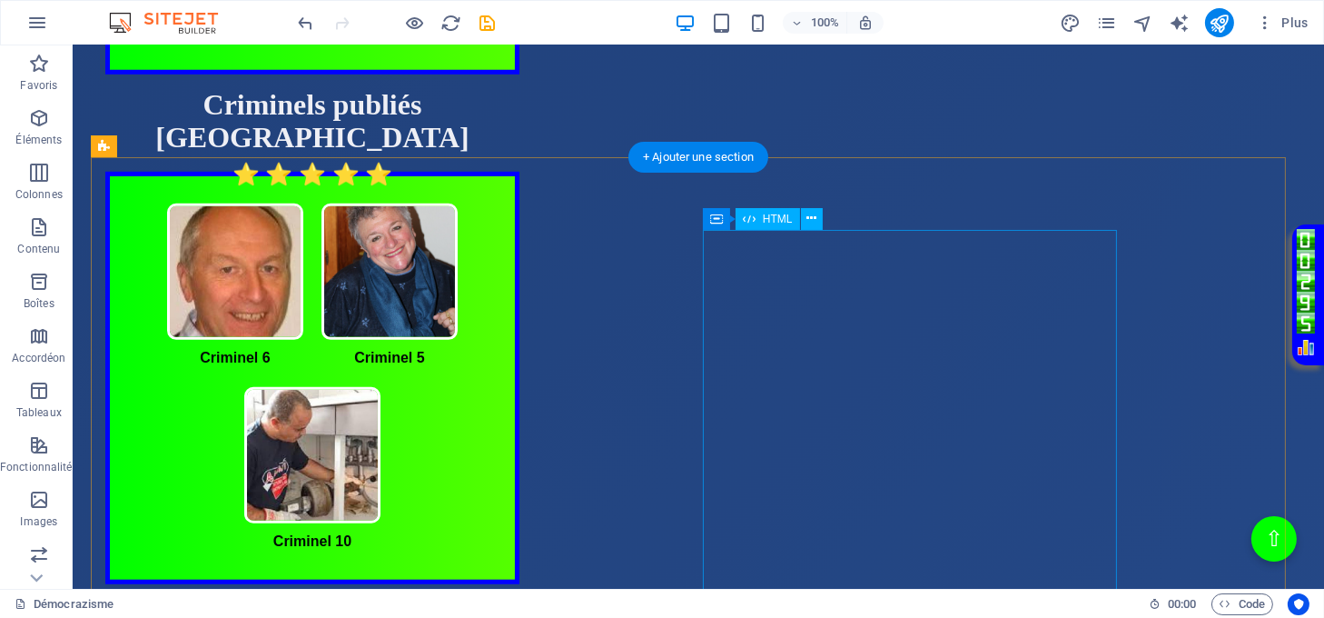
scroll to position [1648, 0]
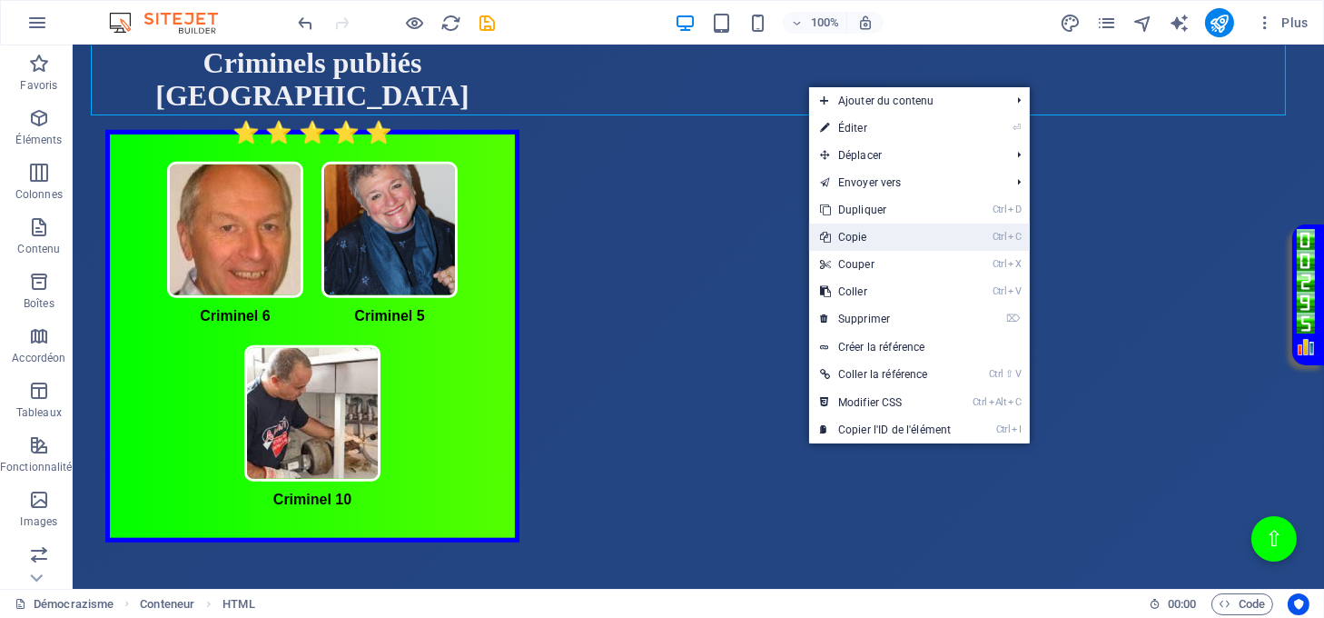
drag, startPoint x: 868, startPoint y: 235, endPoint x: 788, endPoint y: 227, distance: 80.3
click at [868, 235] on link "Ctrl C Copie" at bounding box center [885, 236] width 153 height 27
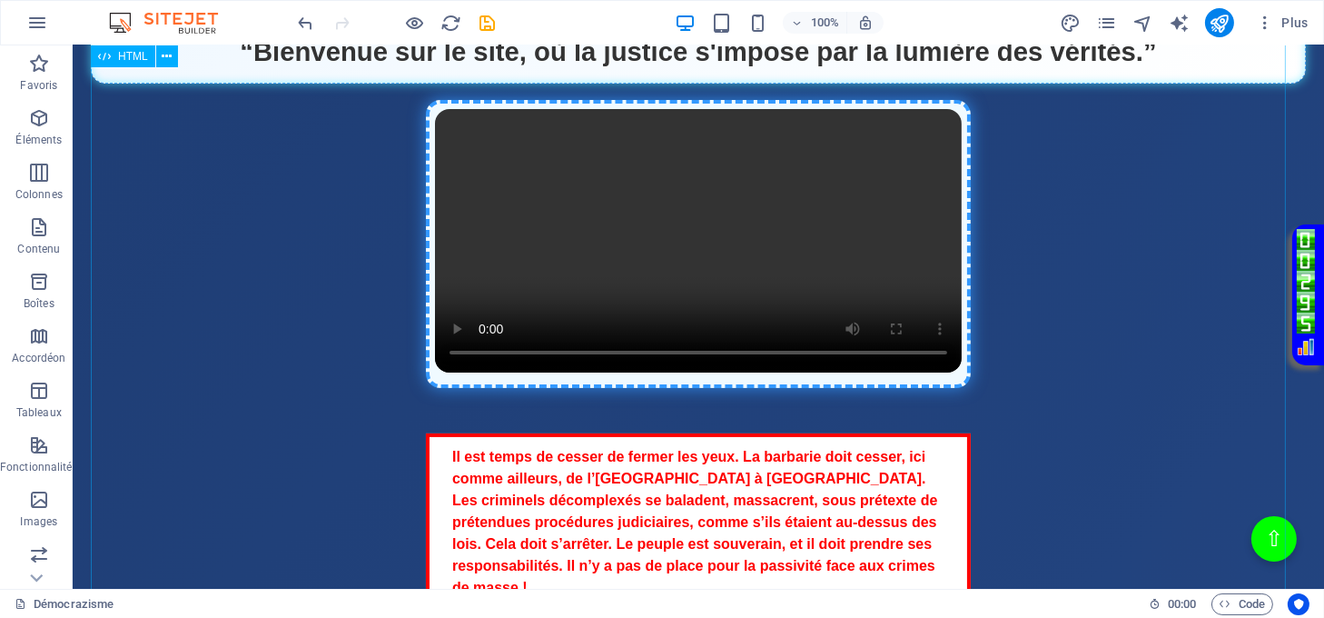
scroll to position [605, 0]
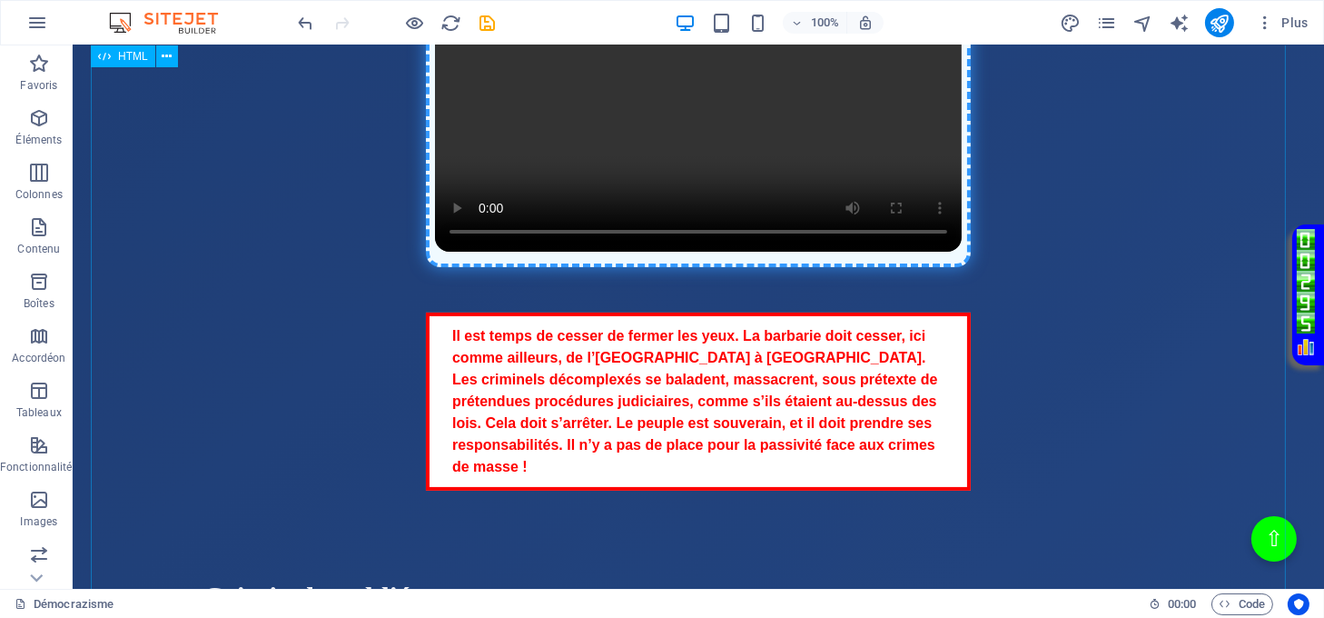
click at [832, 277] on div "Page Éclatante - Démocrazisme démocrazisme.com “Bienvenue sur le site, où la ju…" at bounding box center [698, 50] width 1215 height 490
click at [831, 277] on div "Page Éclatante - Démocrazisme démocrazisme.com “Bienvenue sur le site, où la ju…" at bounding box center [698, 50] width 1215 height 490
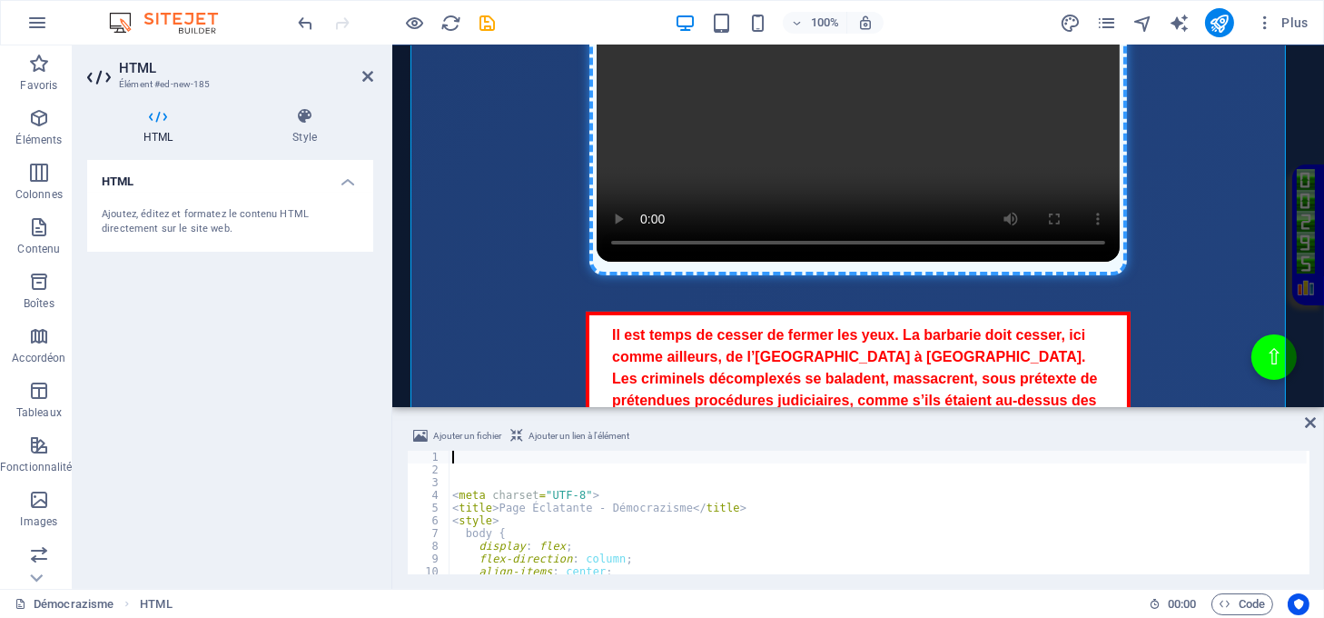
scroll to position [635, 0]
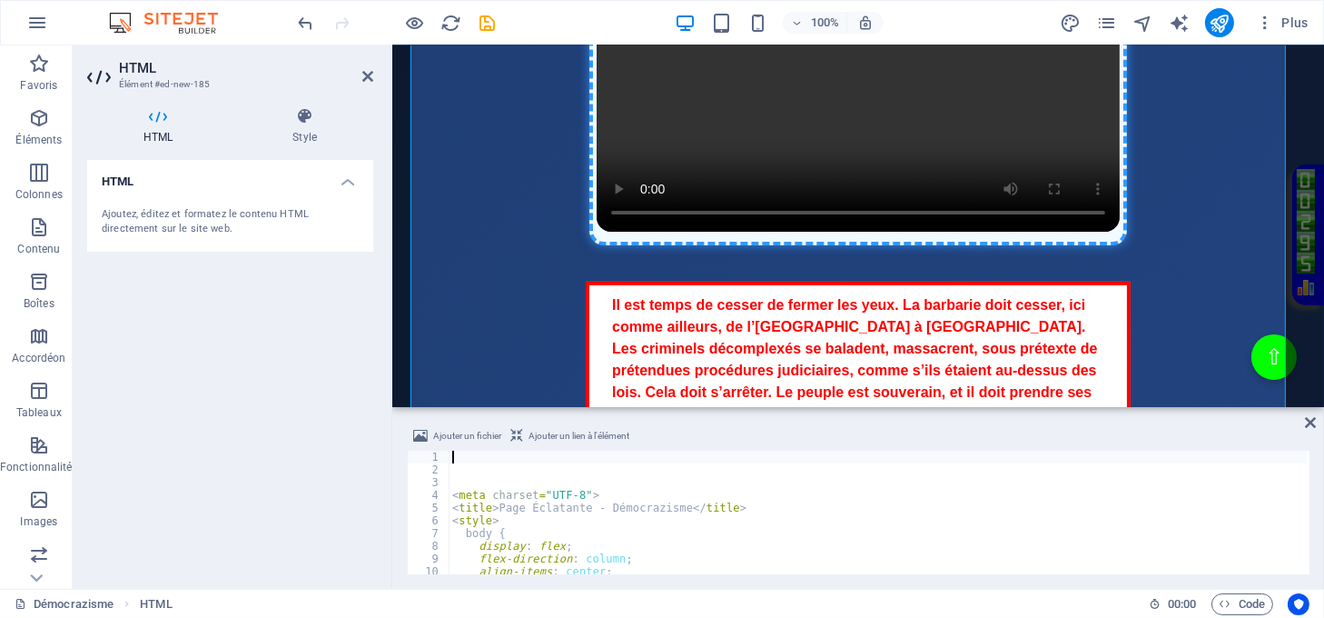
type textarea "<title>Page Éclatante - Démocrazisme</title>"
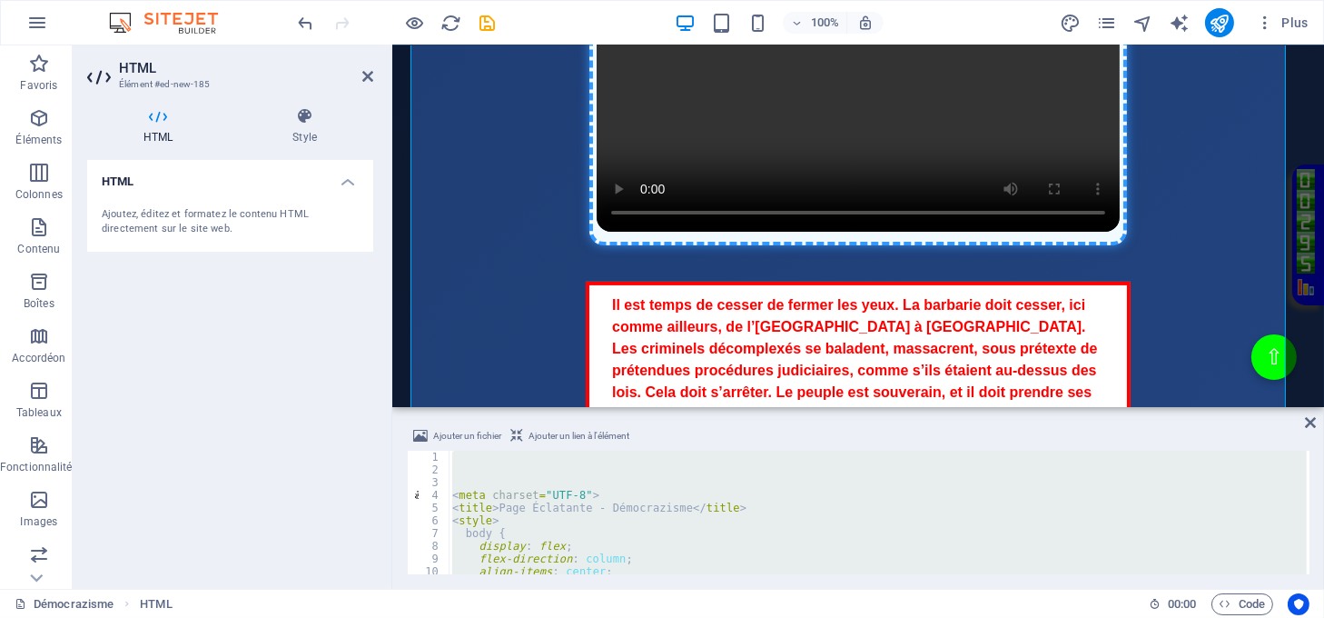
paste textarea "</div>"
type textarea "</div>"
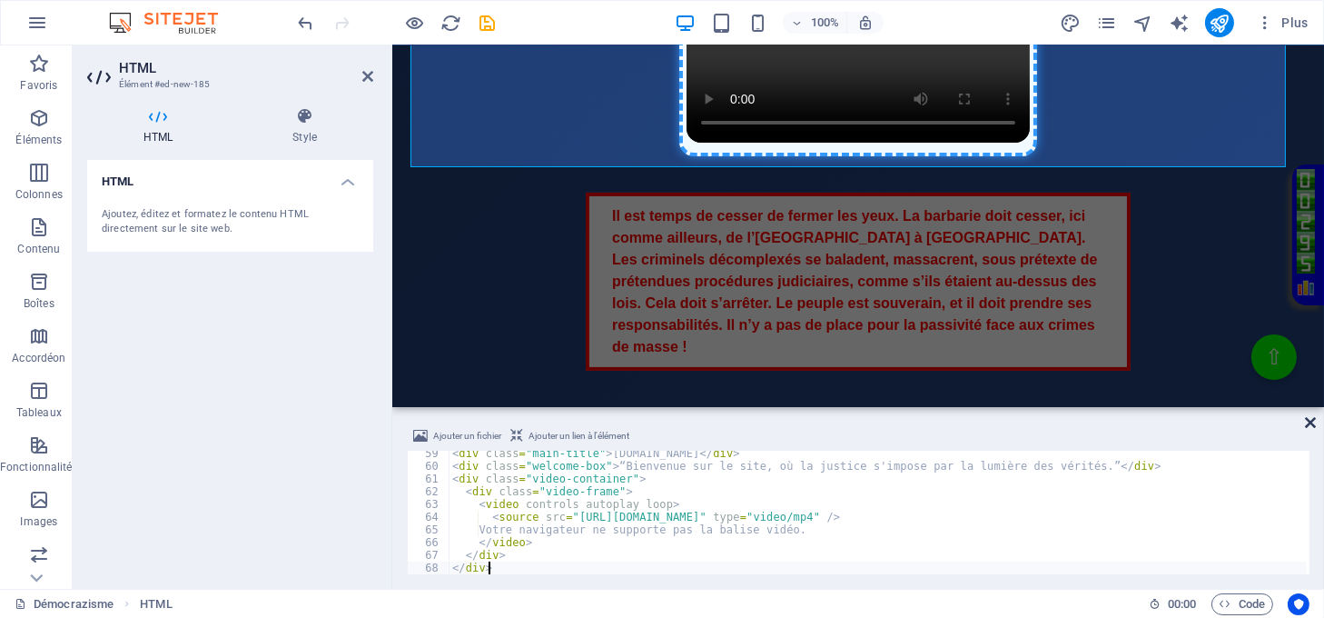
click at [1312, 419] on icon at bounding box center [1310, 422] width 11 height 15
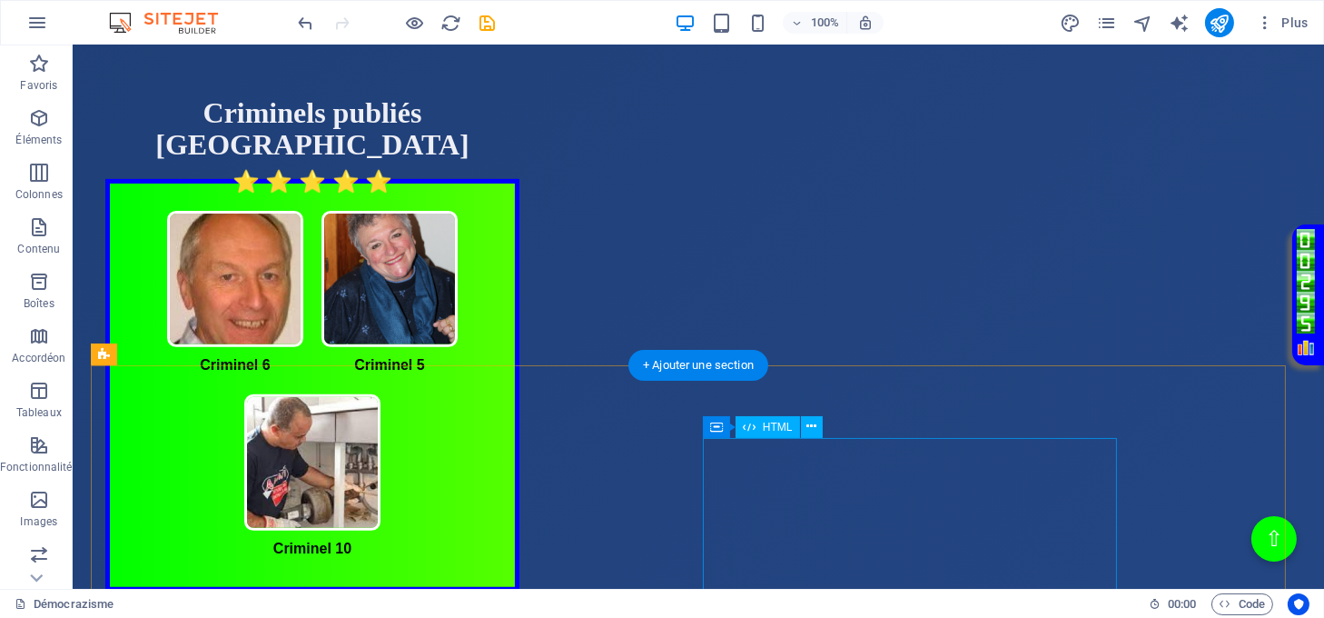
scroll to position [1241, 0]
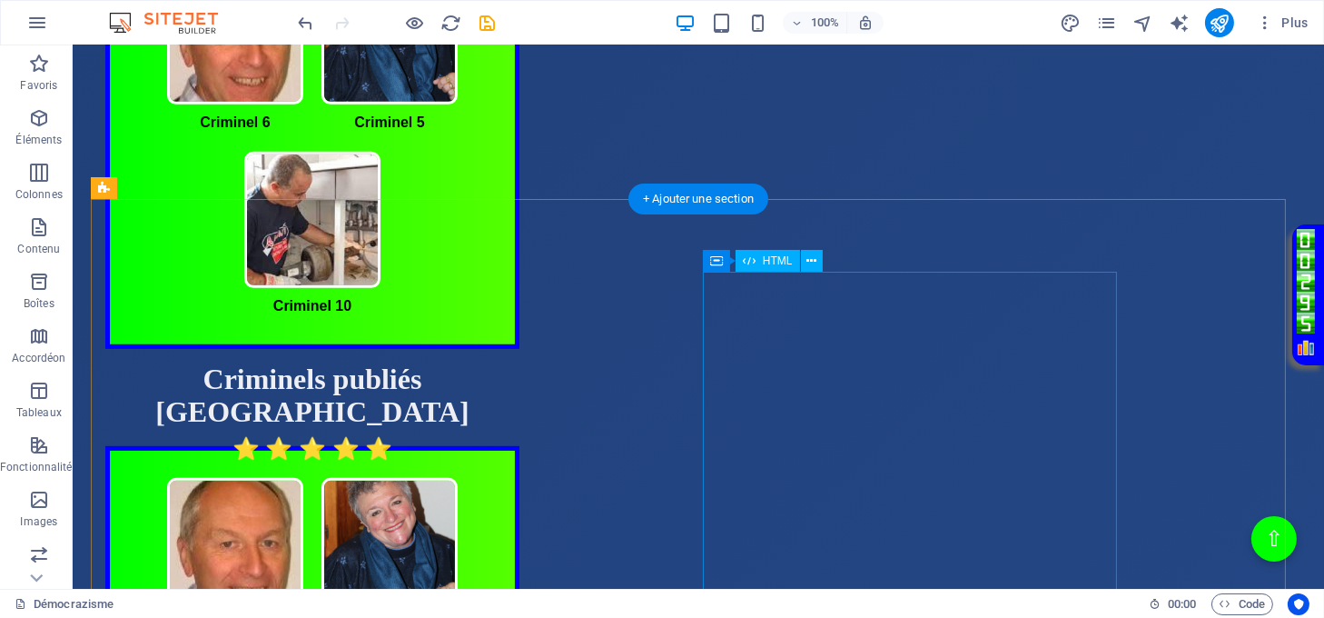
click at [520, 414] on div "Criminel publié Belgique Criminels publiés Belgique Criminel 6 Criminel 5 Crimi…" at bounding box center [312, 610] width 414 height 494
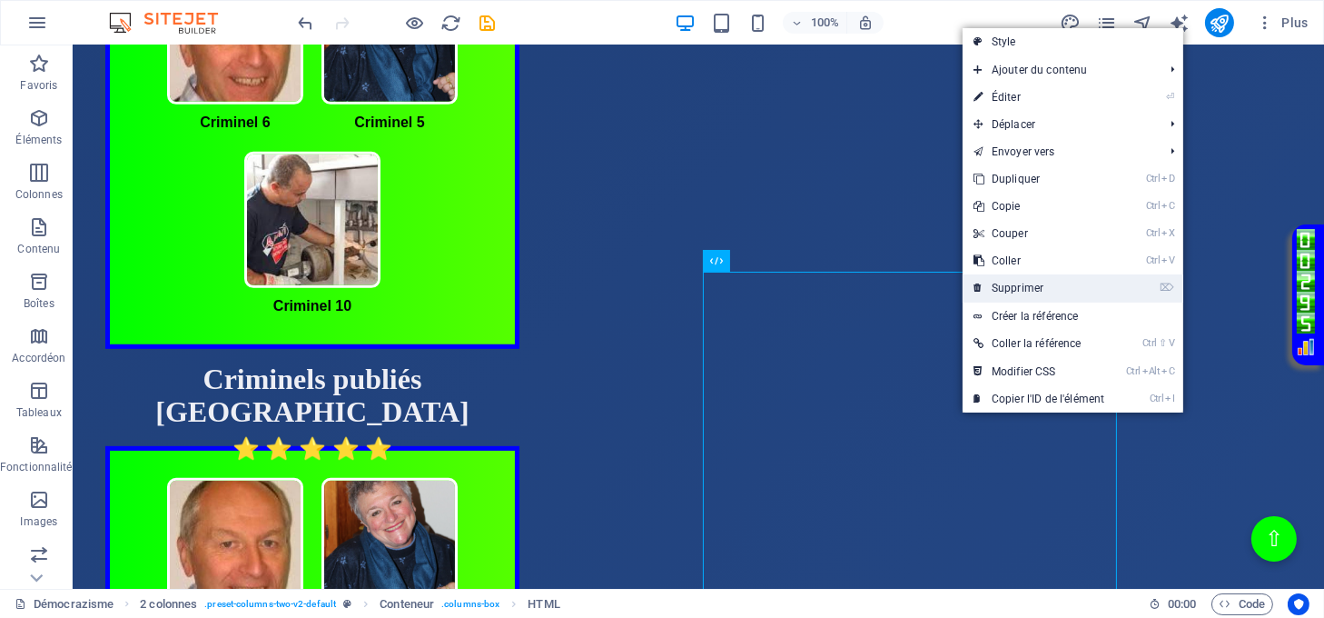
click at [1009, 283] on link "⌦ Supprimer" at bounding box center [1039, 287] width 153 height 27
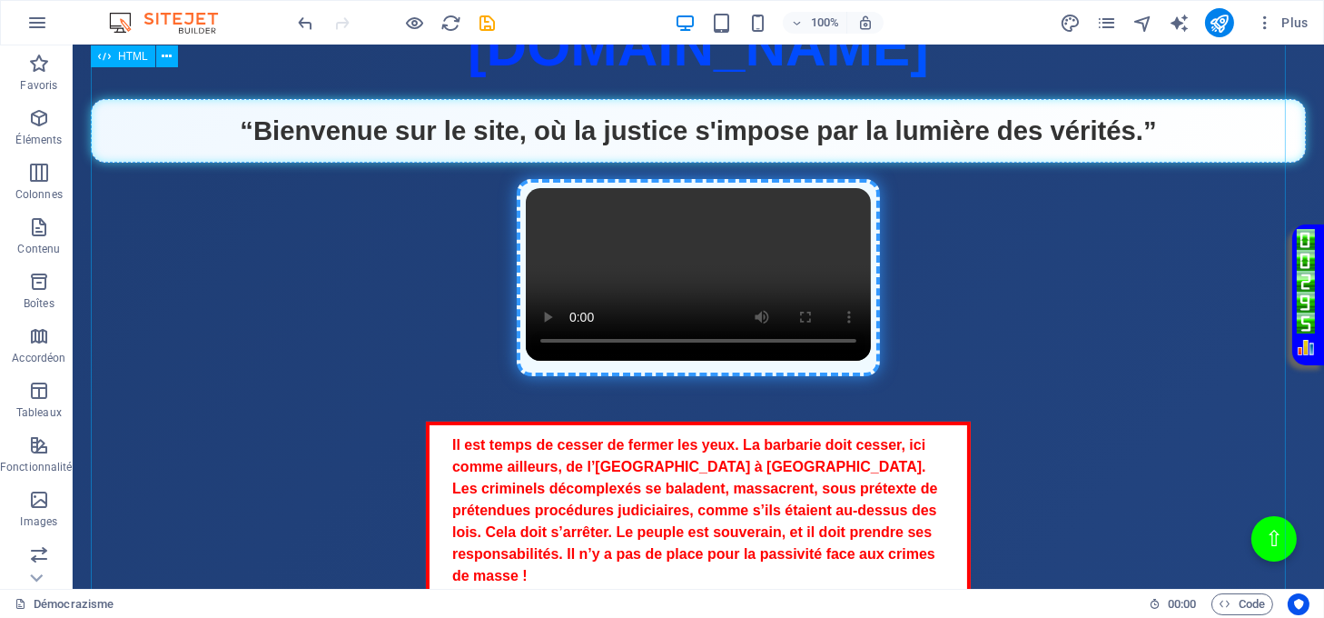
scroll to position [393, 0]
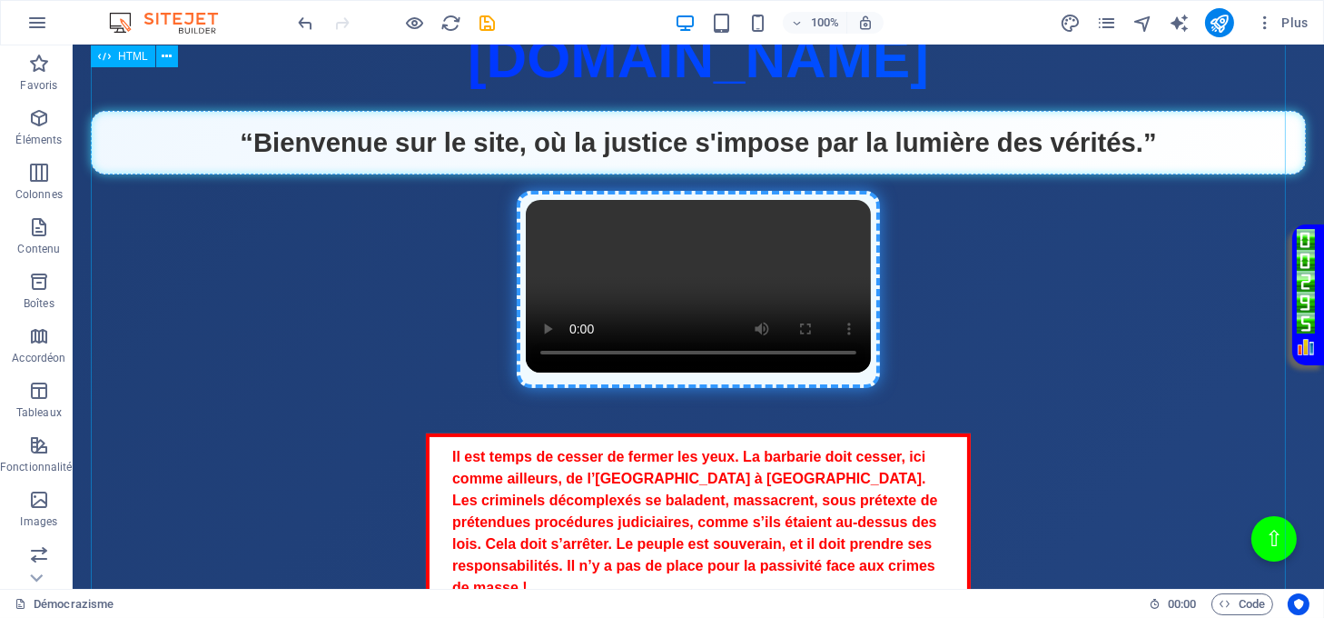
click at [802, 277] on div "Page Éclatante - Démocrazisme [DOMAIN_NAME] “Bienvenue sur le site, où la justi…" at bounding box center [698, 215] width 1215 height 399
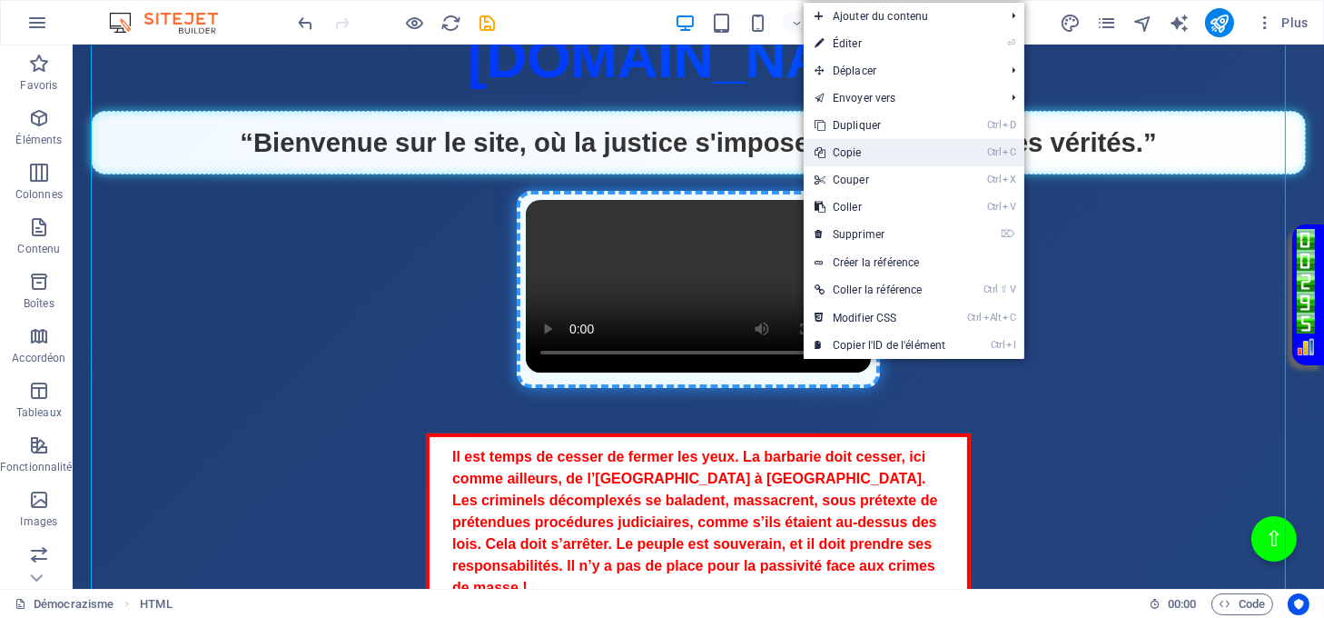
click at [854, 153] on link "Ctrl C Copie" at bounding box center [880, 152] width 153 height 27
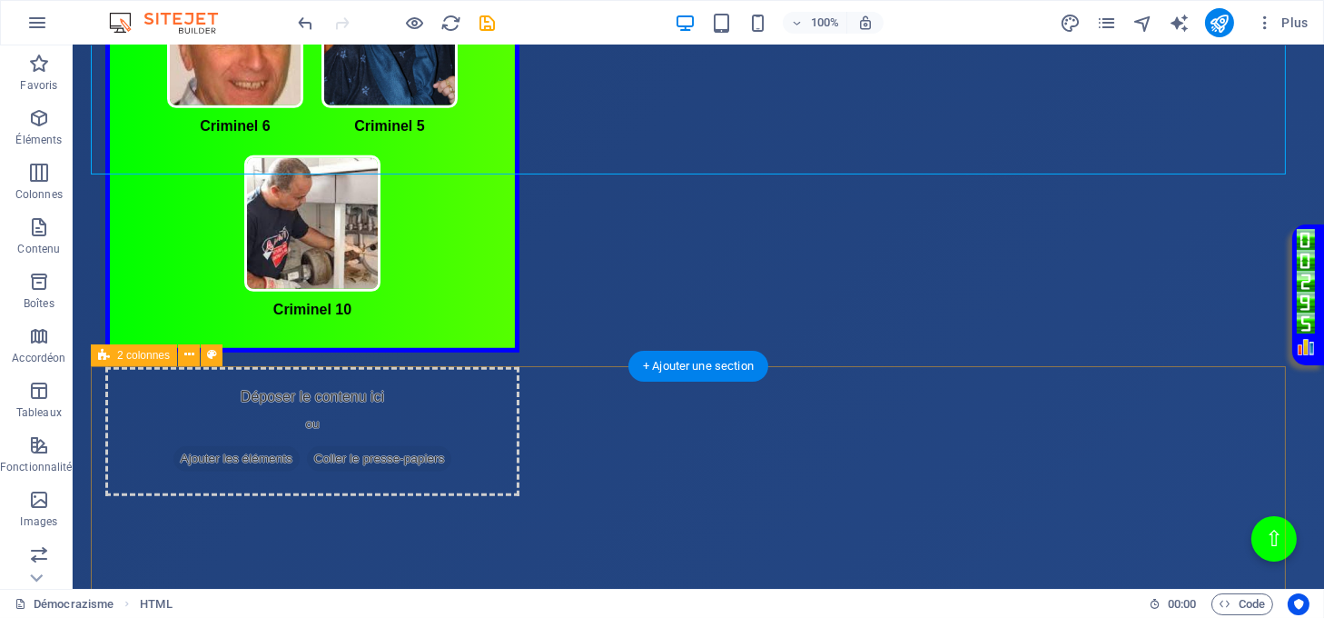
scroll to position [1241, 0]
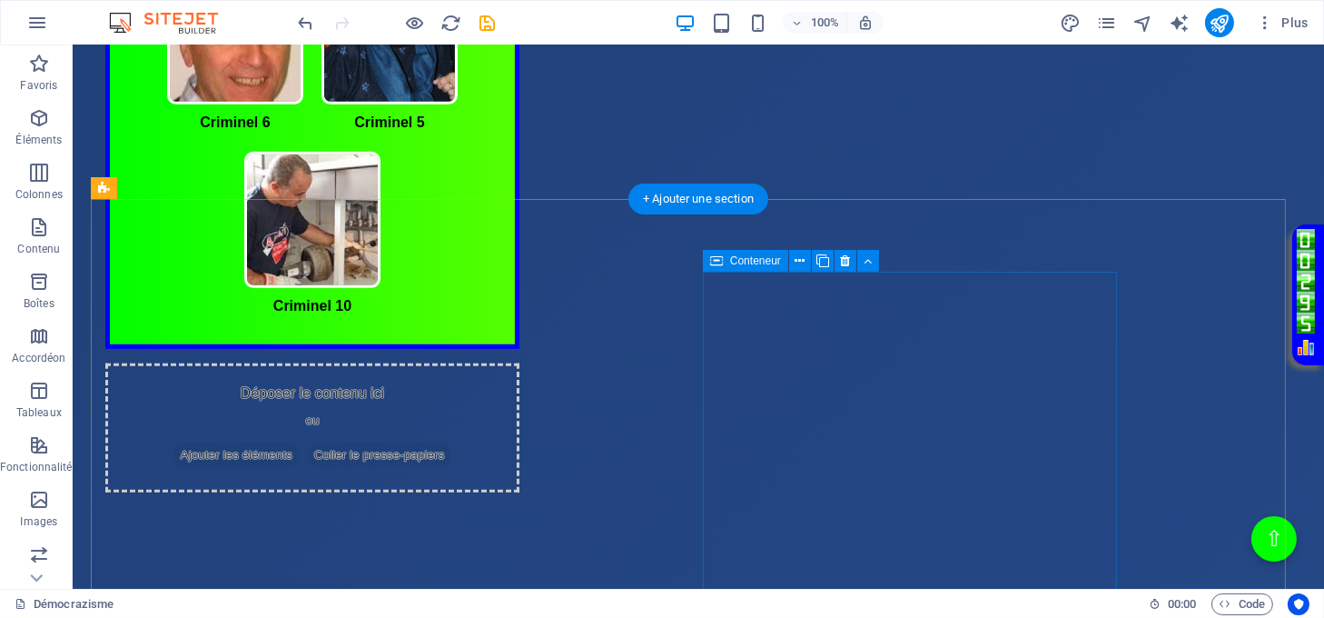
click at [452, 442] on span "Coller le presse-papiers" at bounding box center [379, 454] width 145 height 25
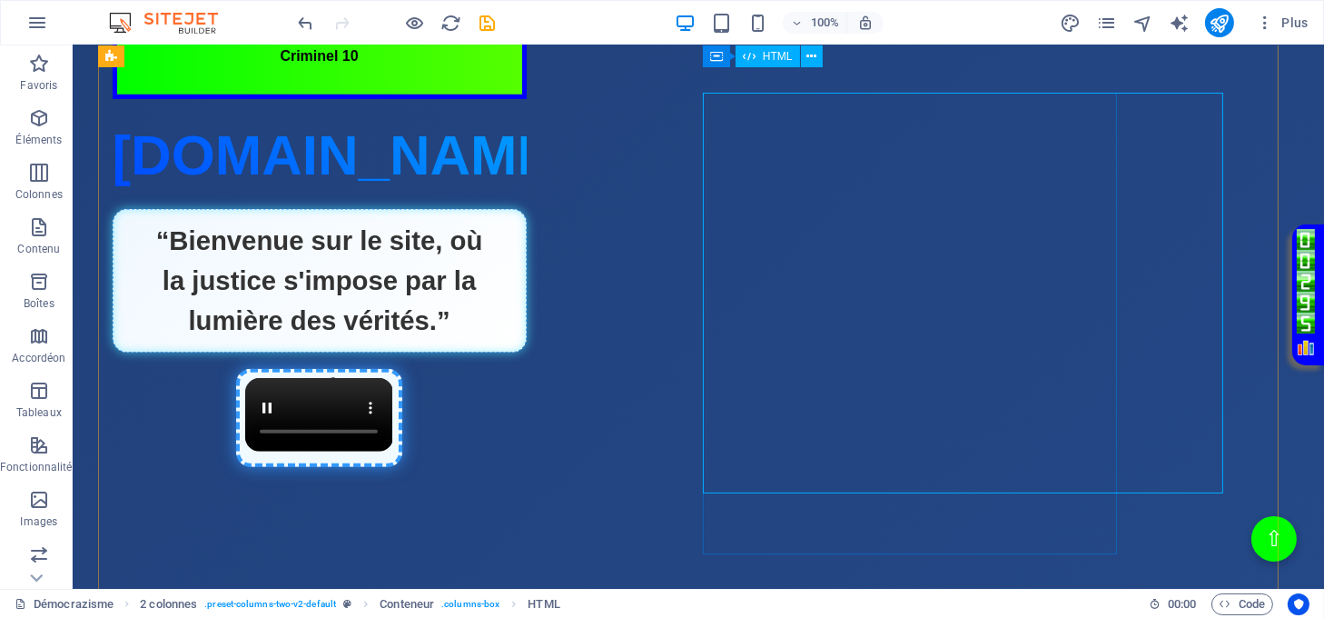
scroll to position [1361, 0]
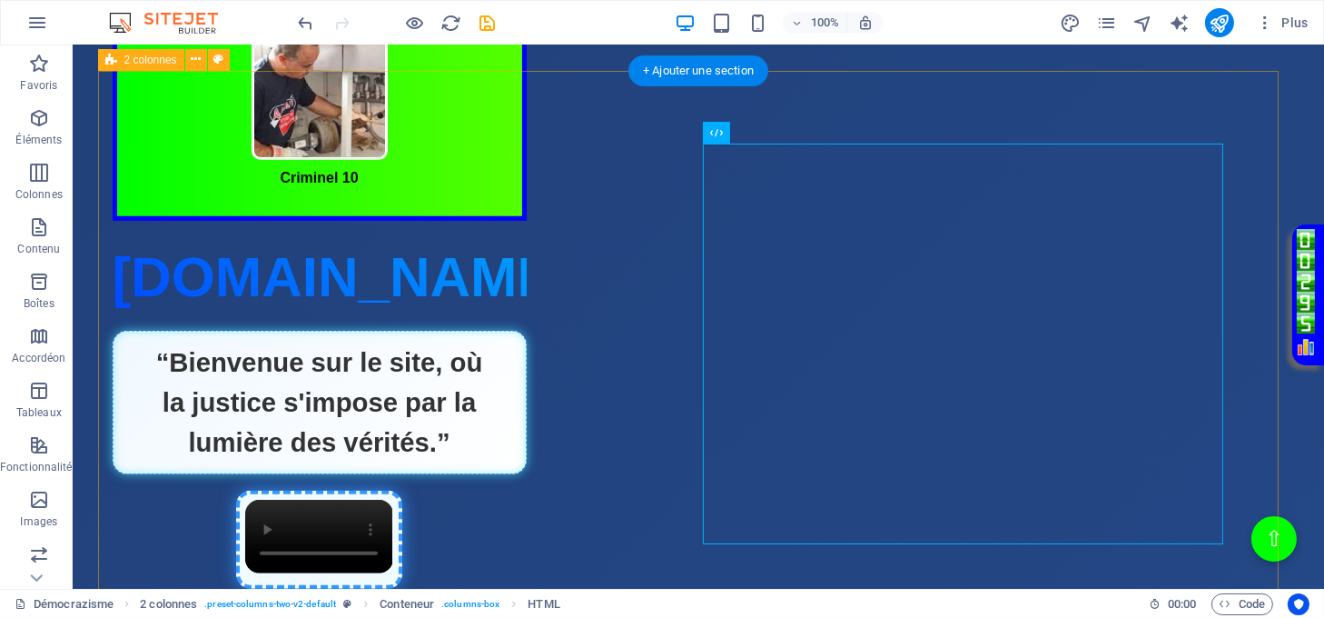
click at [948, 114] on div "Criminel publié Belgique Criminels publiés Belgique Criminel 6 Criminel 5 Crimi…" at bounding box center [699, 171] width 1202 height 1035
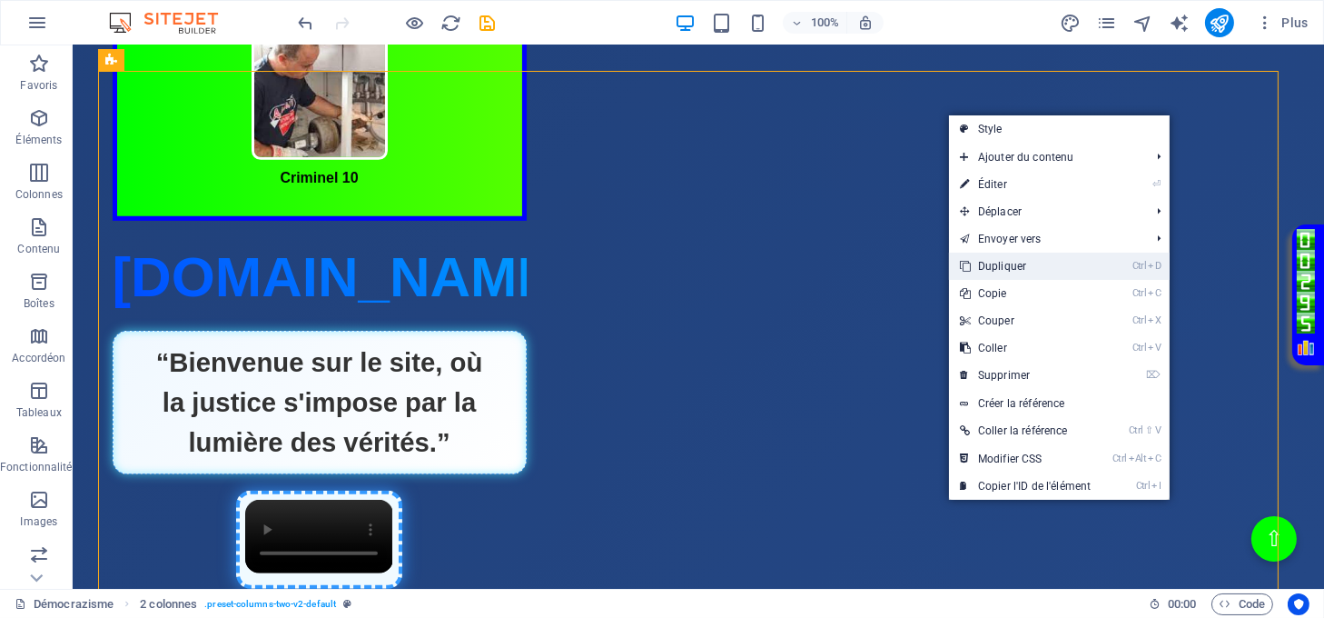
click at [996, 262] on link "Ctrl D Dupliquer" at bounding box center [1025, 265] width 153 height 27
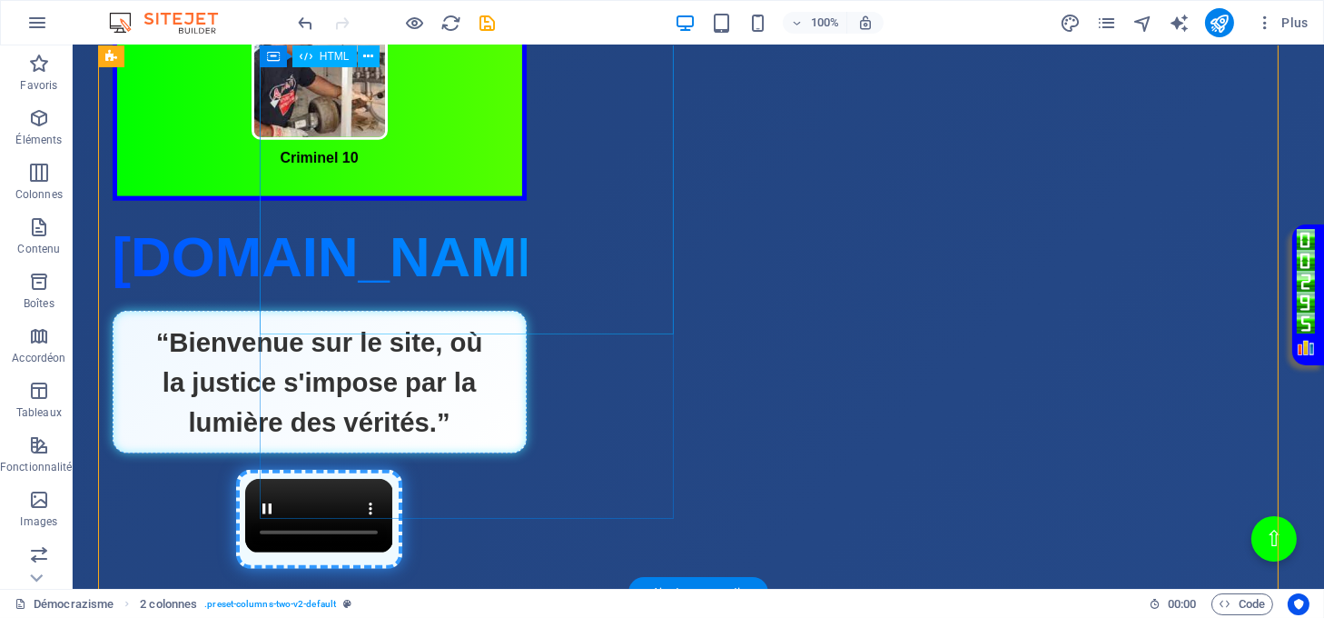
scroll to position [2422, 0]
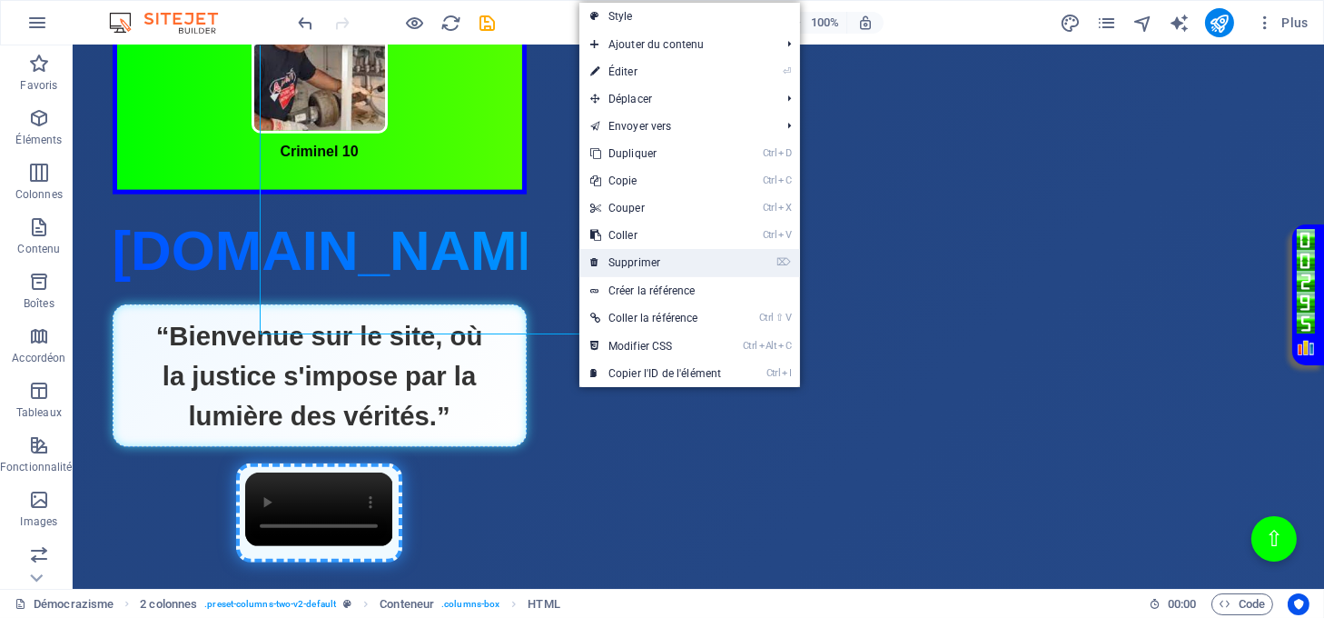
drag, startPoint x: 574, startPoint y: 217, endPoint x: 647, endPoint y: 263, distance: 86.2
click at [647, 263] on link "⌦ Supprimer" at bounding box center [655, 262] width 153 height 27
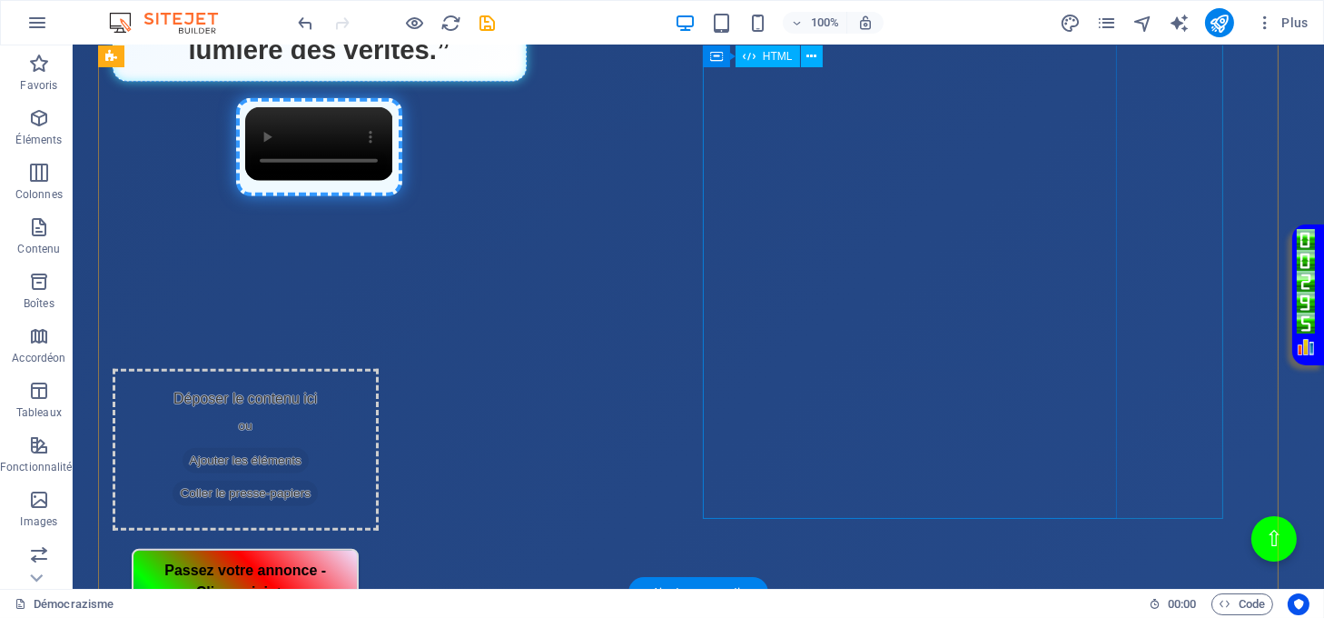
click at [527, 223] on div "Page Éclatante - Démocrazisme [DOMAIN_NAME] “Bienvenue sur le site, où la justi…" at bounding box center [320, 34] width 414 height 380
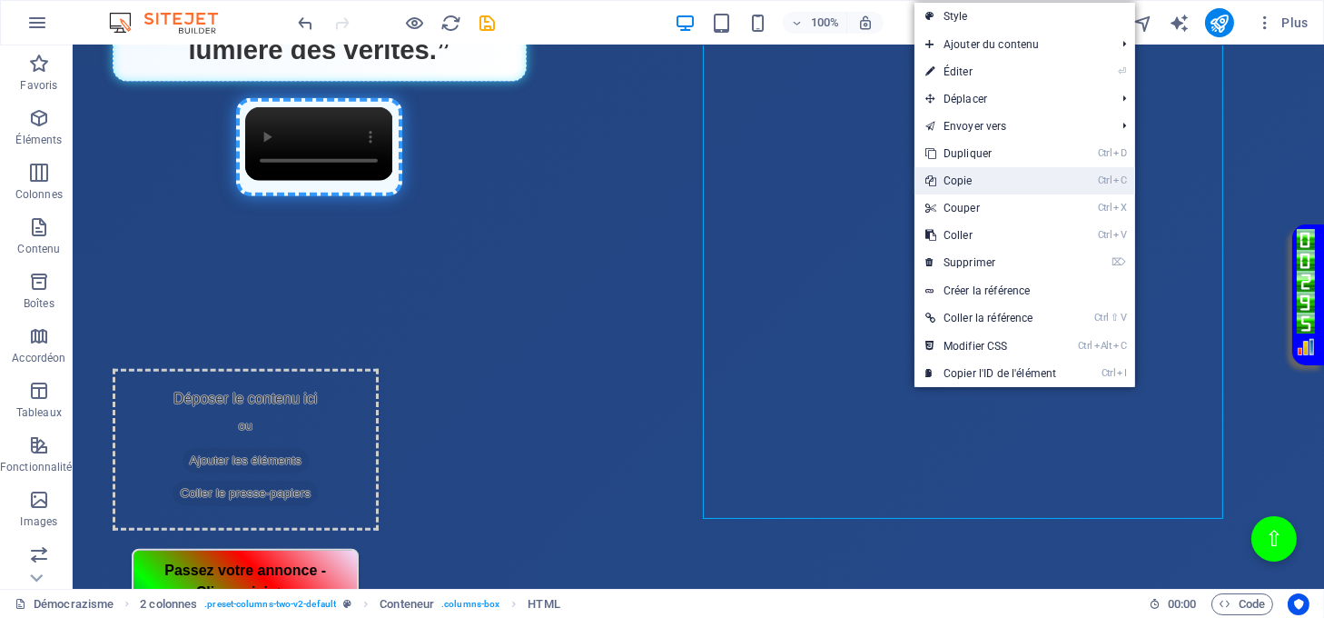
click at [965, 177] on link "Ctrl C Copie" at bounding box center [991, 180] width 153 height 27
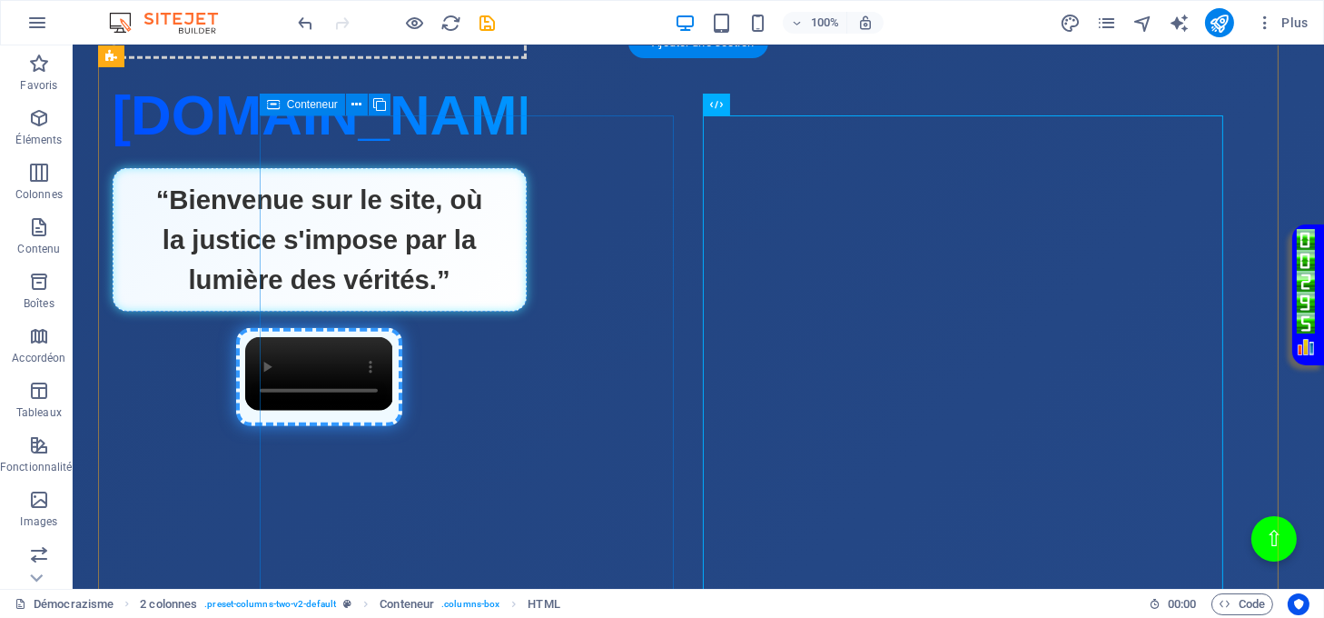
scroll to position [2181, 0]
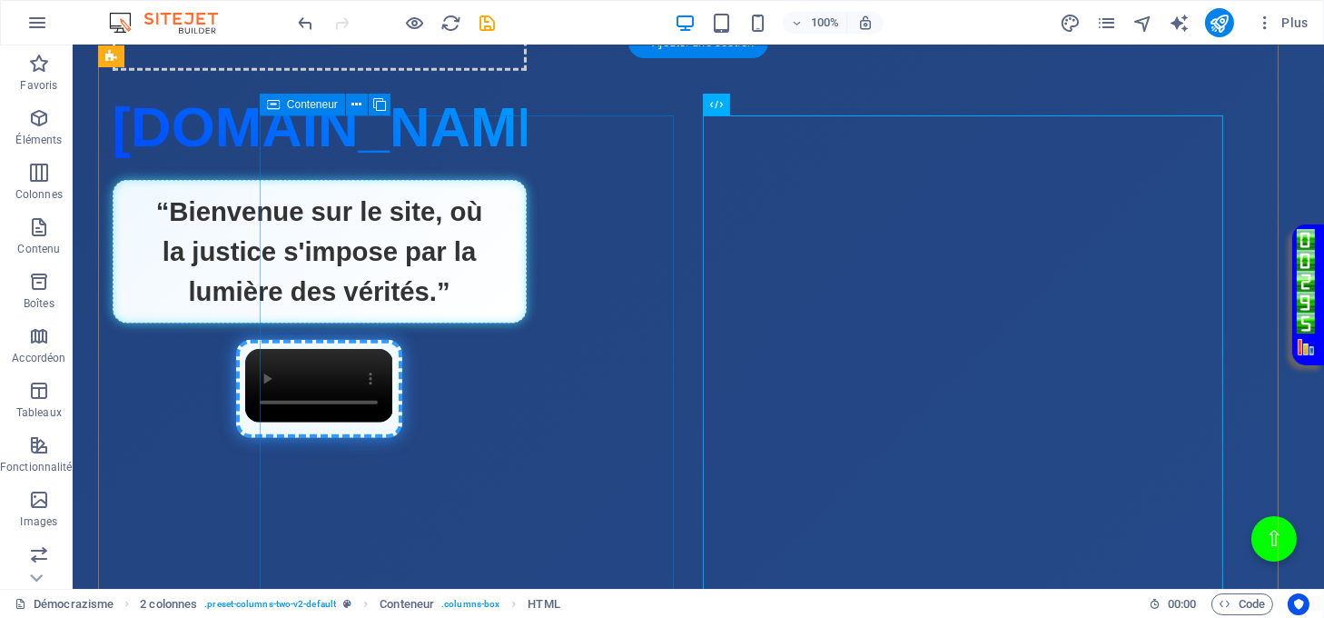
click at [459, 46] on span "Coller le presse-papiers" at bounding box center [385, 33] width 145 height 25
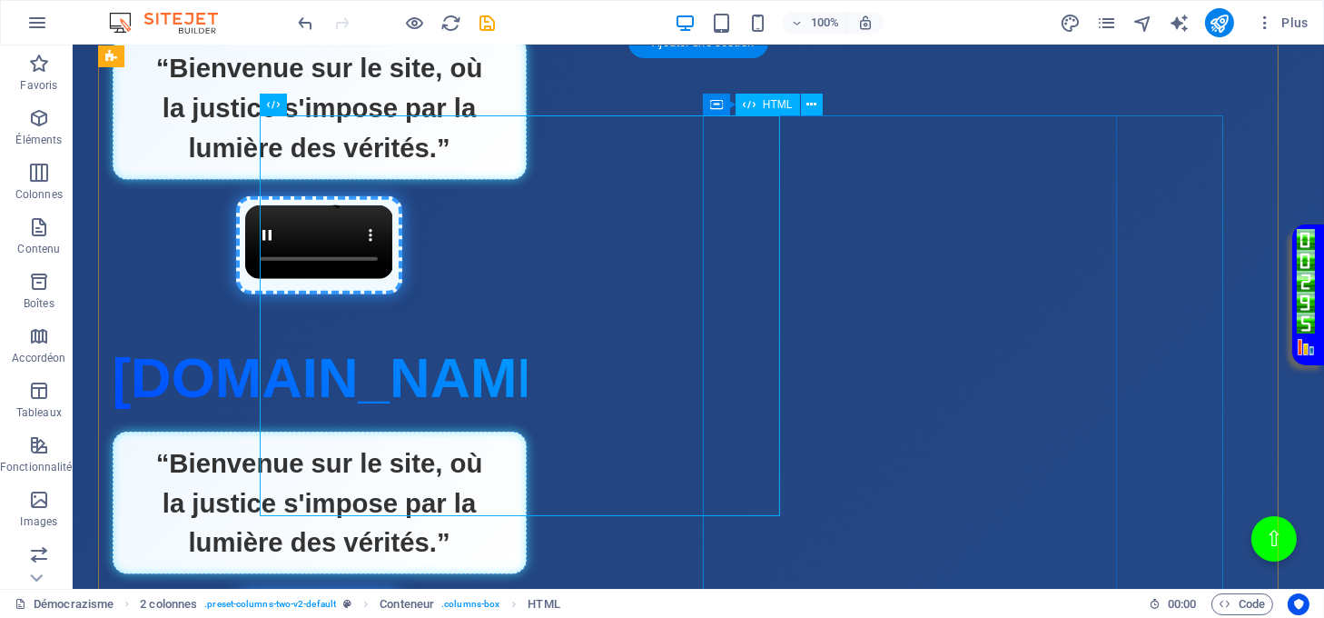
click at [527, 336] on div "Page Éclatante - Démocrazisme [DOMAIN_NAME] “Bienvenue sur le site, où la justi…" at bounding box center [320, 526] width 414 height 380
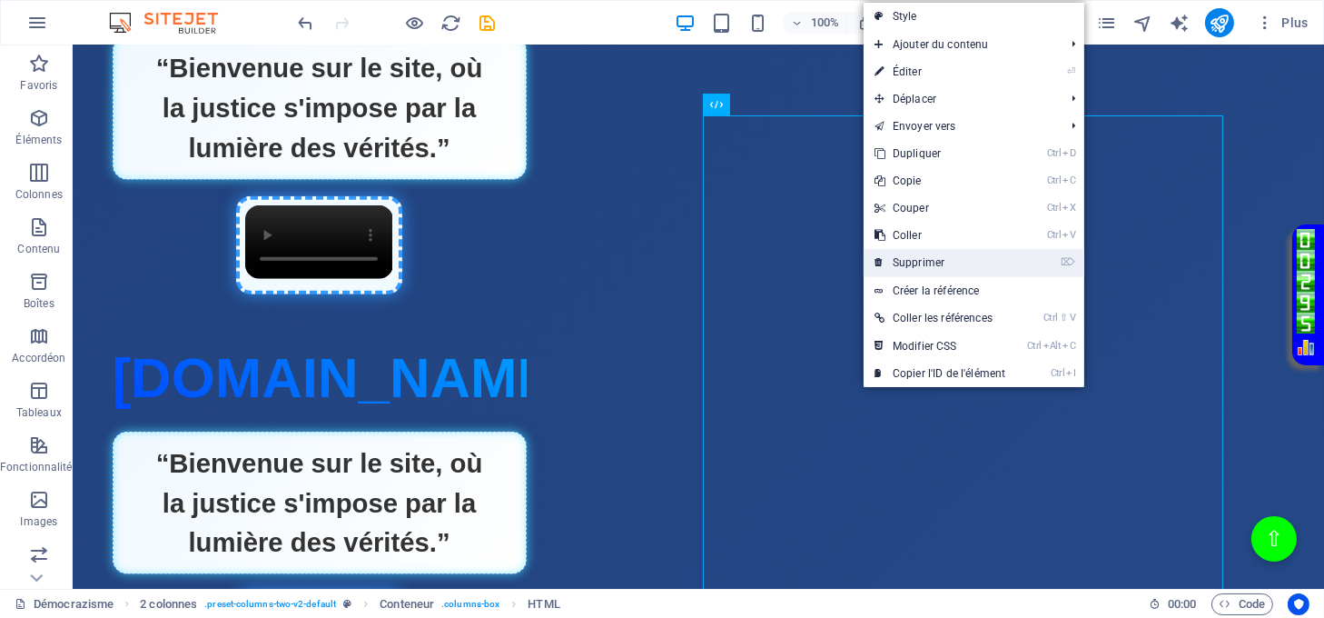
click at [946, 264] on link "⌦ Supprimer" at bounding box center [940, 262] width 153 height 27
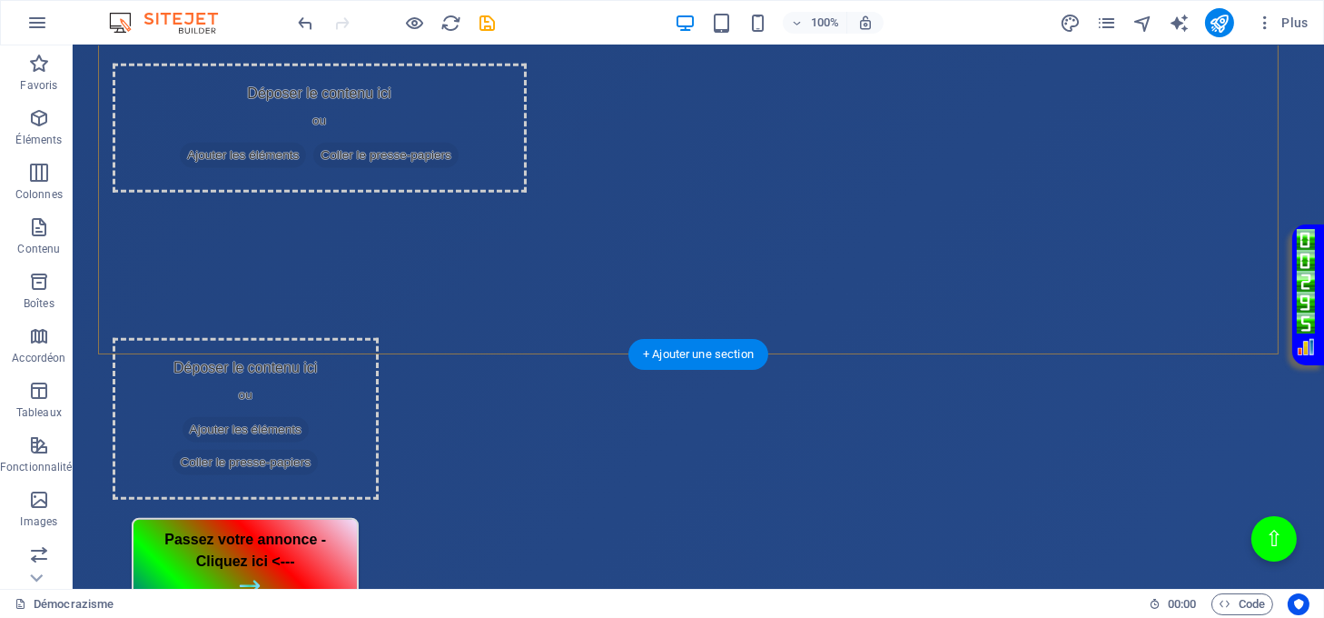
scroll to position [2665, 0]
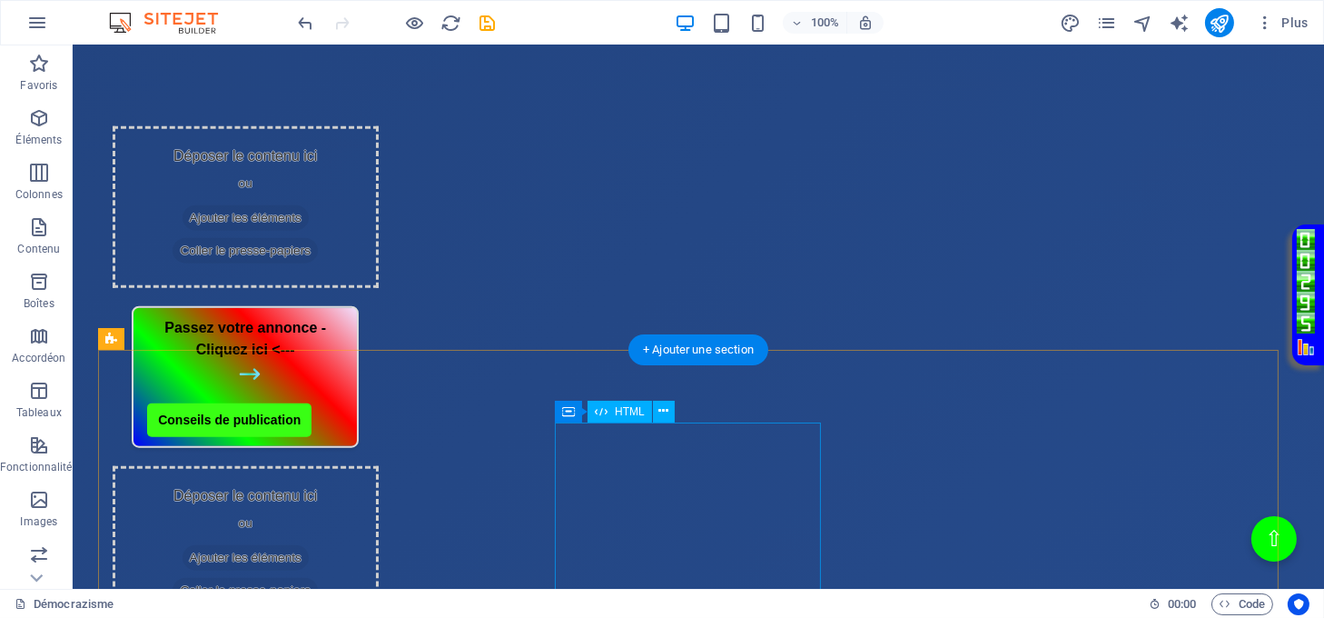
click at [379, 448] on div "Passez votre annonce - Cliquez ici <--- Conseils de publication" at bounding box center [246, 377] width 266 height 142
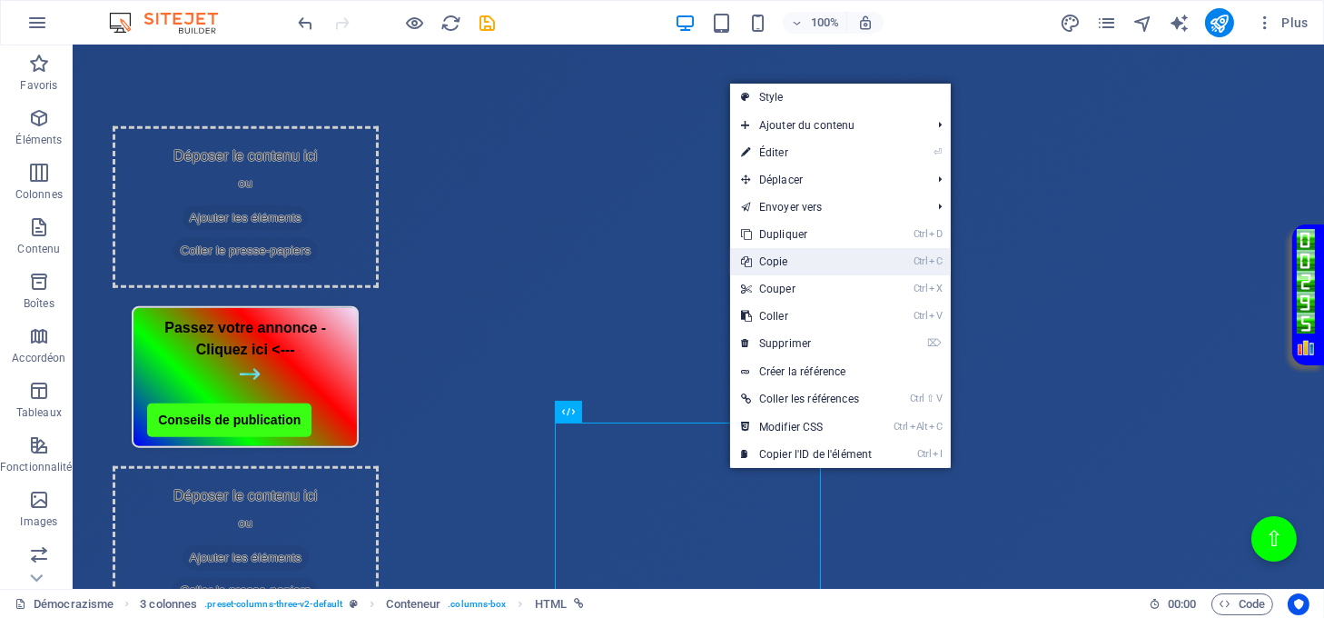
click at [779, 263] on link "Ctrl C Copie" at bounding box center [806, 261] width 153 height 27
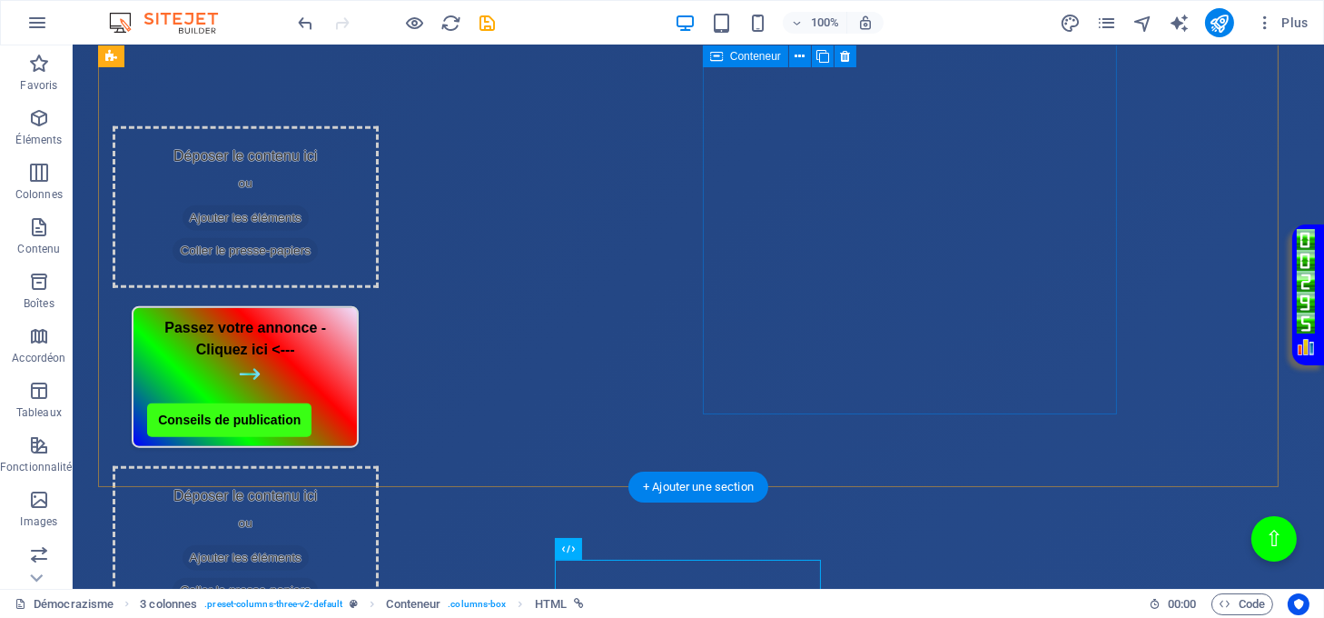
scroll to position [2181, 0]
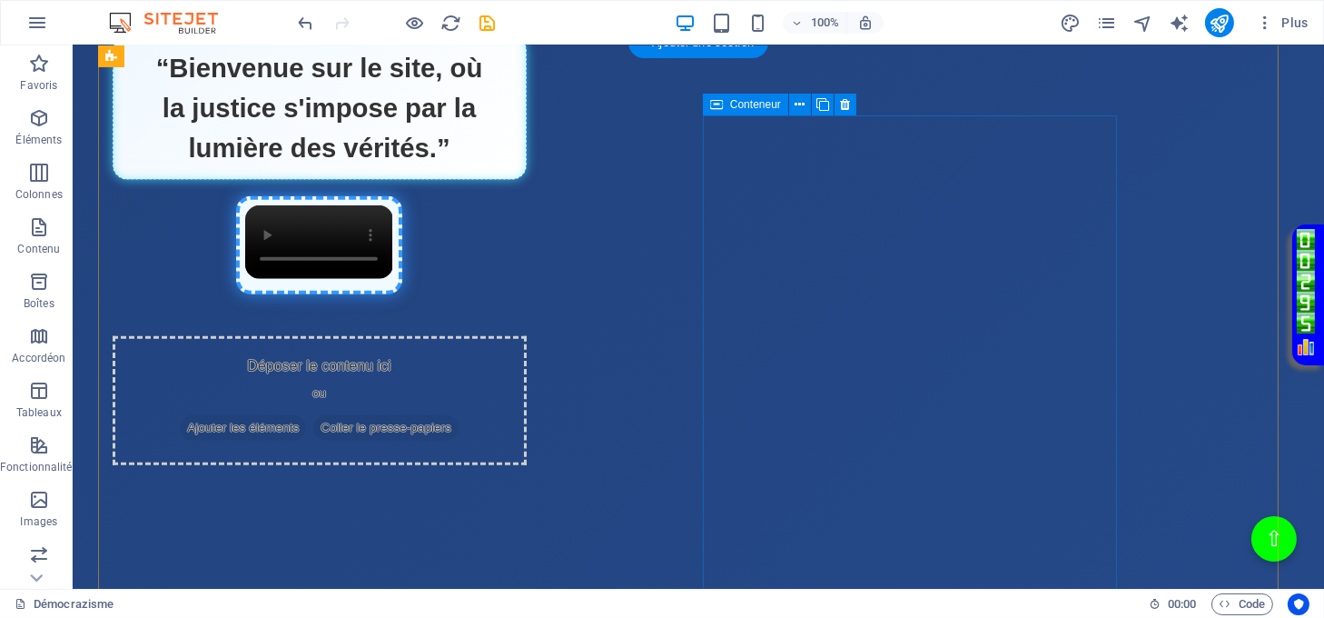
click at [459, 415] on span "Coller le presse-papiers" at bounding box center [385, 427] width 145 height 25
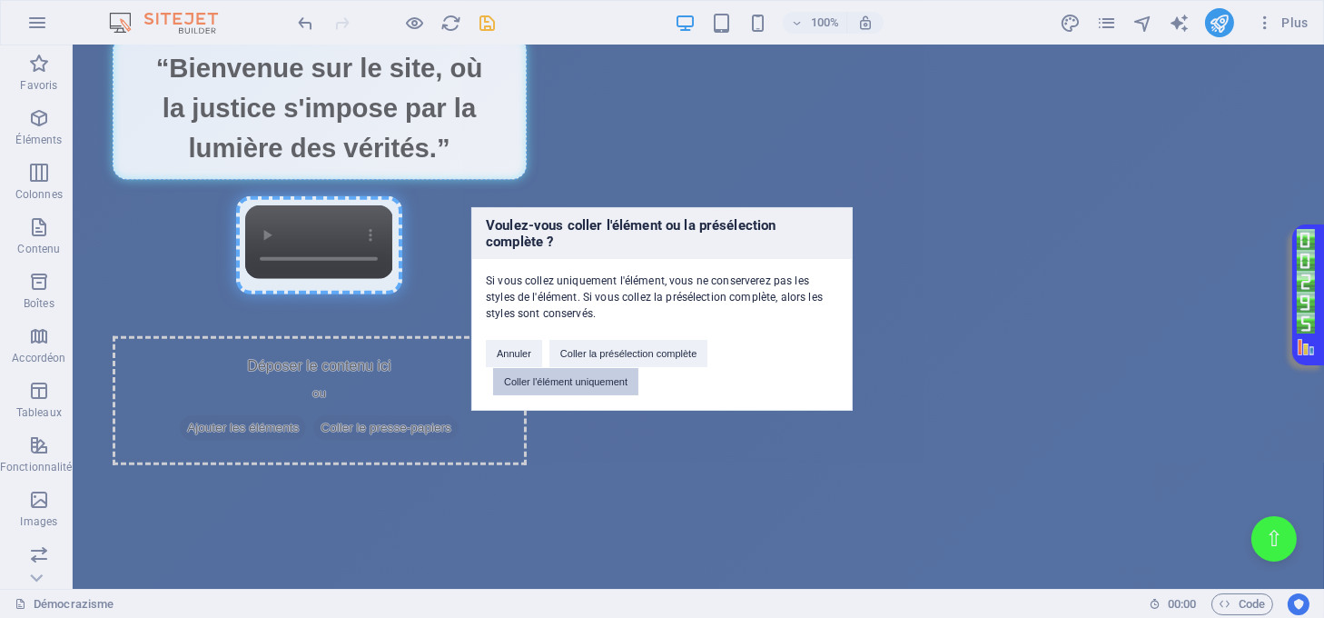
click at [606, 374] on button "Coller l'élément uniquement" at bounding box center [565, 381] width 145 height 27
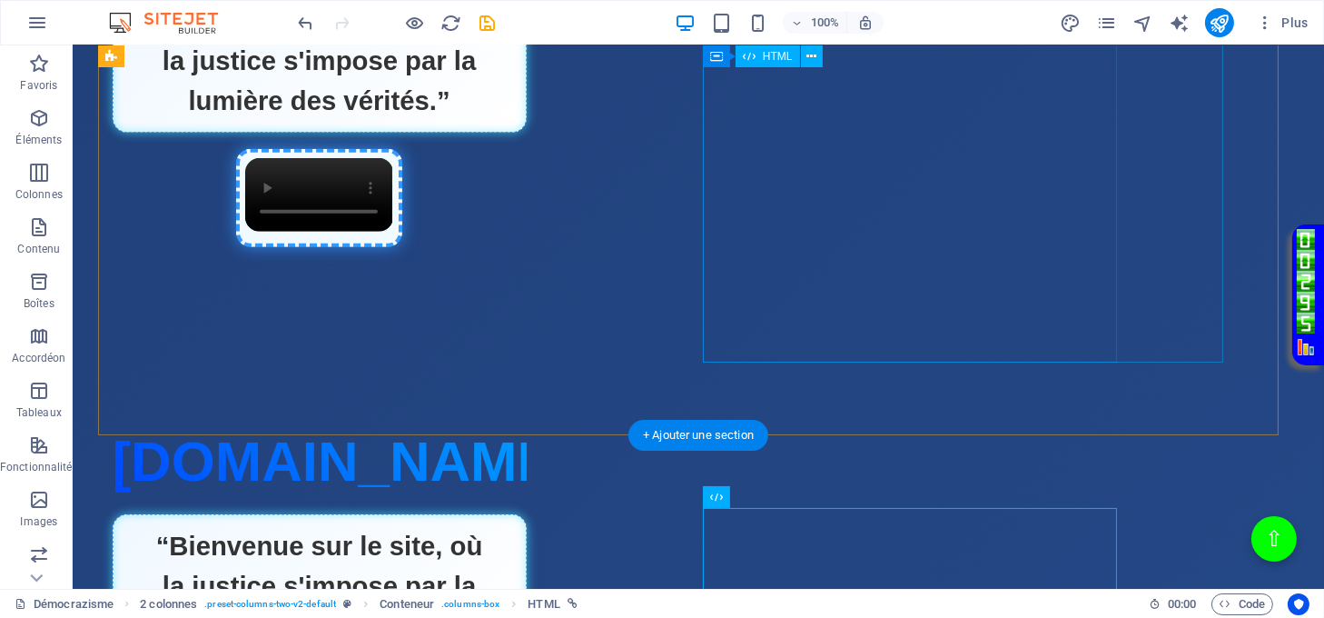
scroll to position [1696, 0]
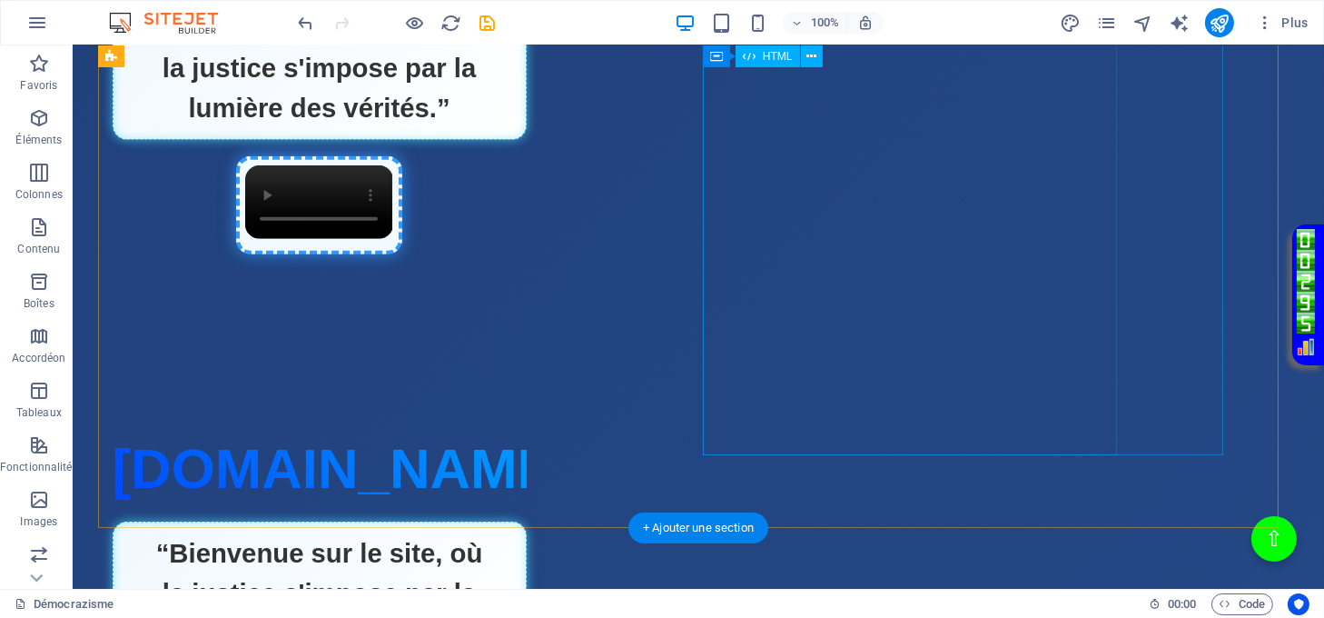
click at [527, 281] on div "Page Éclatante - Démocrazisme [DOMAIN_NAME] “Bienvenue sur le site, où la justi…" at bounding box center [320, 91] width 414 height 380
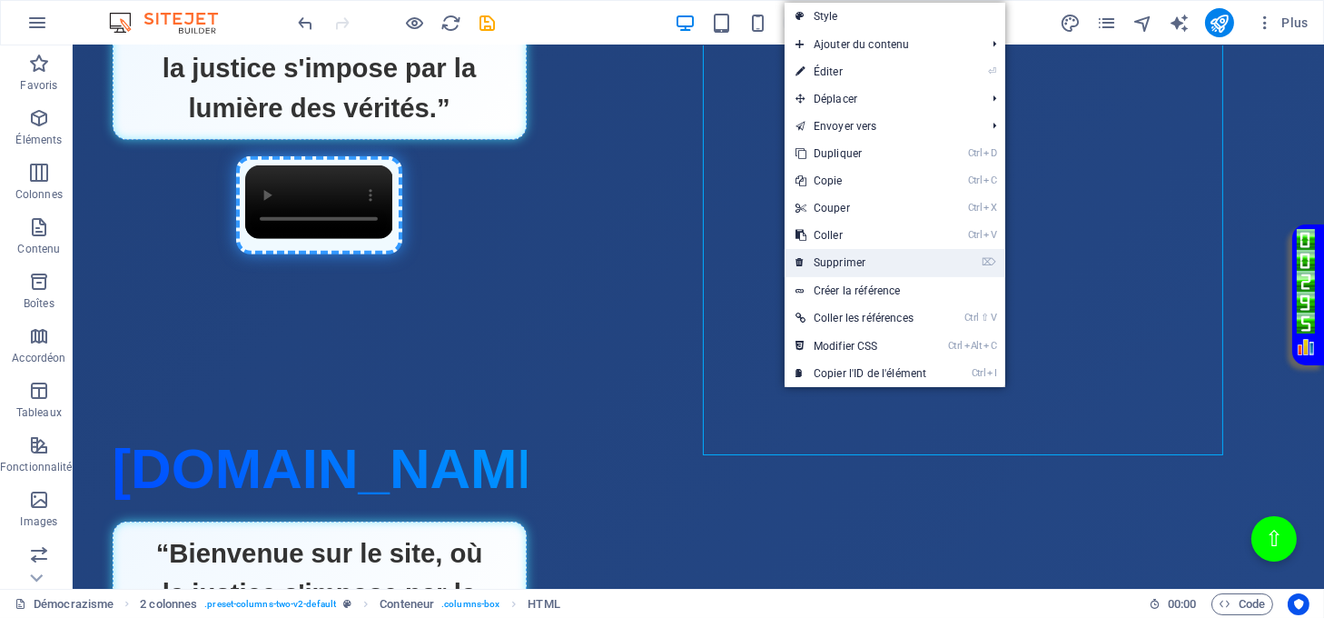
click at [830, 260] on link "⌦ Supprimer" at bounding box center [861, 262] width 153 height 27
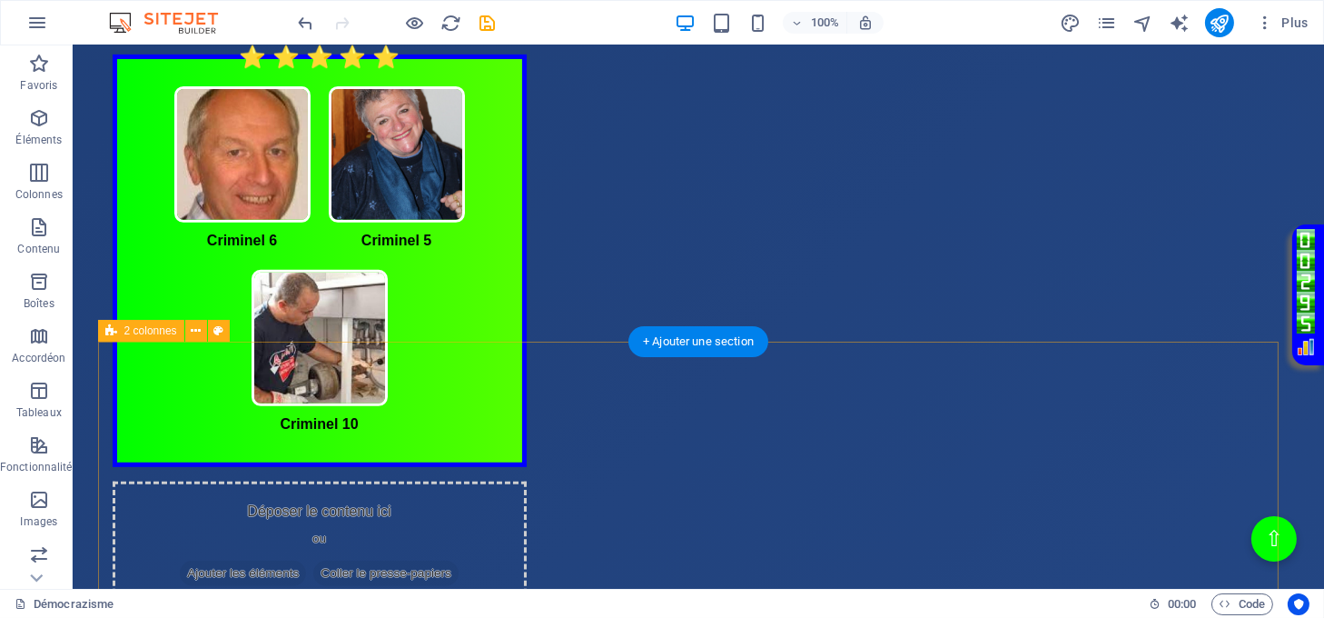
scroll to position [1091, 0]
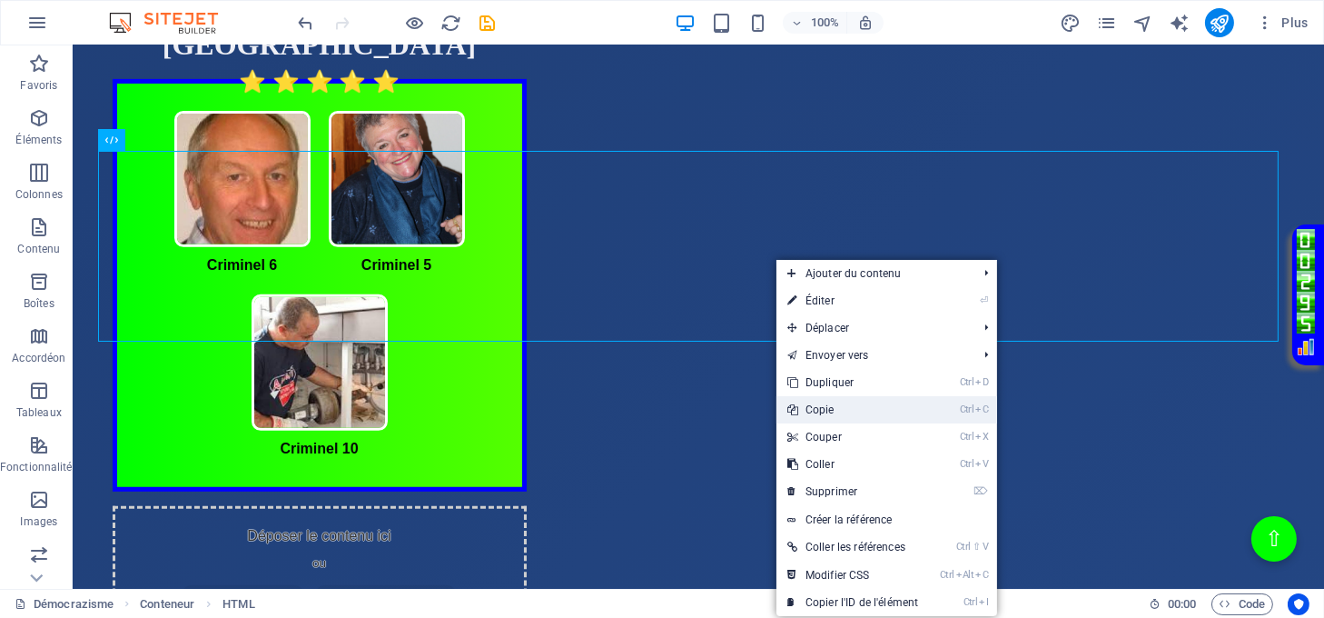
drag, startPoint x: 845, startPoint y: 407, endPoint x: 821, endPoint y: 370, distance: 44.1
click at [845, 407] on link "Ctrl C Copie" at bounding box center [853, 409] width 153 height 27
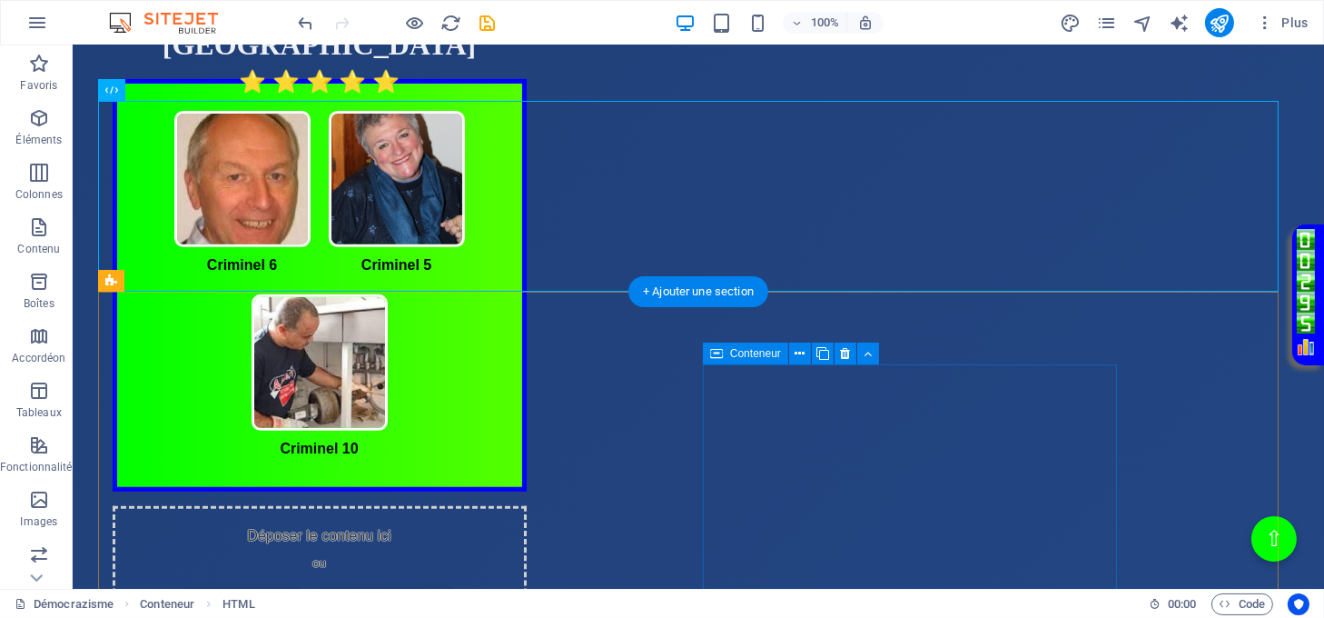
scroll to position [1212, 0]
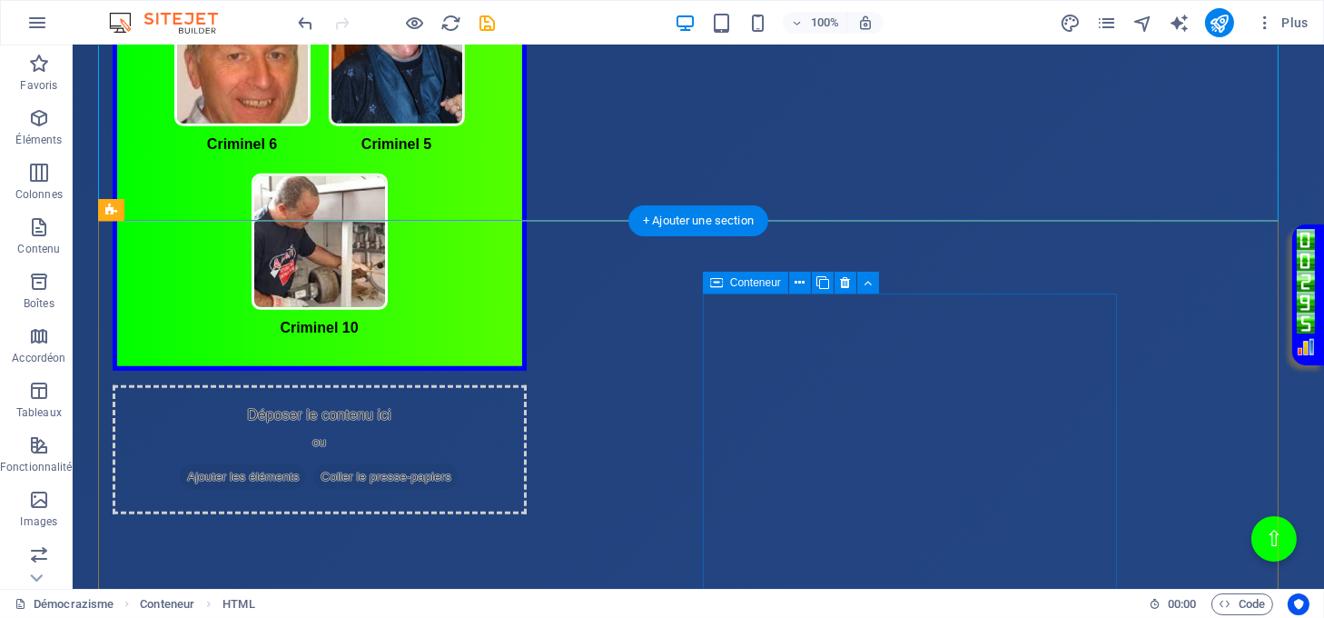
click at [459, 464] on span "Coller le presse-papiers" at bounding box center [385, 476] width 145 height 25
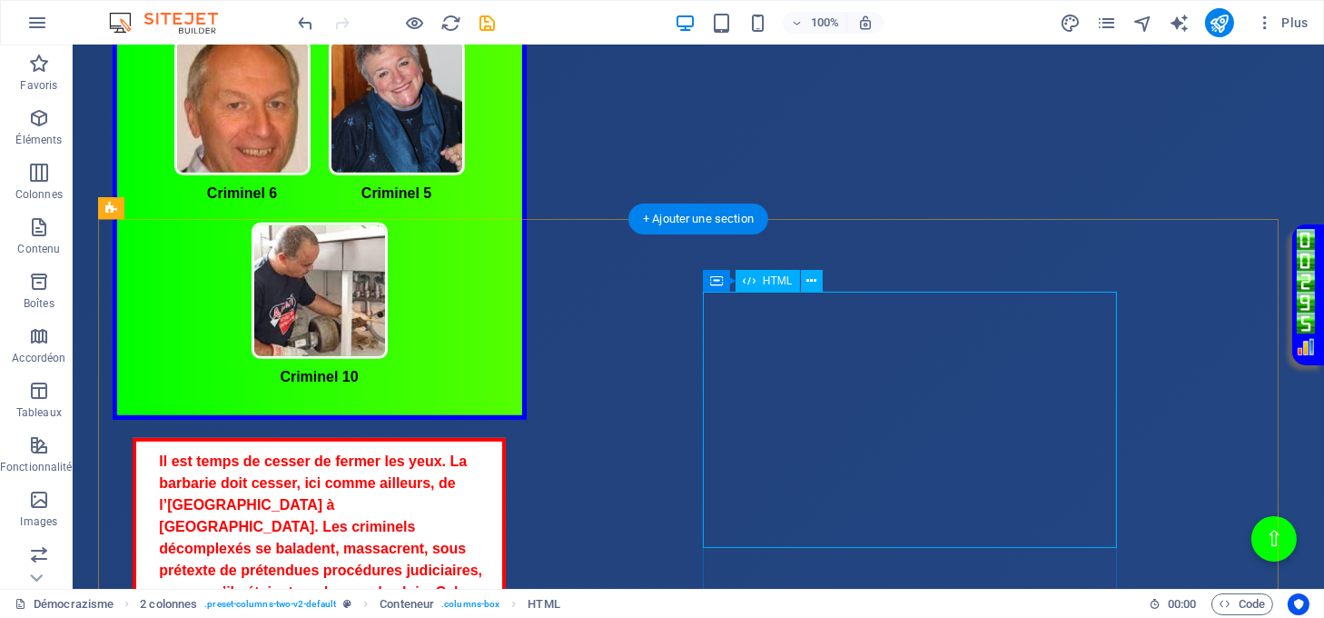
scroll to position [1091, 0]
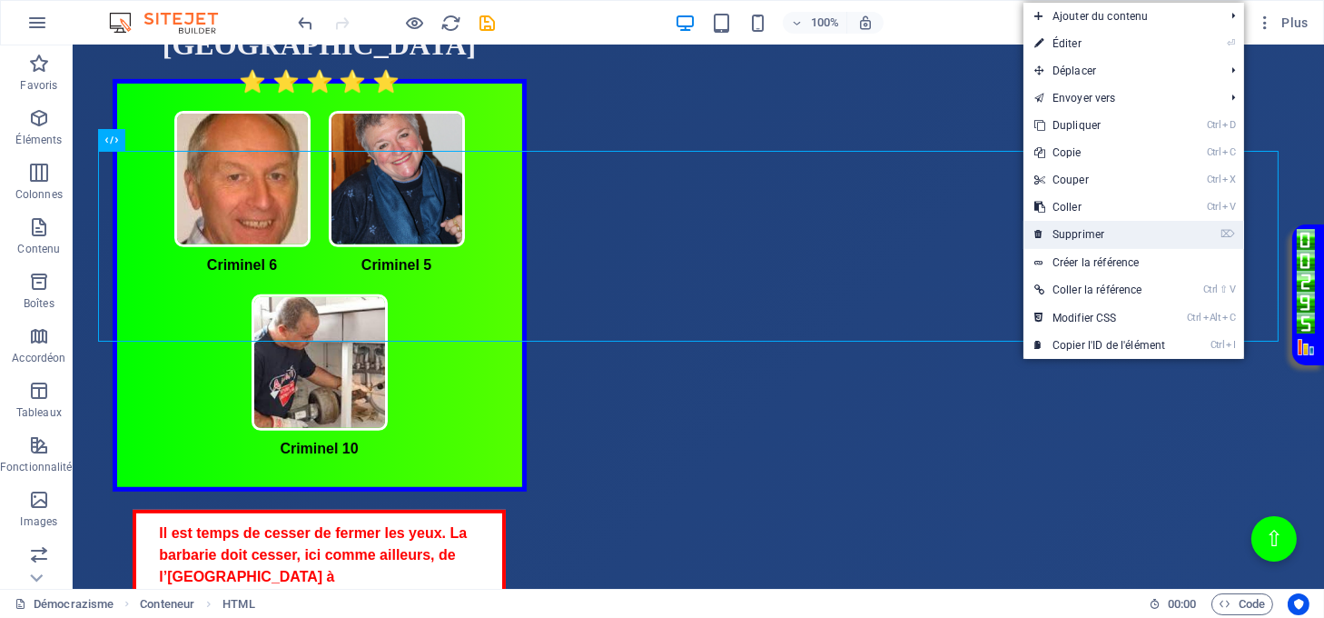
click at [1068, 230] on link "⌦ Supprimer" at bounding box center [1100, 234] width 153 height 27
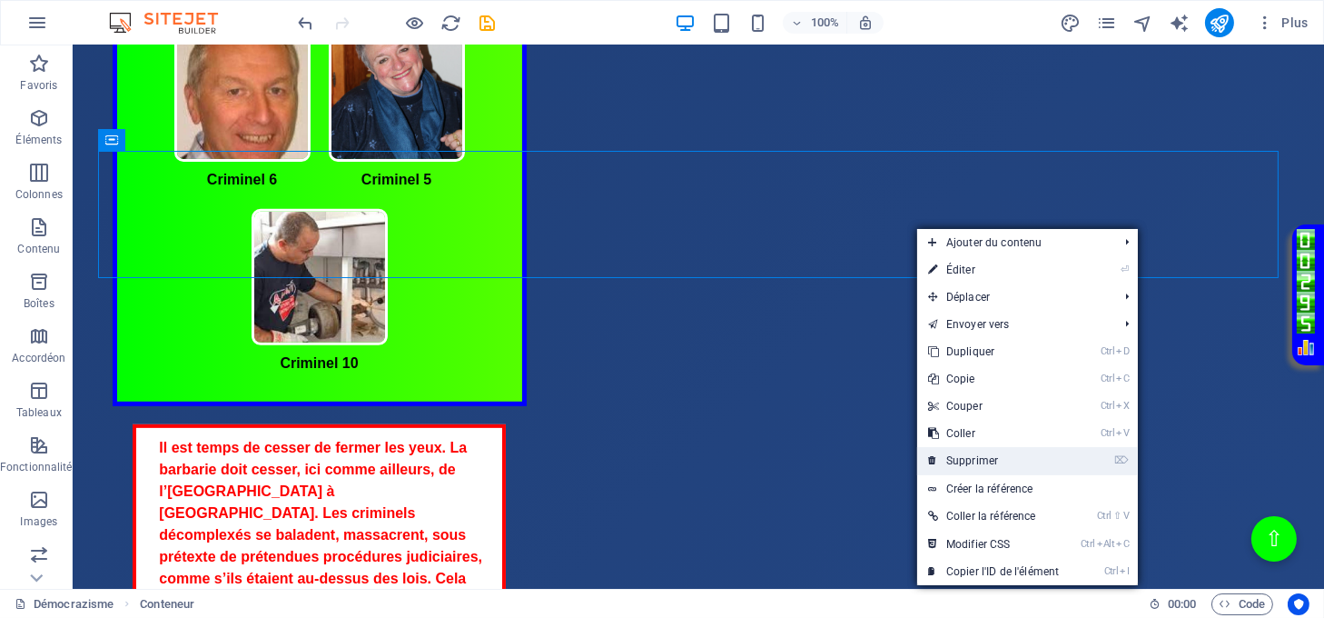
click at [956, 454] on link "⌦ Supprimer" at bounding box center [993, 460] width 153 height 27
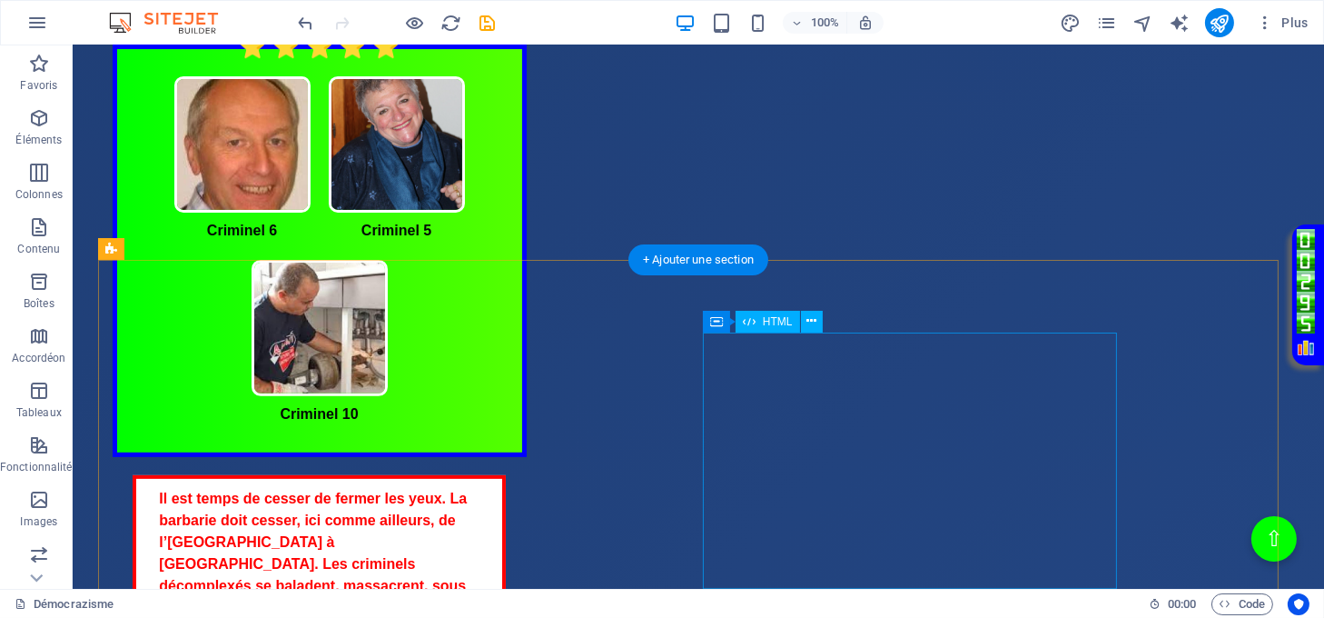
scroll to position [728, 0]
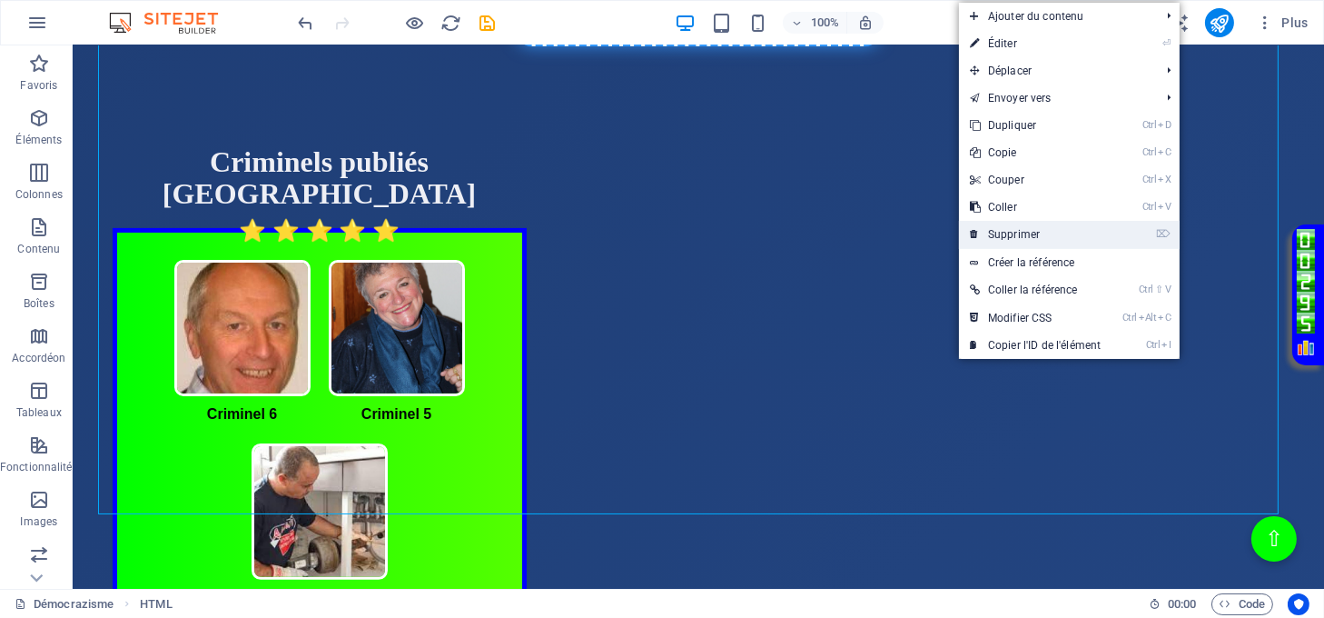
click at [1013, 234] on link "⌦ Supprimer" at bounding box center [1035, 234] width 153 height 27
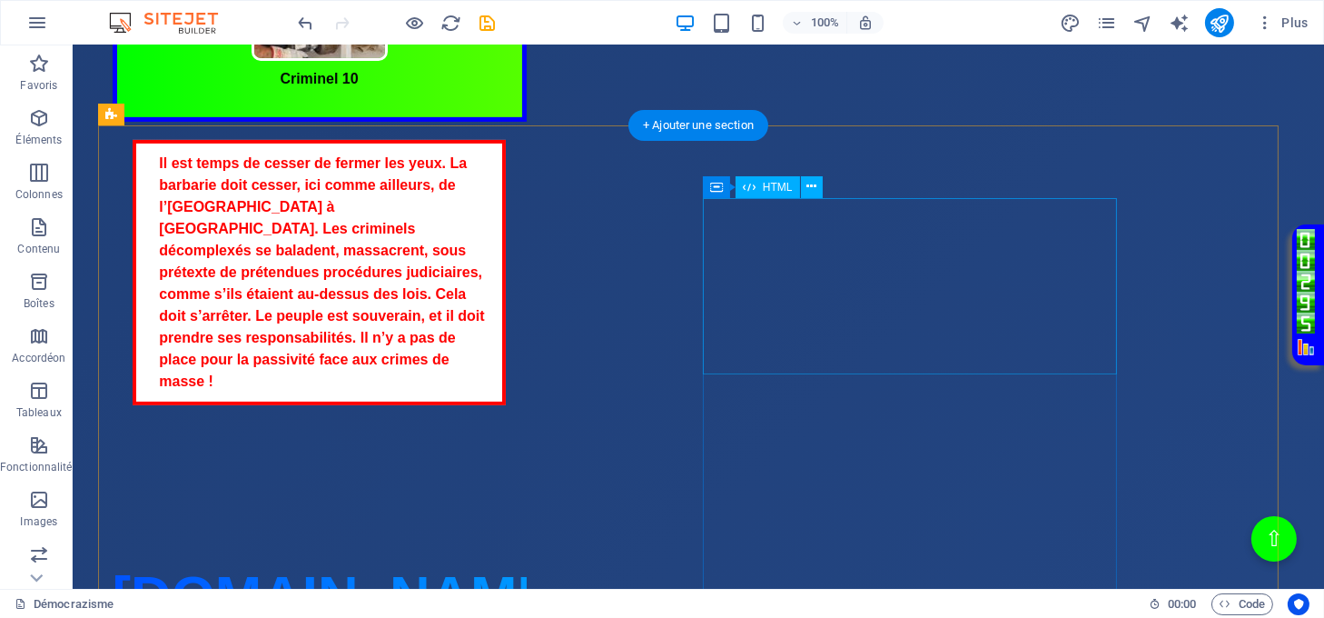
scroll to position [968, 0]
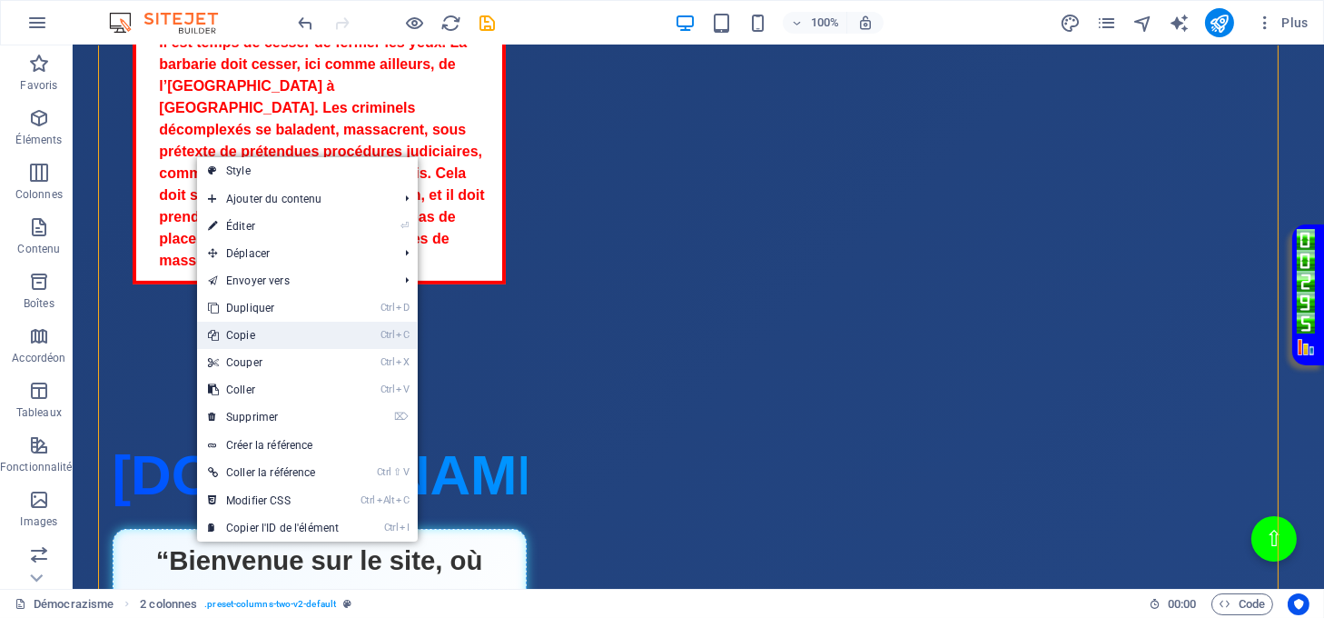
drag, startPoint x: 259, startPoint y: 337, endPoint x: 187, endPoint y: 289, distance: 86.4
click at [259, 336] on link "Ctrl C Copie" at bounding box center [273, 335] width 153 height 27
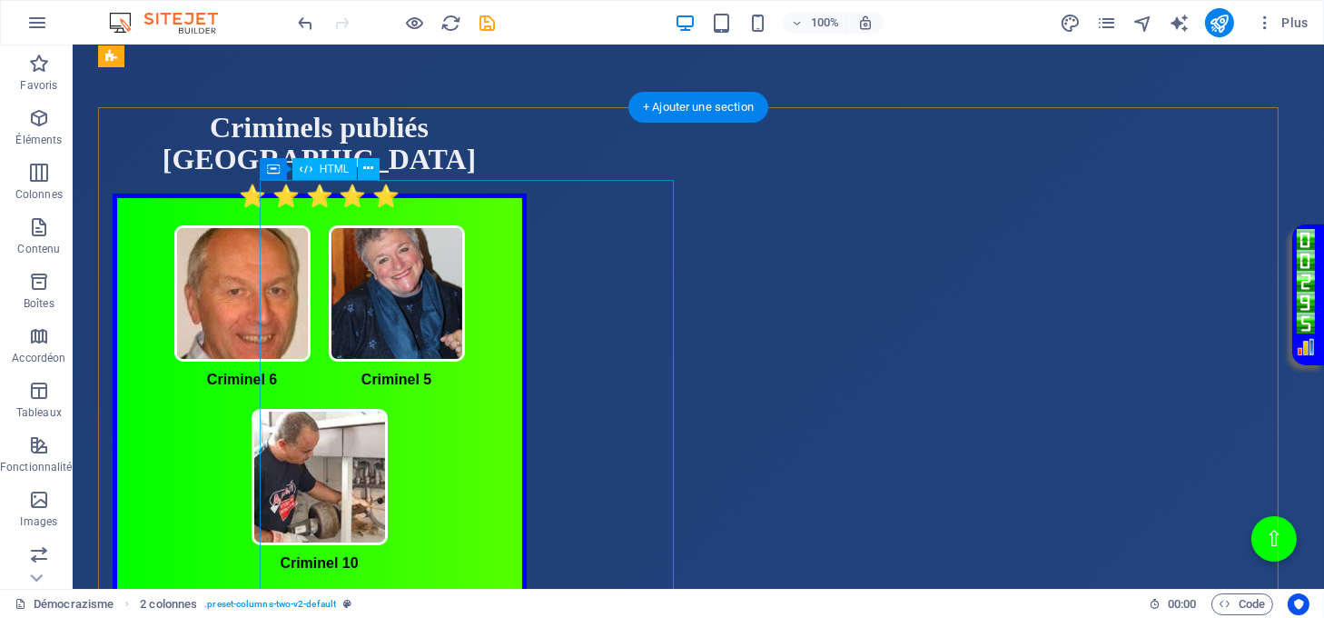
scroll to position [0, 0]
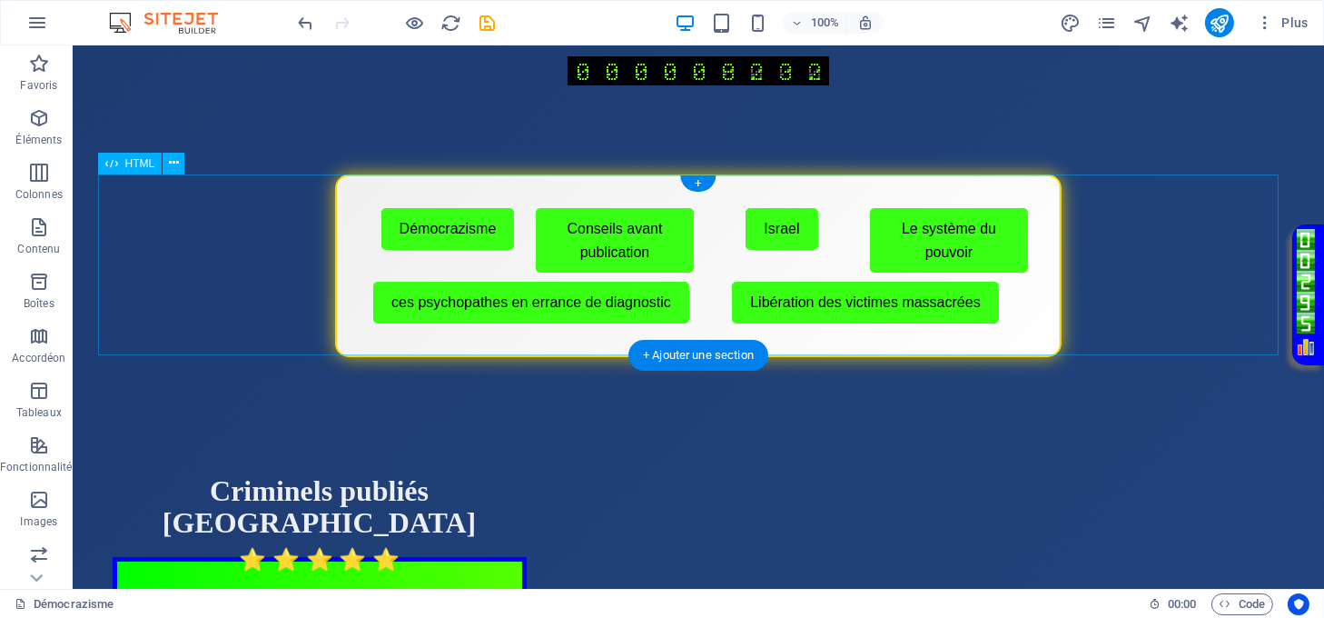
click at [746, 312] on div "Menu de boutons avec cadre scintillant Démocrazisme Conseils avant publication …" at bounding box center [699, 265] width 1202 height 183
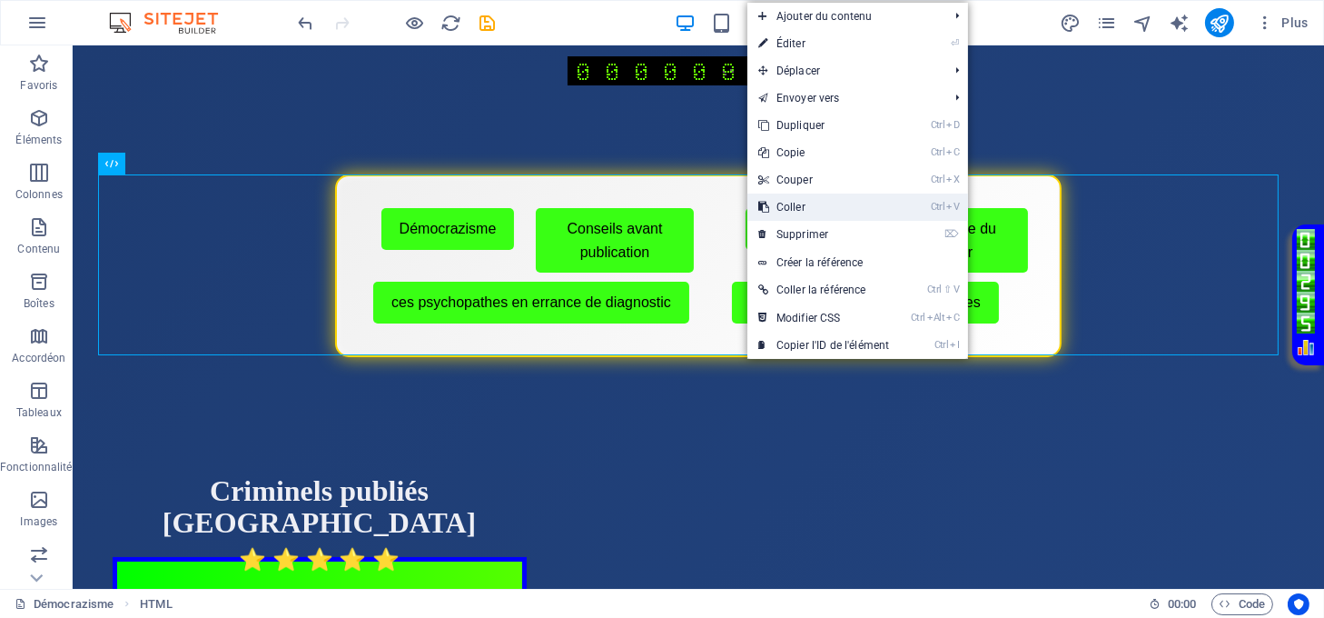
click at [797, 205] on link "Ctrl V Coller" at bounding box center [824, 206] width 153 height 27
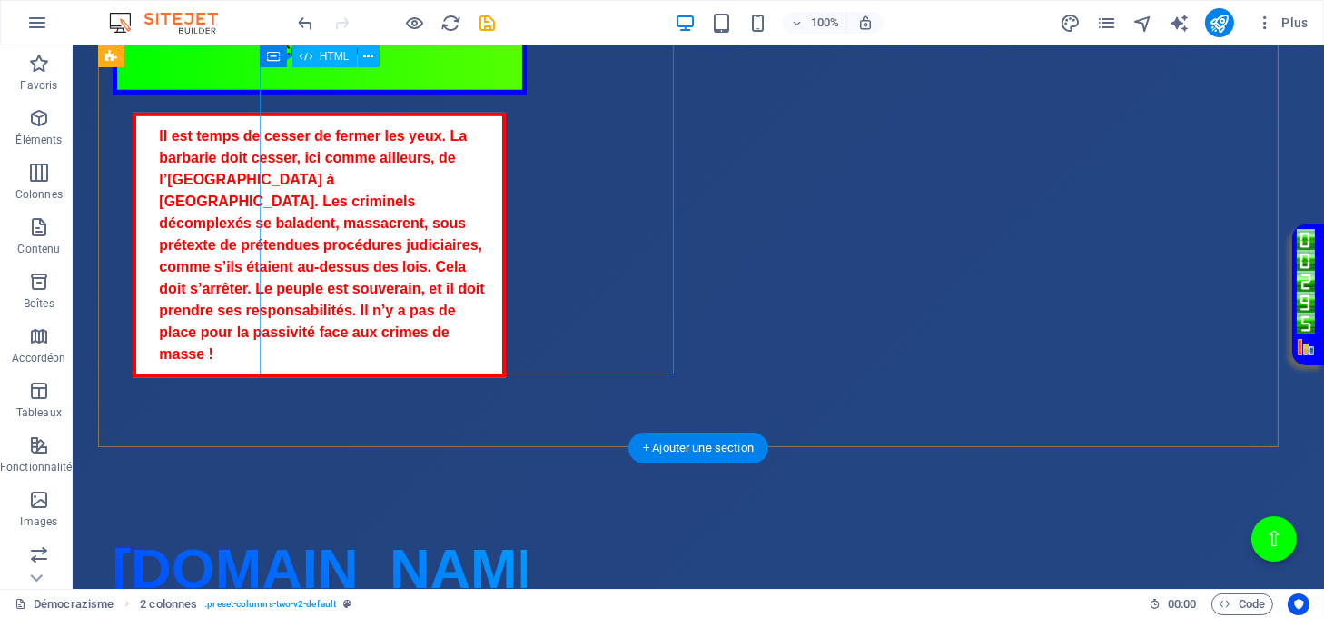
scroll to position [1574, 0]
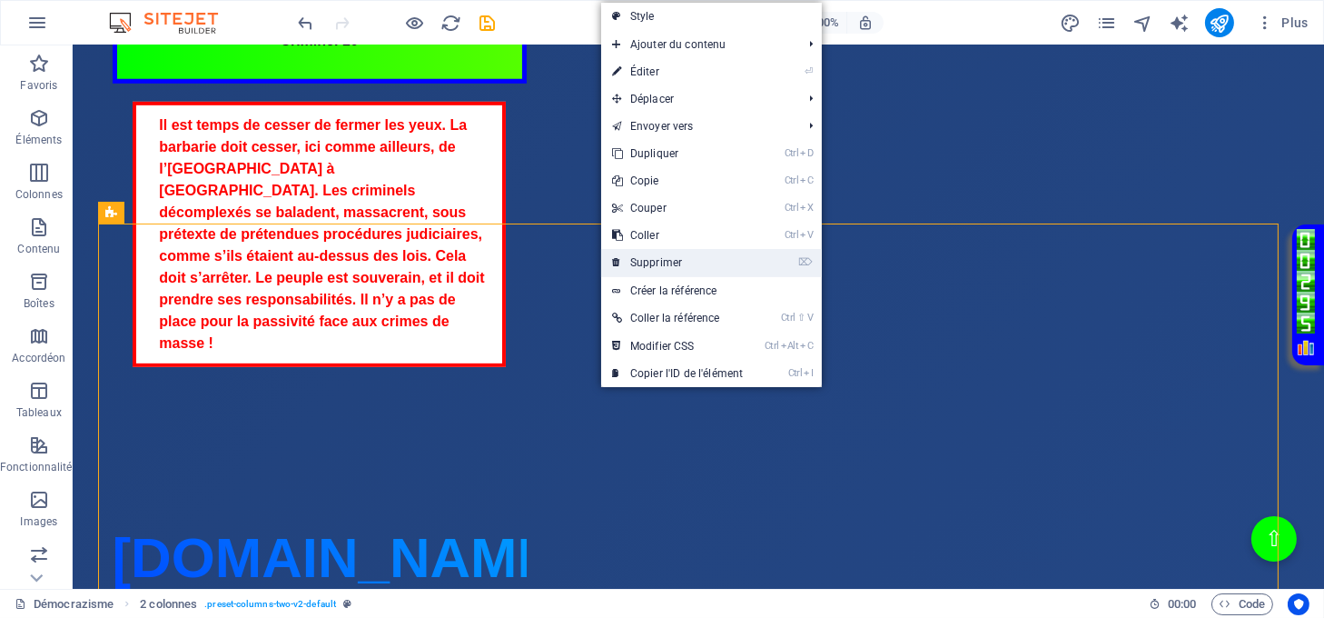
click at [667, 260] on link "⌦ Supprimer" at bounding box center [677, 262] width 153 height 27
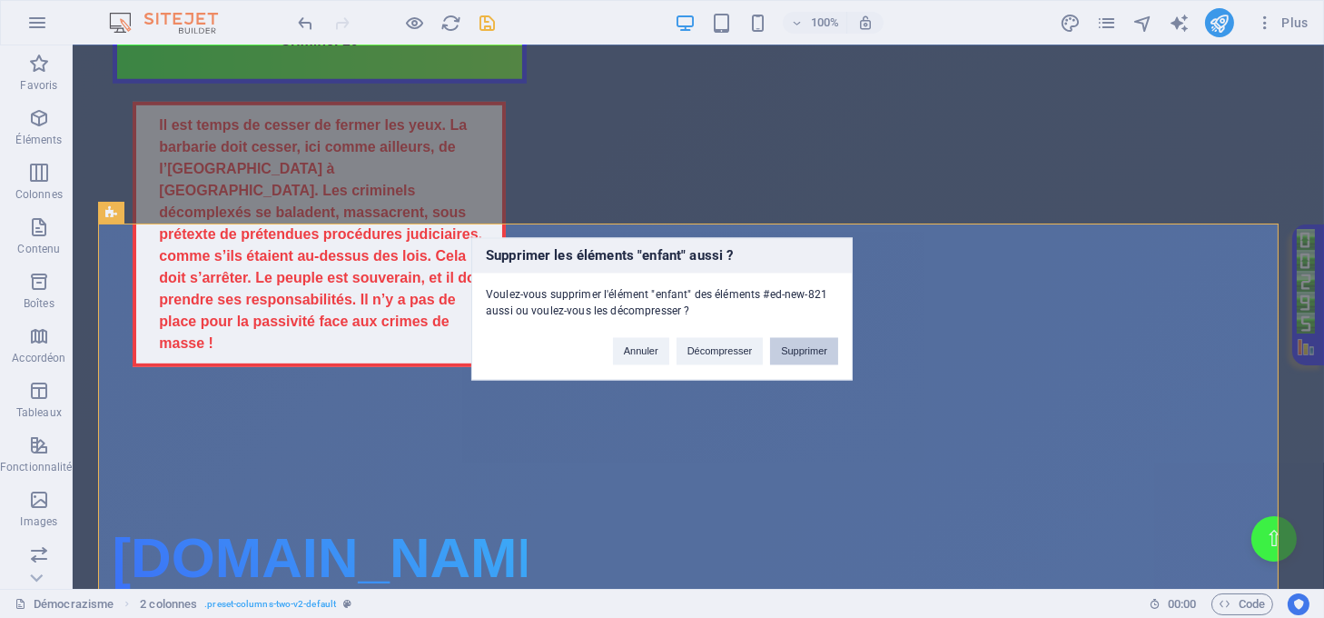
drag, startPoint x: 792, startPoint y: 344, endPoint x: 720, endPoint y: 301, distance: 84.0
click at [792, 344] on button "Supprimer" at bounding box center [804, 351] width 68 height 27
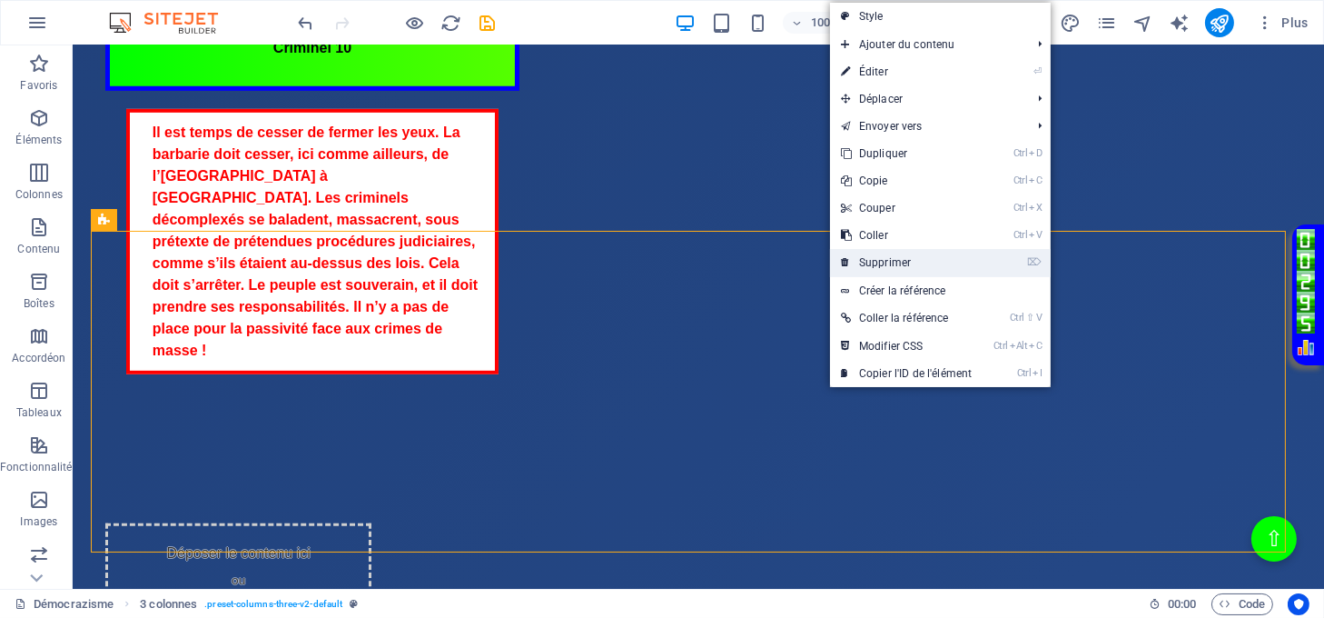
click at [906, 260] on link "⌦ Supprimer" at bounding box center [906, 262] width 153 height 27
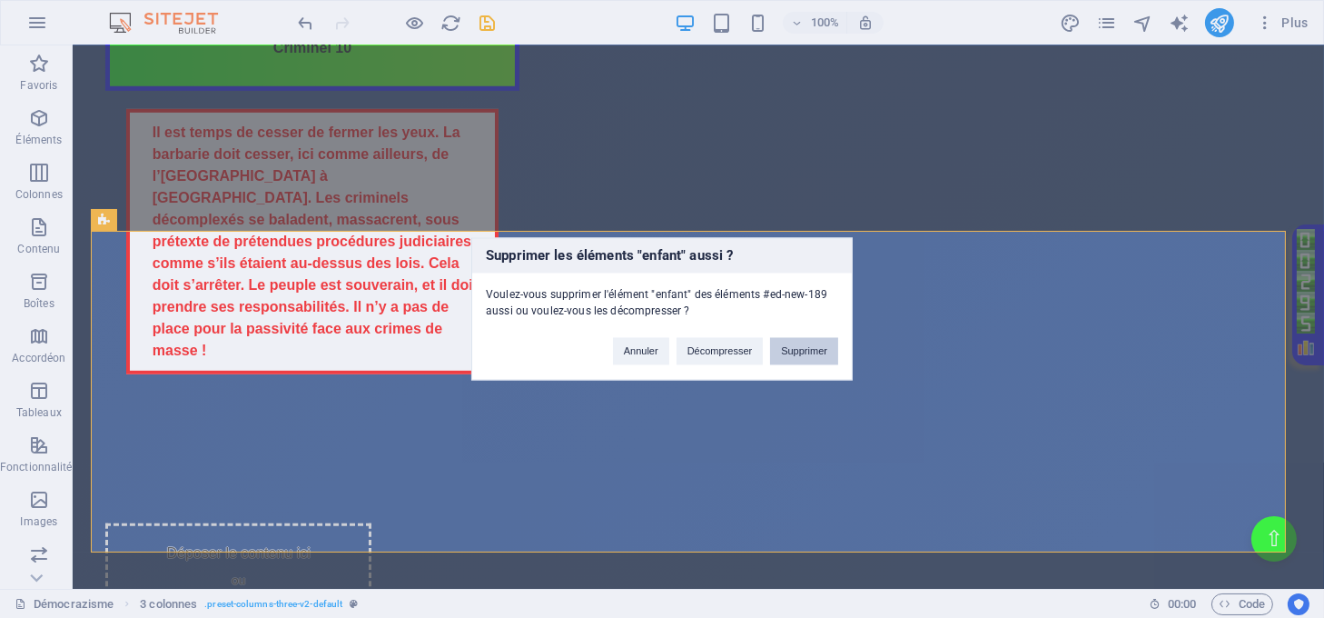
click at [804, 348] on button "Supprimer" at bounding box center [804, 351] width 68 height 27
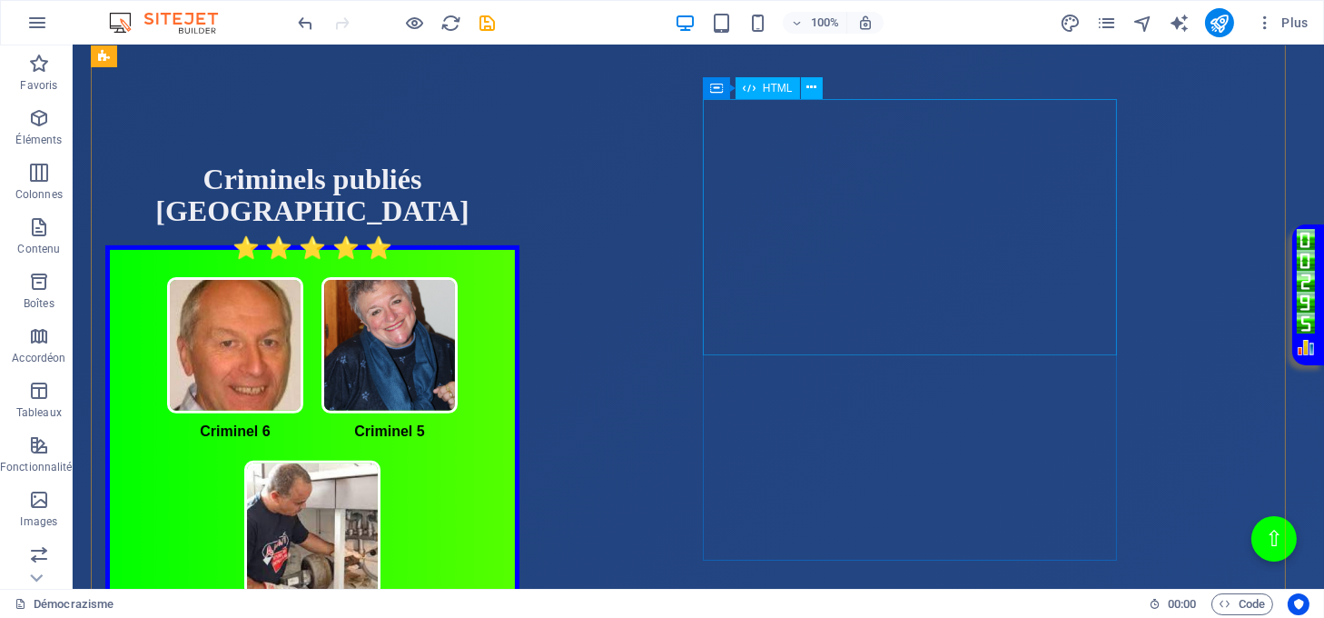
scroll to position [847, 0]
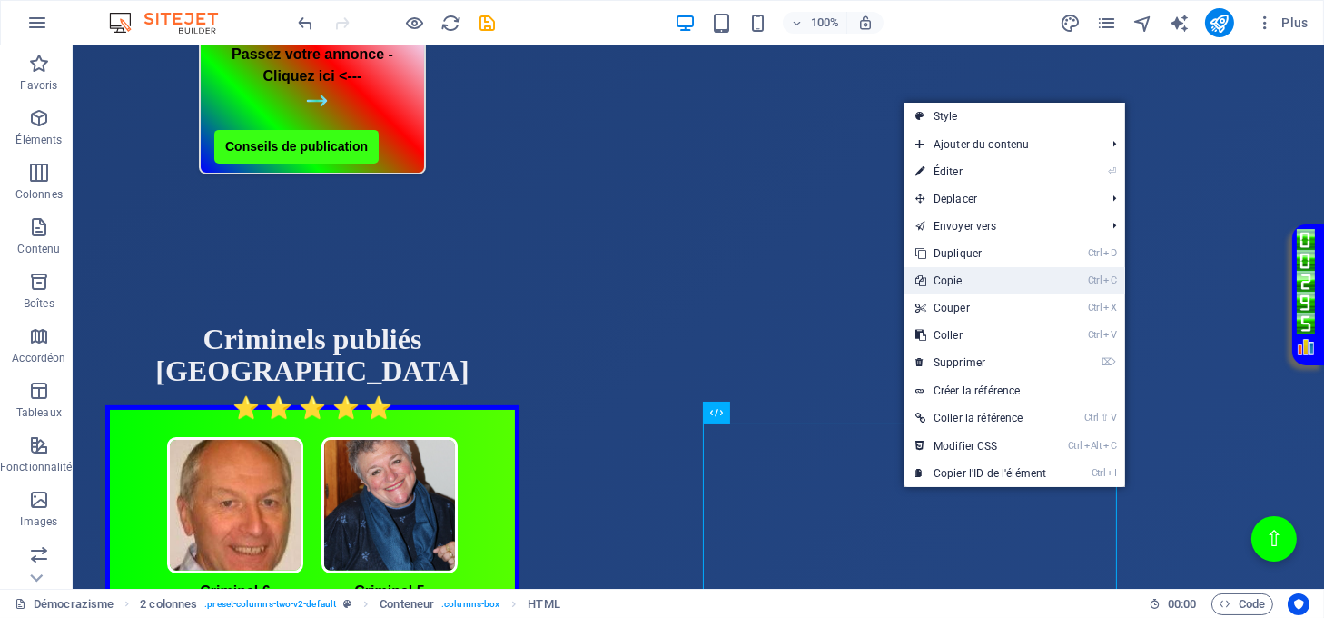
click at [938, 280] on link "Ctrl C Copie" at bounding box center [981, 280] width 153 height 27
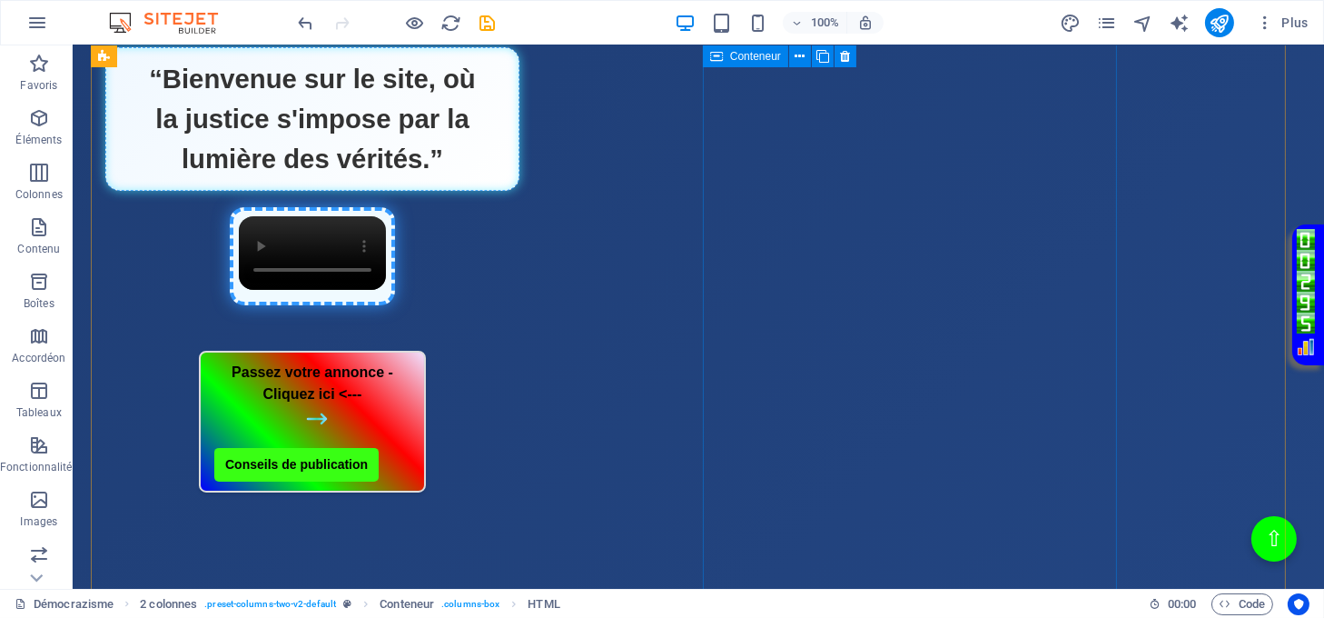
scroll to position [484, 0]
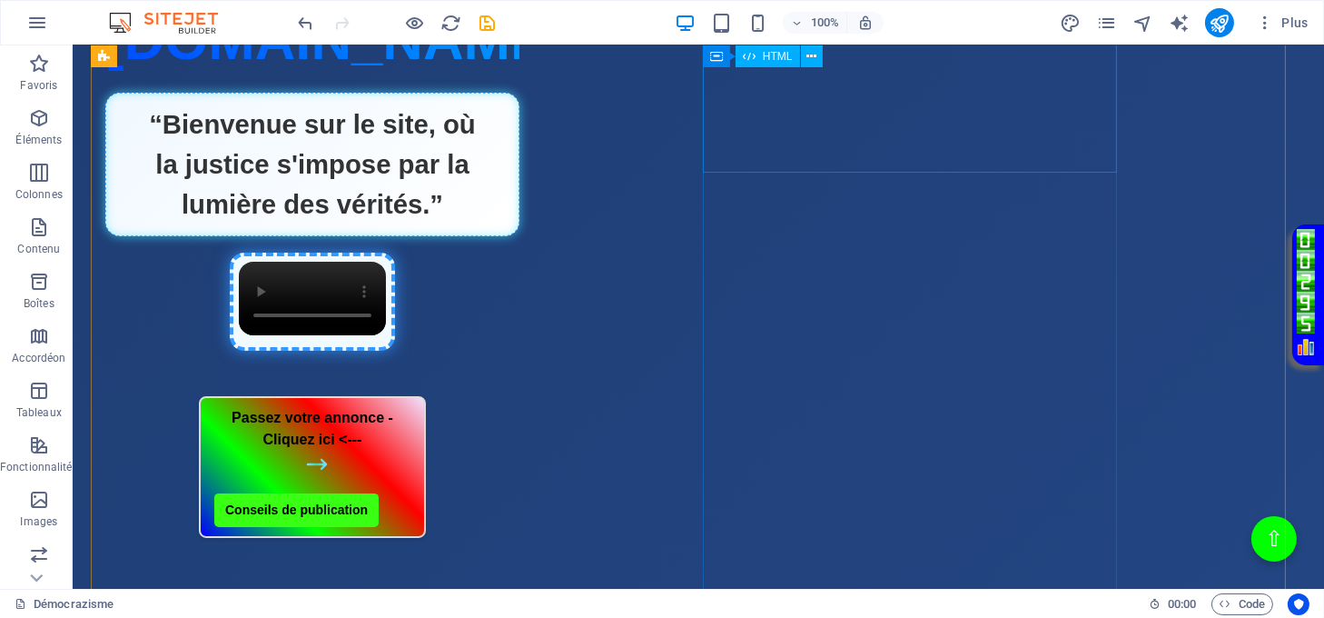
click at [520, 396] on div "Passez votre annonce - Cliquez ici <--- Conseils de publication" at bounding box center [312, 467] width 414 height 142
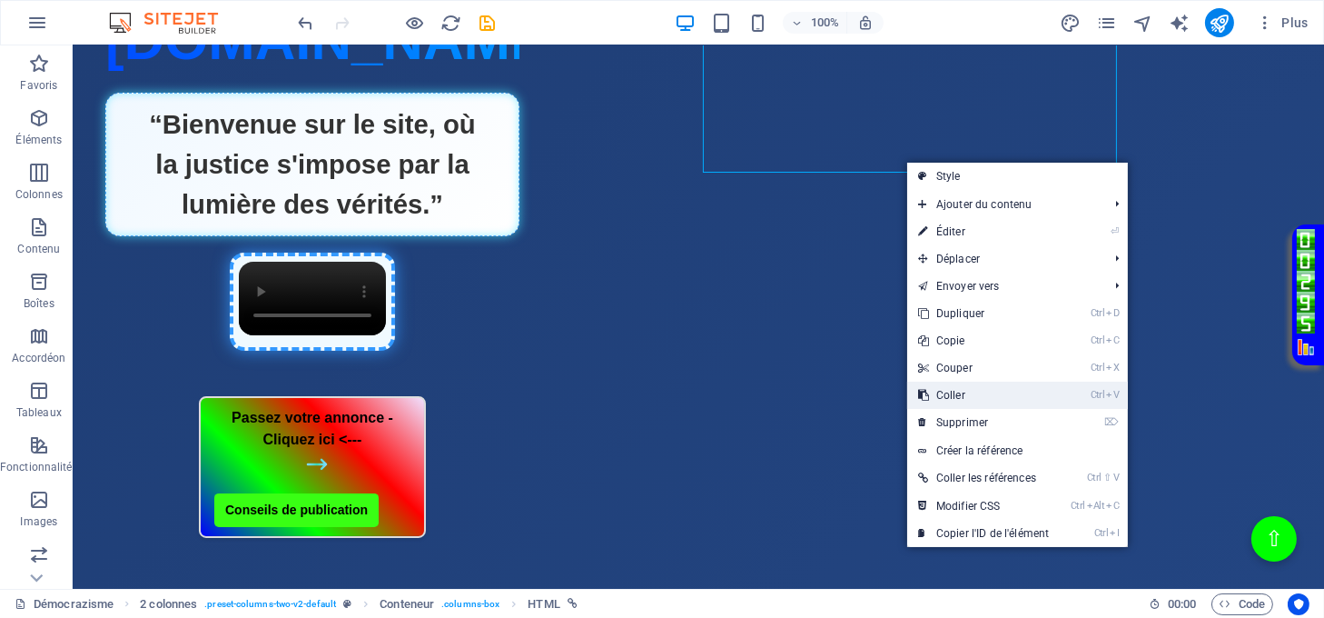
click at [953, 390] on link "Ctrl V Coller" at bounding box center [983, 394] width 153 height 27
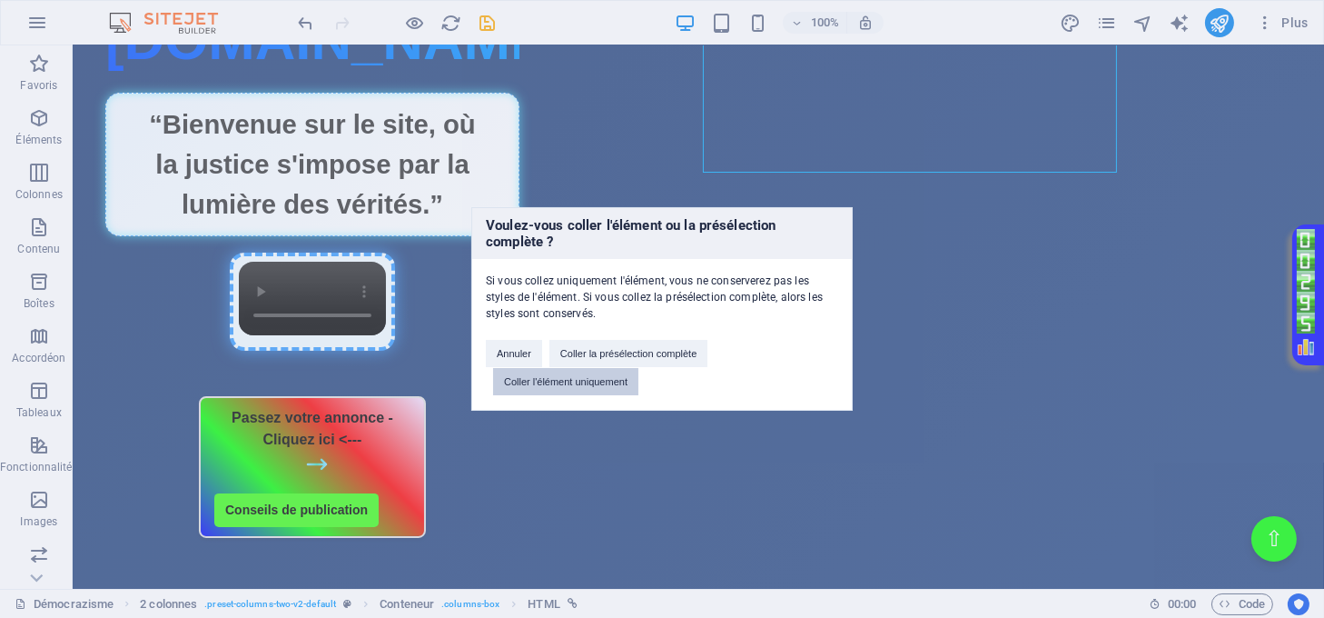
click at [618, 375] on button "Coller l'élément uniquement" at bounding box center [565, 381] width 145 height 27
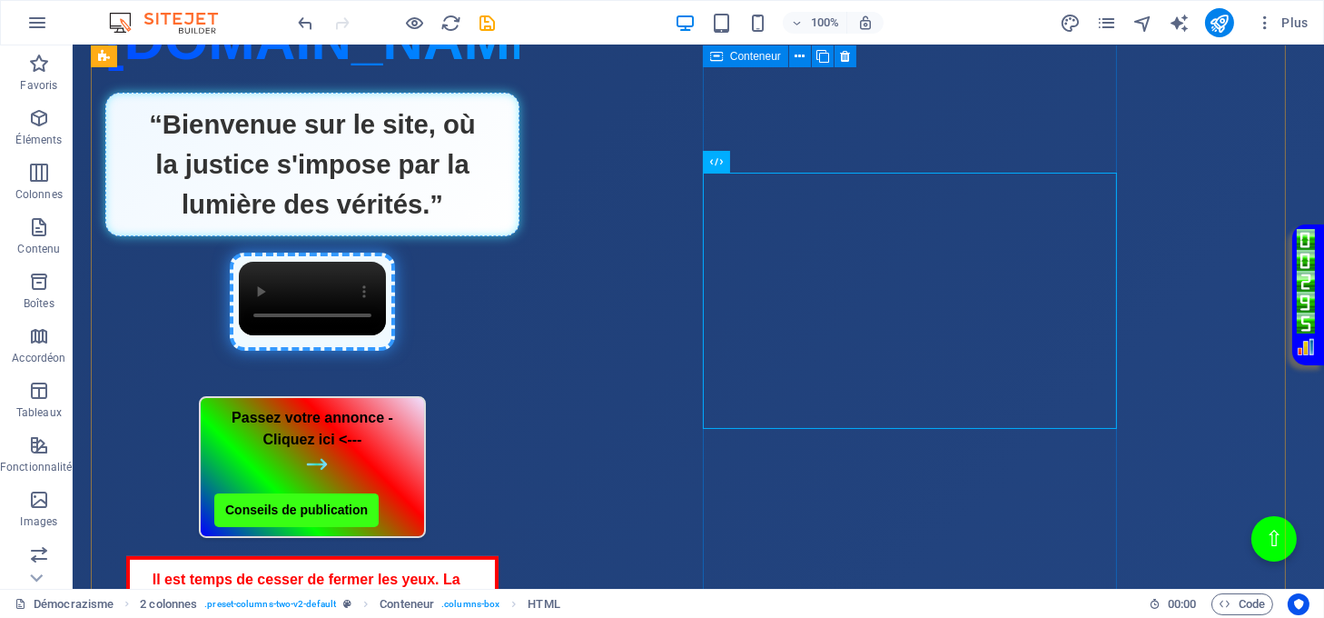
click at [520, 465] on div "Passez votre annonce - Cliquez ici <--- Conseils de publication Il est temps de…" at bounding box center [312, 608] width 414 height 425
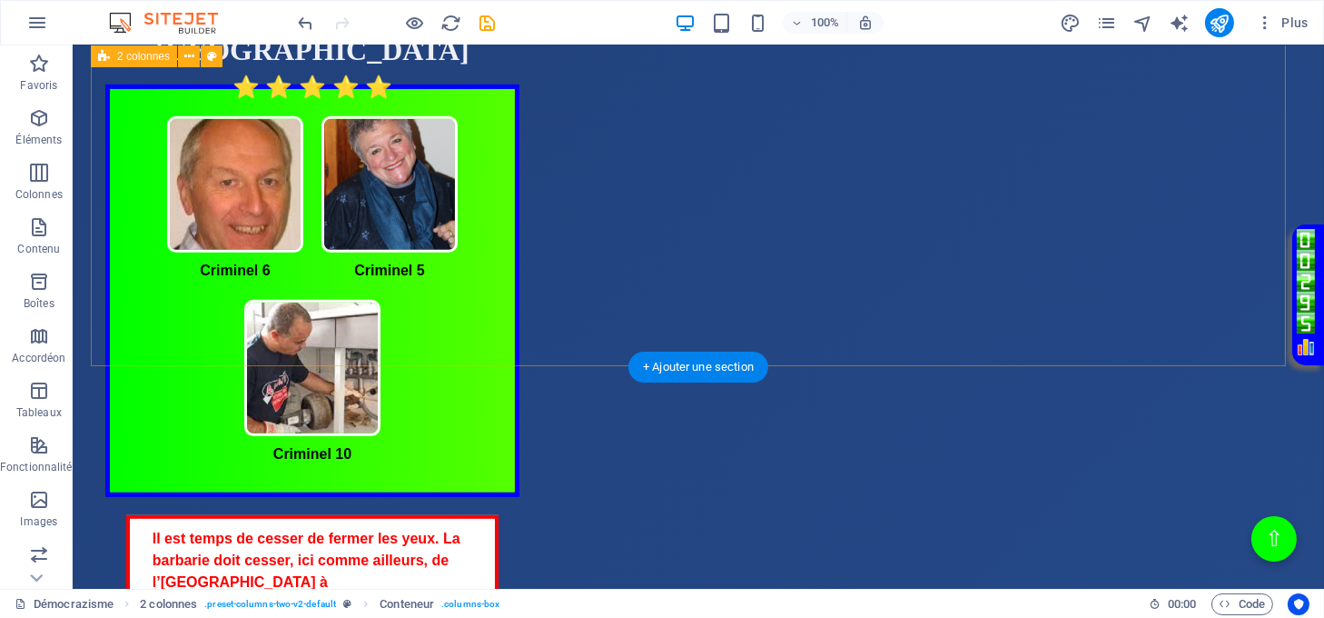
scroll to position [1453, 0]
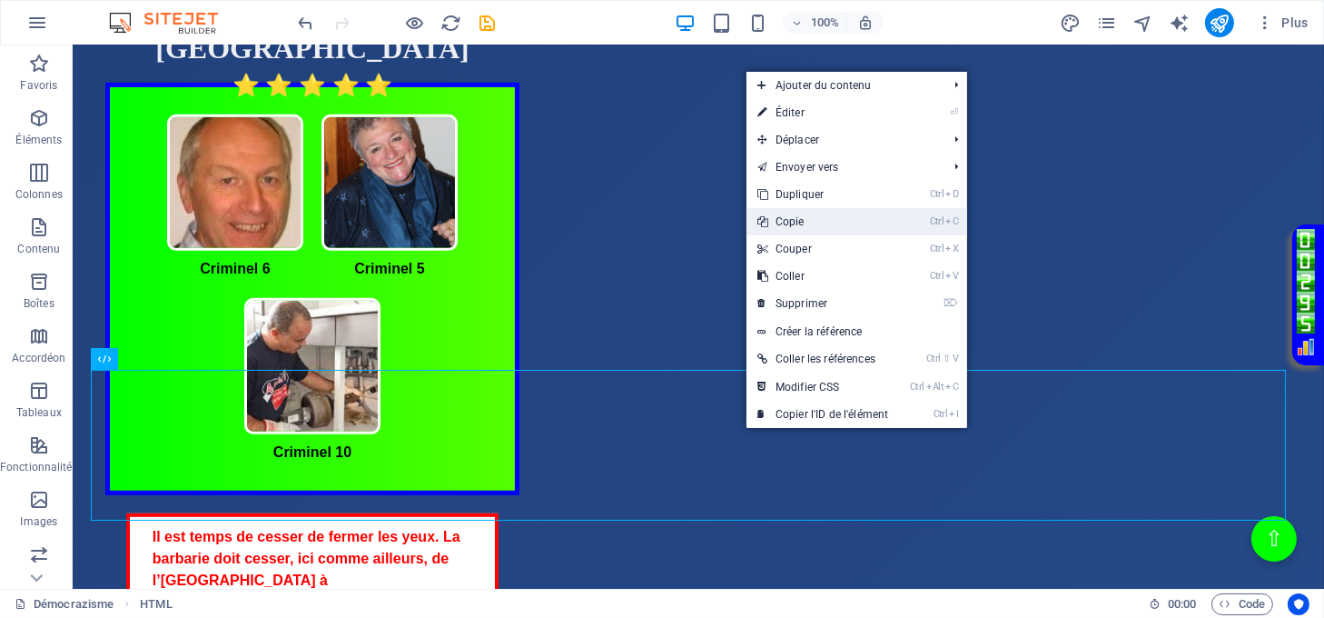
drag, startPoint x: 794, startPoint y: 223, endPoint x: 721, endPoint y: 184, distance: 82.5
click at [794, 223] on link "Ctrl C Copie" at bounding box center [823, 221] width 153 height 27
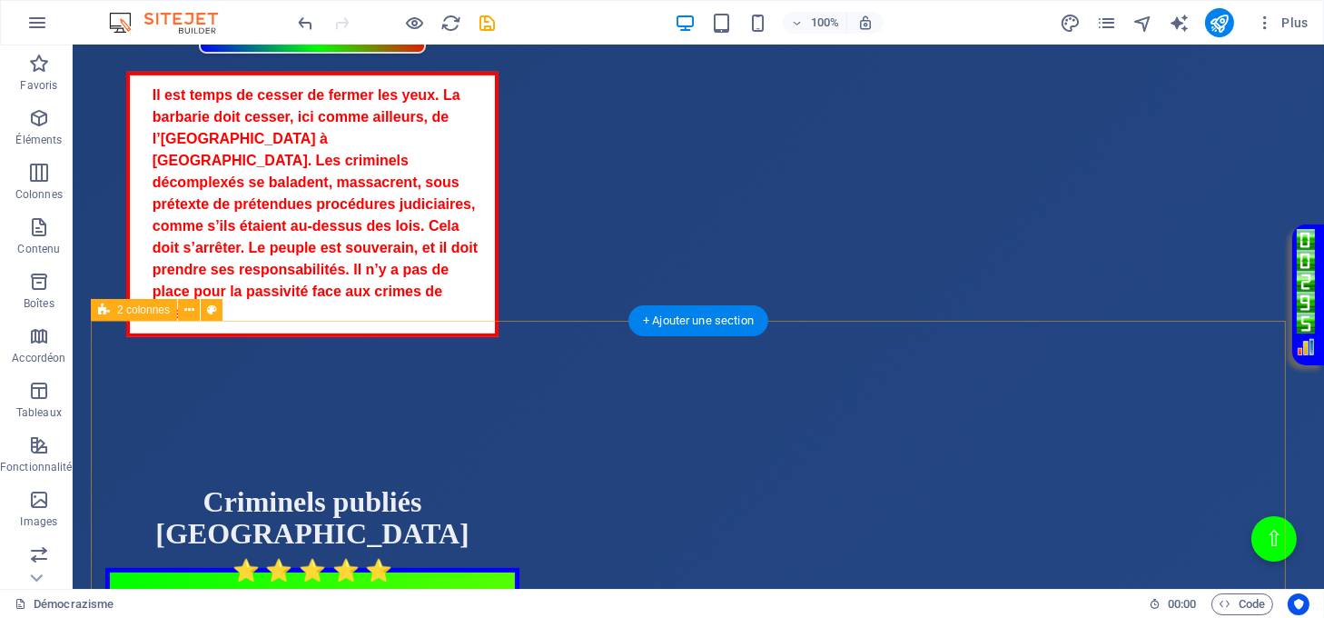
scroll to position [605, 0]
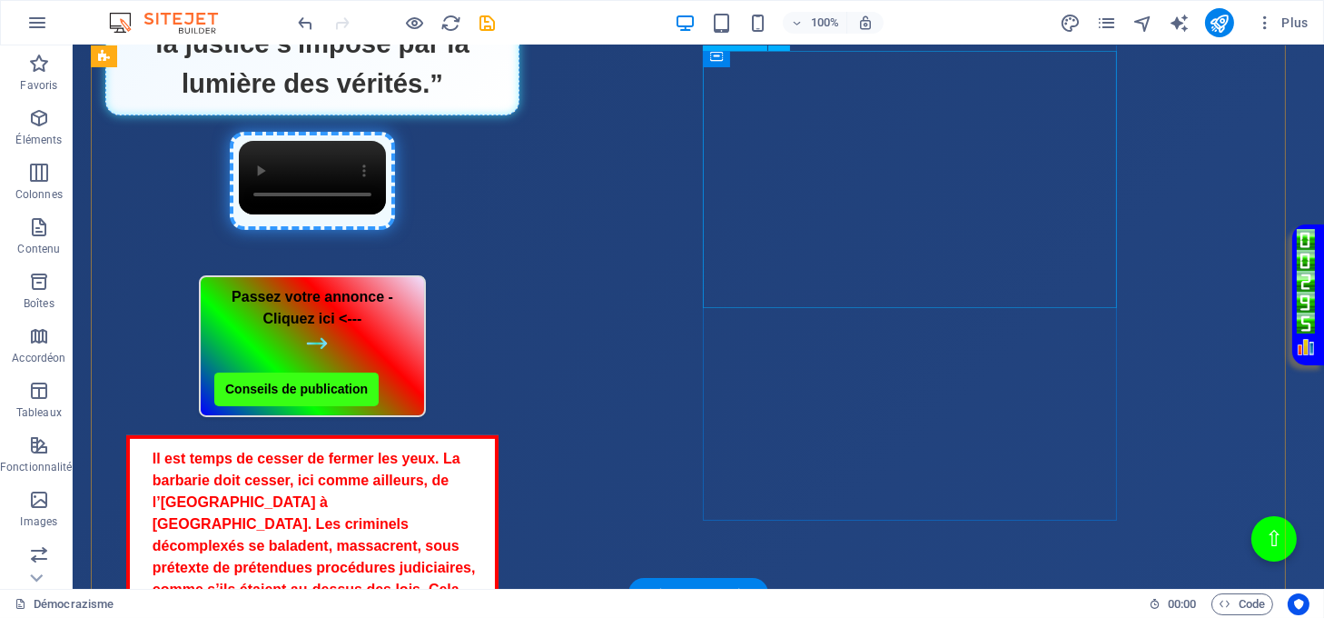
click at [520, 435] on div "Il est temps de cesser de fermer les yeux. La barbarie doit cesser, ici comme a…" at bounding box center [312, 567] width 414 height 265
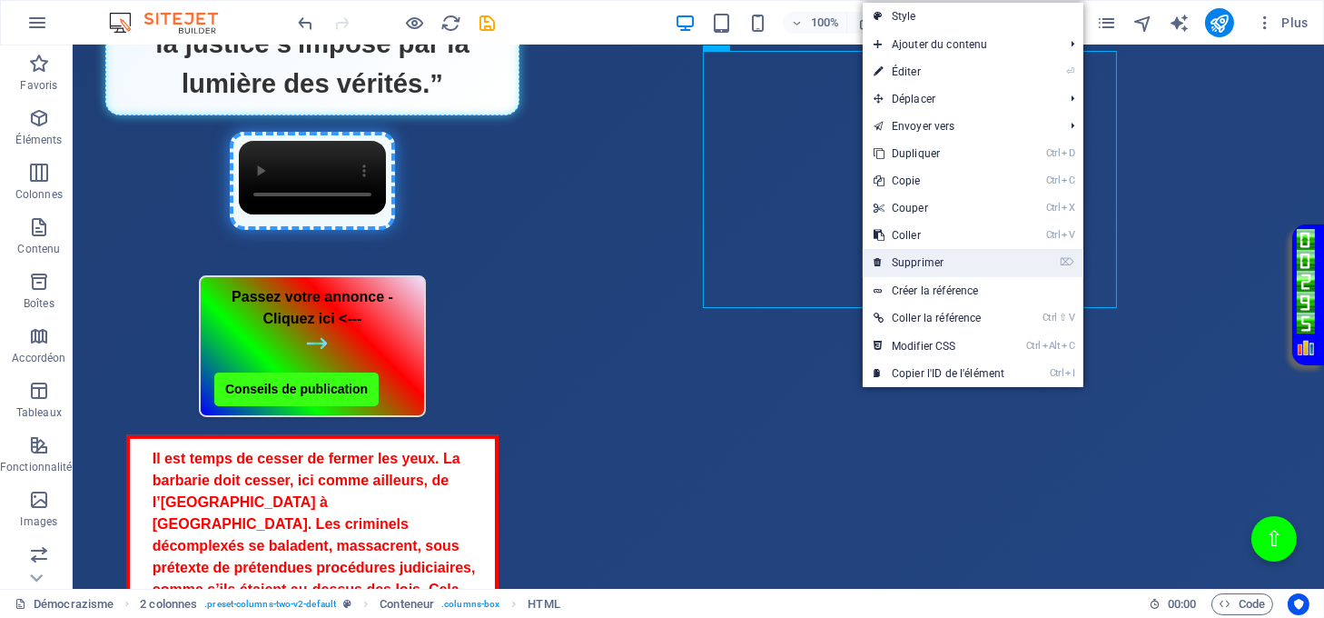
drag, startPoint x: 898, startPoint y: 258, endPoint x: 826, endPoint y: 223, distance: 80.4
click at [898, 258] on link "⌦ Supprimer" at bounding box center [939, 262] width 153 height 27
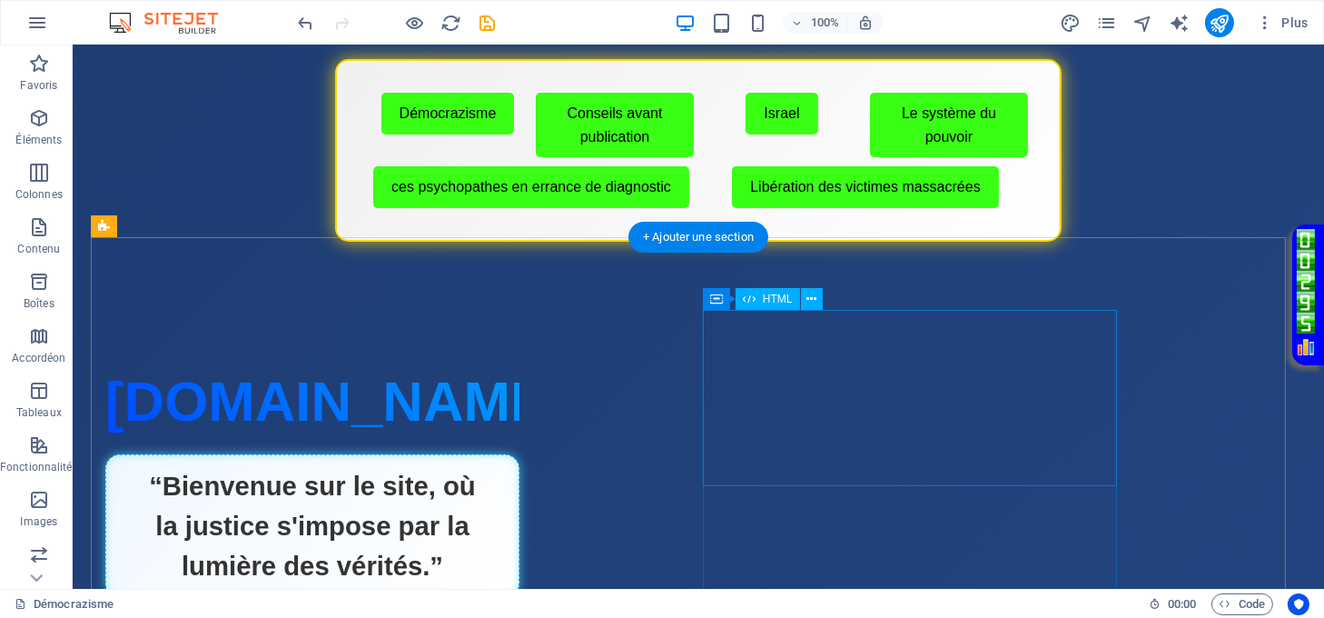
scroll to position [121, 0]
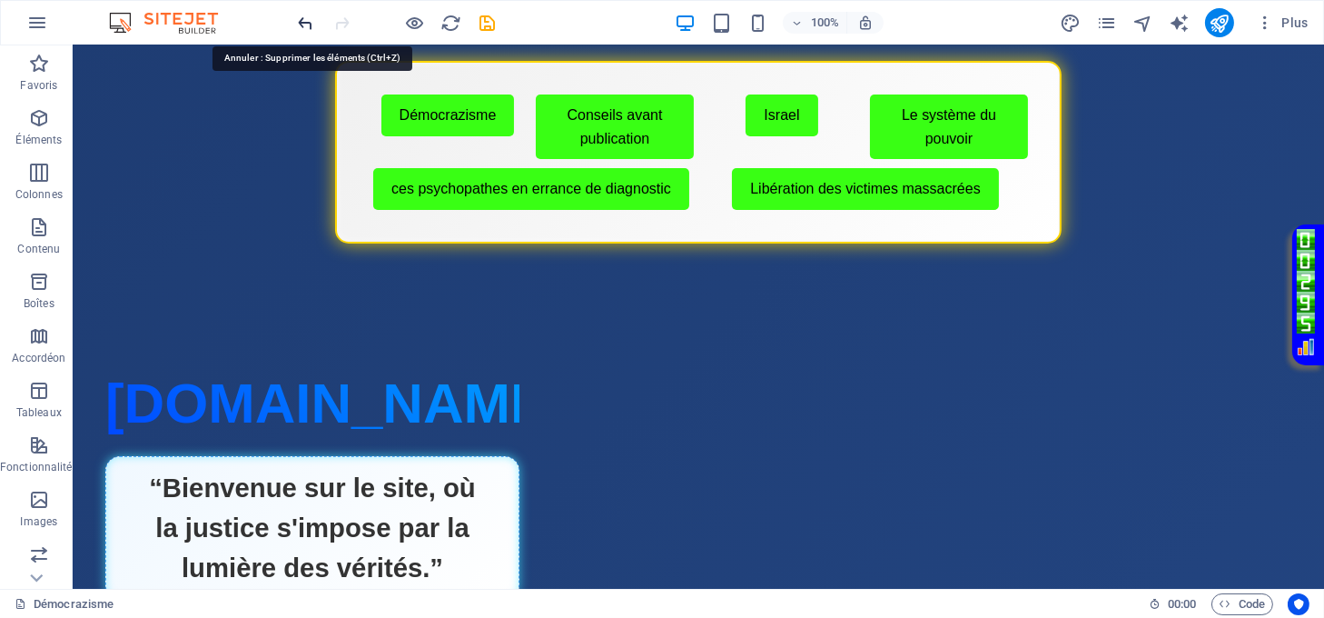
click at [298, 18] on icon "undo" at bounding box center [306, 23] width 21 height 21
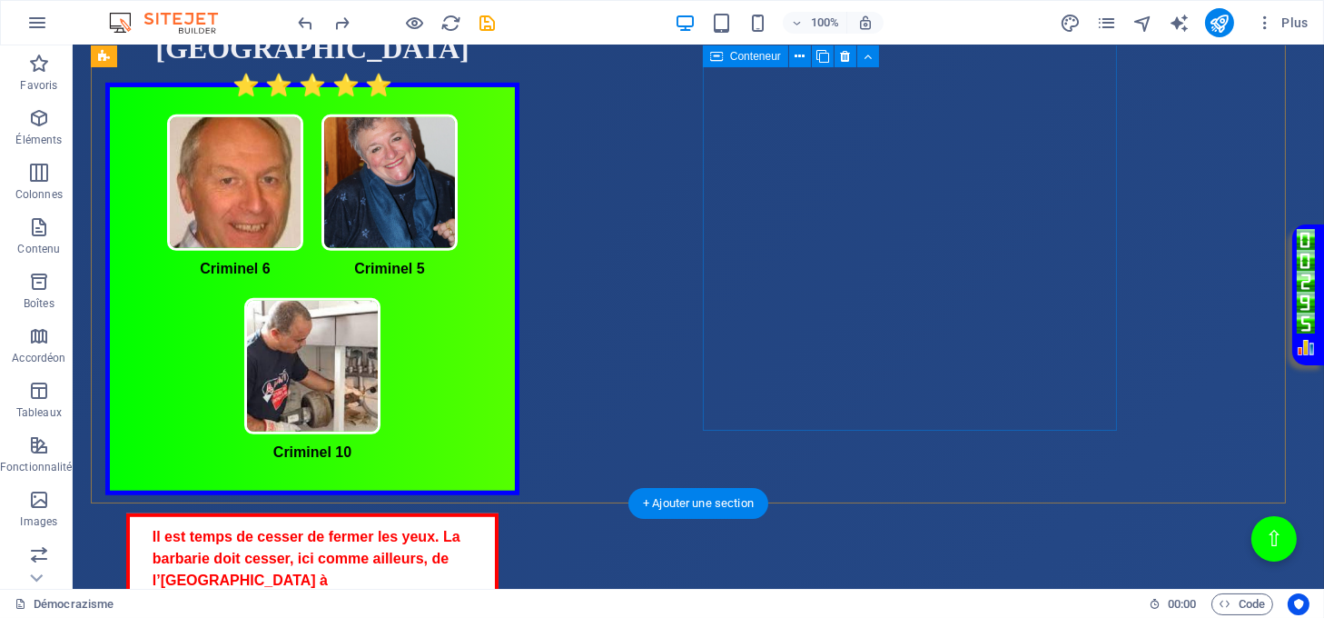
scroll to position [1211, 0]
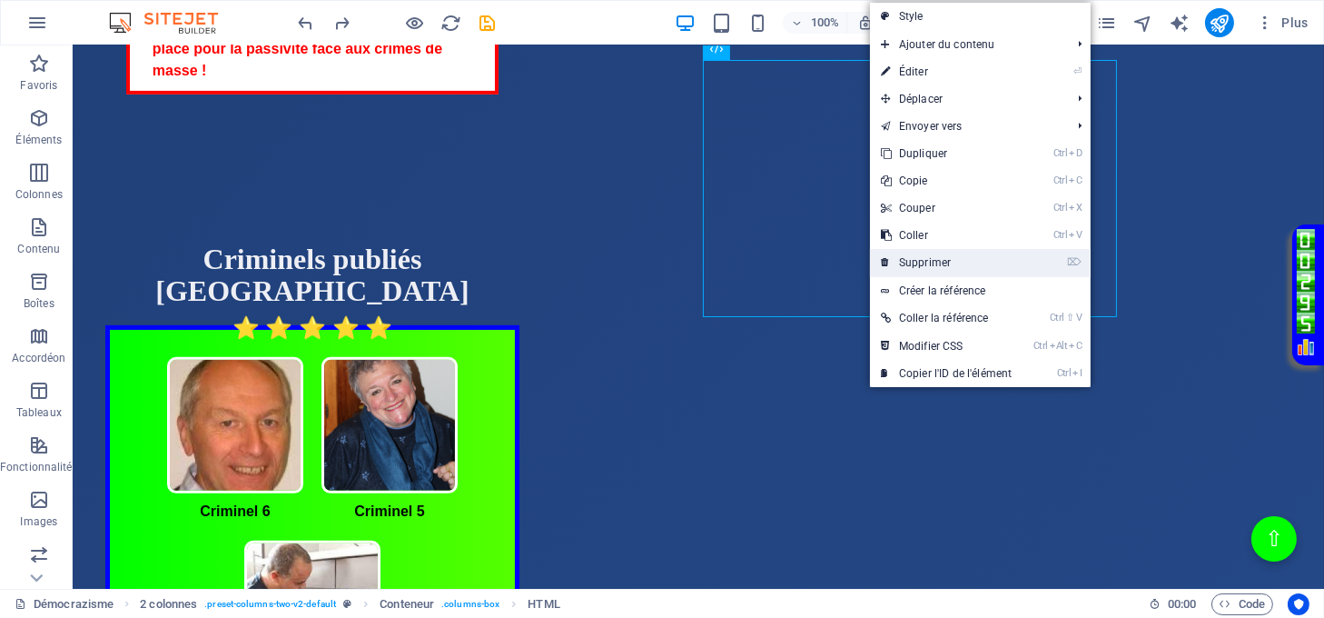
click at [937, 257] on link "⌦ Supprimer" at bounding box center [946, 262] width 153 height 27
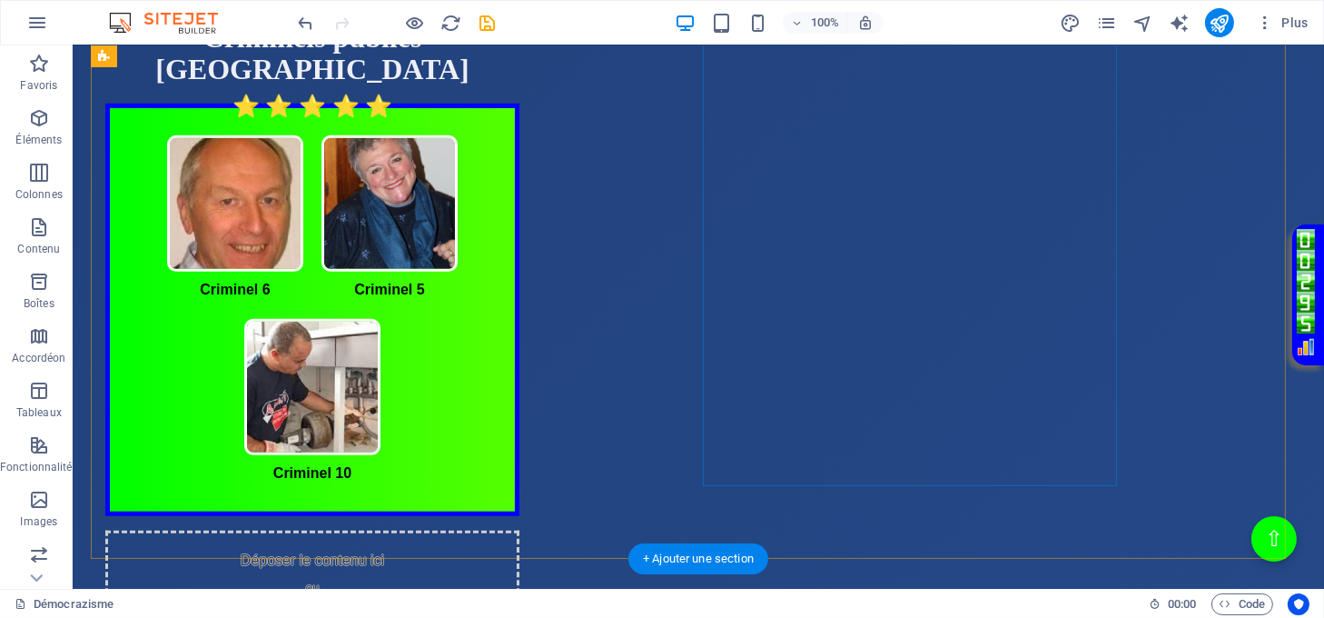
scroll to position [1574, 0]
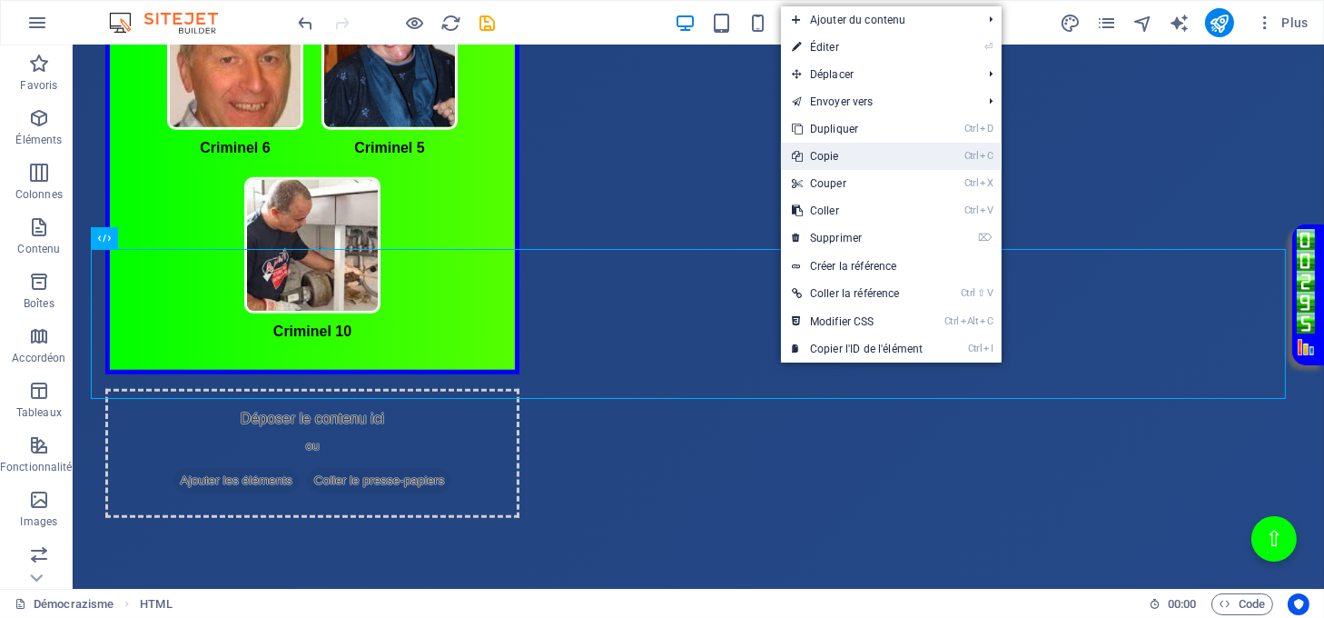
click at [817, 165] on link "Ctrl C Copie" at bounding box center [857, 156] width 153 height 27
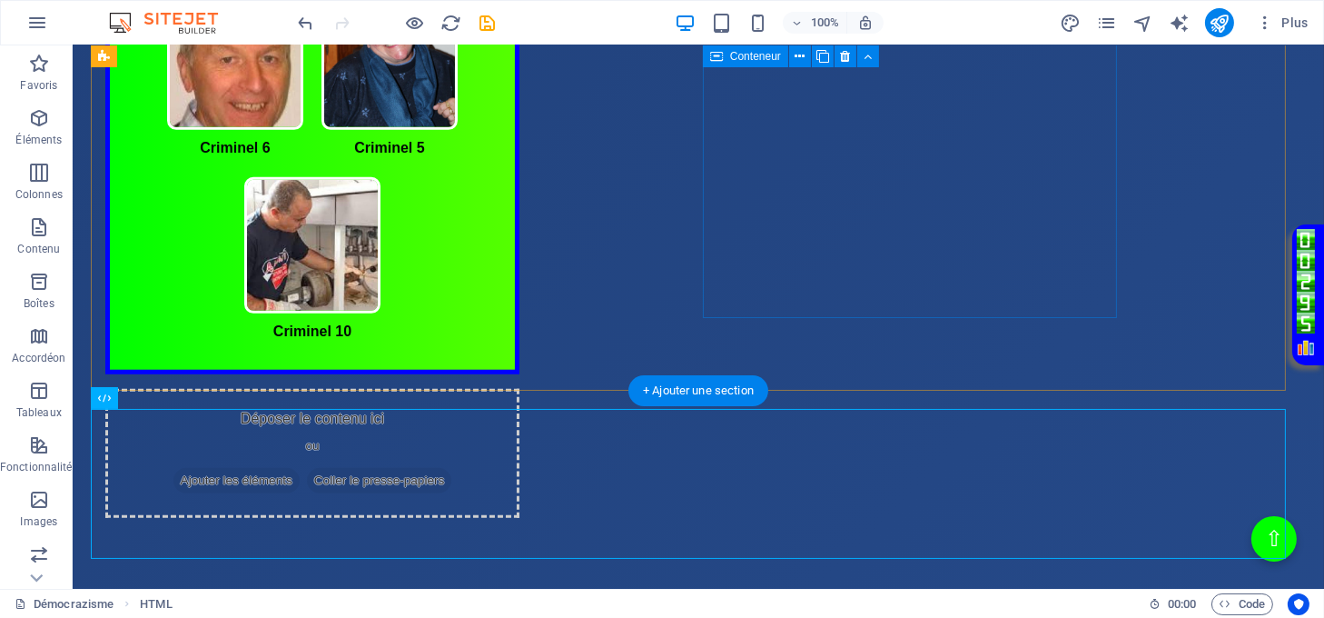
scroll to position [1211, 0]
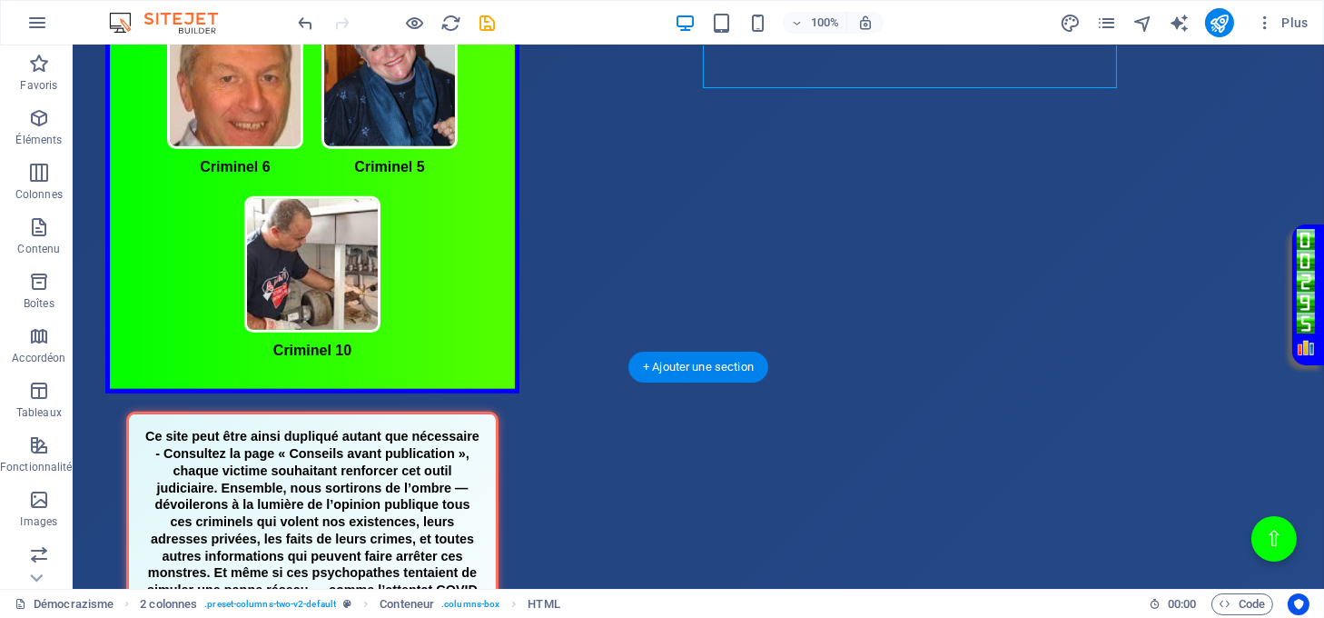
scroll to position [1695, 0]
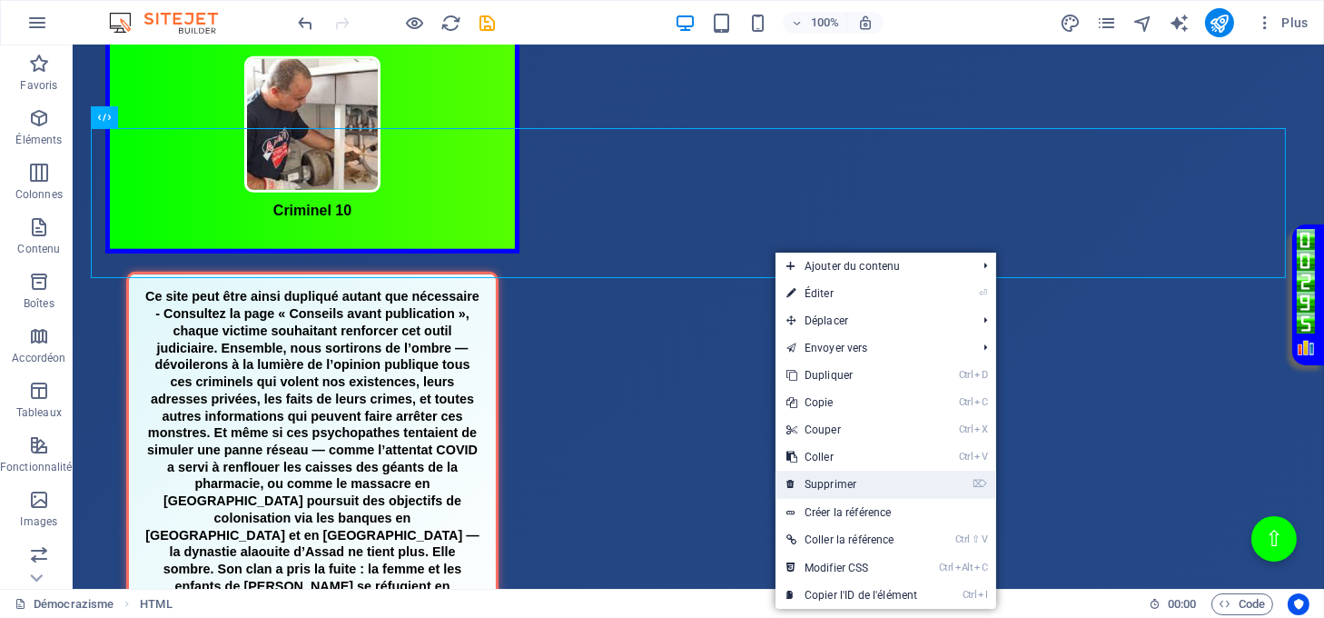
click at [847, 483] on link "⌦ Supprimer" at bounding box center [852, 483] width 153 height 27
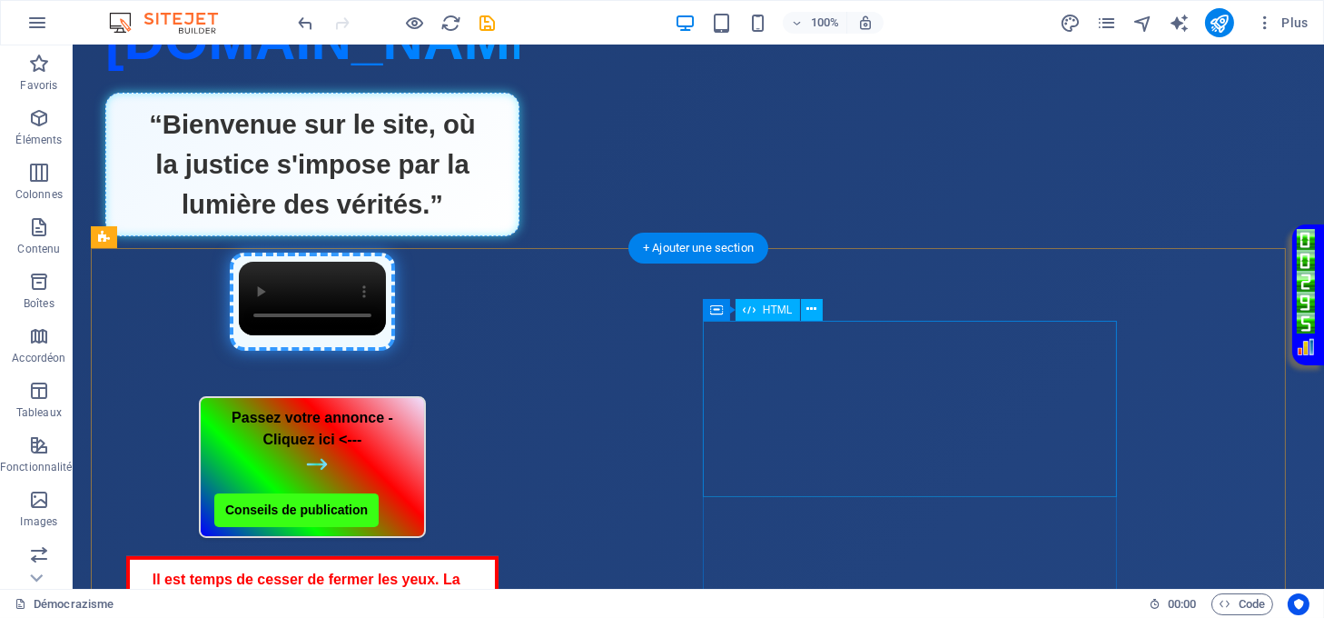
scroll to position [121, 0]
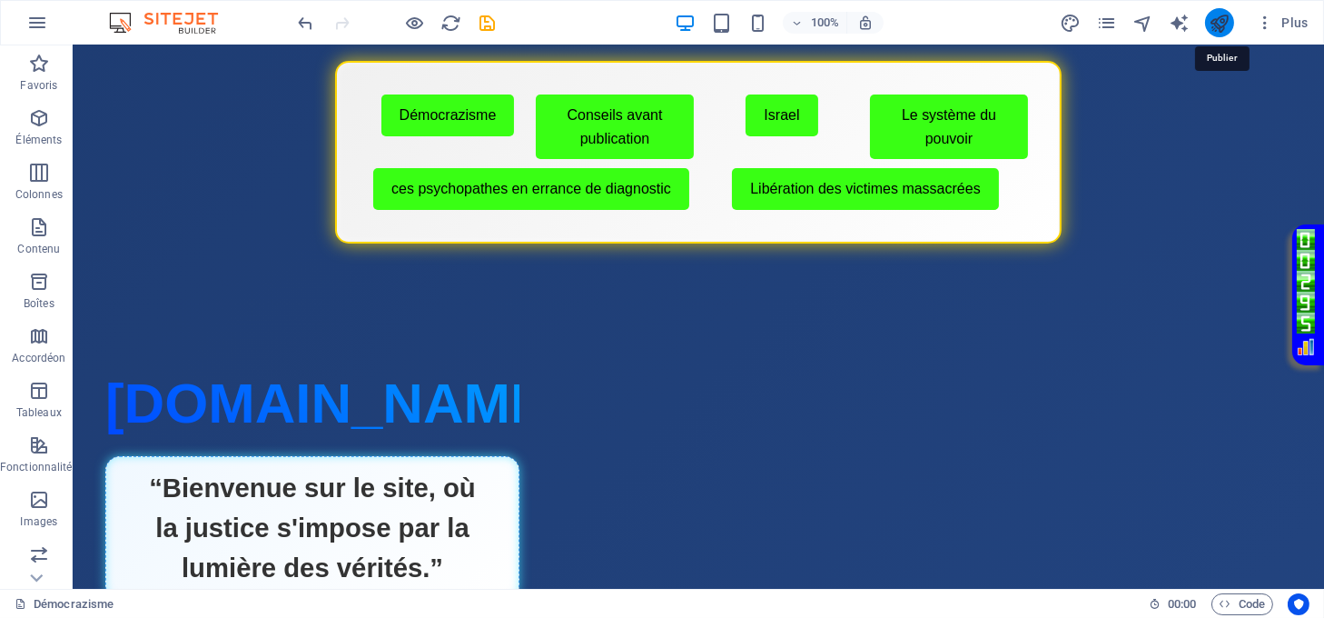
drag, startPoint x: 1217, startPoint y: 24, endPoint x: 1212, endPoint y: 35, distance: 12.2
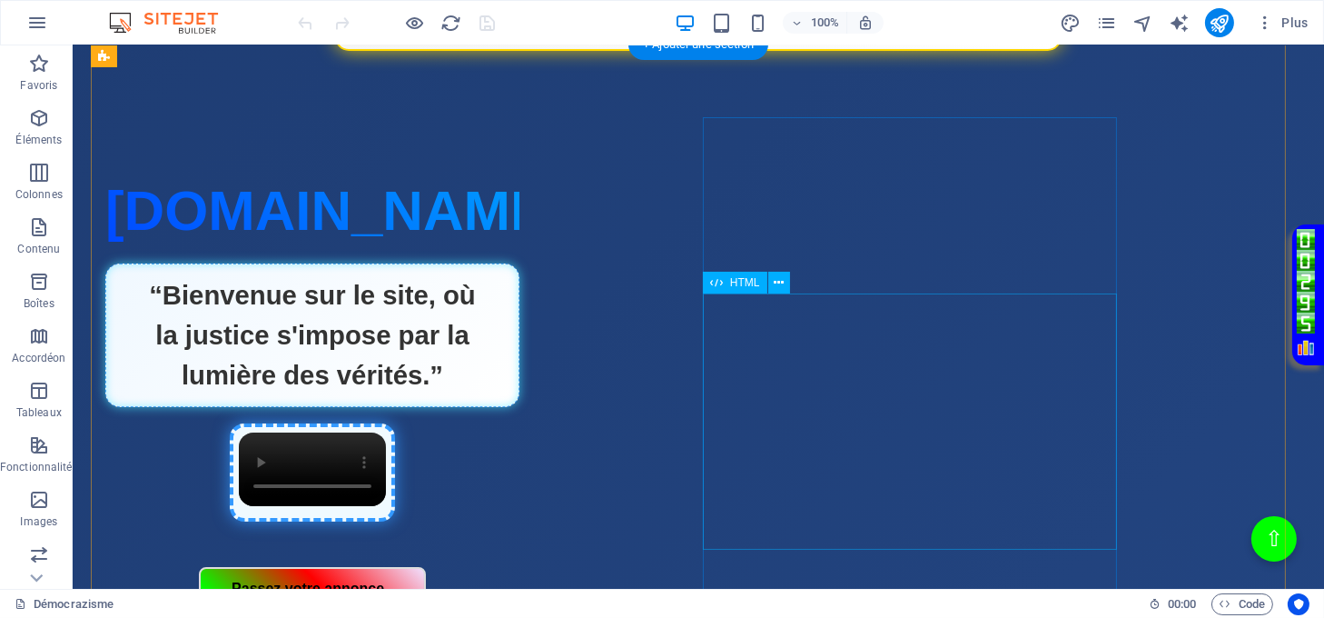
scroll to position [363, 0]
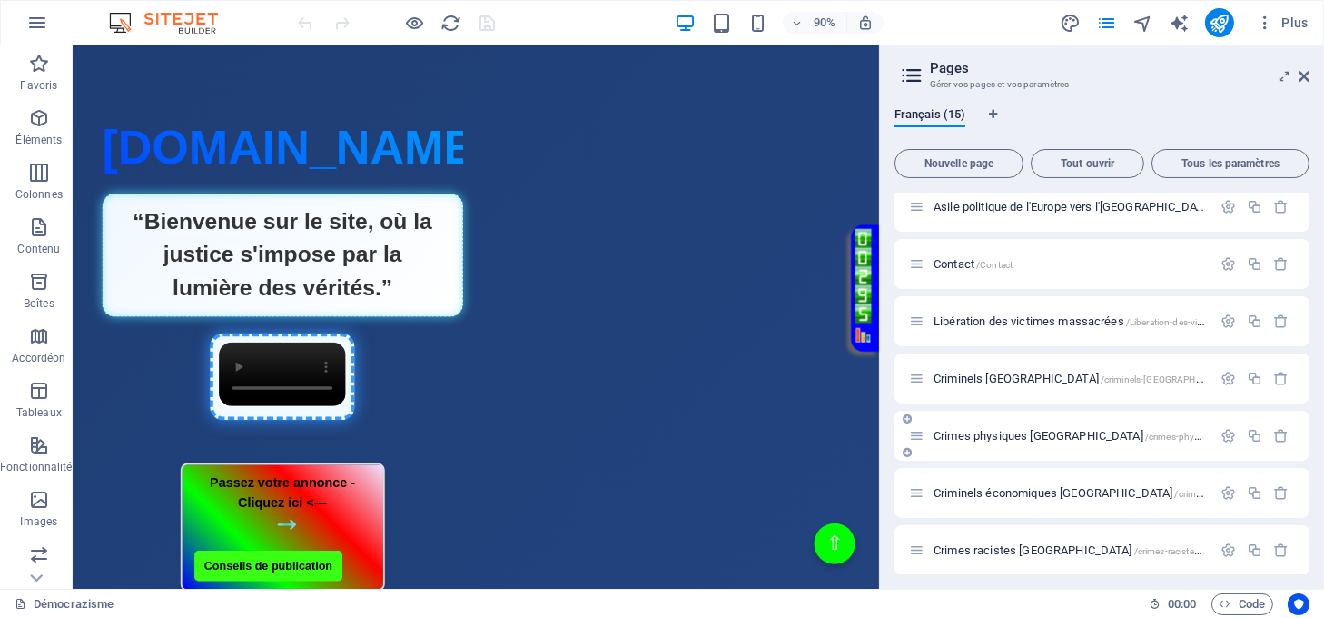
scroll to position [475, 0]
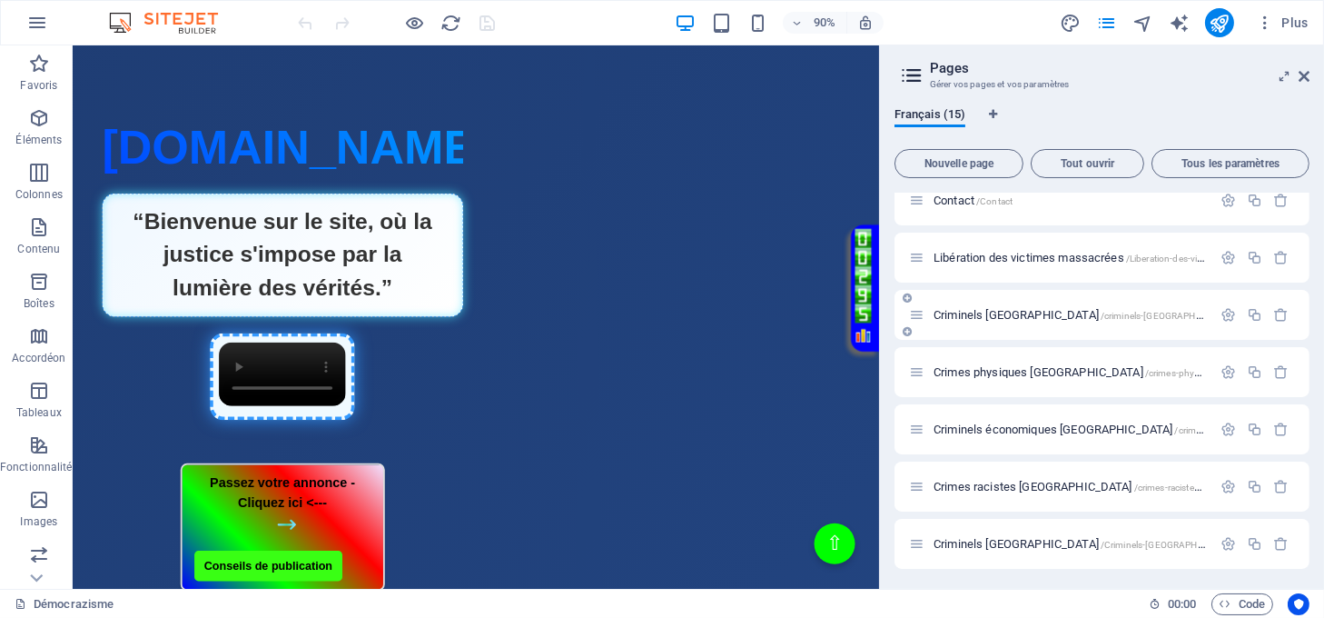
click at [988, 308] on span "Criminels israel /criminels-[GEOGRAPHIC_DATA]" at bounding box center [1085, 315] width 303 height 14
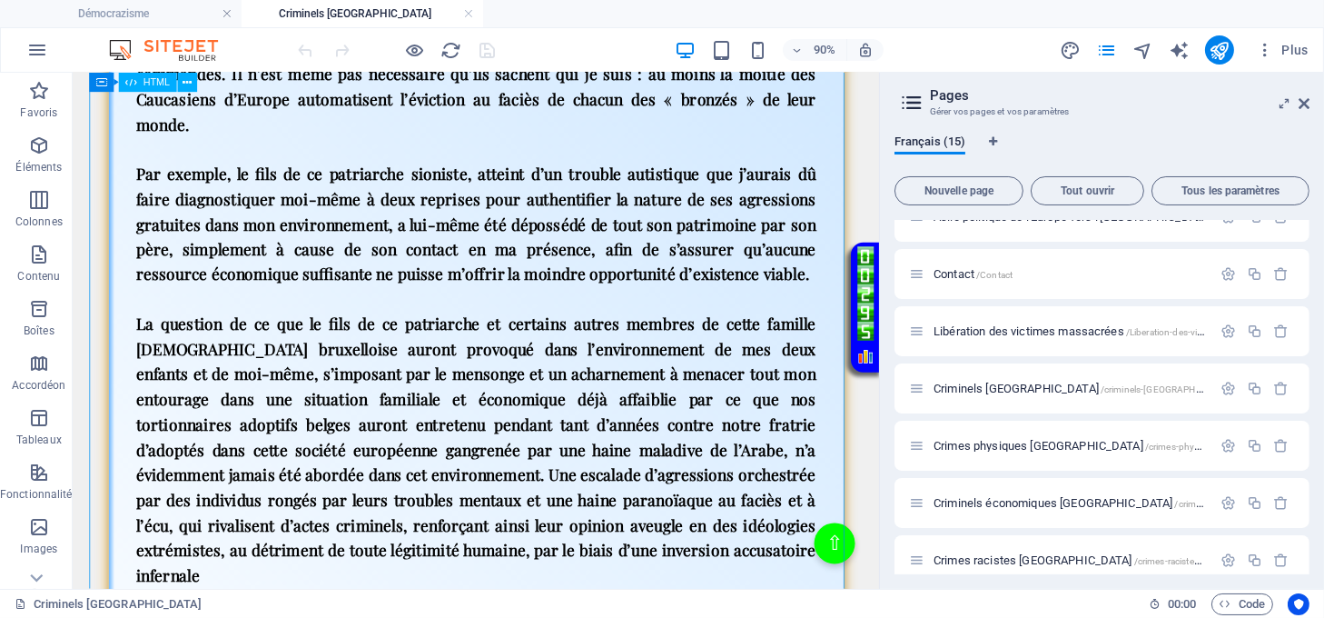
scroll to position [6617, 0]
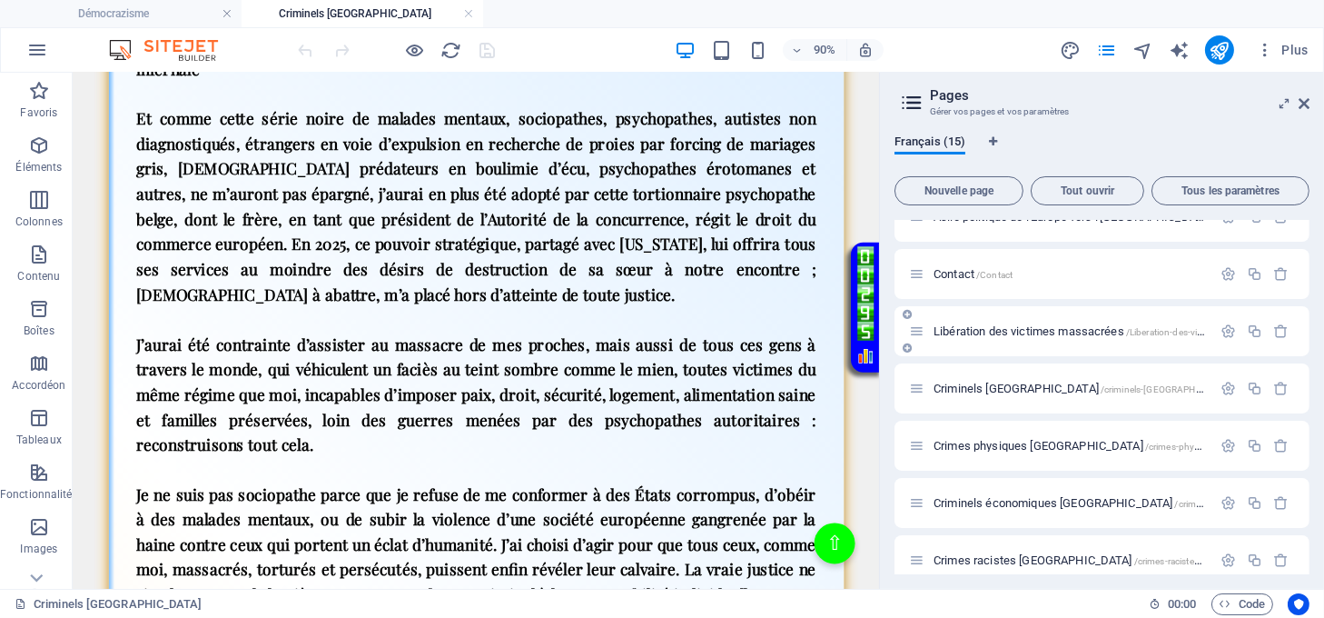
click at [982, 330] on span "Libération des victimes massacrées /Liberation-des-victimes-massacres" at bounding box center [1102, 331] width 337 height 14
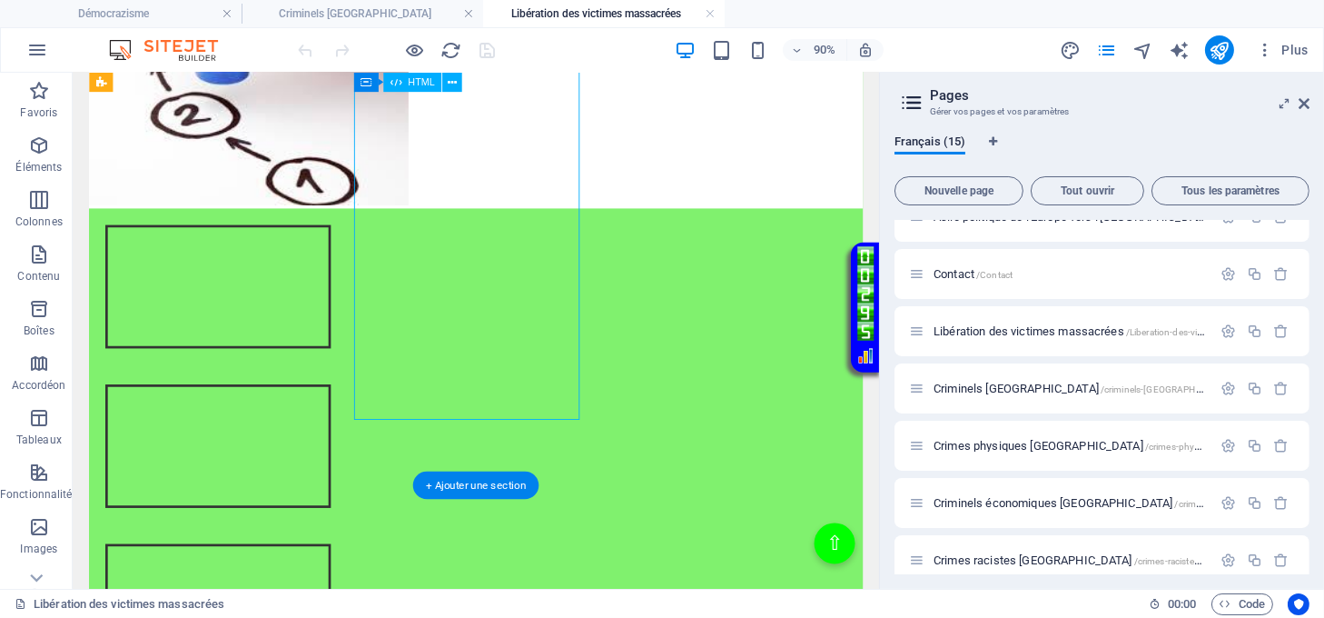
drag, startPoint x: 573, startPoint y: 482, endPoint x: 239, endPoint y: 563, distance: 343.9
click at [520, 401] on div "Intégration vidéo avec cadre et lien Votre navigateur ne supporte pas la balise…" at bounding box center [521, 489] width 860 height 177
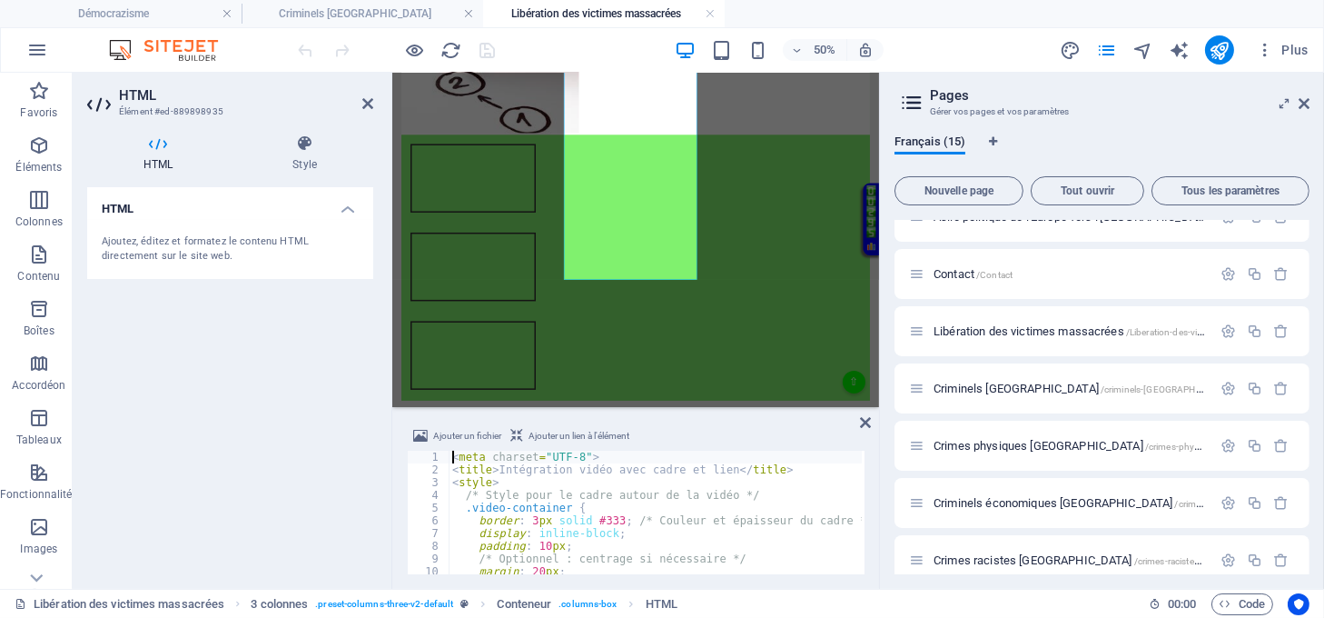
scroll to position [1332, 0]
type textarea "</video> </div>"
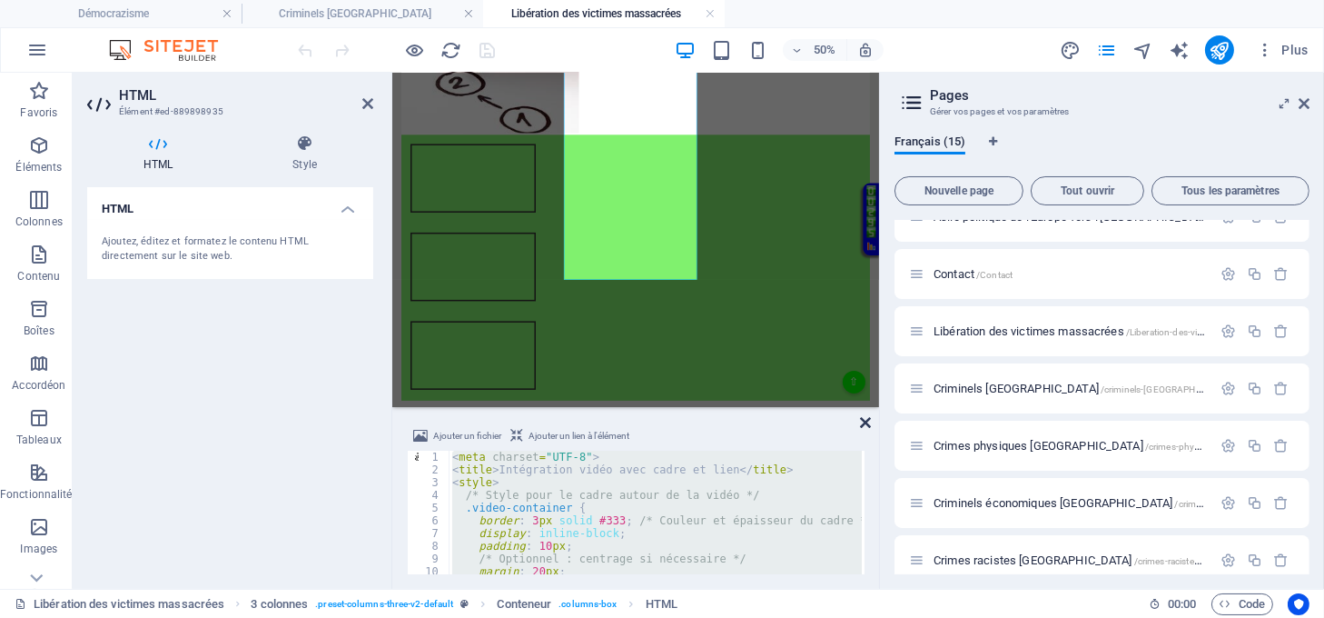
click at [863, 422] on icon at bounding box center [865, 422] width 11 height 15
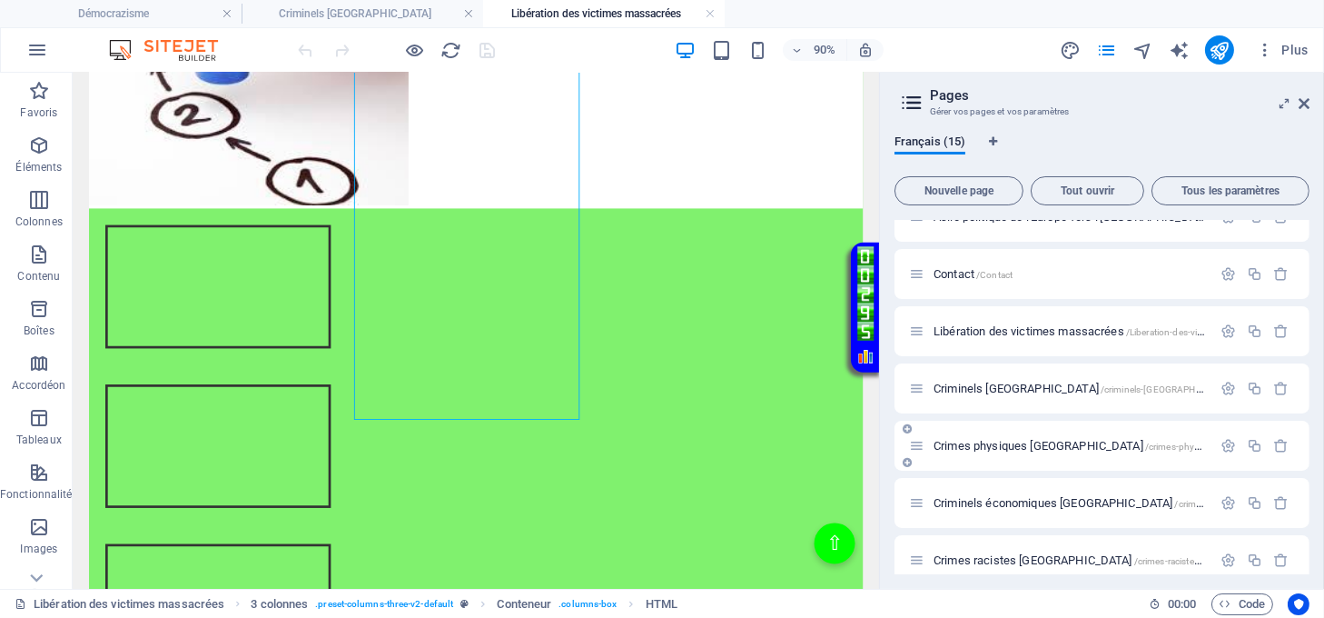
scroll to position [0, 0]
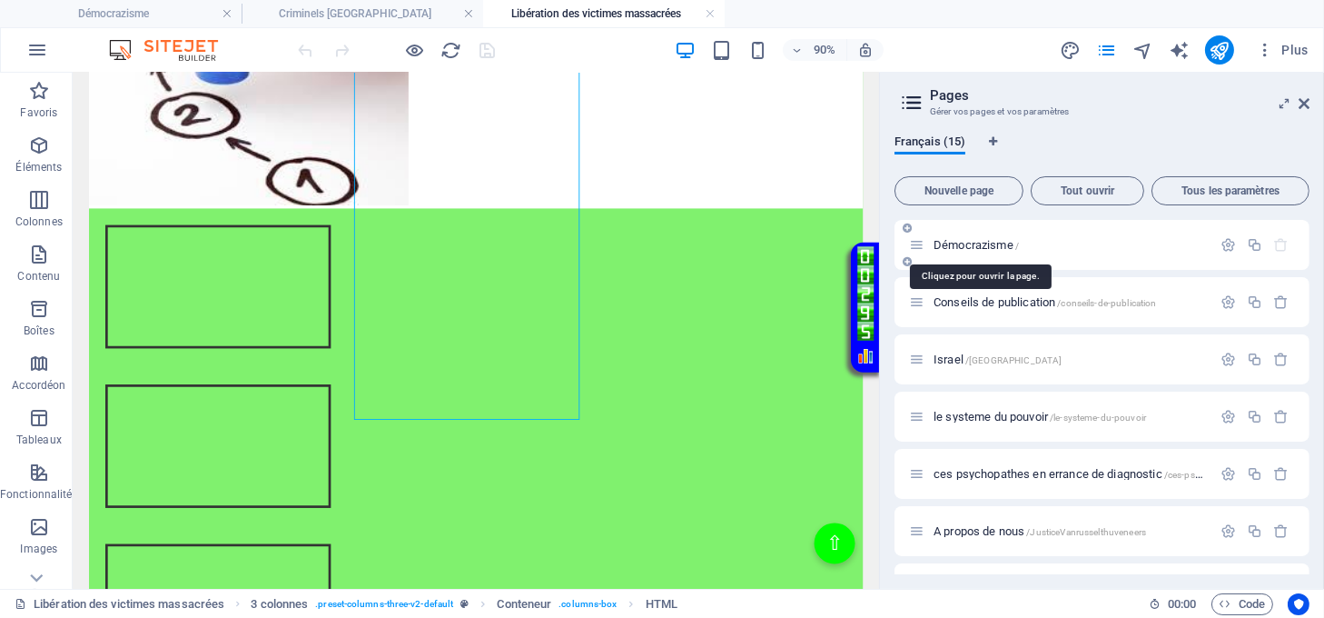
click at [953, 245] on span "[DEMOGRAPHIC_DATA] /" at bounding box center [976, 245] width 85 height 14
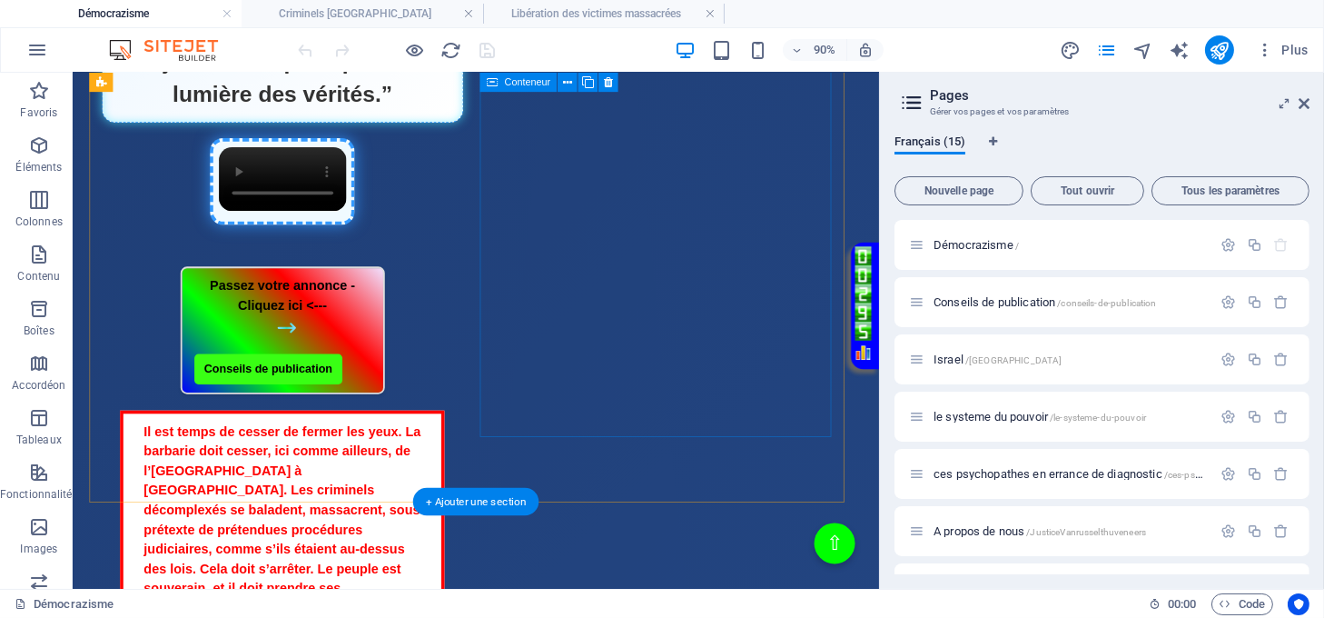
scroll to position [605, 0]
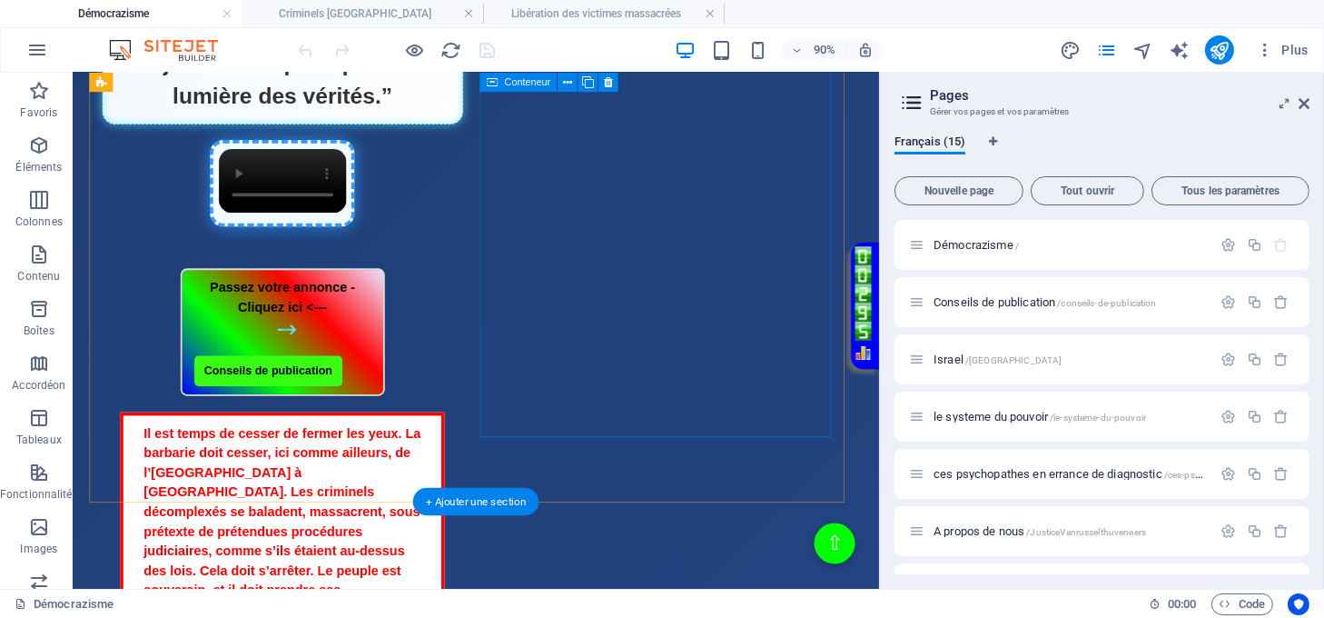
click at [507, 380] on div "Passez votre annonce - Cliquez ici <--- Conseils de publication Il est temps de…" at bounding box center [305, 503] width 401 height 425
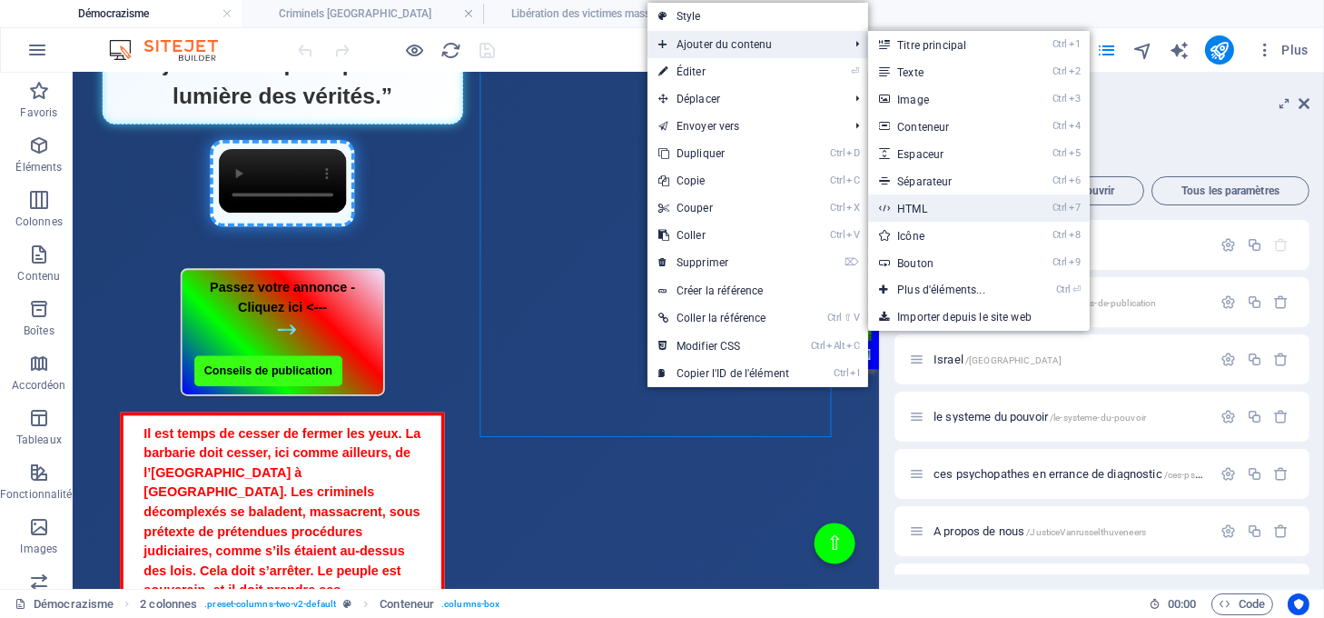
click at [922, 202] on link "Ctrl 7 HTML" at bounding box center [944, 207] width 153 height 27
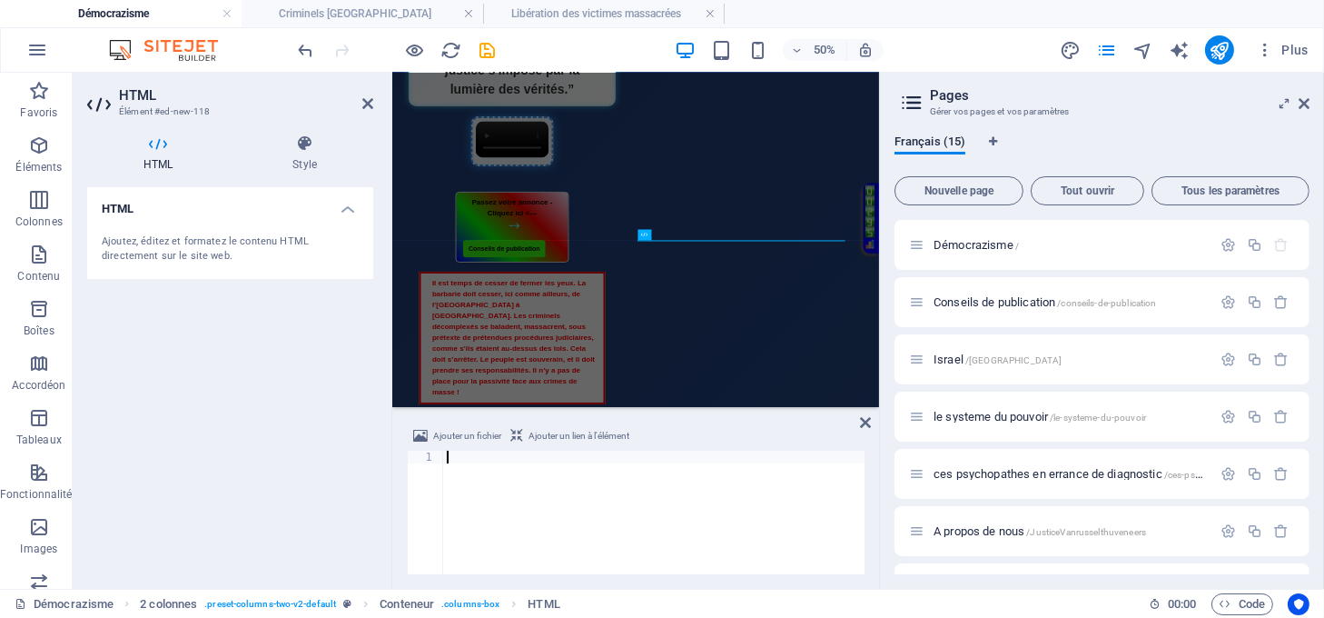
scroll to position [99, 0]
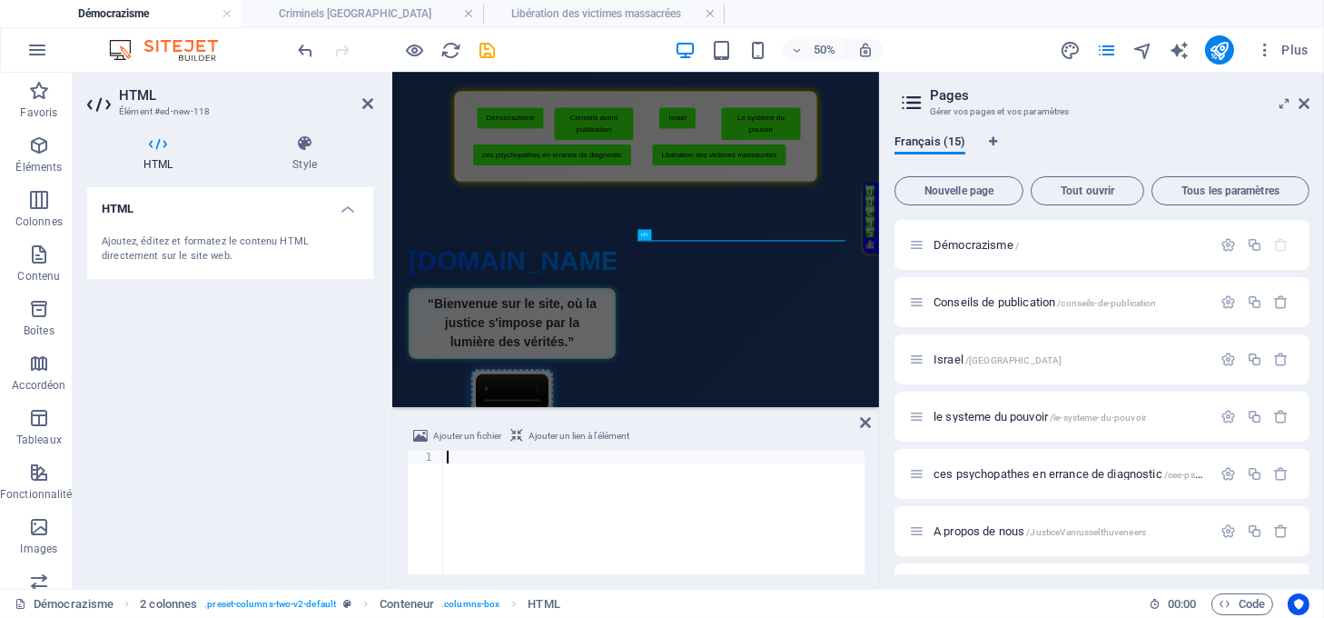
type textarea "</div>"
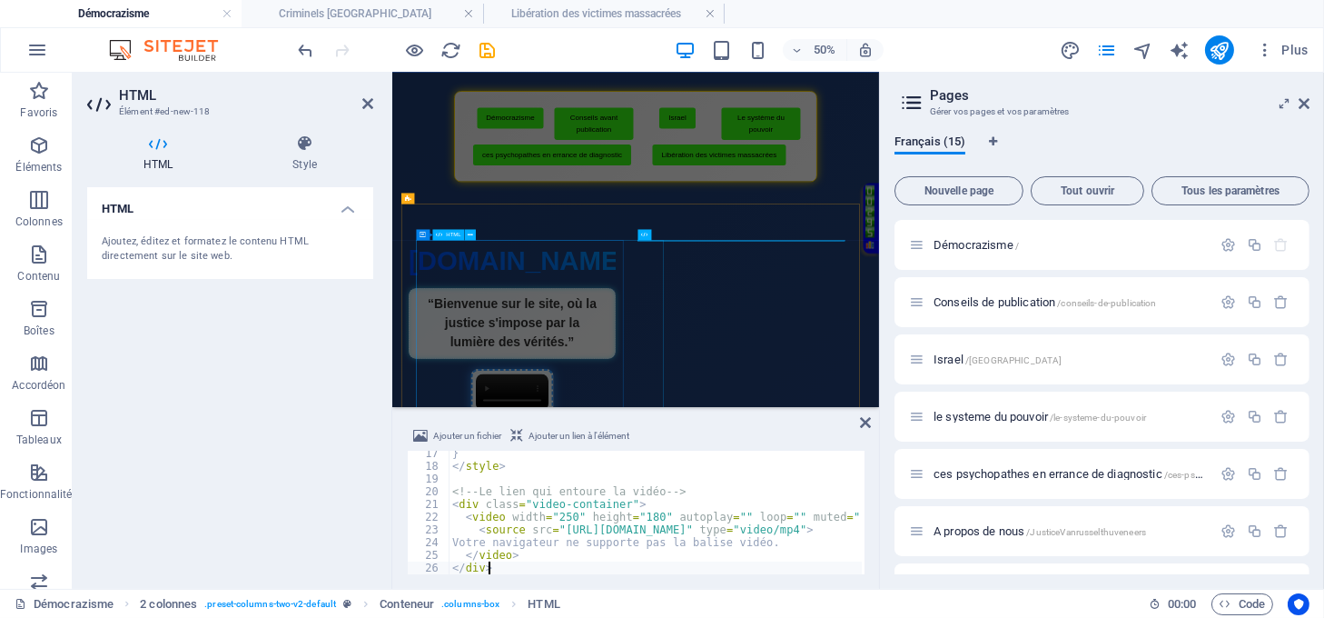
scroll to position [206, 0]
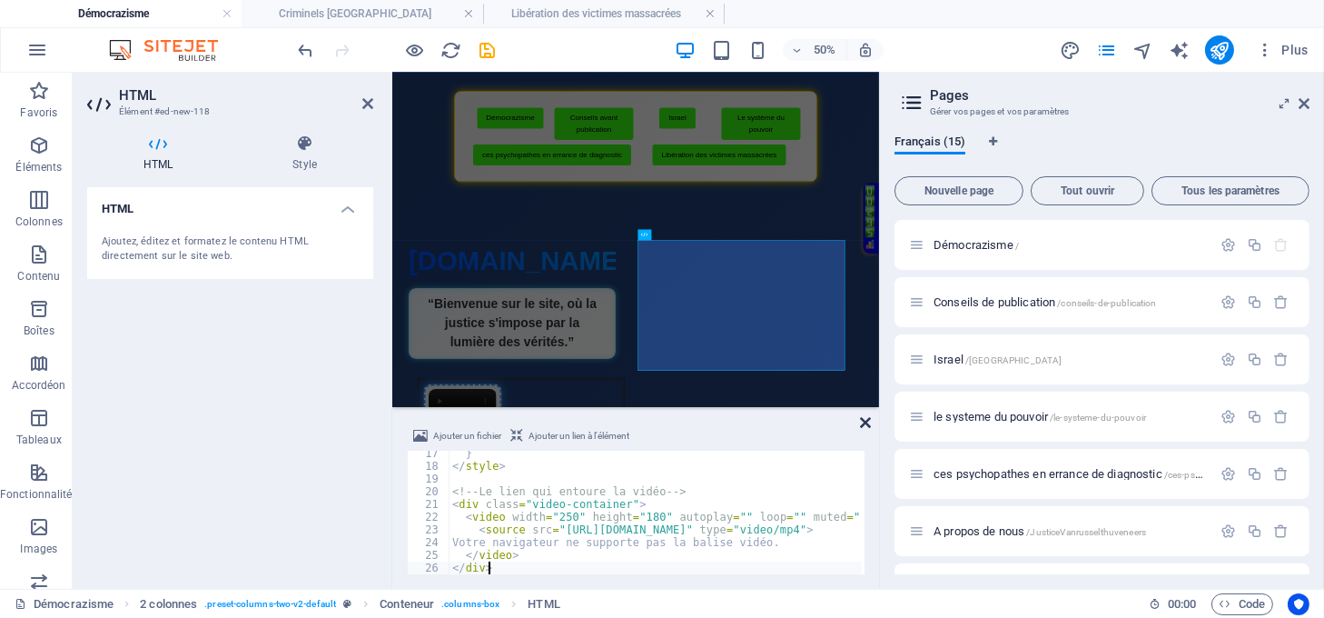
click at [866, 421] on icon at bounding box center [865, 422] width 11 height 15
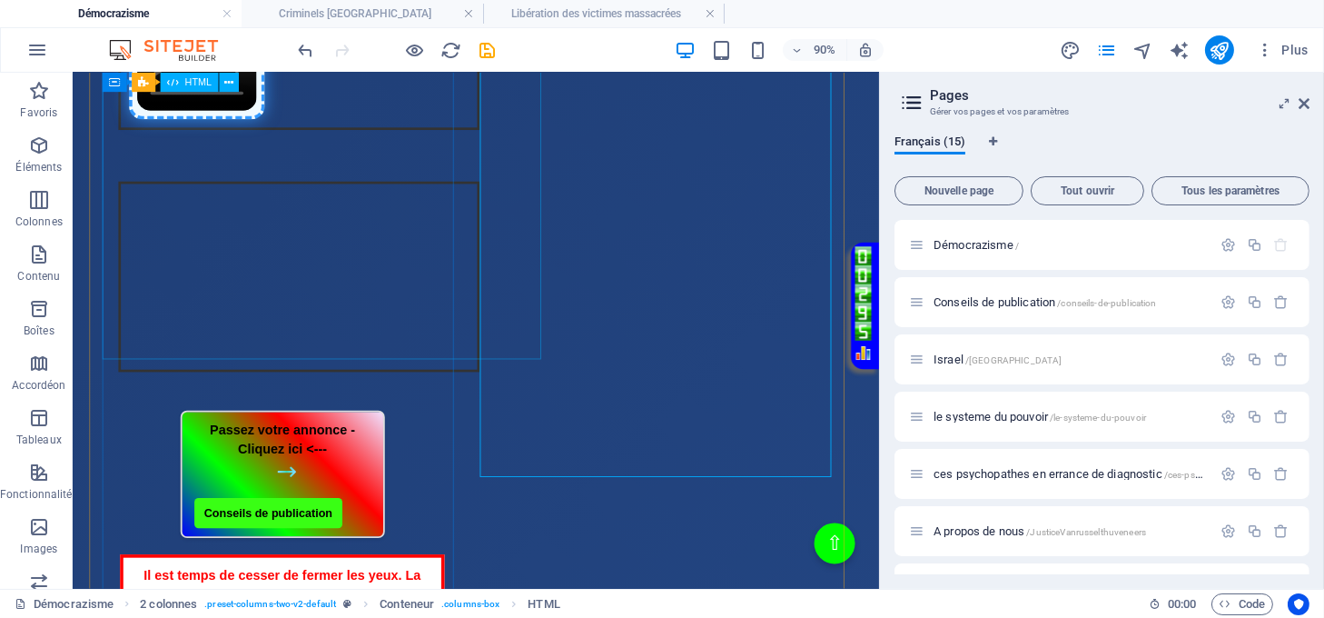
scroll to position [705, 0]
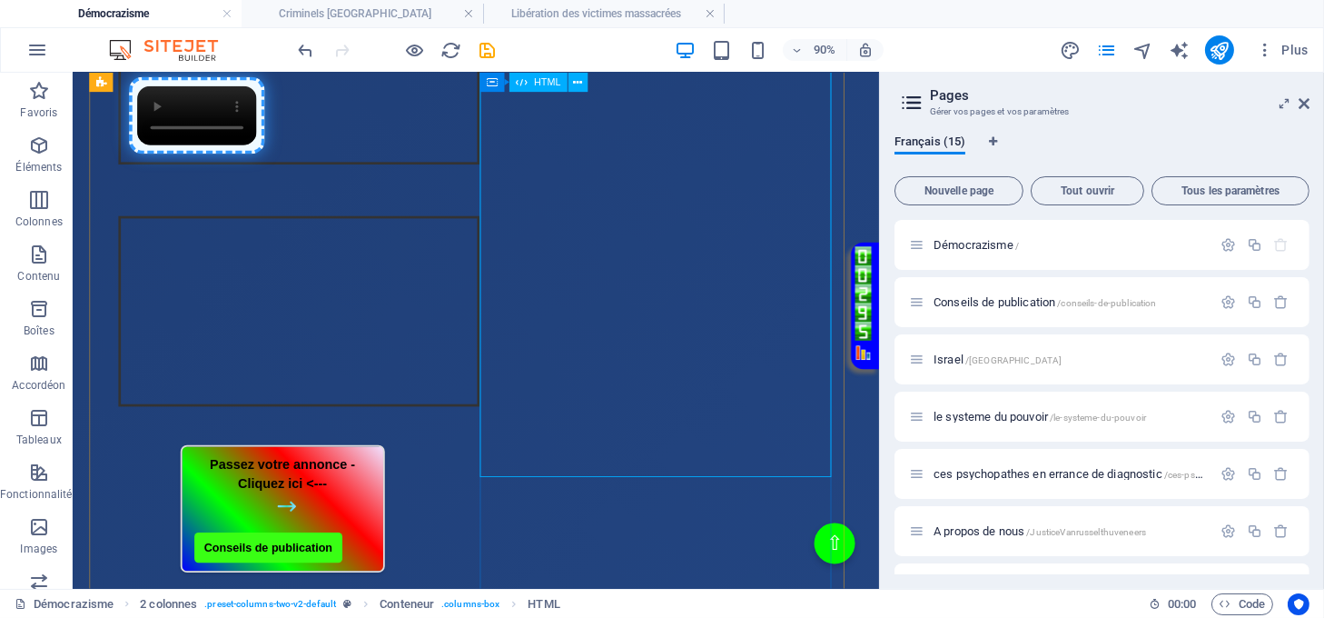
click at [507, 398] on div "Intégration vidéo avec cadre et lien Votre navigateur ne supporte pas la balise…" at bounding box center [305, 341] width 401 height 255
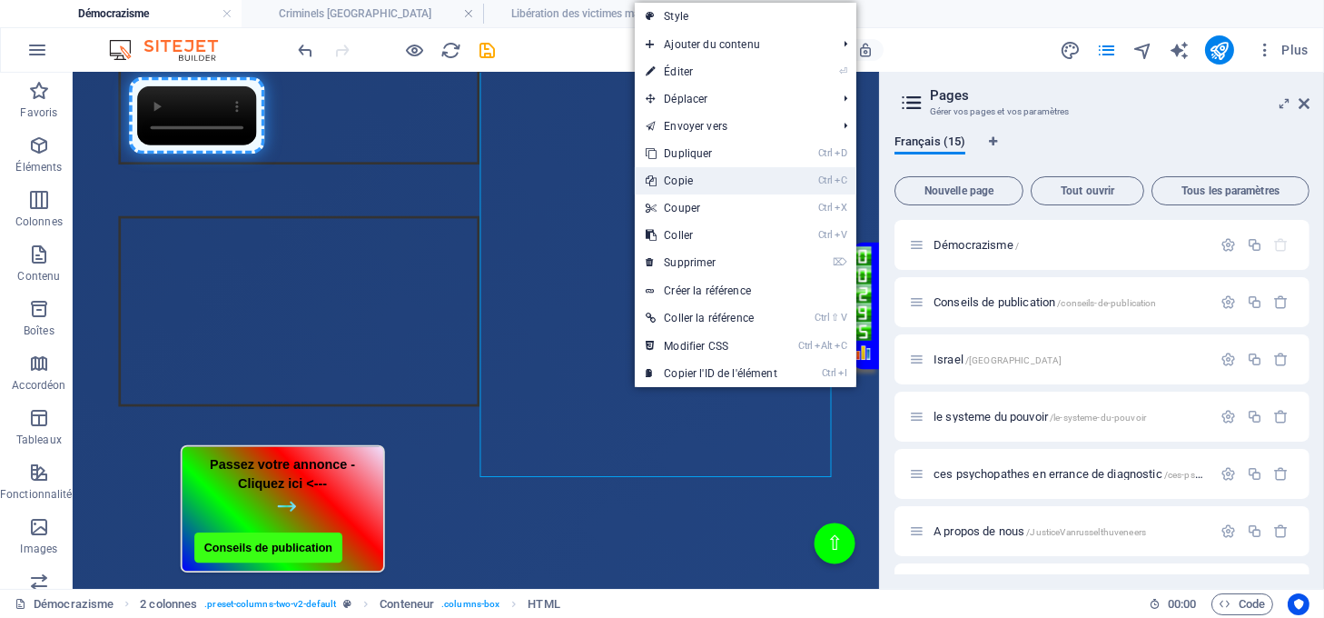
click at [679, 185] on link "Ctrl C Copie" at bounding box center [711, 180] width 153 height 27
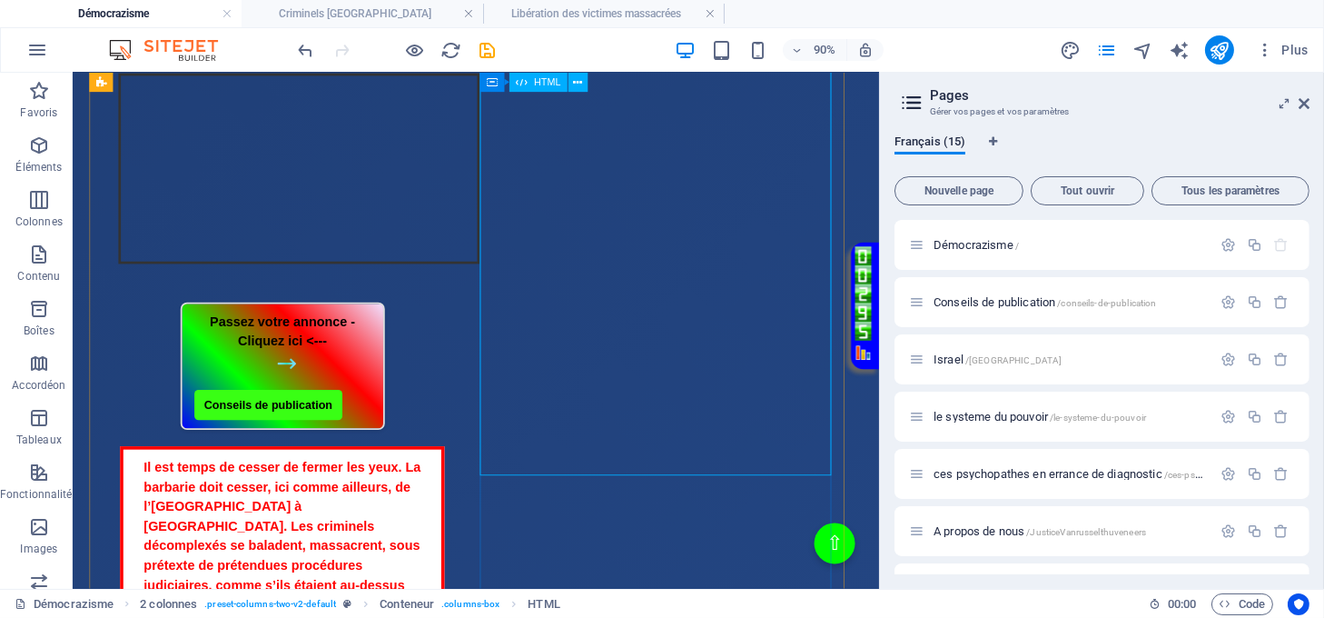
scroll to position [1068, 0]
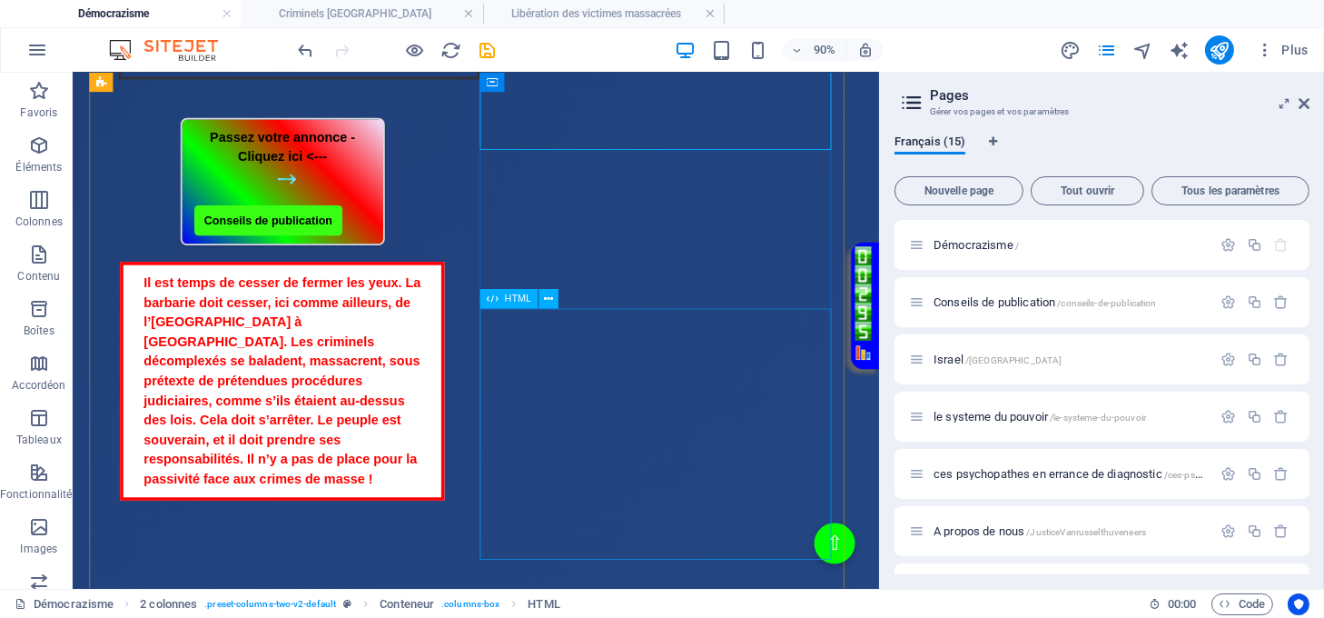
click at [507, 480] on div "Il est temps de cesser de fermer les yeux. La barbarie doit cesser, ici comme a…" at bounding box center [305, 415] width 401 height 265
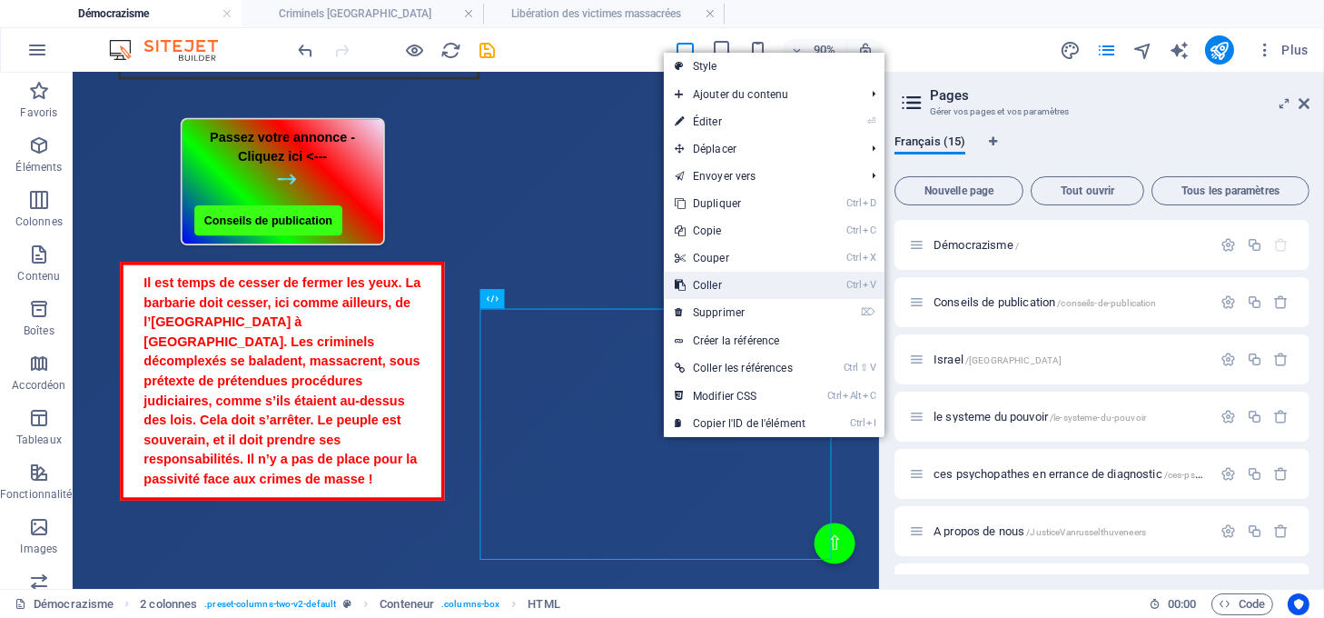
click at [705, 283] on link "Ctrl V Coller" at bounding box center [740, 285] width 153 height 27
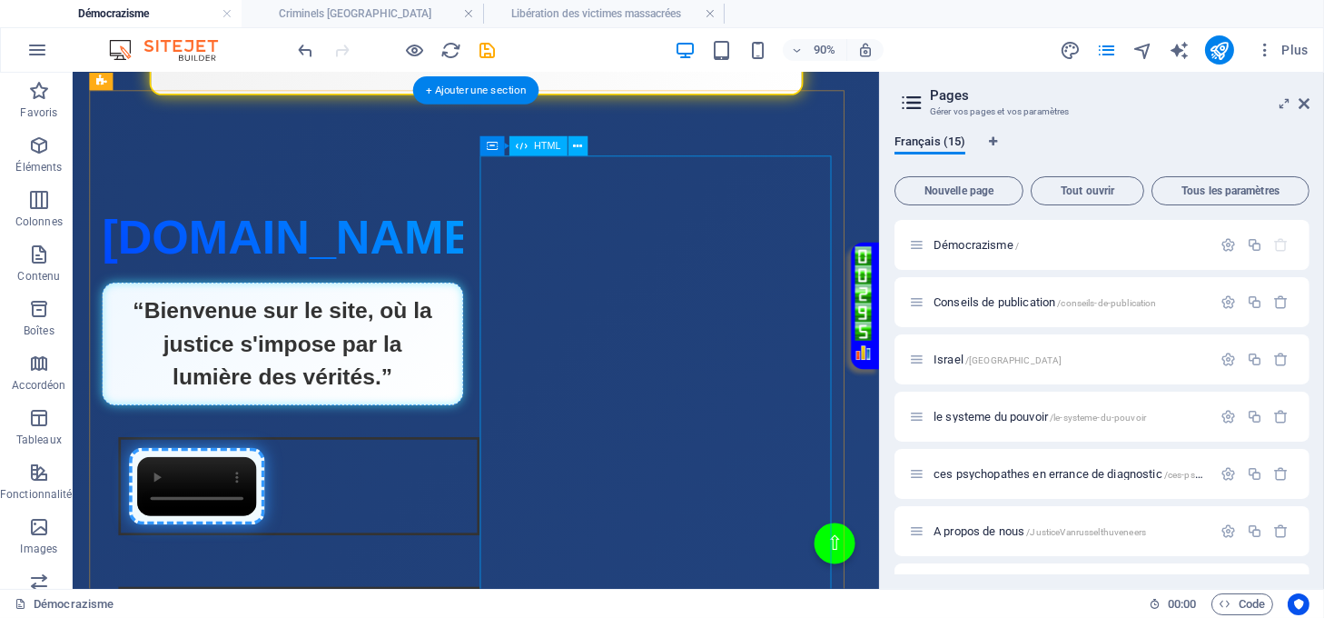
scroll to position [221, 0]
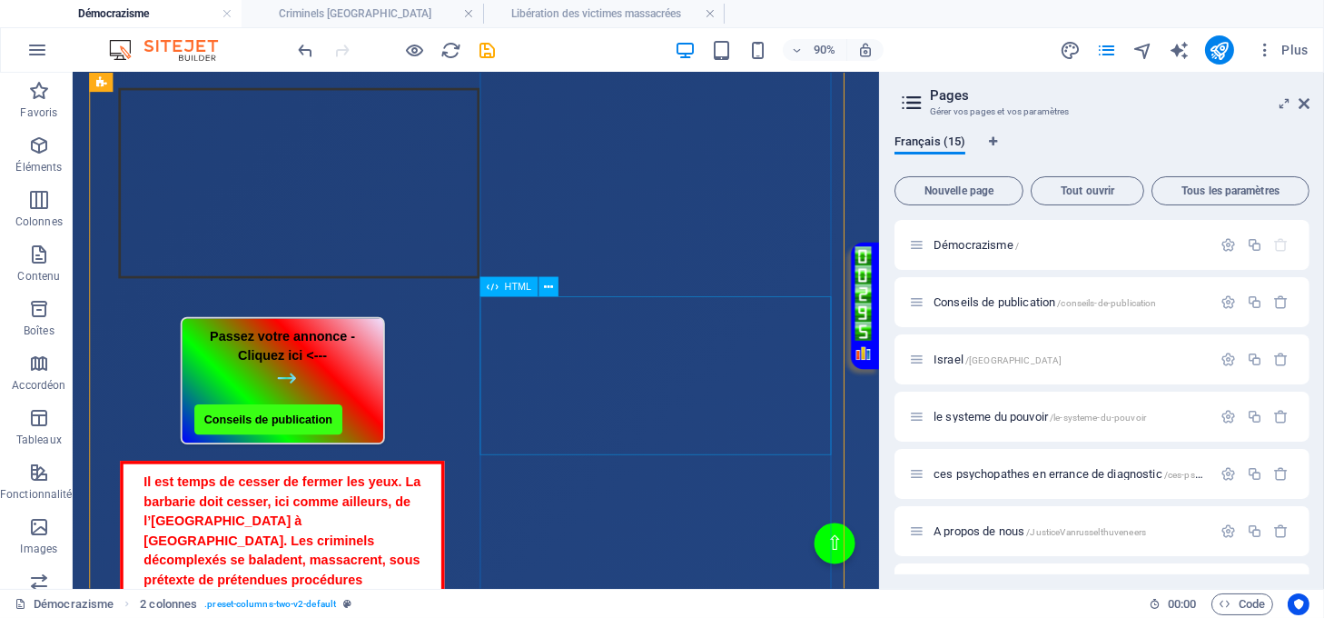
scroll to position [947, 0]
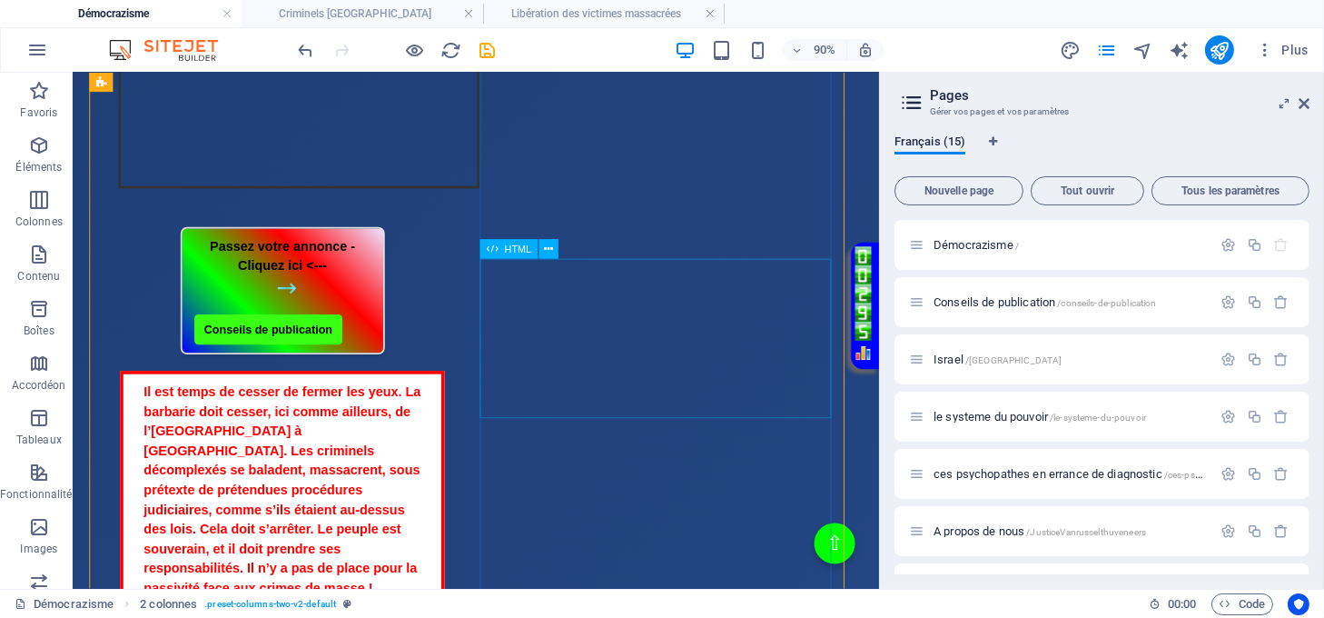
click at [507, 341] on div "Passez votre annonce - Cliquez ici <--- Conseils de publication" at bounding box center [305, 315] width 401 height 142
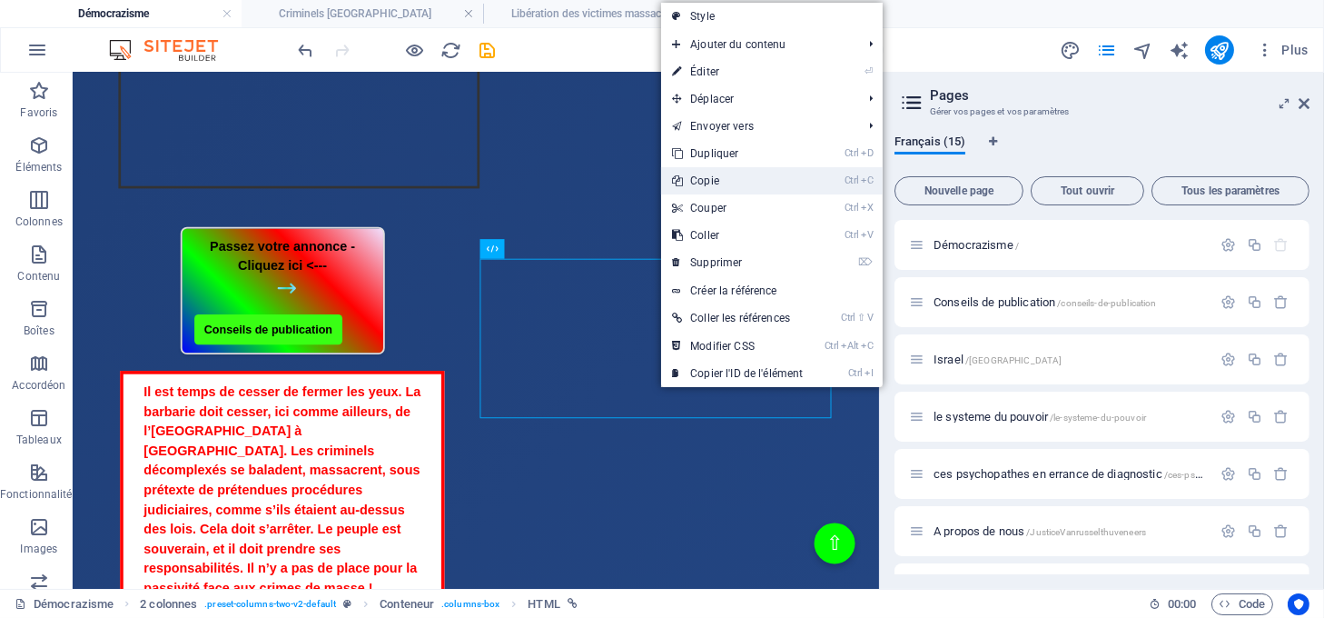
click at [693, 180] on link "Ctrl C Copie" at bounding box center [737, 180] width 153 height 27
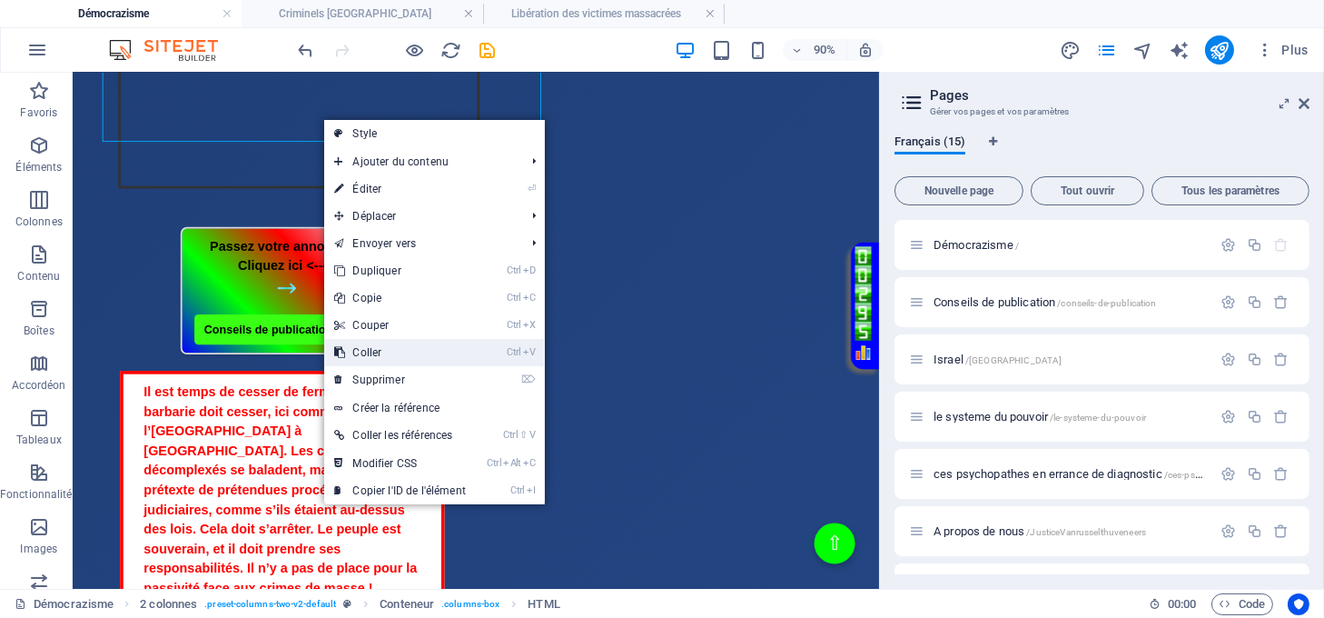
drag, startPoint x: 380, startPoint y: 345, endPoint x: 365, endPoint y: 303, distance: 44.2
click at [380, 345] on link "Ctrl V Coller" at bounding box center [400, 352] width 153 height 27
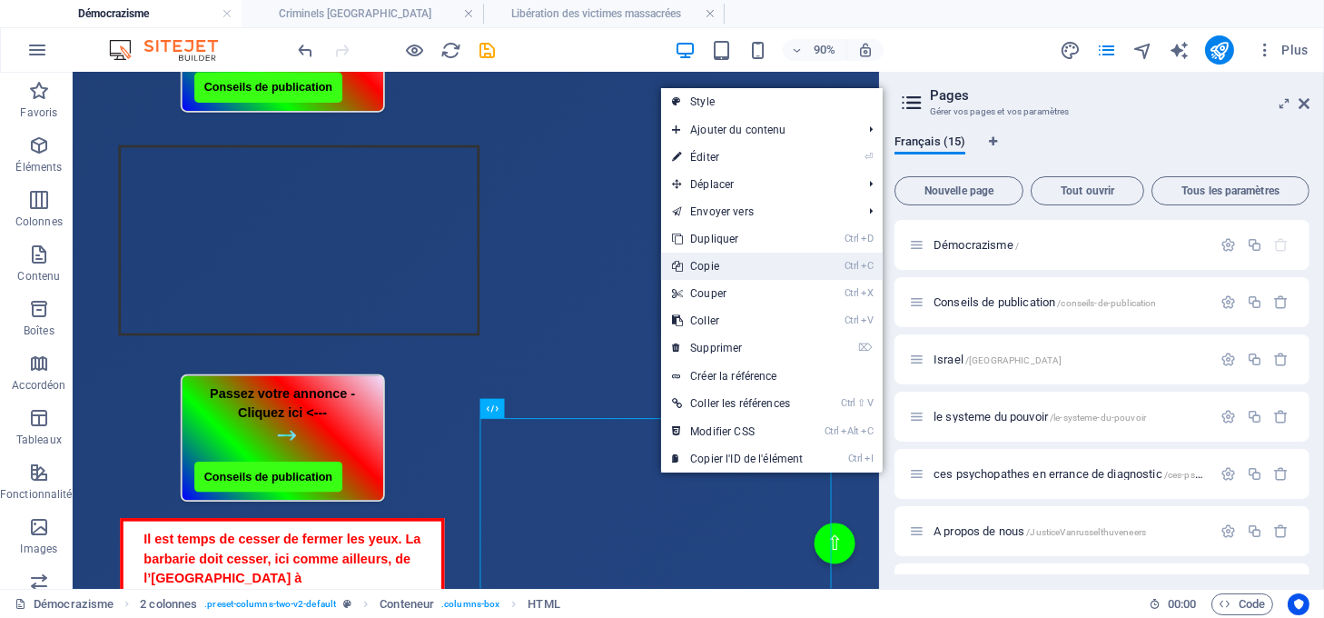
click at [708, 266] on link "Ctrl C Copie" at bounding box center [737, 265] width 153 height 27
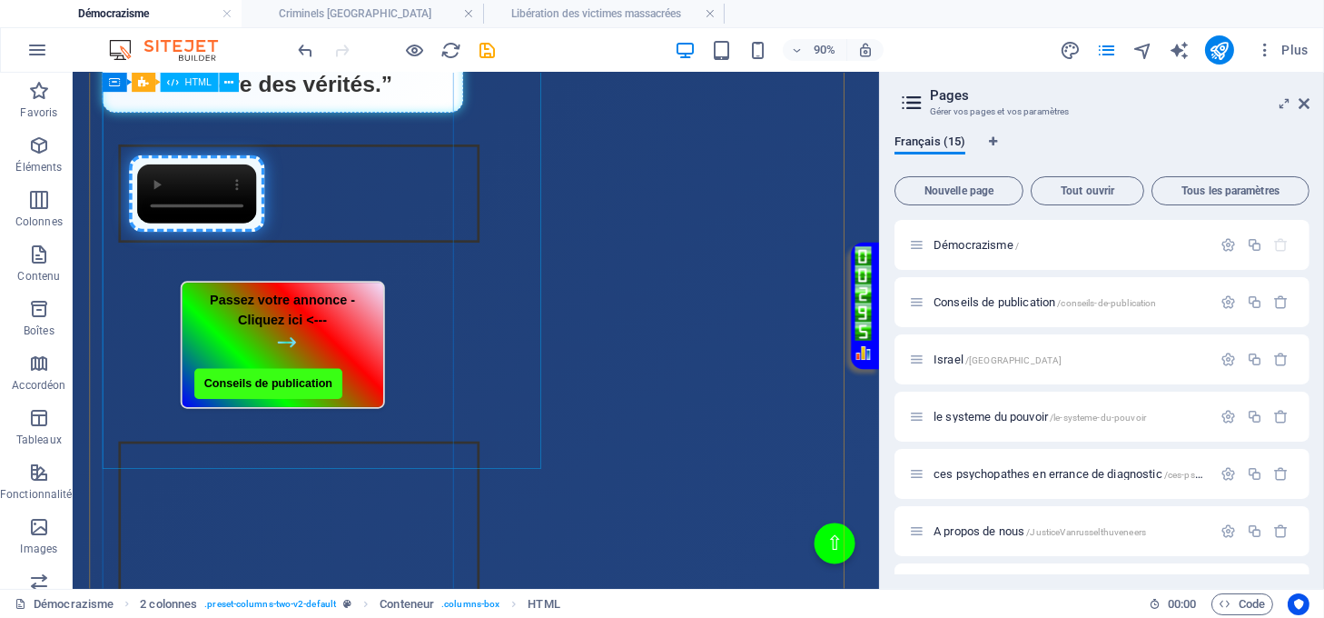
scroll to position [584, 0]
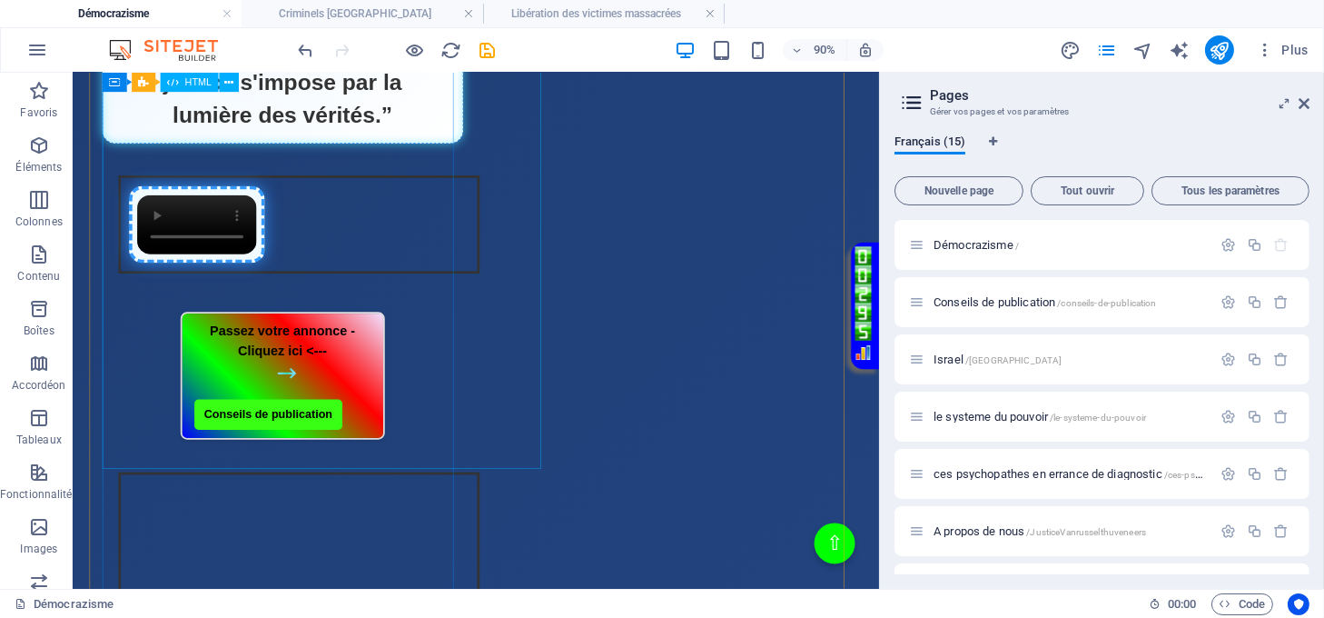
click at [355, 321] on div "Page Éclatante - Démocrazisme [DOMAIN_NAME] “Bienvenue sur le site, où la justi…" at bounding box center [305, 123] width 401 height 395
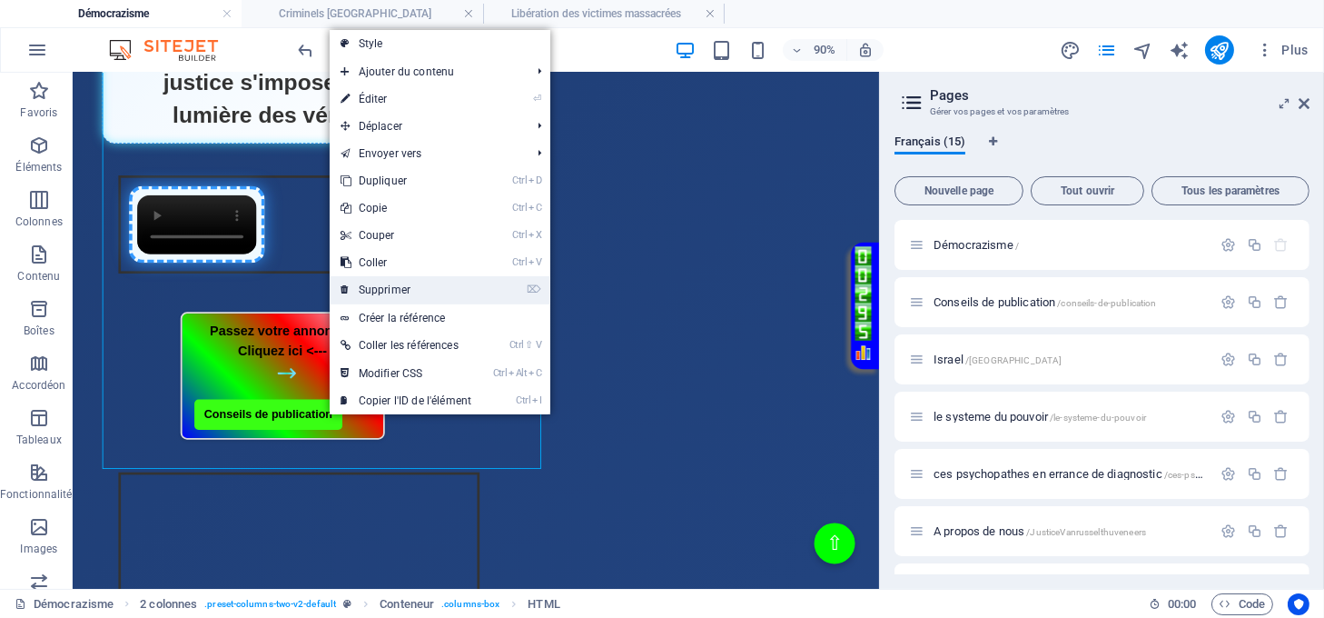
click at [410, 287] on link "⌦ Supprimer" at bounding box center [406, 289] width 153 height 27
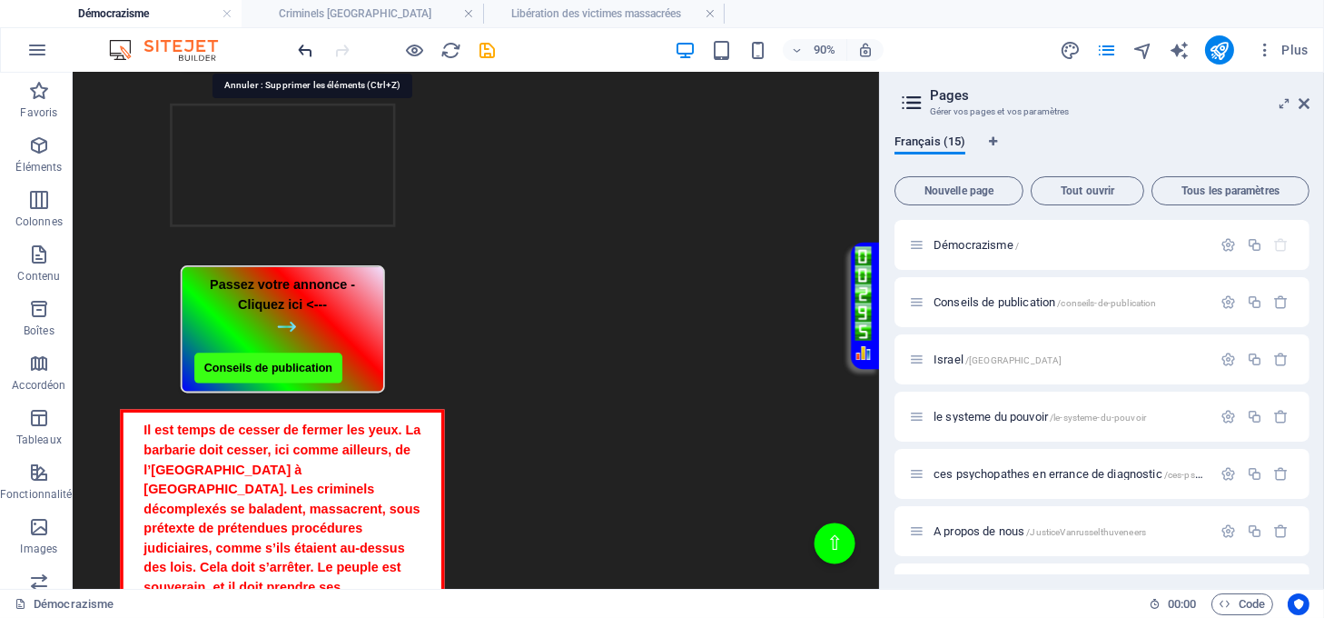
click at [299, 45] on icon "undo" at bounding box center [306, 50] width 21 height 21
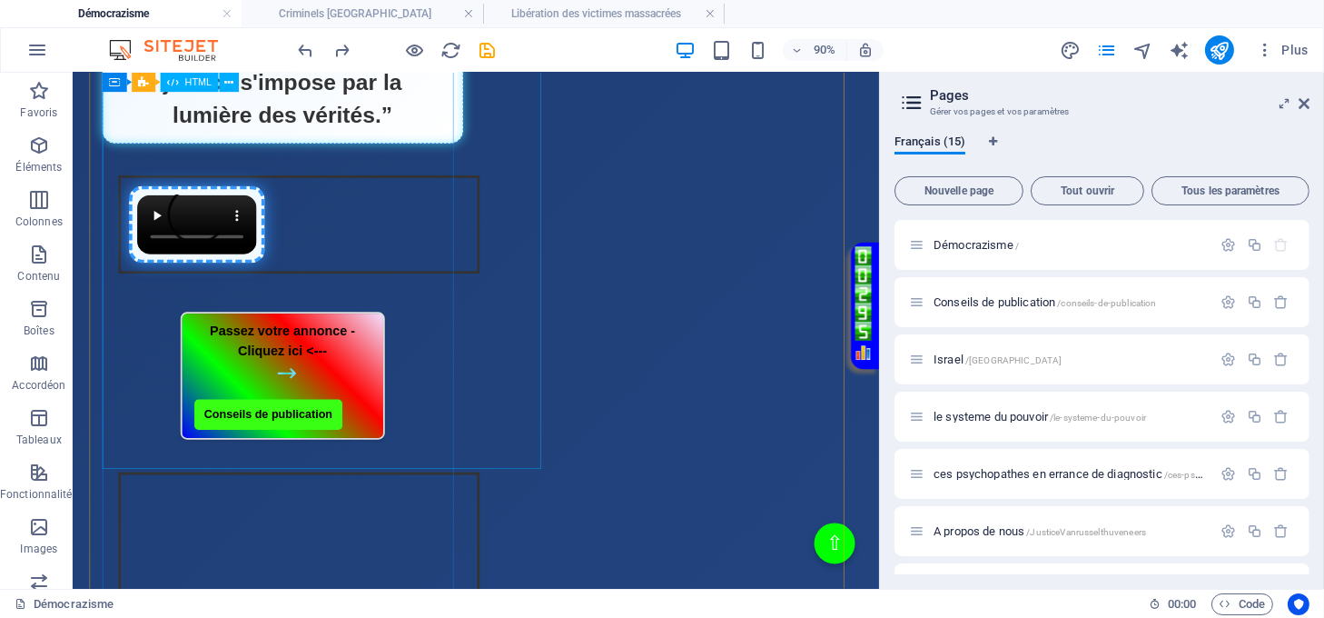
click at [371, 321] on div "Page Éclatante - Démocrazisme [DOMAIN_NAME] “Bienvenue sur le site, où la justi…" at bounding box center [305, 123] width 401 height 395
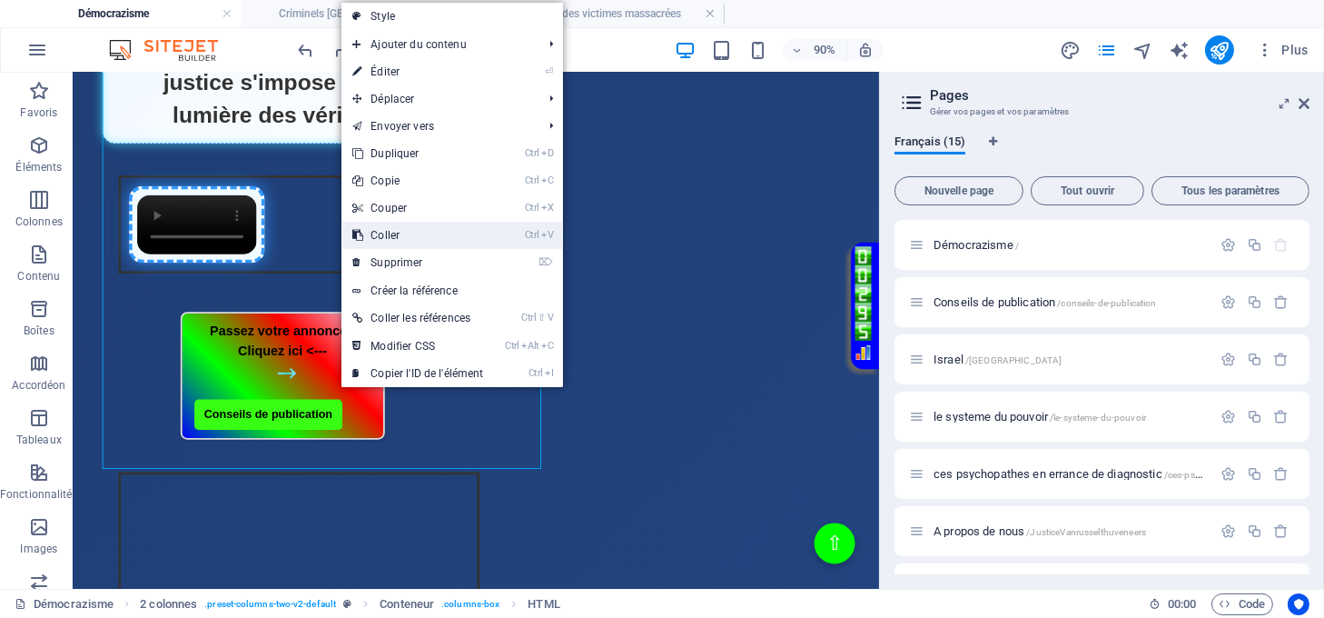
drag, startPoint x: 400, startPoint y: 235, endPoint x: 373, endPoint y: 238, distance: 26.5
click at [400, 234] on link "Ctrl V Coller" at bounding box center [418, 235] width 153 height 27
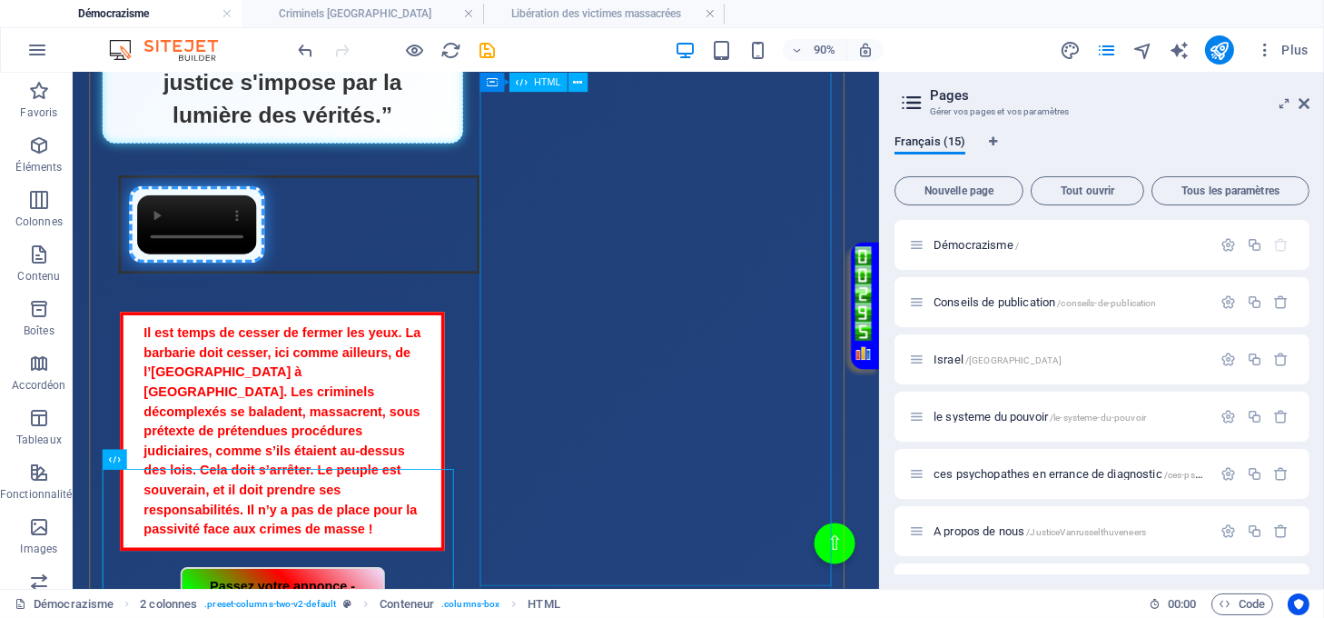
scroll to position [947, 0]
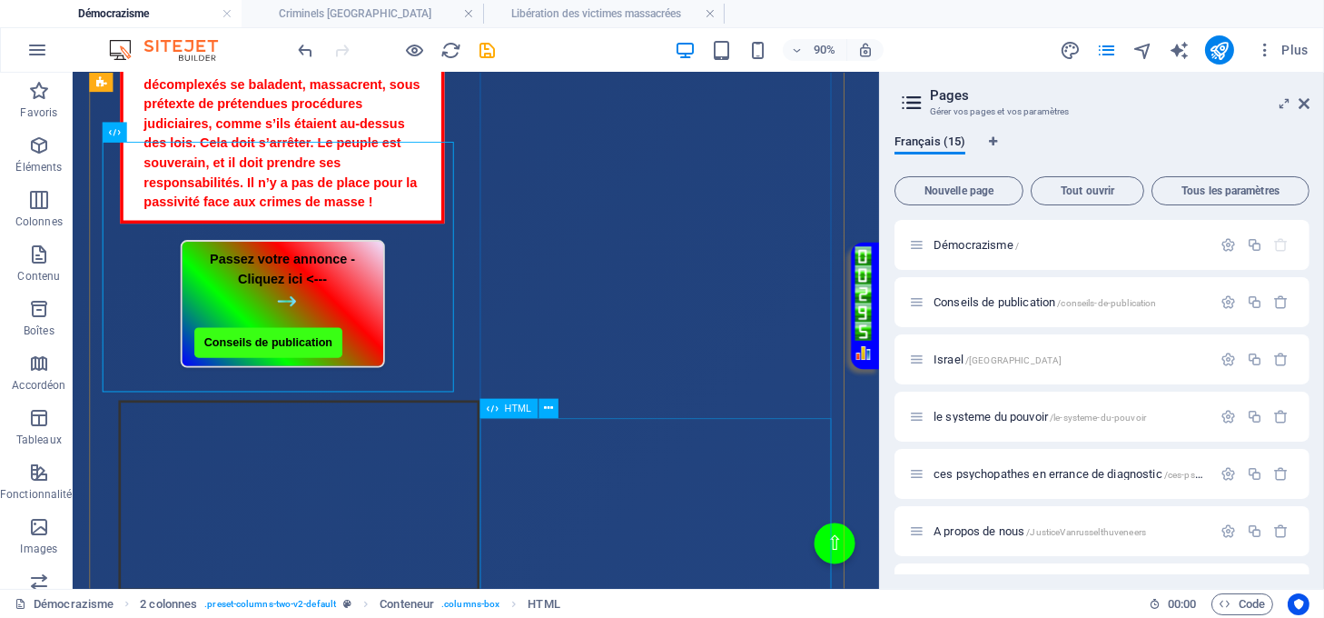
drag, startPoint x: 767, startPoint y: 526, endPoint x: 767, endPoint y: 502, distance: 23.6
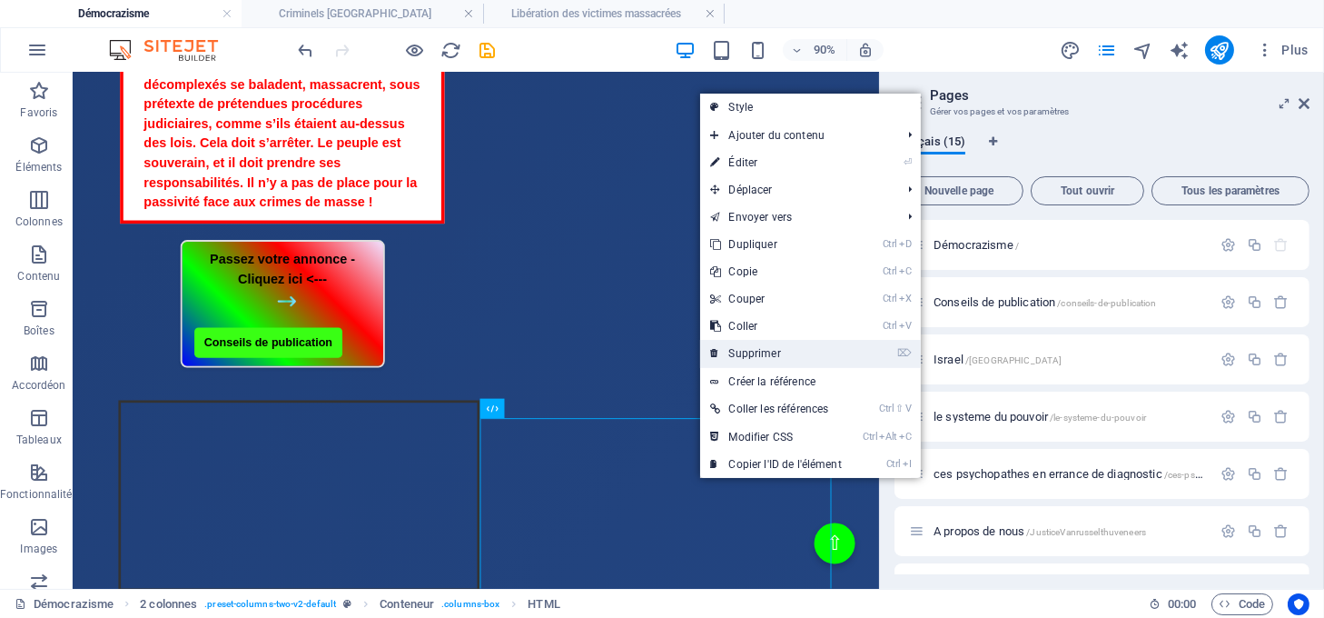
click at [738, 346] on link "⌦ Supprimer" at bounding box center [776, 353] width 153 height 27
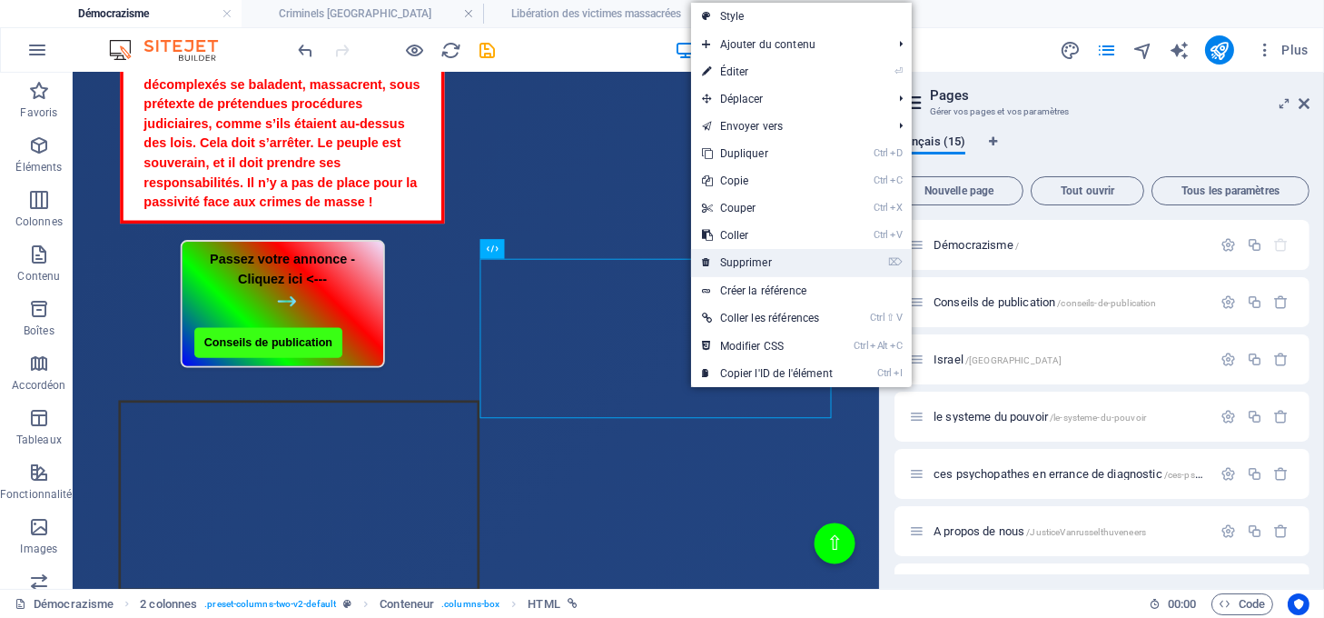
drag, startPoint x: 714, startPoint y: 238, endPoint x: 728, endPoint y: 261, distance: 27.0
click at [728, 261] on link "⌦ Supprimer" at bounding box center [767, 262] width 153 height 27
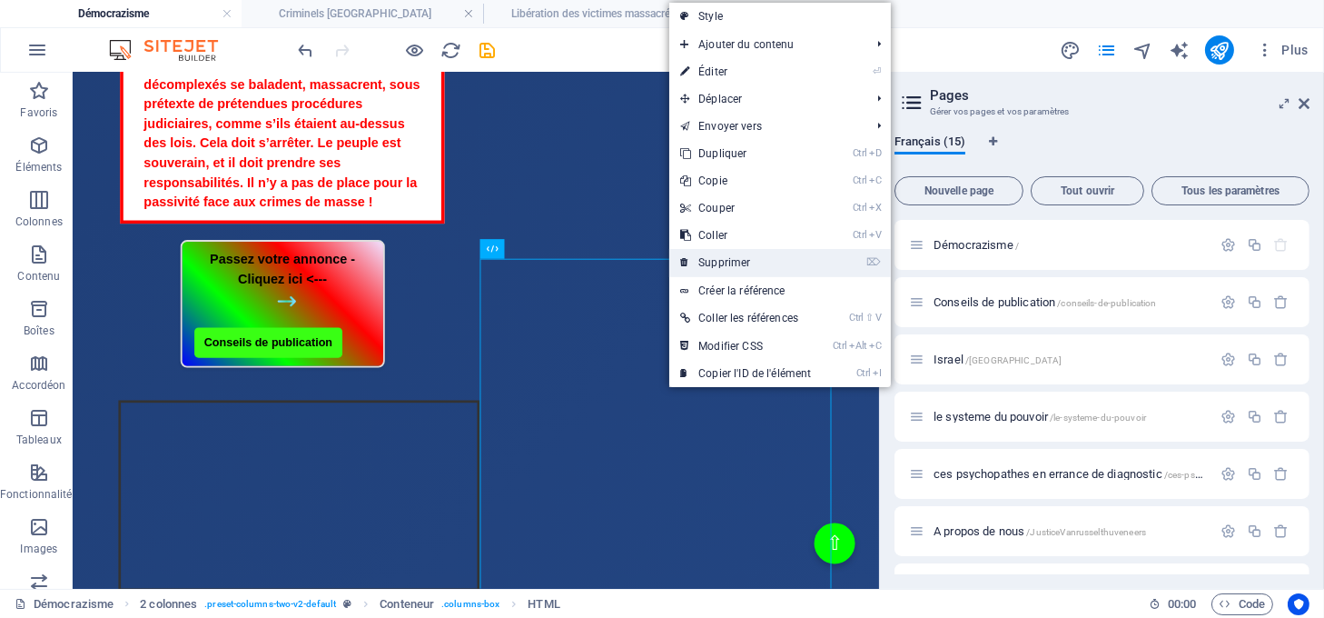
drag, startPoint x: 715, startPoint y: 260, endPoint x: 724, endPoint y: 253, distance: 11.1
click at [715, 260] on link "⌦ Supprimer" at bounding box center [745, 262] width 153 height 27
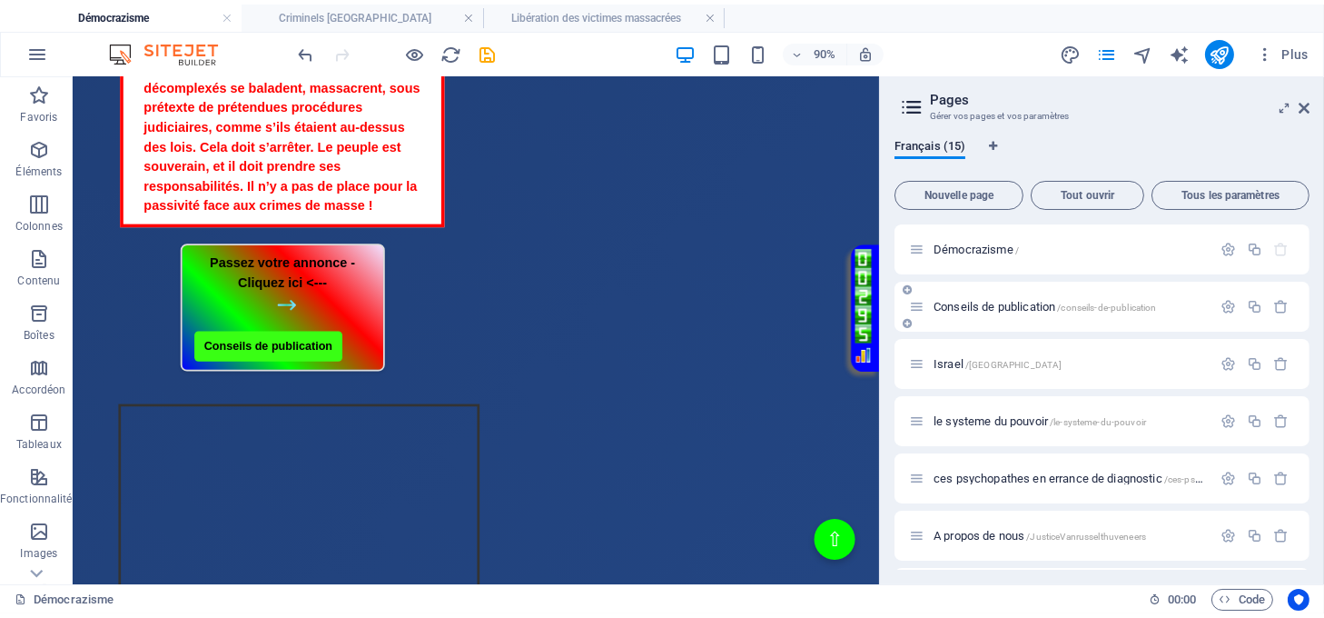
scroll to position [584, 0]
